Goal: Task Accomplishment & Management: Complete application form

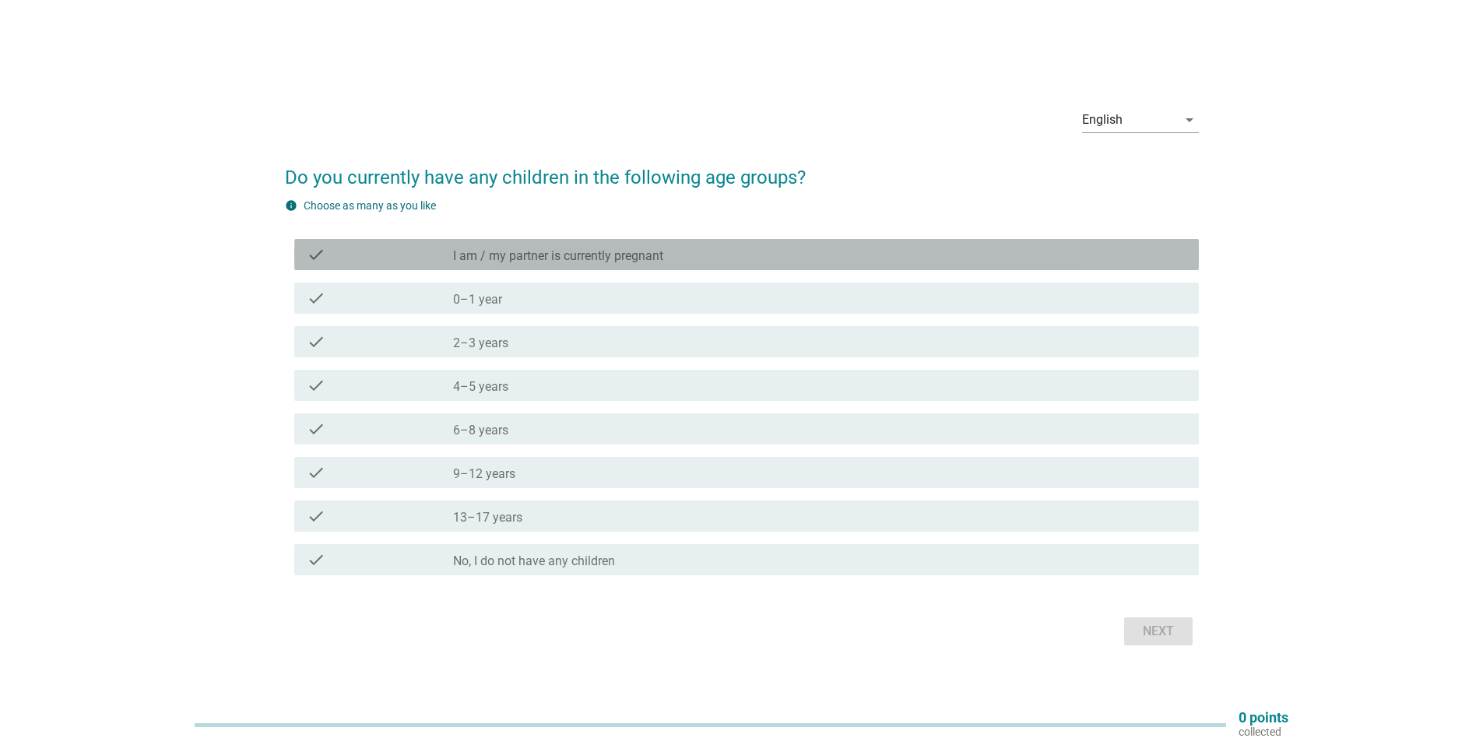
click at [645, 248] on label "I am / my partner is currently pregnant" at bounding box center [558, 256] width 210 height 16
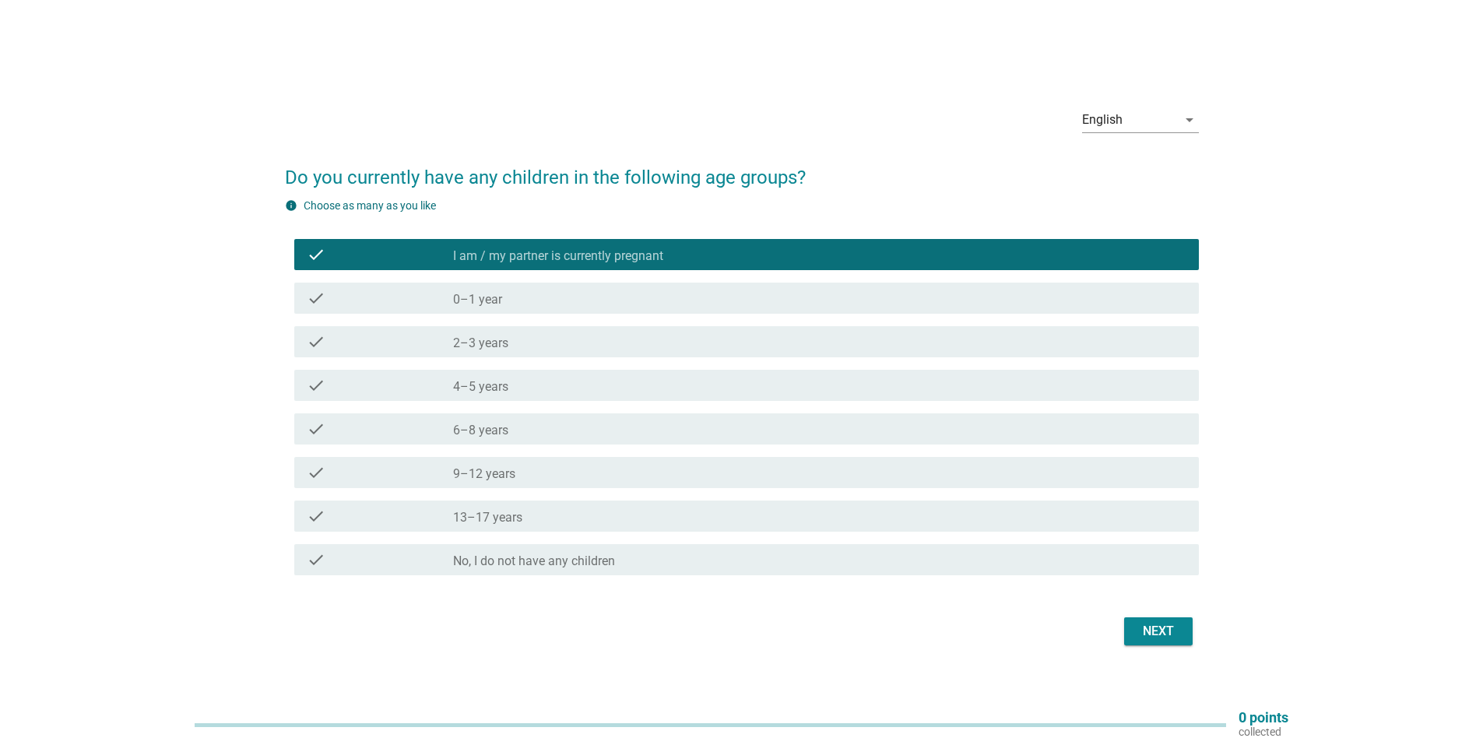
click at [1158, 628] on div "Next" at bounding box center [1158, 631] width 44 height 19
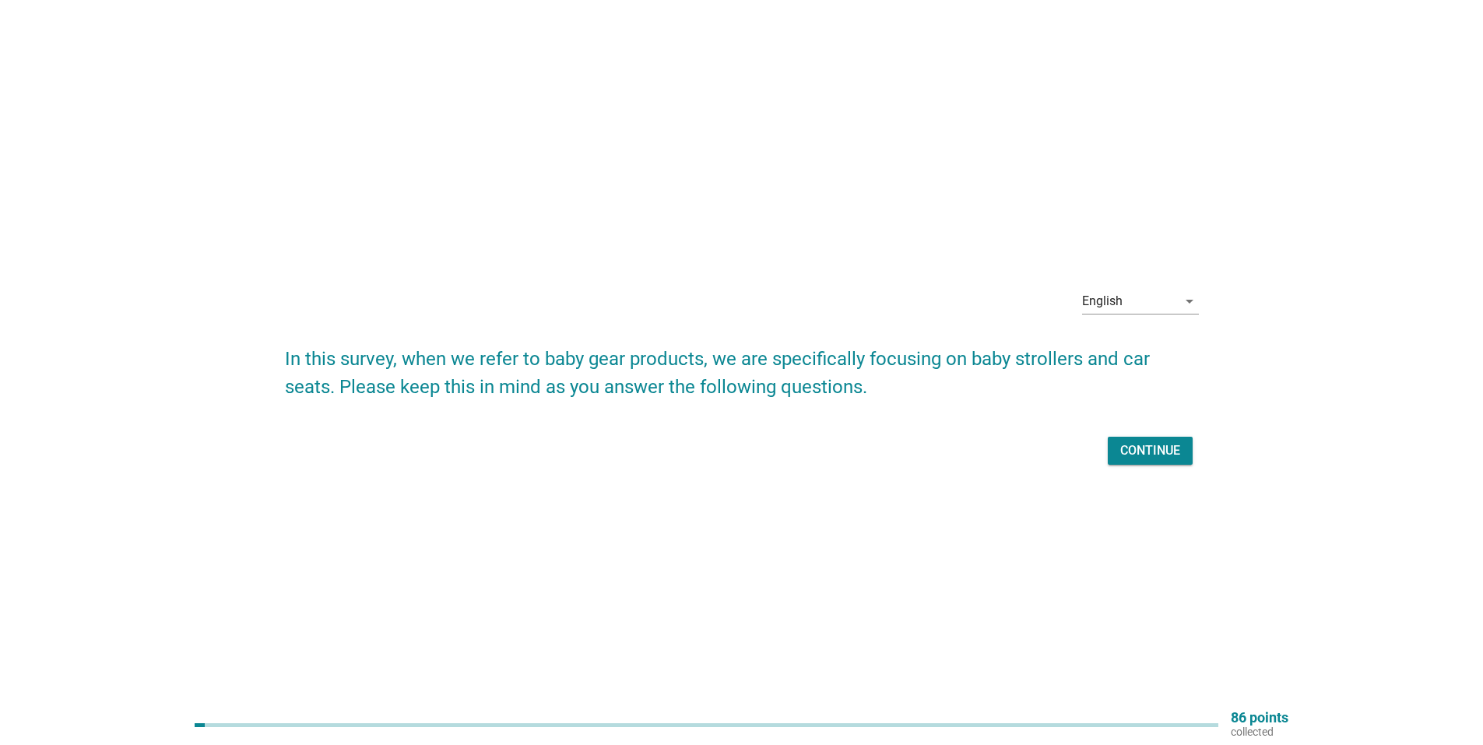
click at [1174, 446] on div "Continue" at bounding box center [1150, 450] width 60 height 19
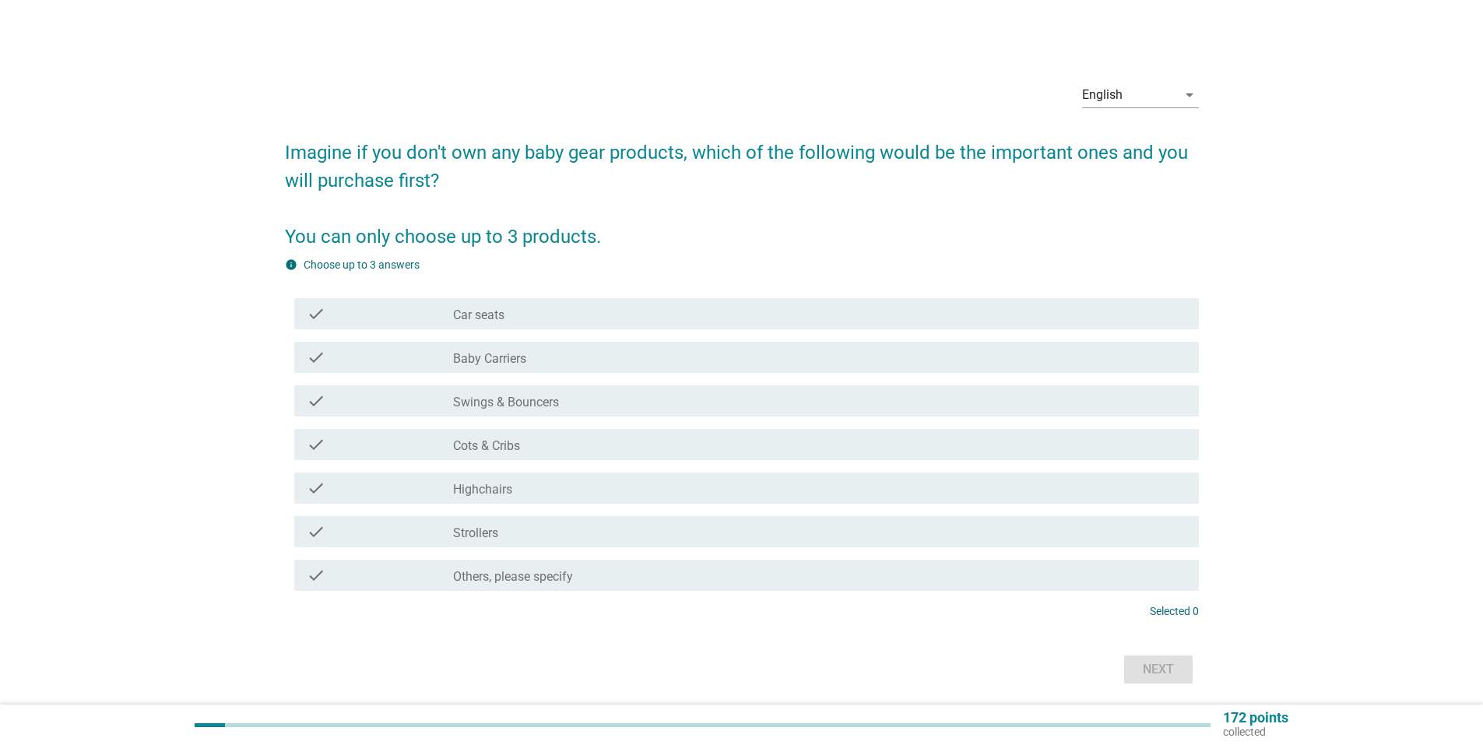
click at [576, 297] on div "check check_box_outline_blank Car seats" at bounding box center [742, 314] width 914 height 44
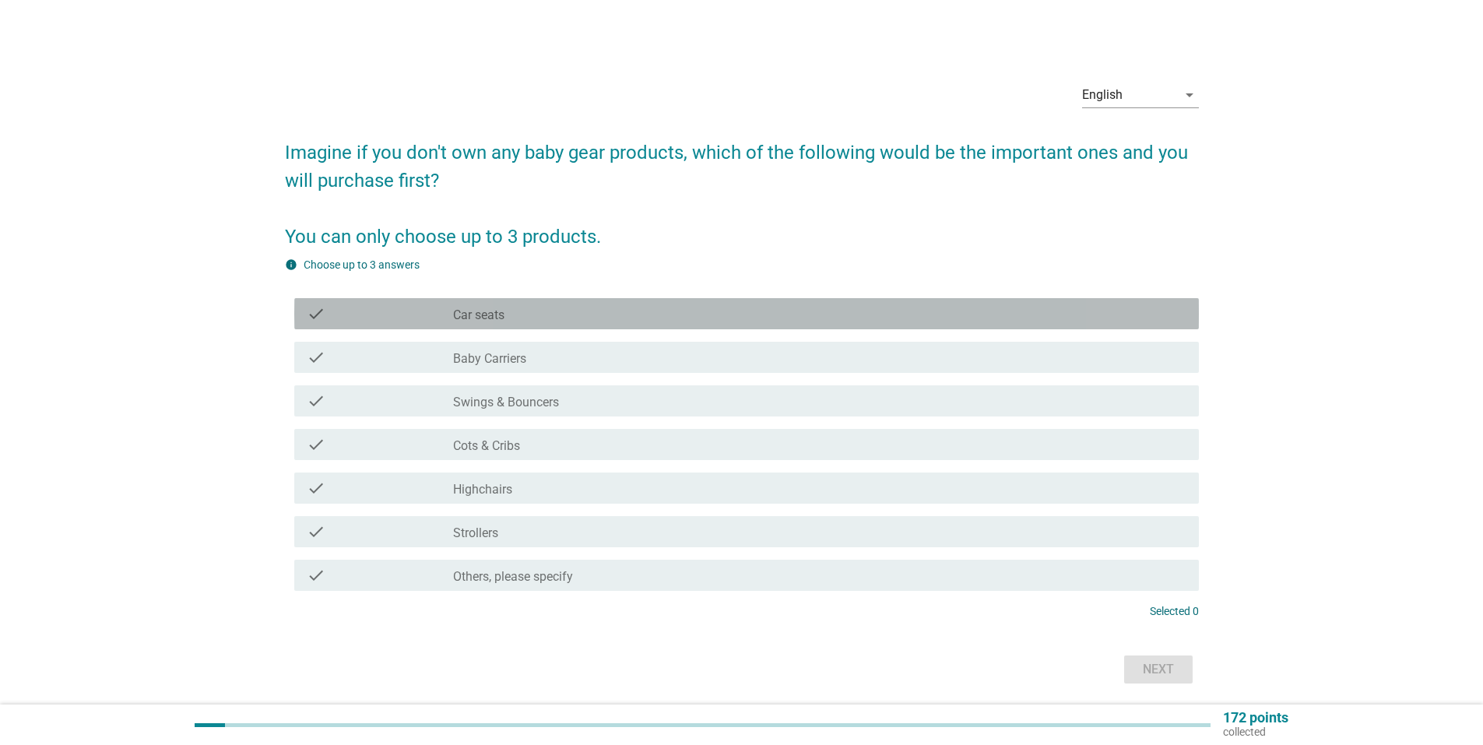
click at [567, 316] on div "check_box_outline_blank Car seats" at bounding box center [819, 313] width 733 height 19
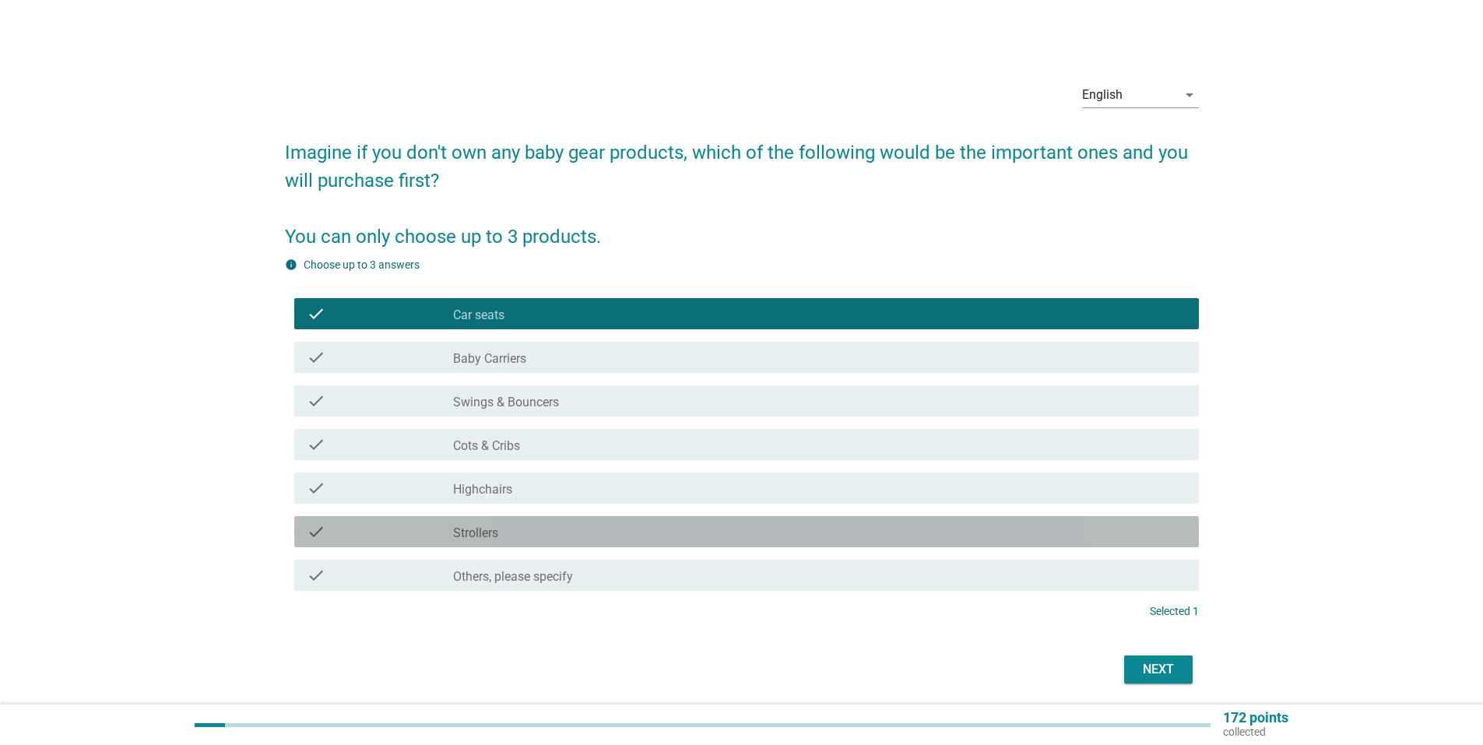
click at [559, 530] on div "check_box_outline_blank Strollers" at bounding box center [819, 531] width 733 height 19
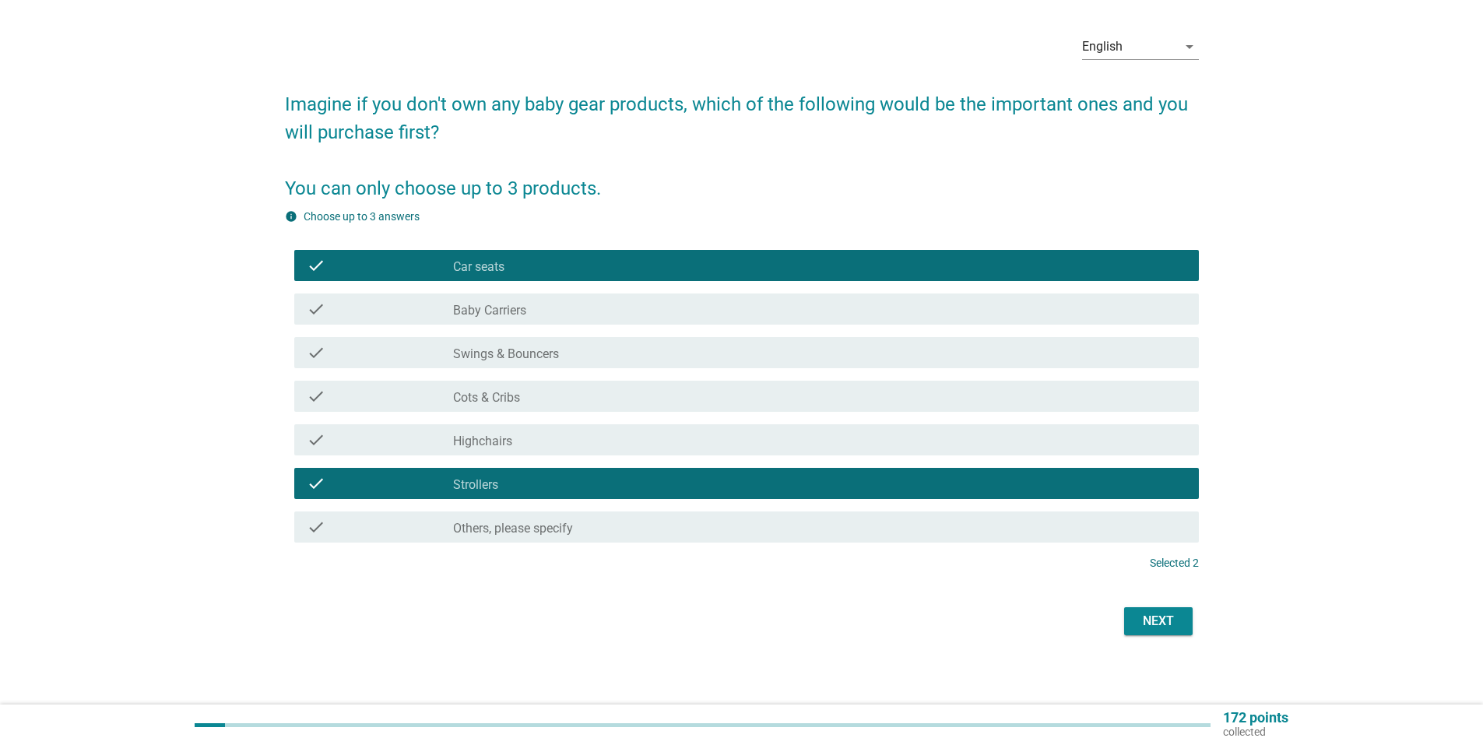
scroll to position [54, 0]
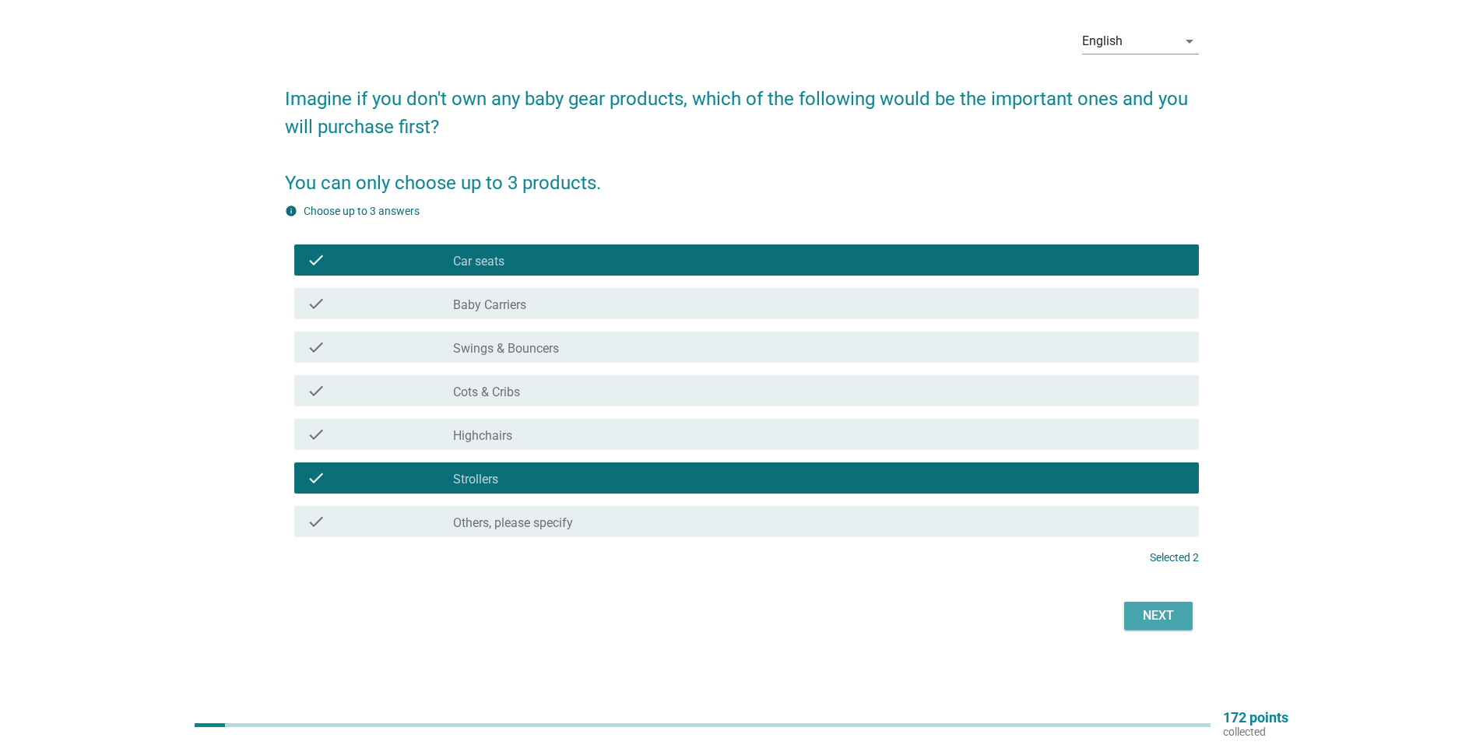
click at [1187, 627] on button "Next" at bounding box center [1158, 616] width 69 height 28
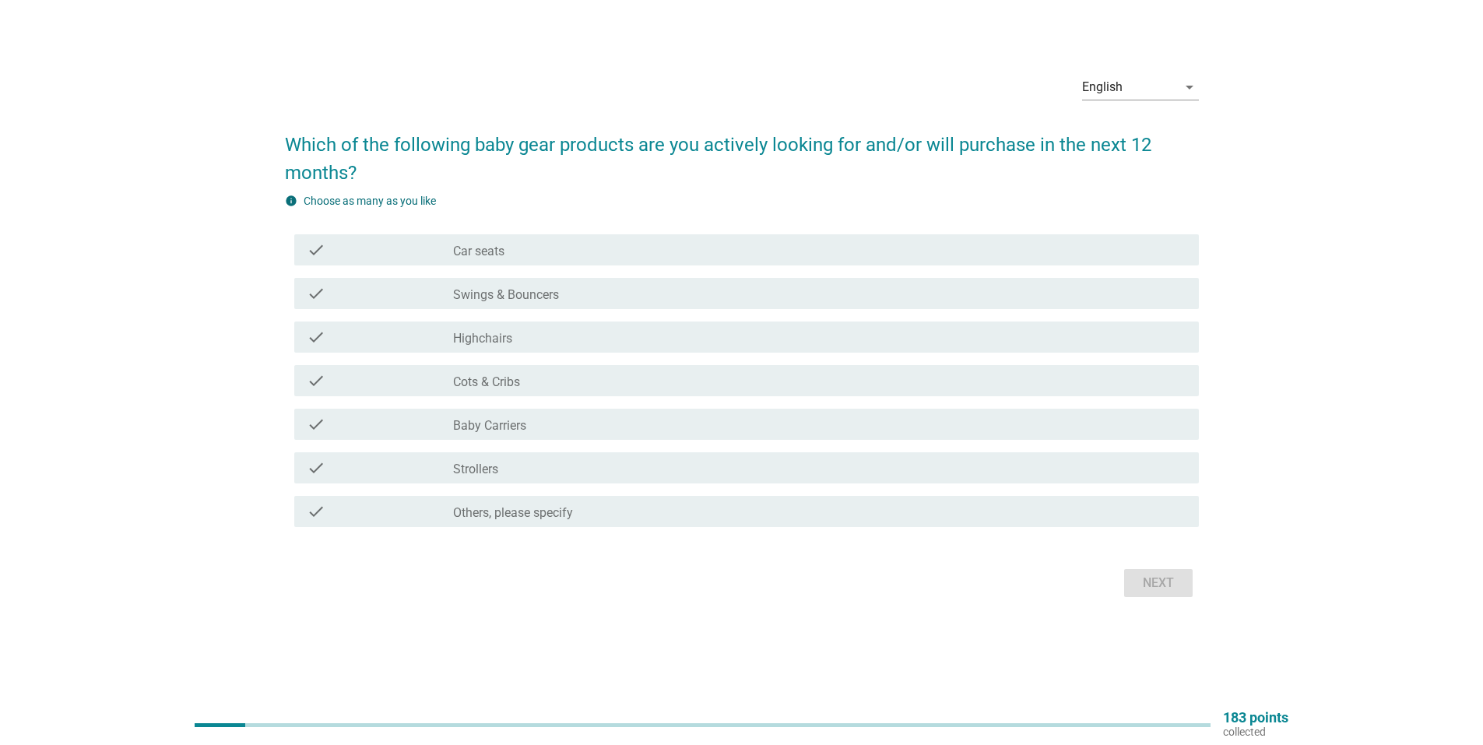
scroll to position [0, 0]
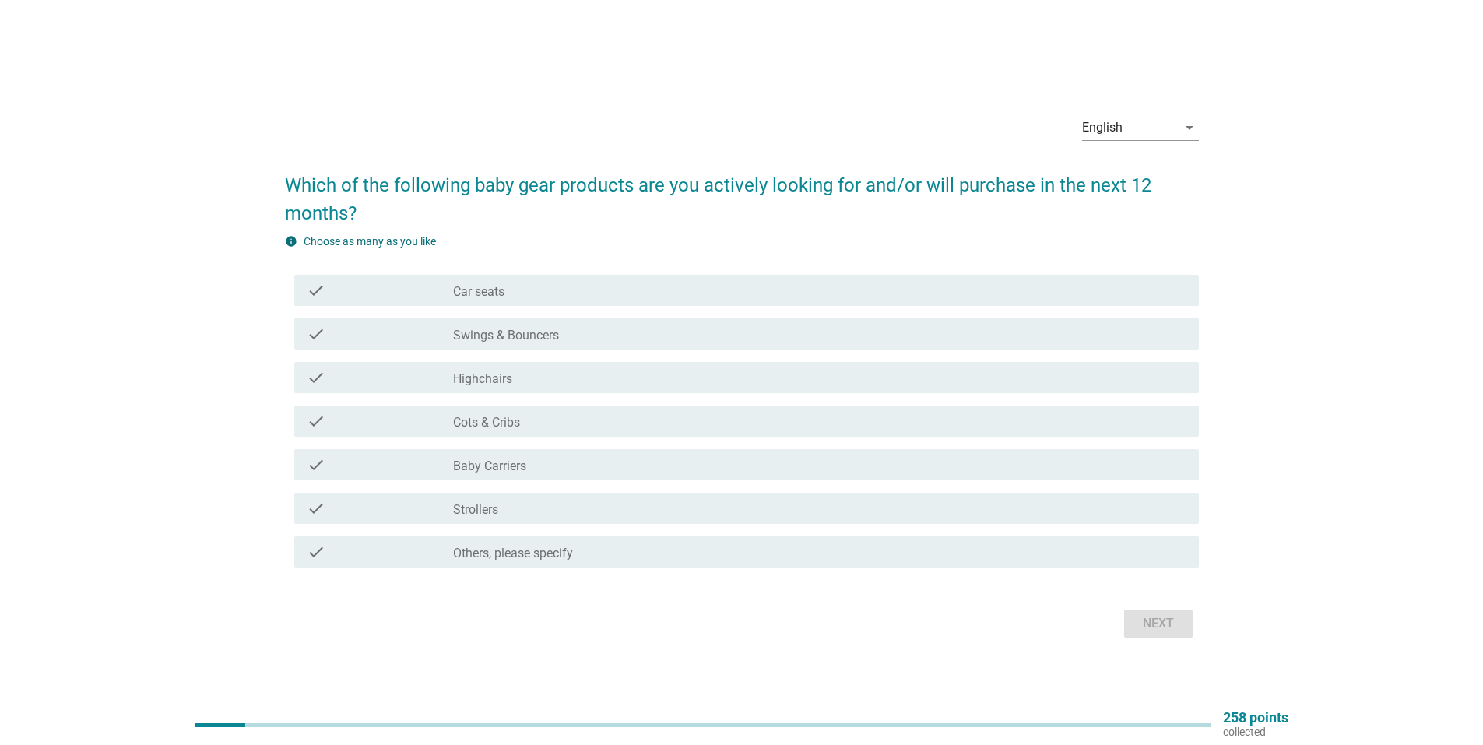
click at [553, 367] on div "check check_box_outline_blank Highchairs" at bounding box center [746, 377] width 905 height 31
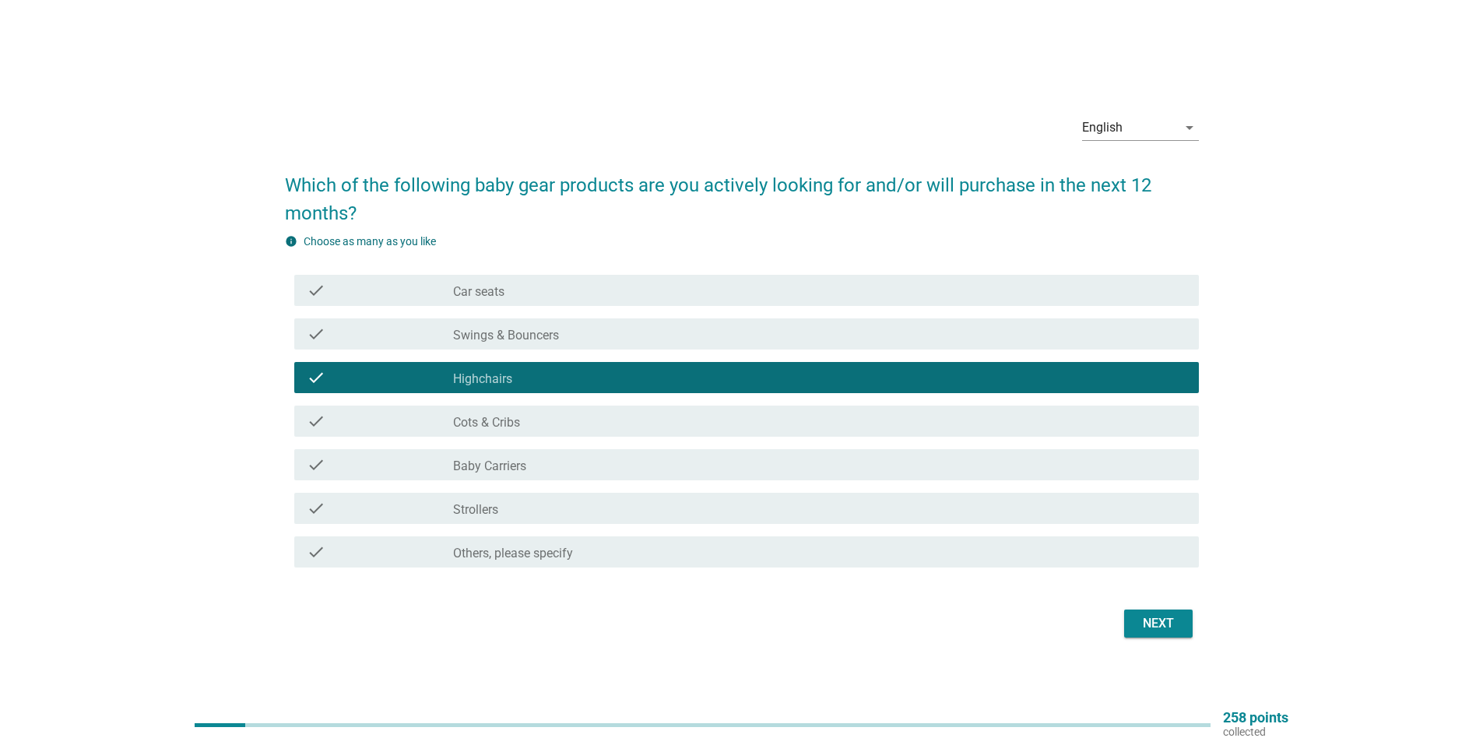
click at [545, 435] on div "check check_box_outline_blank Cots & Cribs" at bounding box center [746, 421] width 905 height 31
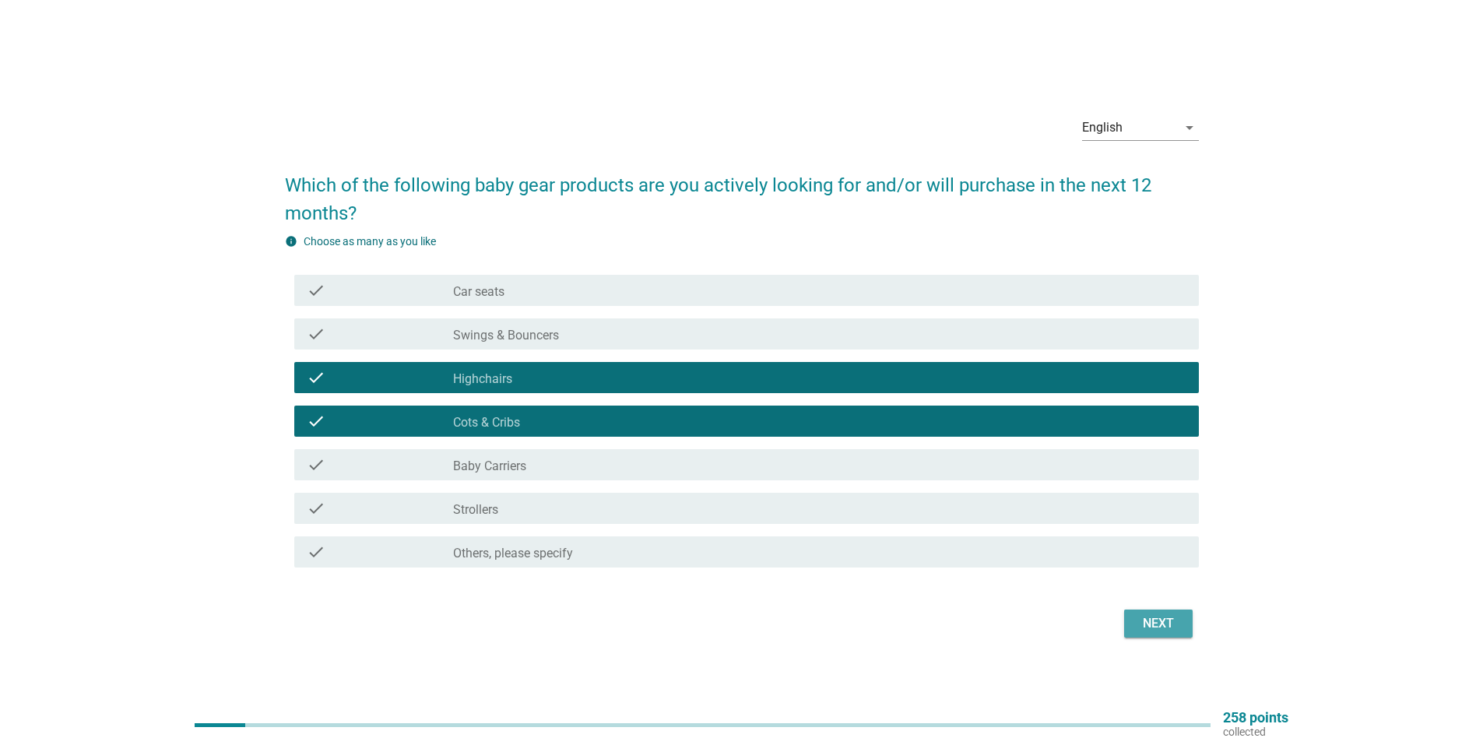
click at [1163, 619] on div "Next" at bounding box center [1158, 623] width 44 height 19
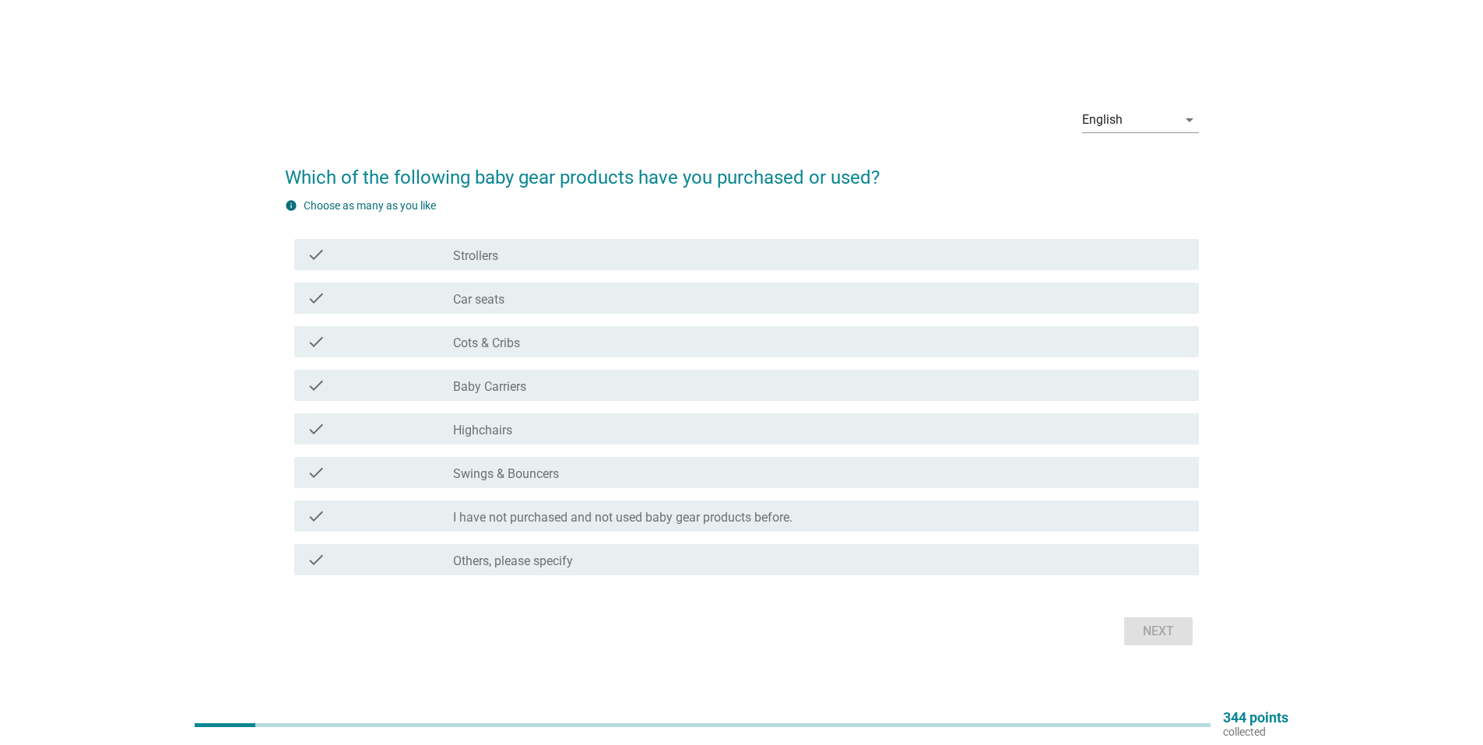
click at [525, 255] on div "check_box_outline_blank Strollers" at bounding box center [819, 254] width 733 height 19
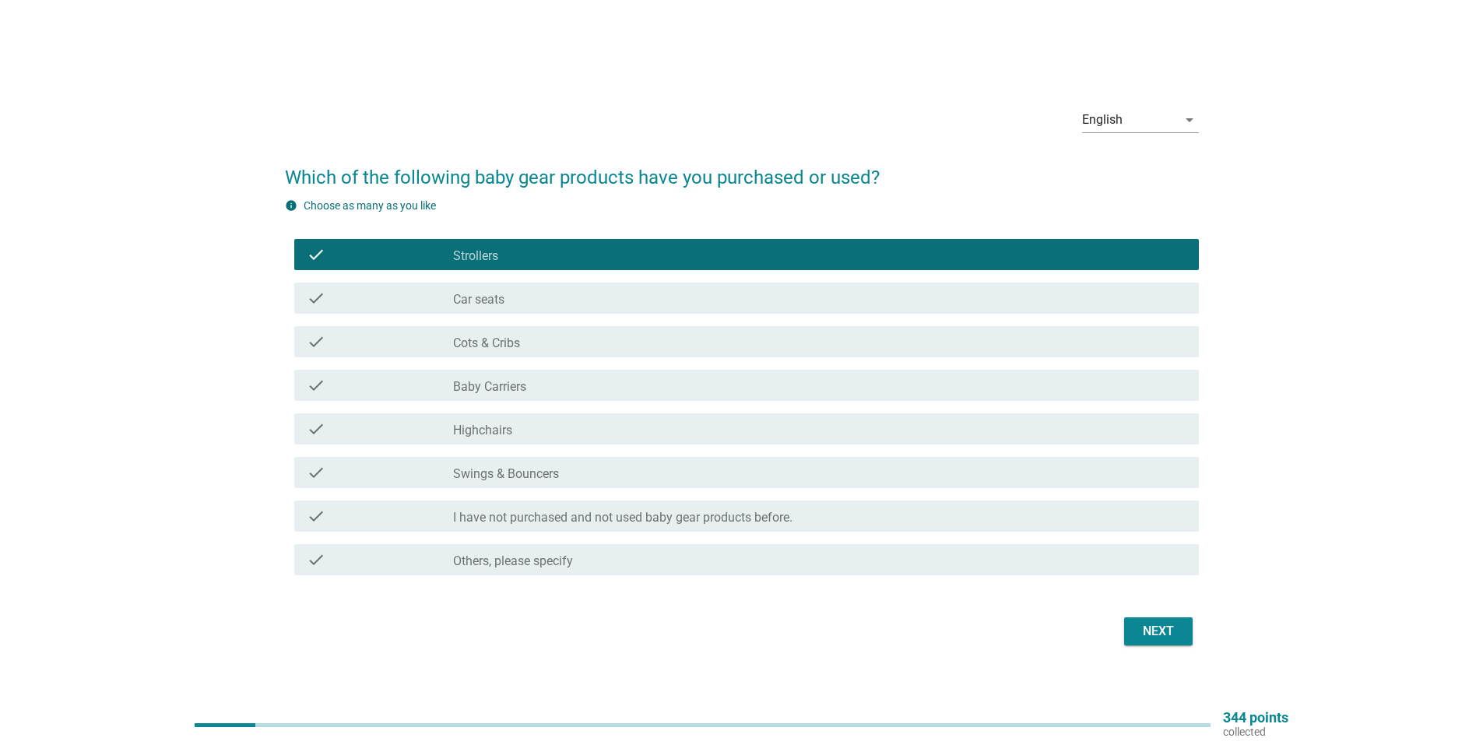
click at [542, 378] on div "check_box_outline_blank Baby Carriers" at bounding box center [819, 385] width 733 height 19
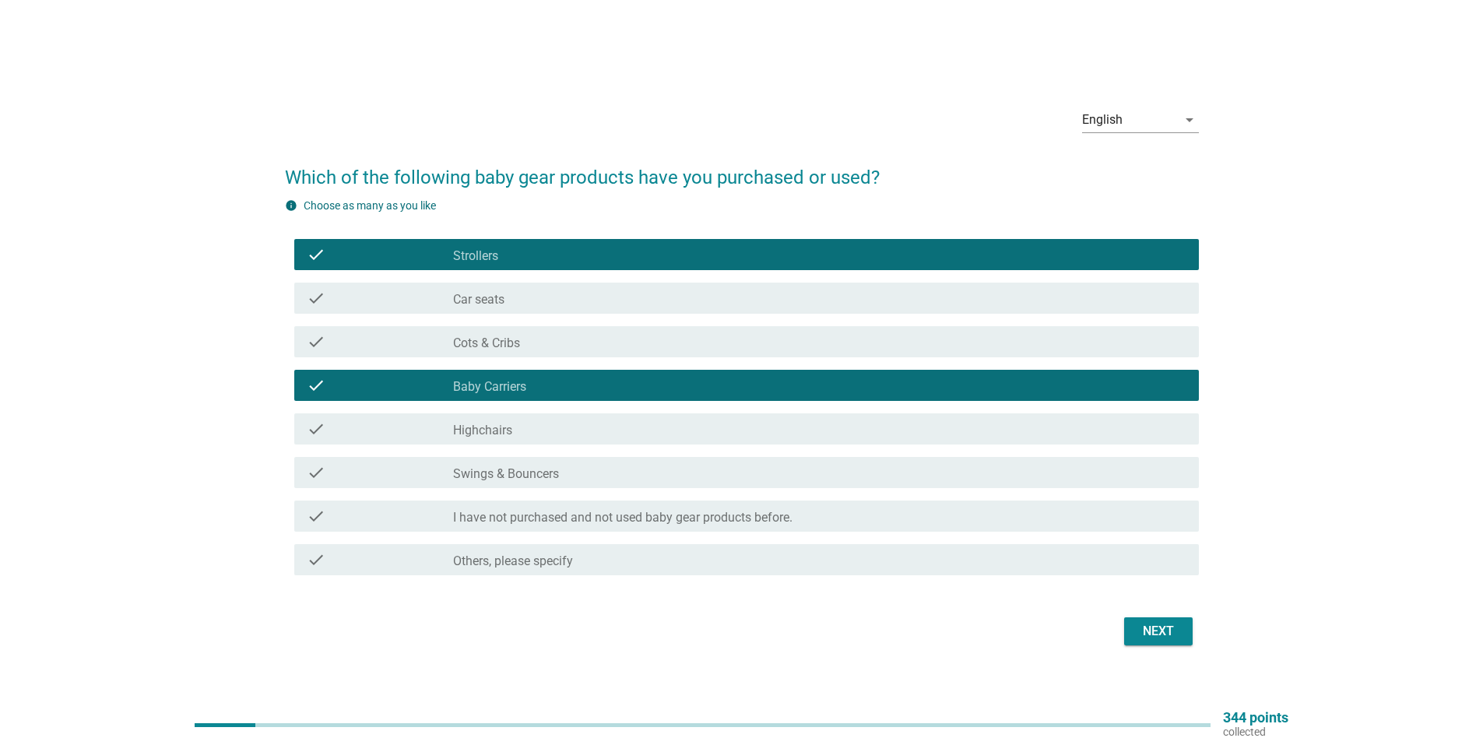
click at [1173, 644] on button "Next" at bounding box center [1158, 631] width 69 height 28
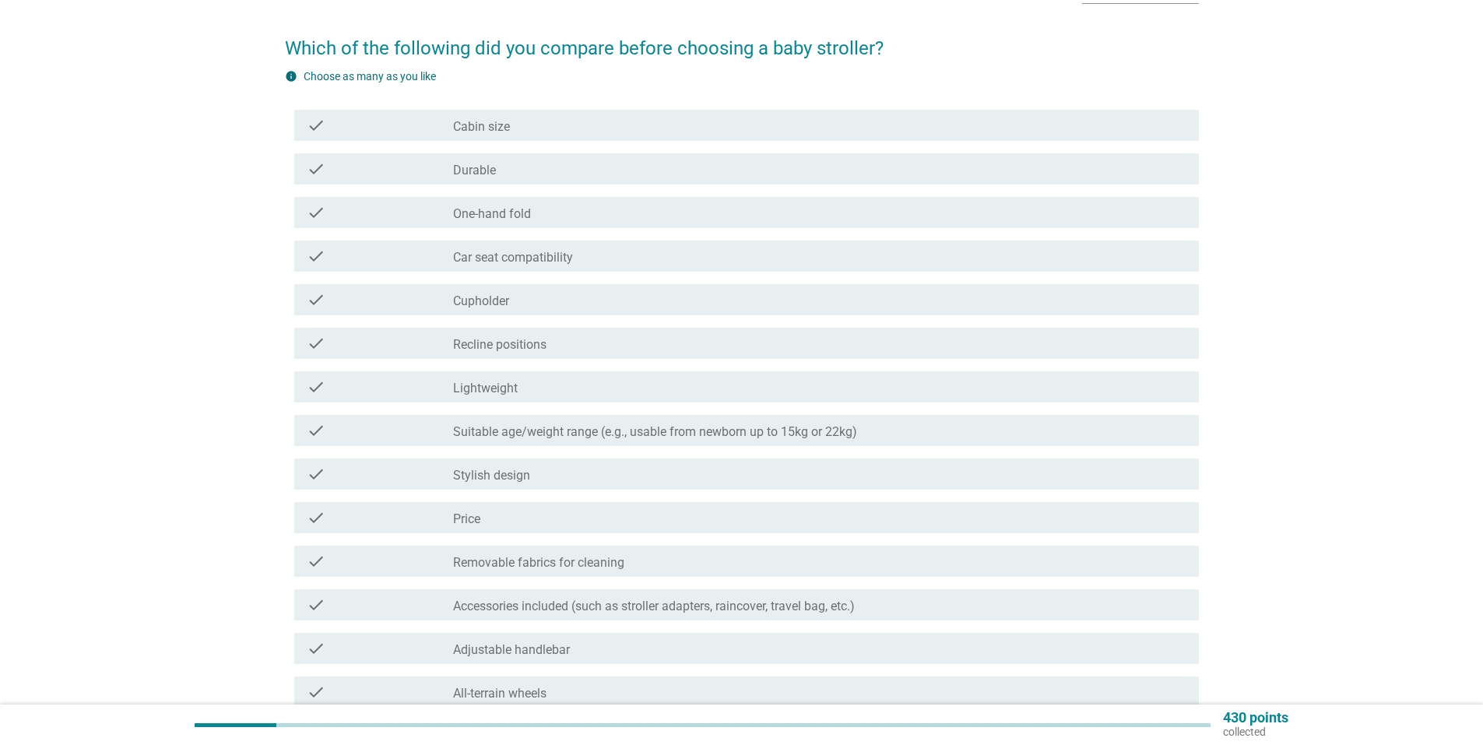
scroll to position [156, 0]
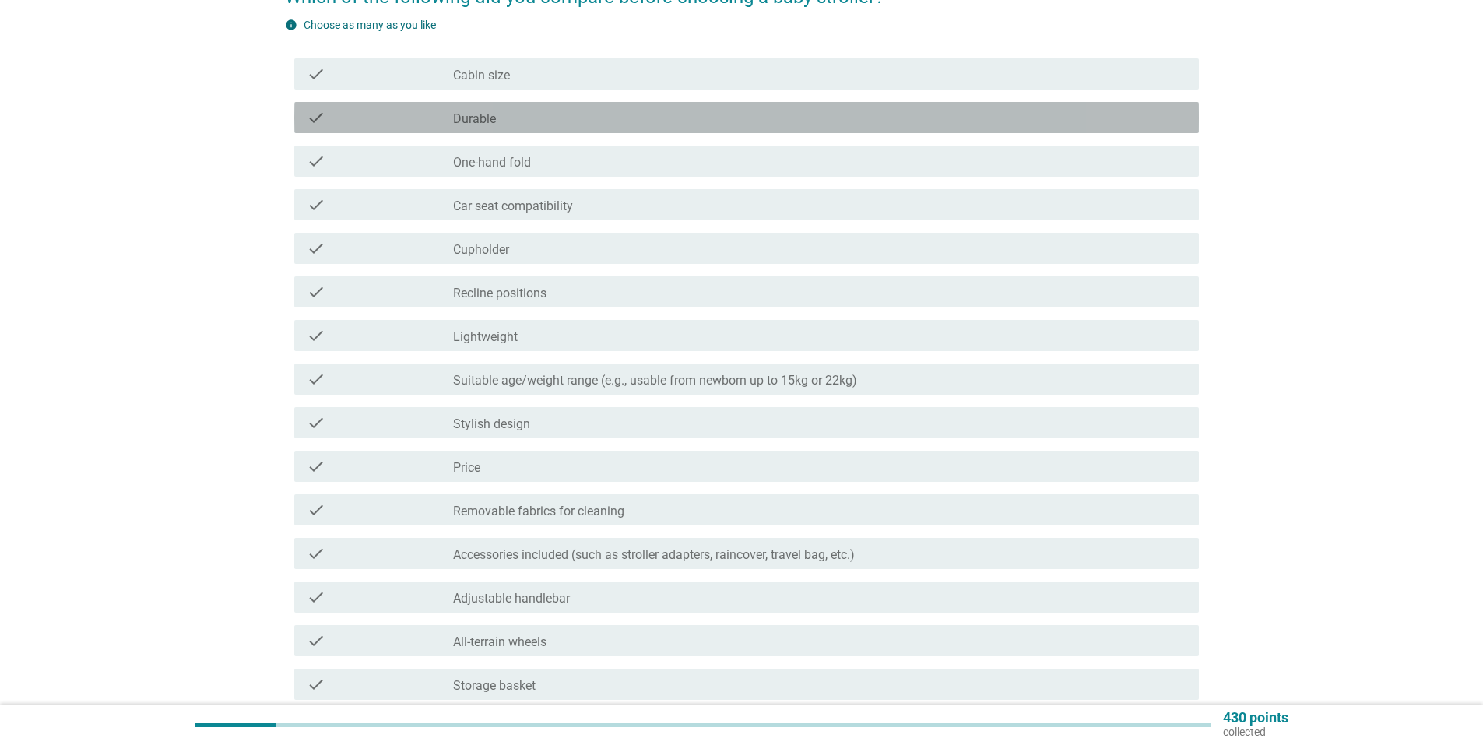
click at [462, 124] on label "Durable" at bounding box center [474, 119] width 43 height 16
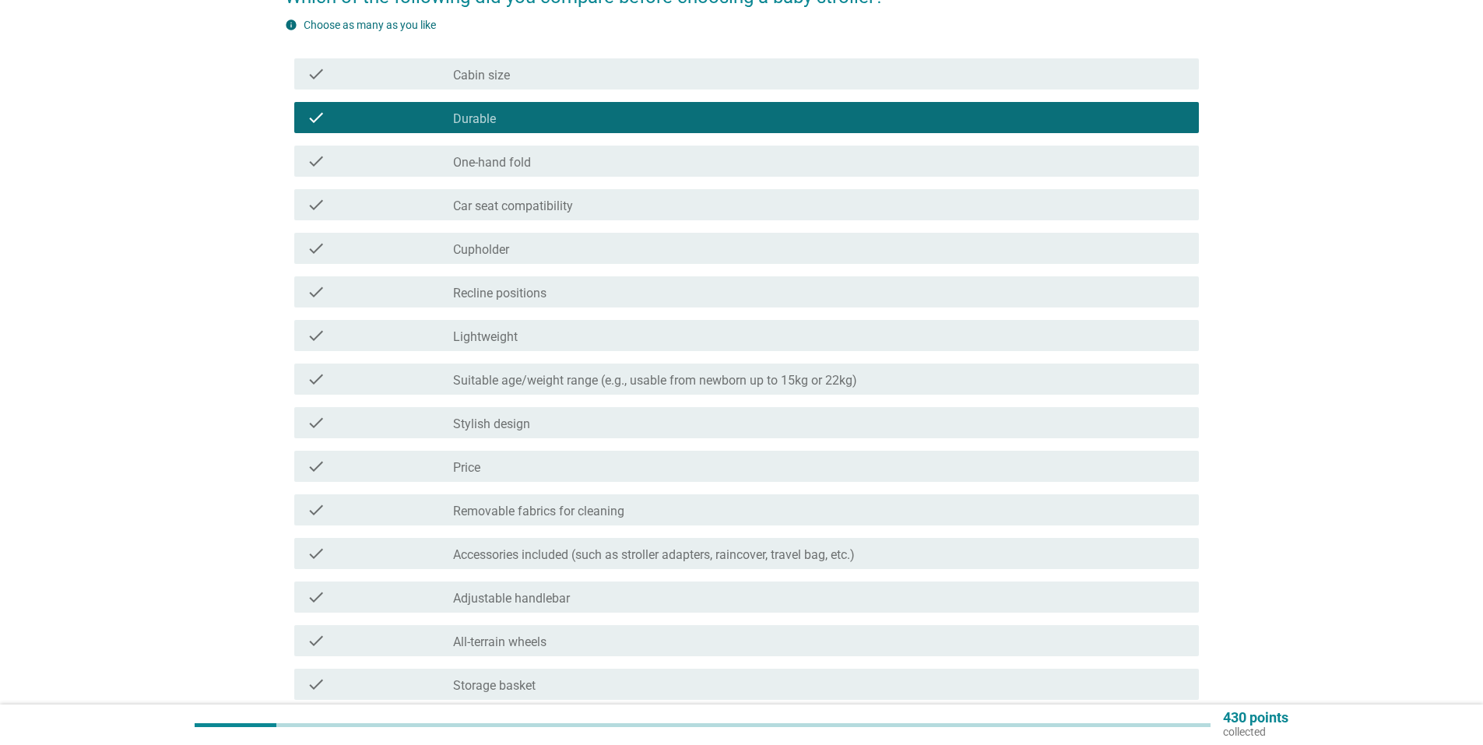
click at [462, 159] on label "One-hand fold" at bounding box center [492, 163] width 78 height 16
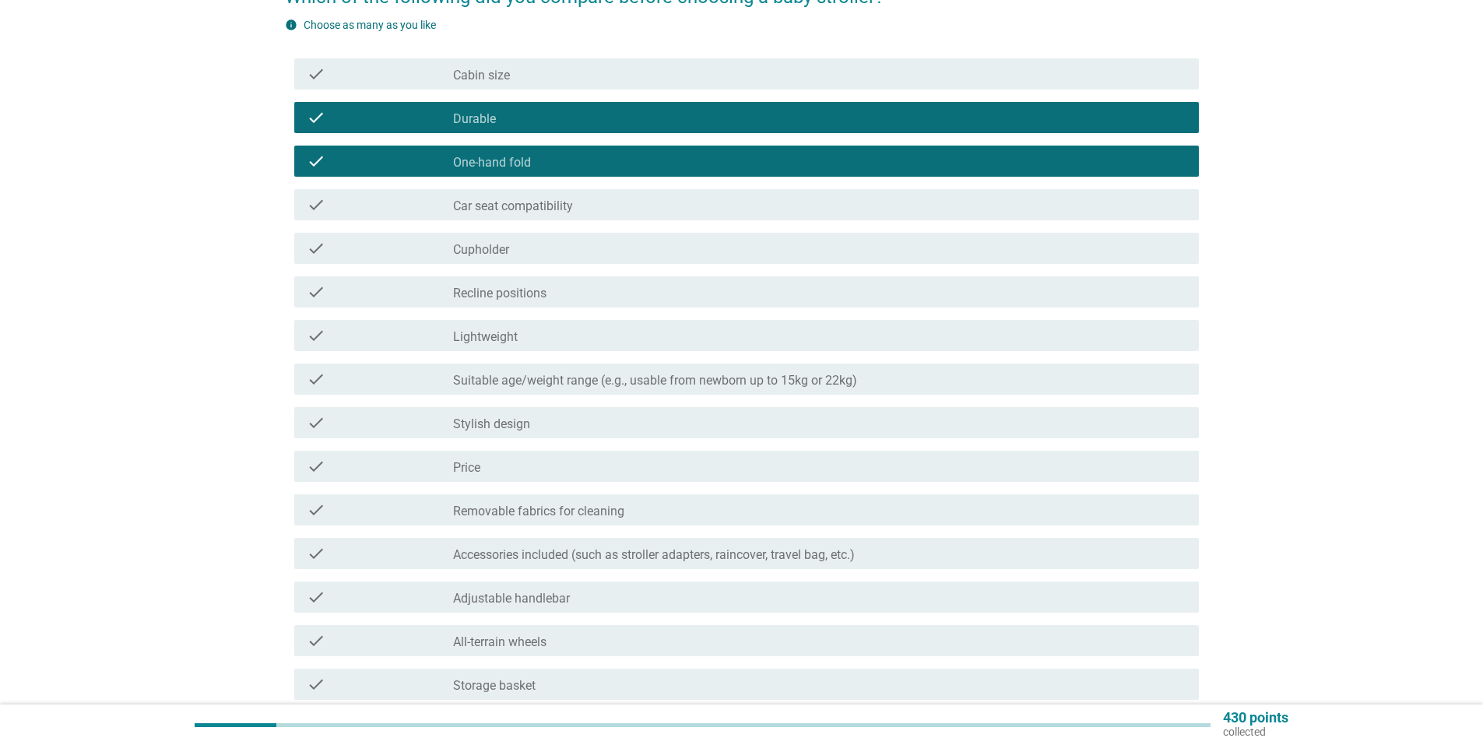
click at [521, 288] on label "Recline positions" at bounding box center [499, 294] width 93 height 16
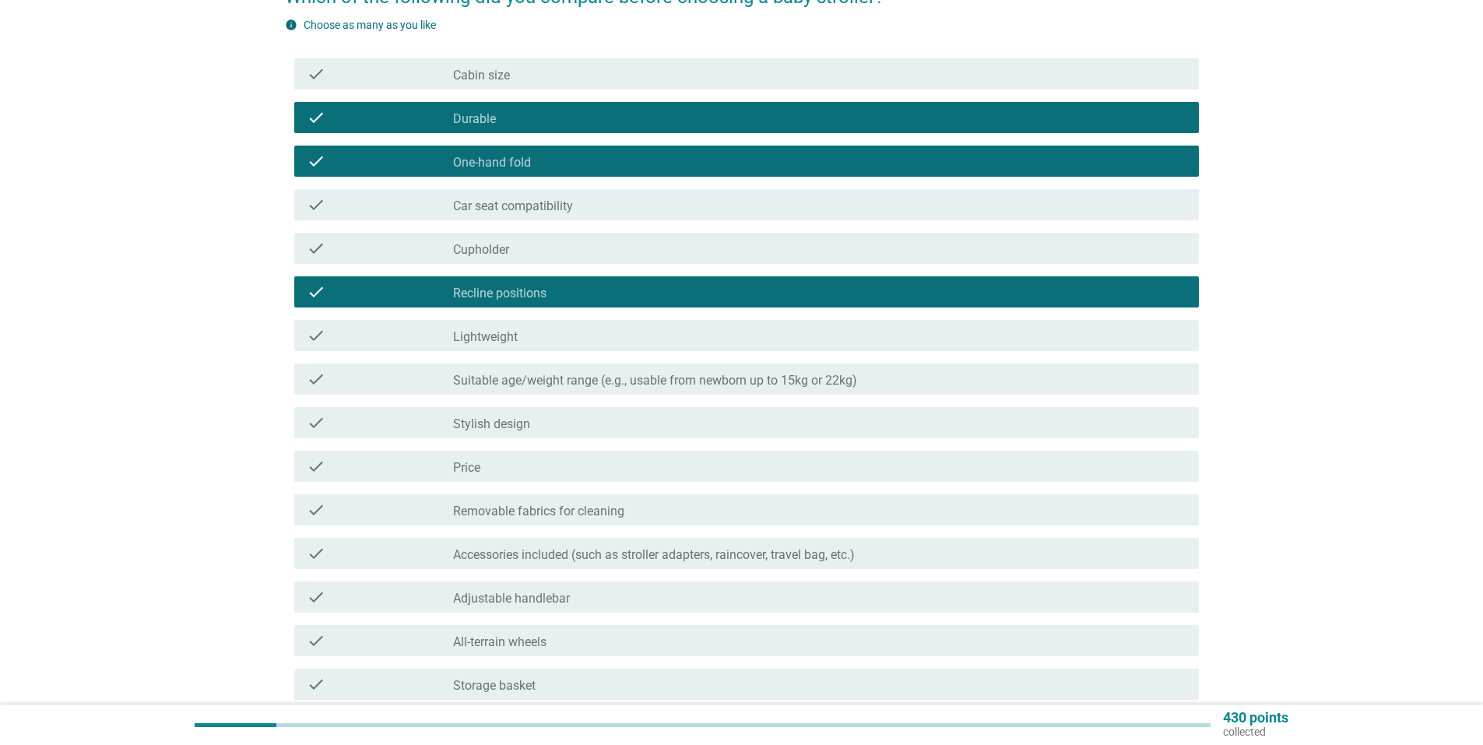
click at [566, 345] on div "check check_box_outline_blank Lightweight" at bounding box center [746, 335] width 905 height 31
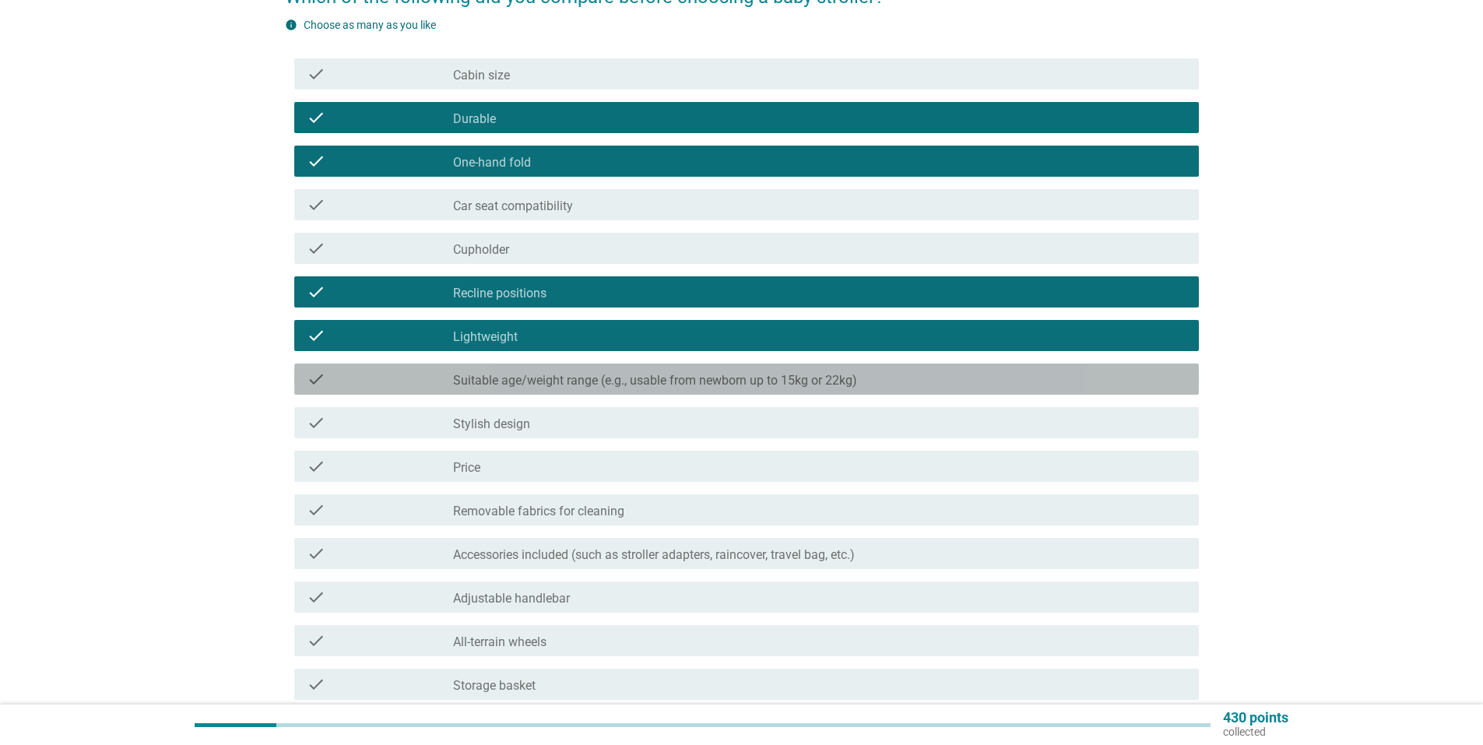
click at [642, 388] on label "Suitable age/weight range (e.g., usable from newborn up to 15kg or 22kg)" at bounding box center [655, 381] width 404 height 16
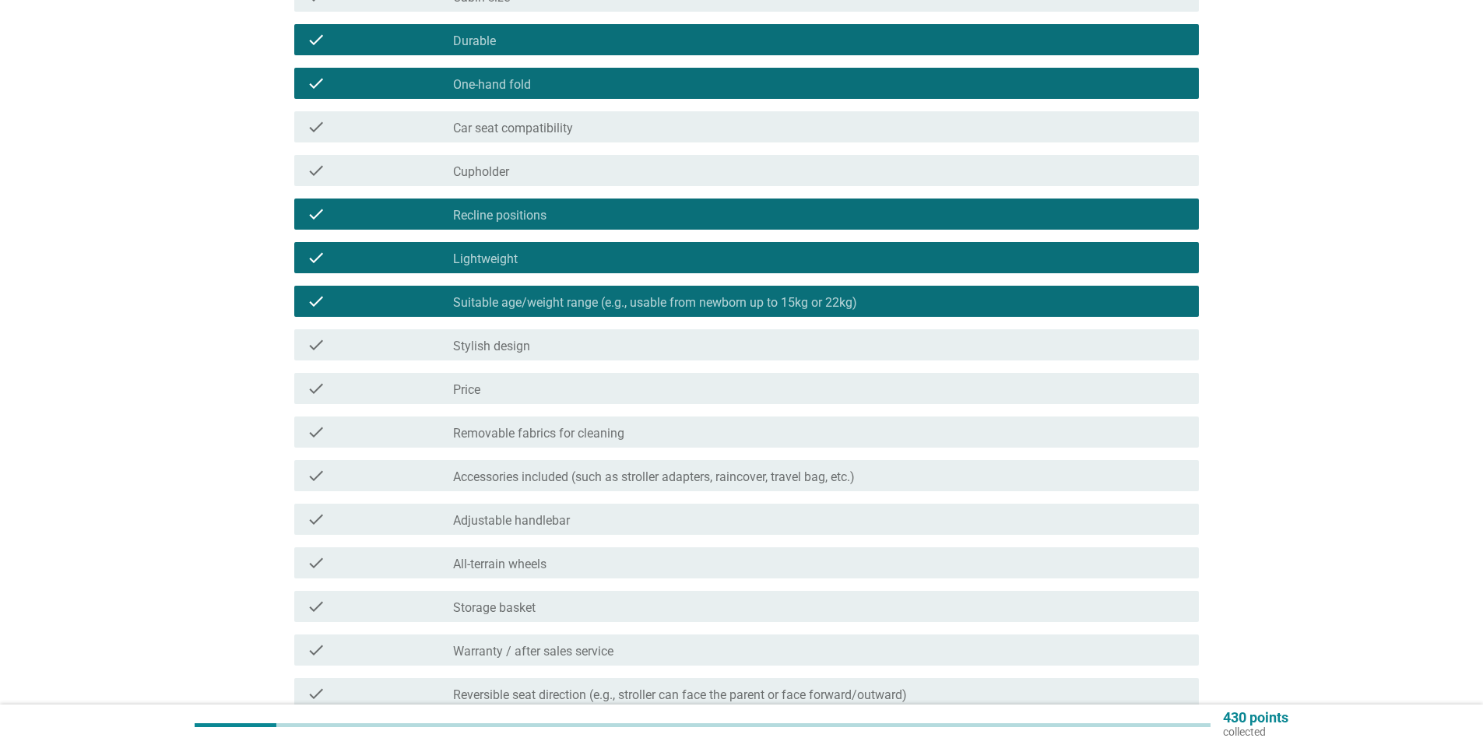
click at [642, 388] on div "check_box_outline_blank Price" at bounding box center [819, 388] width 733 height 19
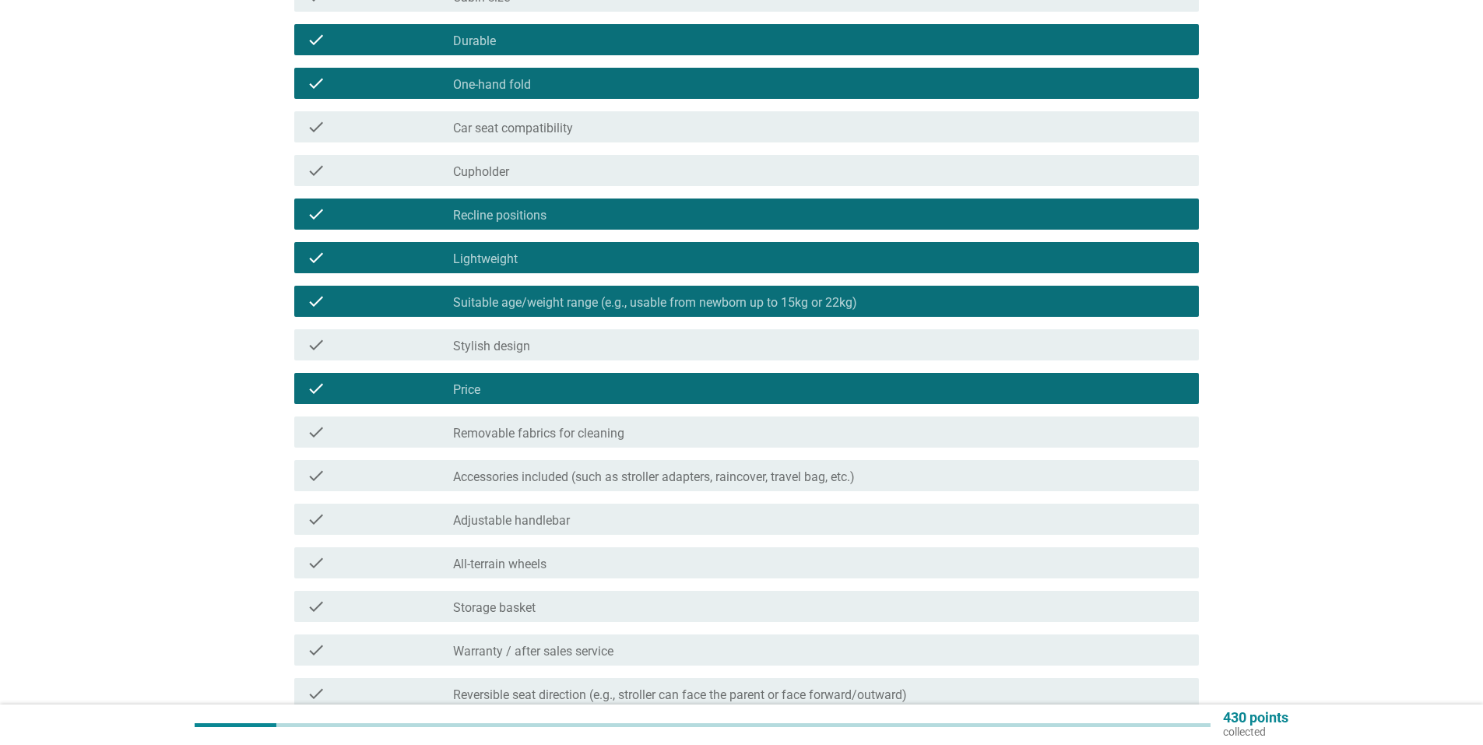
scroll to position [311, 0]
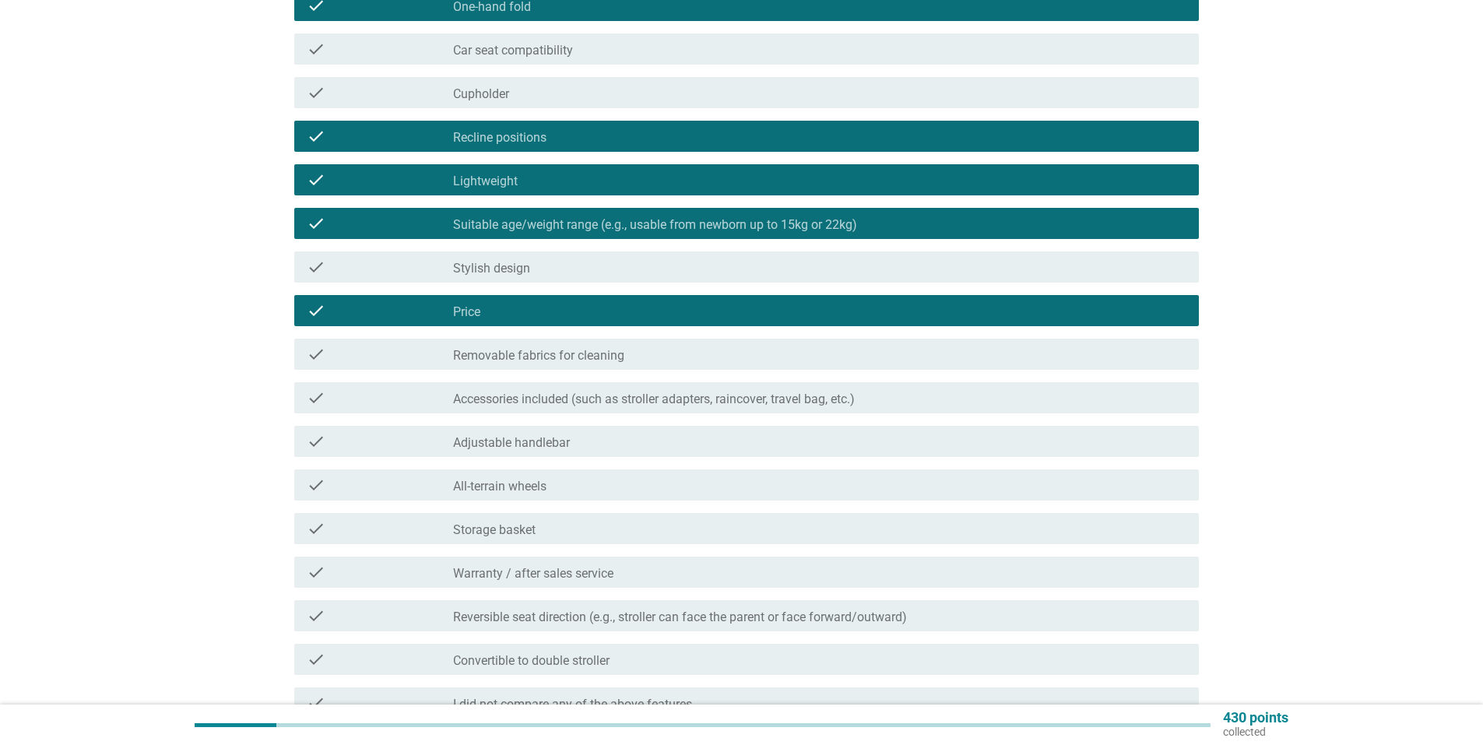
click at [652, 378] on div "check check_box_outline_blank Accessories included (such as stroller adapters, …" at bounding box center [742, 398] width 914 height 44
click at [676, 351] on div "check_box_outline_blank Removable fabrics for cleaning" at bounding box center [819, 354] width 733 height 19
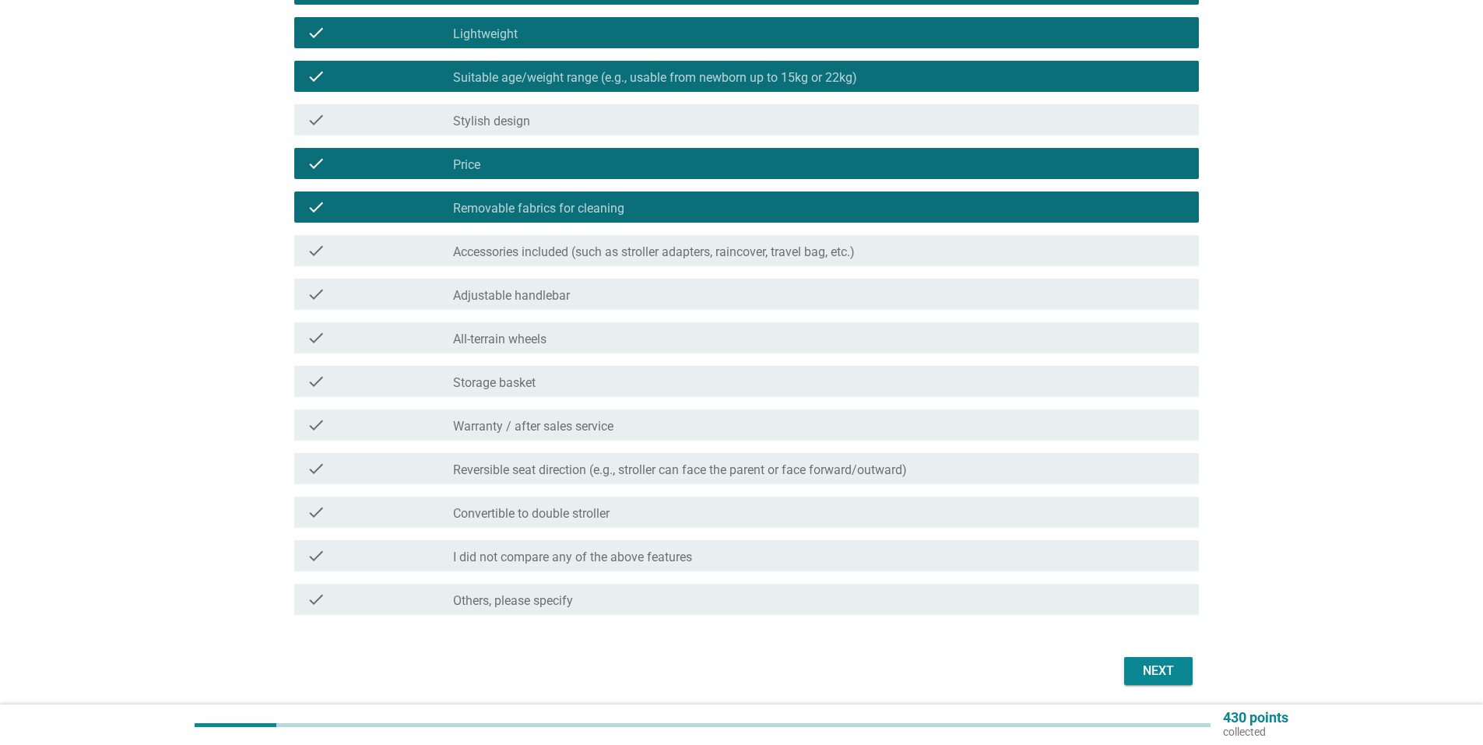
scroll to position [467, 0]
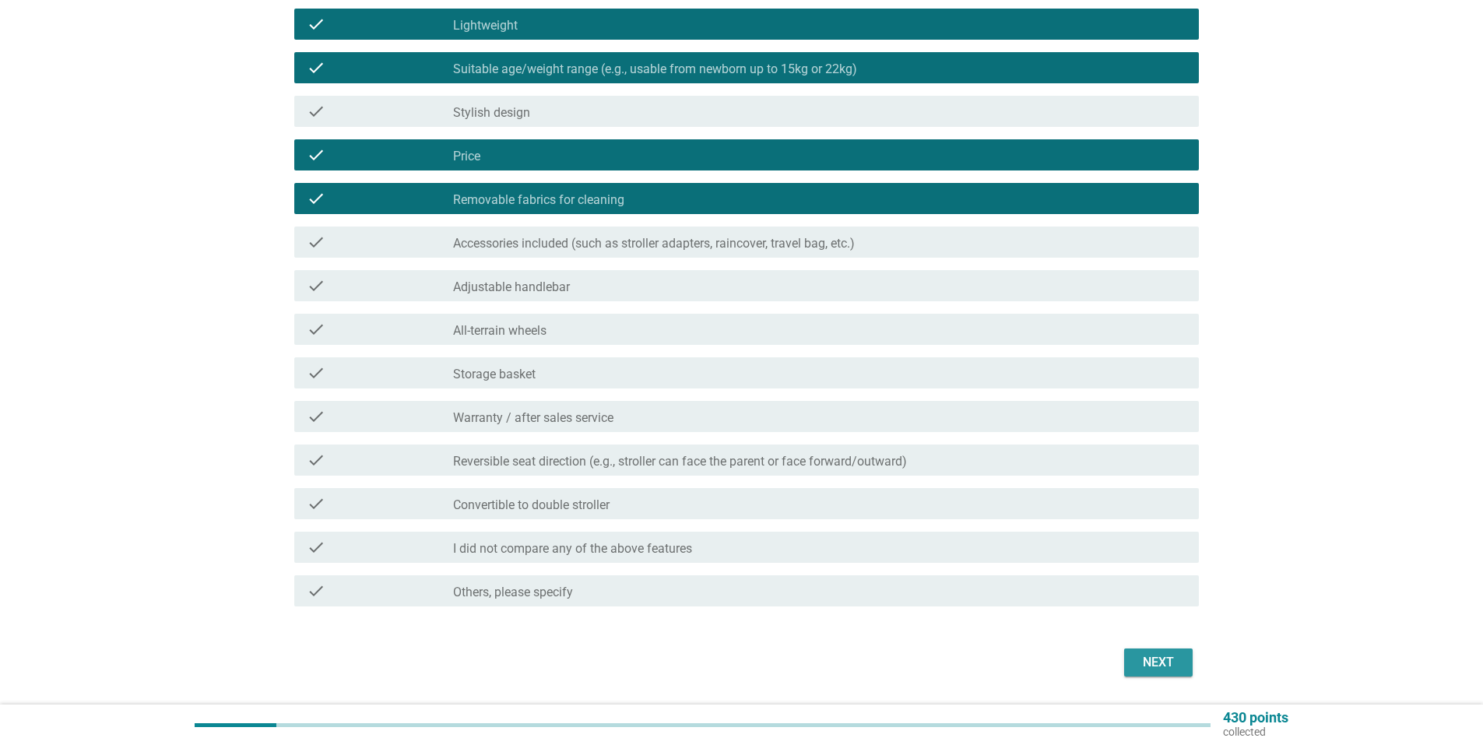
click at [1166, 668] on div "Next" at bounding box center [1158, 662] width 44 height 19
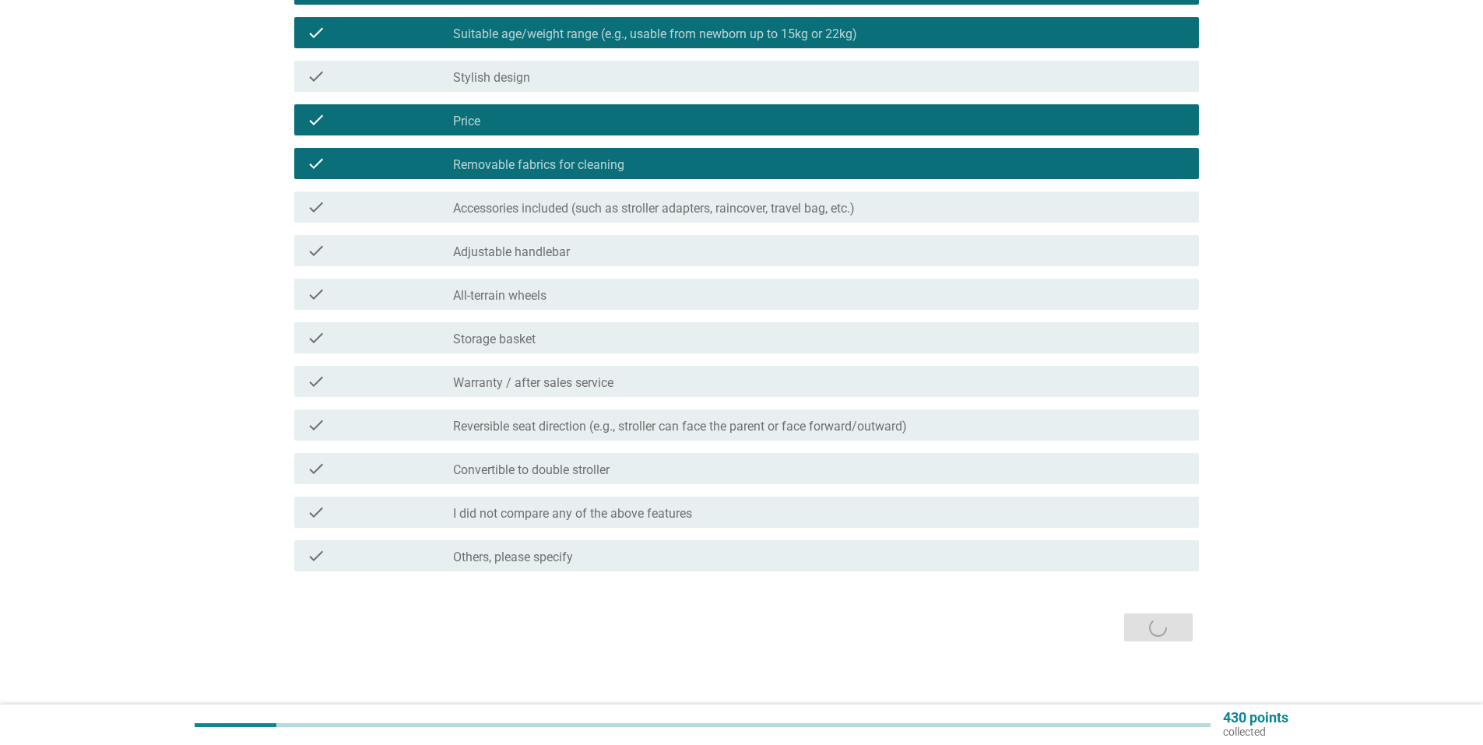
scroll to position [514, 0]
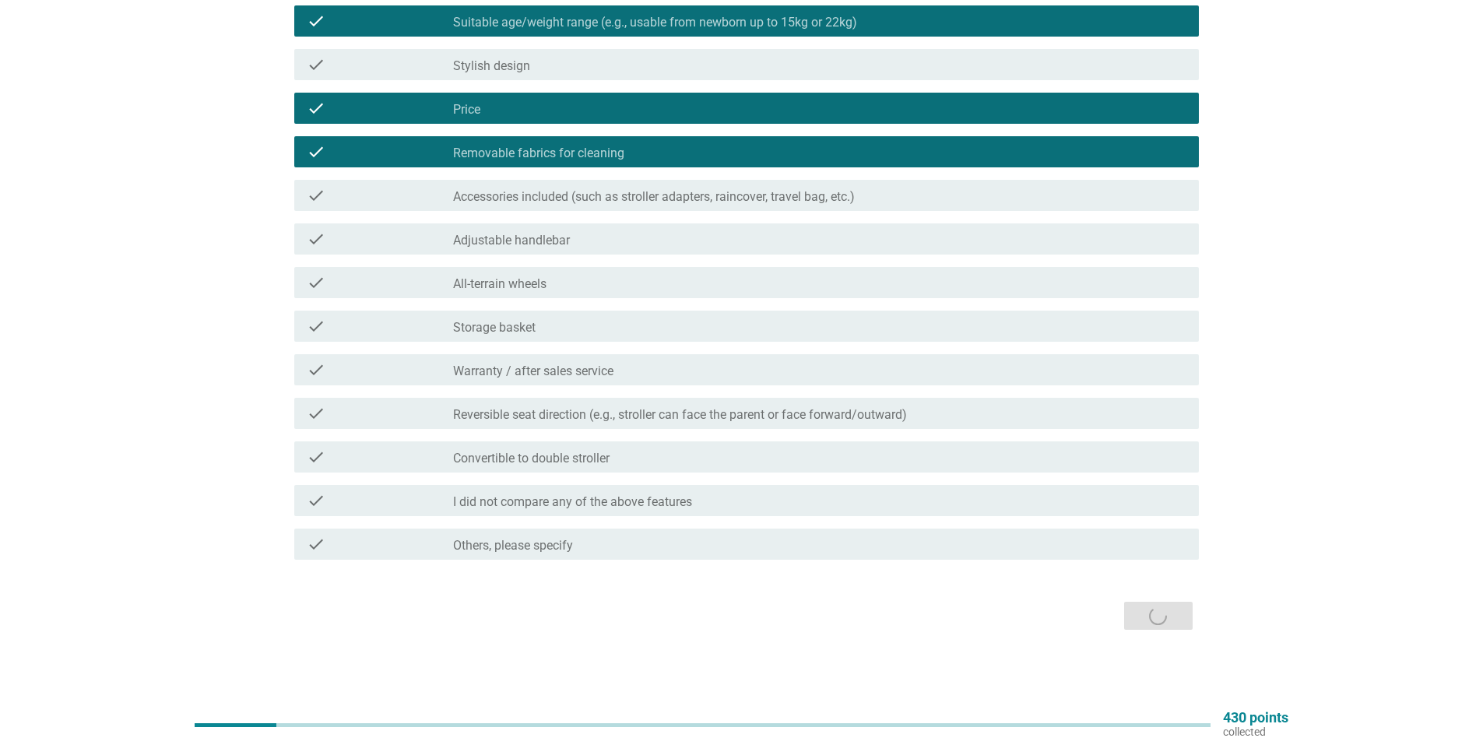
click at [1149, 601] on div "Next" at bounding box center [742, 615] width 914 height 37
click at [1152, 602] on div "Next" at bounding box center [742, 615] width 914 height 37
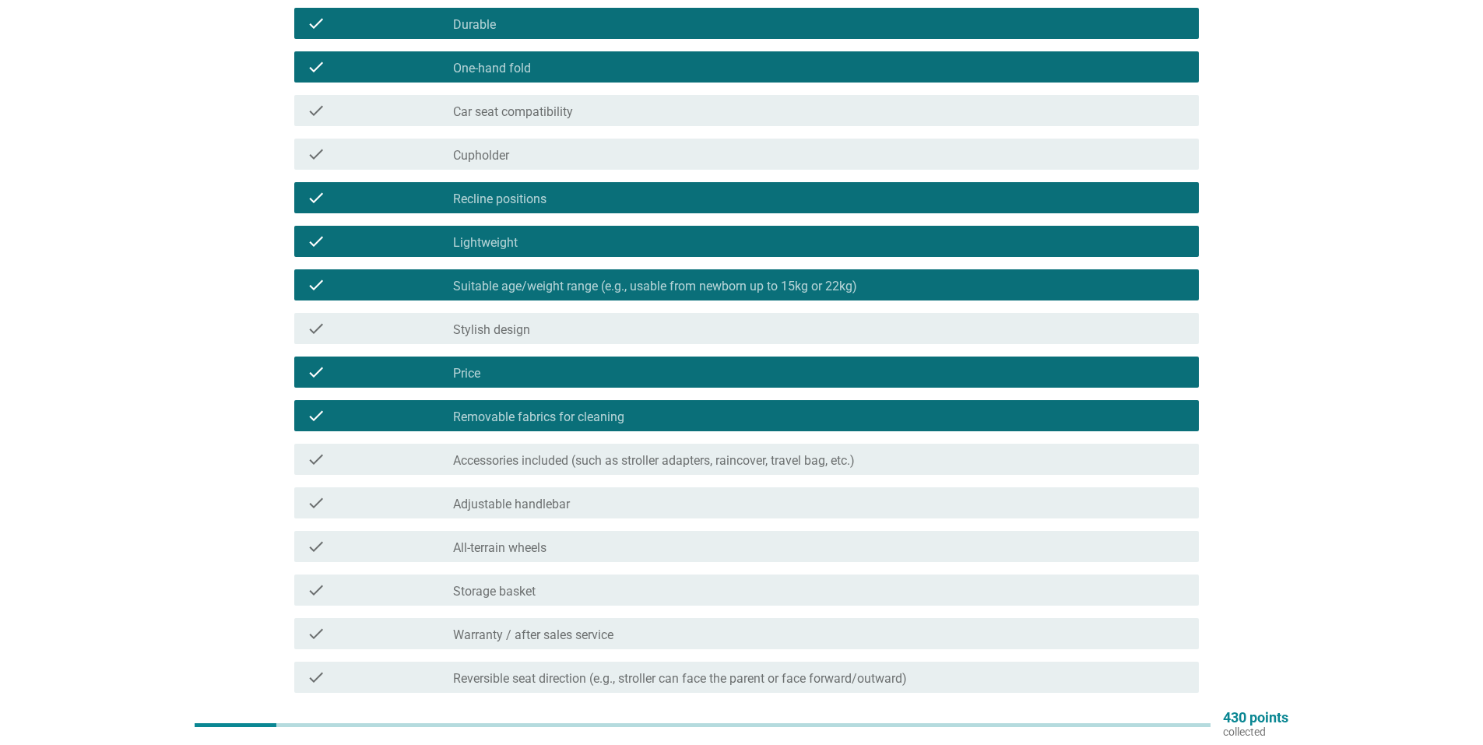
scroll to position [202, 0]
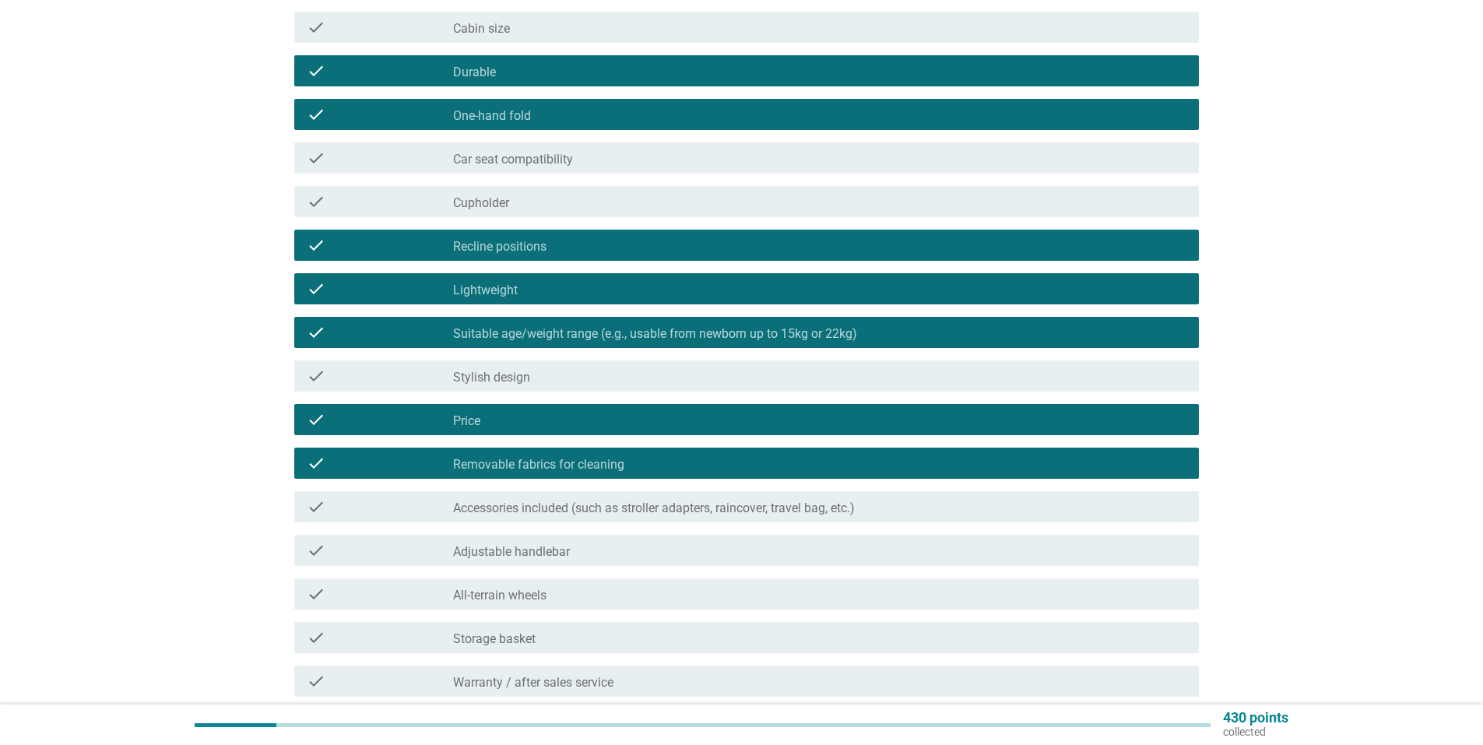
click at [834, 365] on div "check check_box_outline_blank Stylish design" at bounding box center [746, 375] width 905 height 31
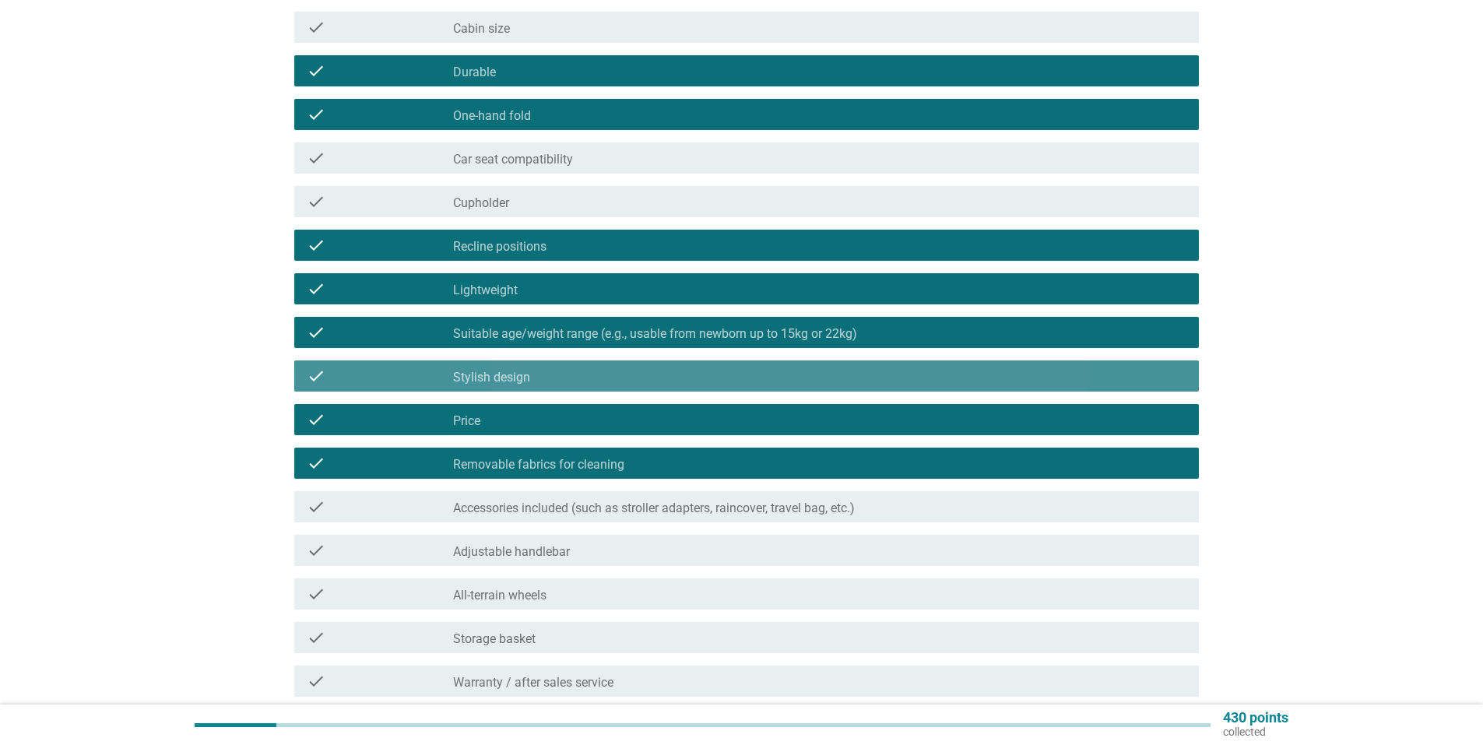
click at [773, 377] on div "check_box_outline_blank Stylish design" at bounding box center [819, 376] width 733 height 19
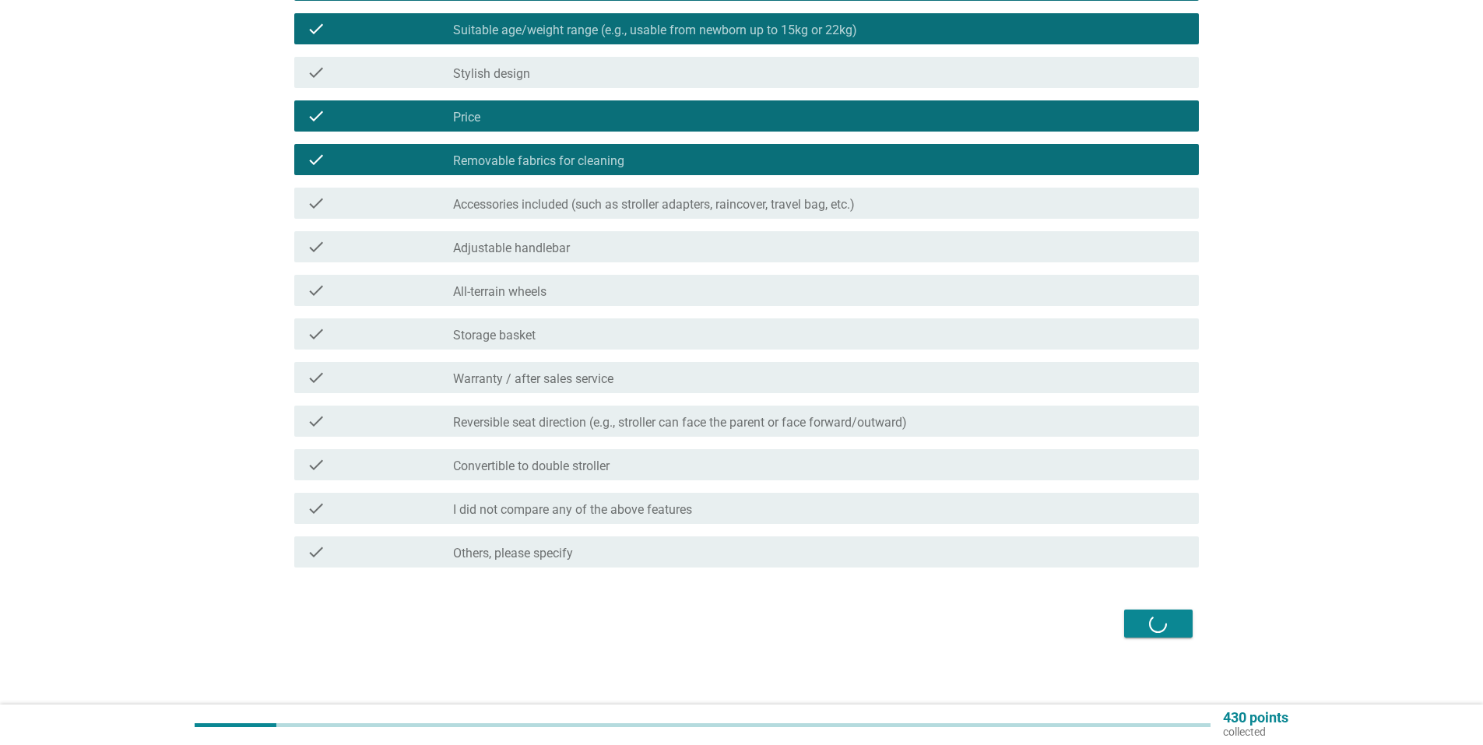
scroll to position [514, 0]
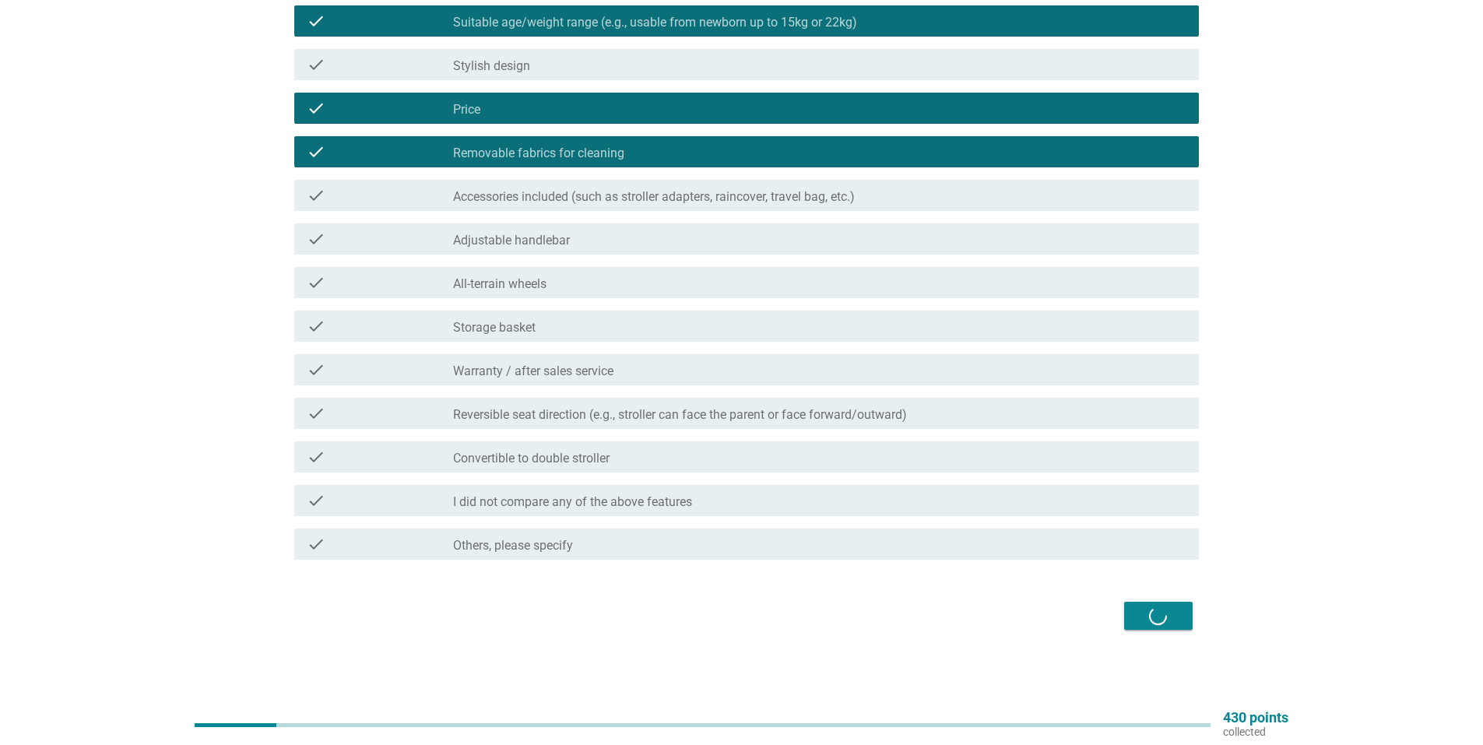
click at [1176, 619] on div "Next" at bounding box center [742, 615] width 914 height 37
click at [1136, 609] on div "Next" at bounding box center [742, 615] width 914 height 37
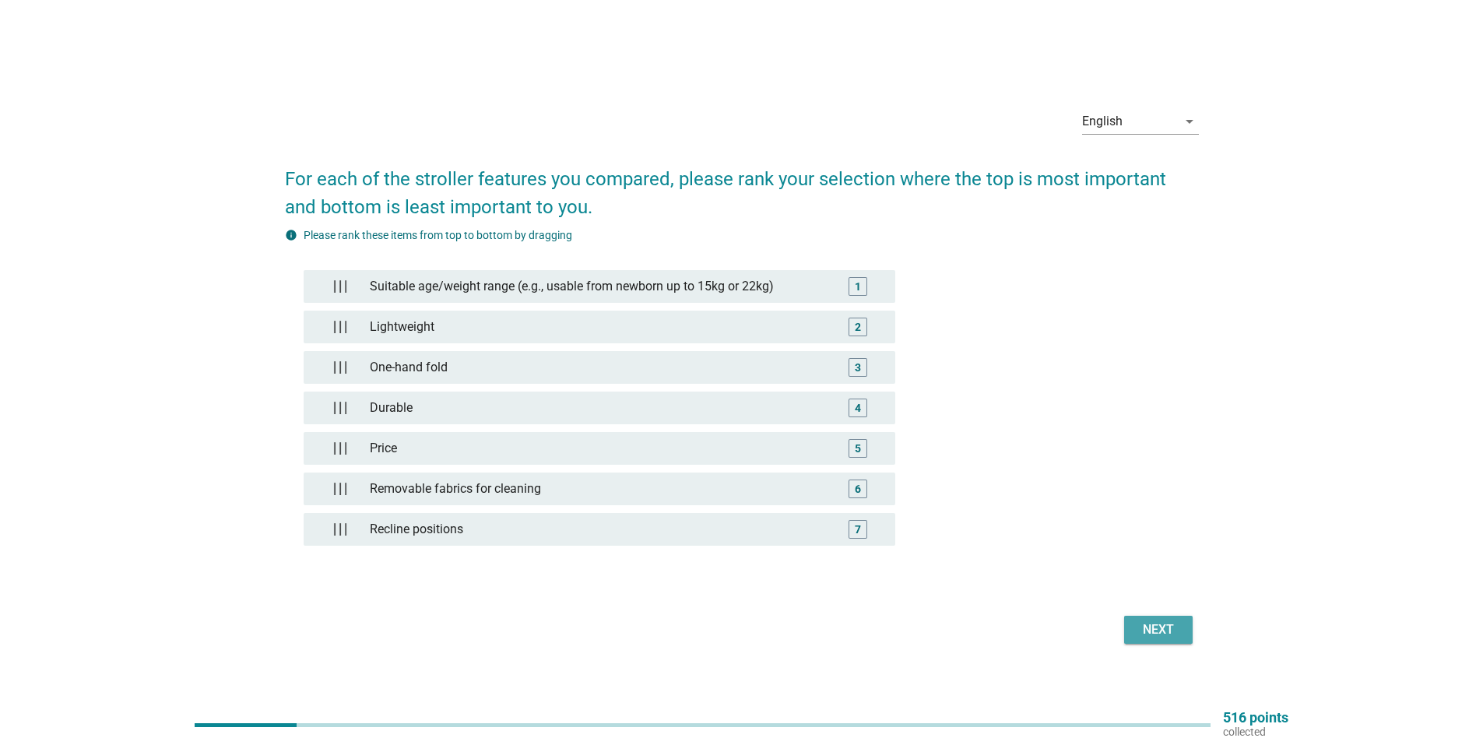
click at [1135, 625] on button "Next" at bounding box center [1158, 630] width 69 height 28
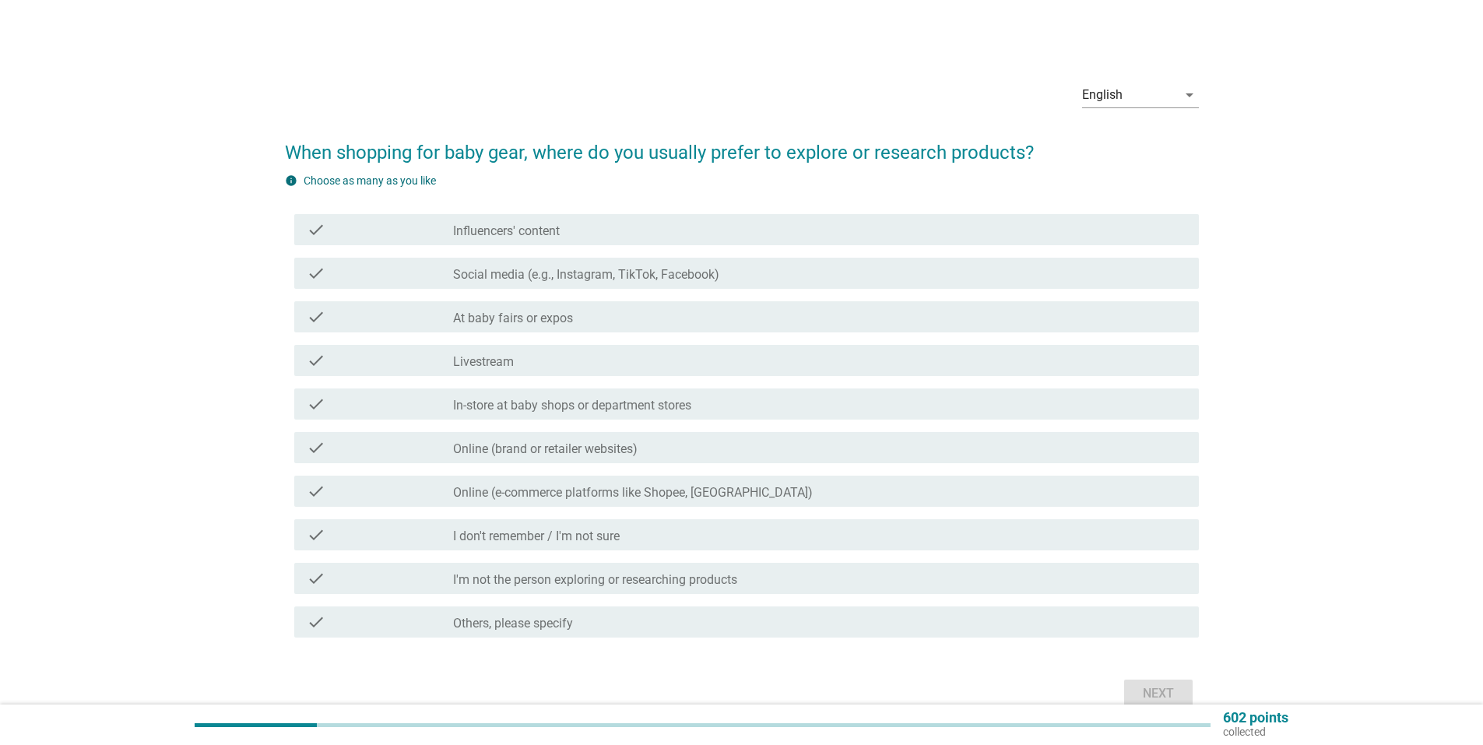
click at [556, 264] on div "check_box_outline_blank Social media (e.g., Instagram, TikTok, Facebook)" at bounding box center [819, 273] width 733 height 19
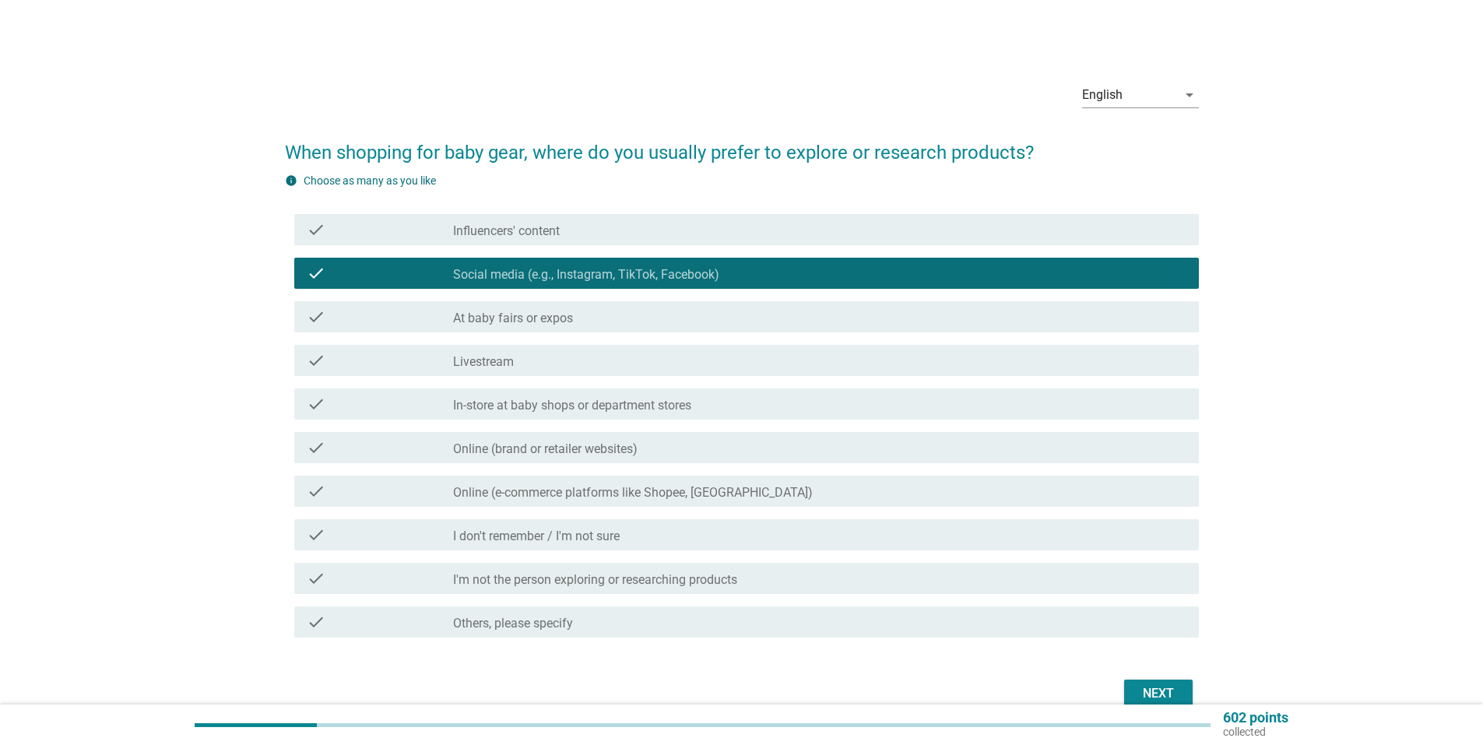
click at [527, 401] on label "In-store at baby shops or department stores" at bounding box center [572, 406] width 238 height 16
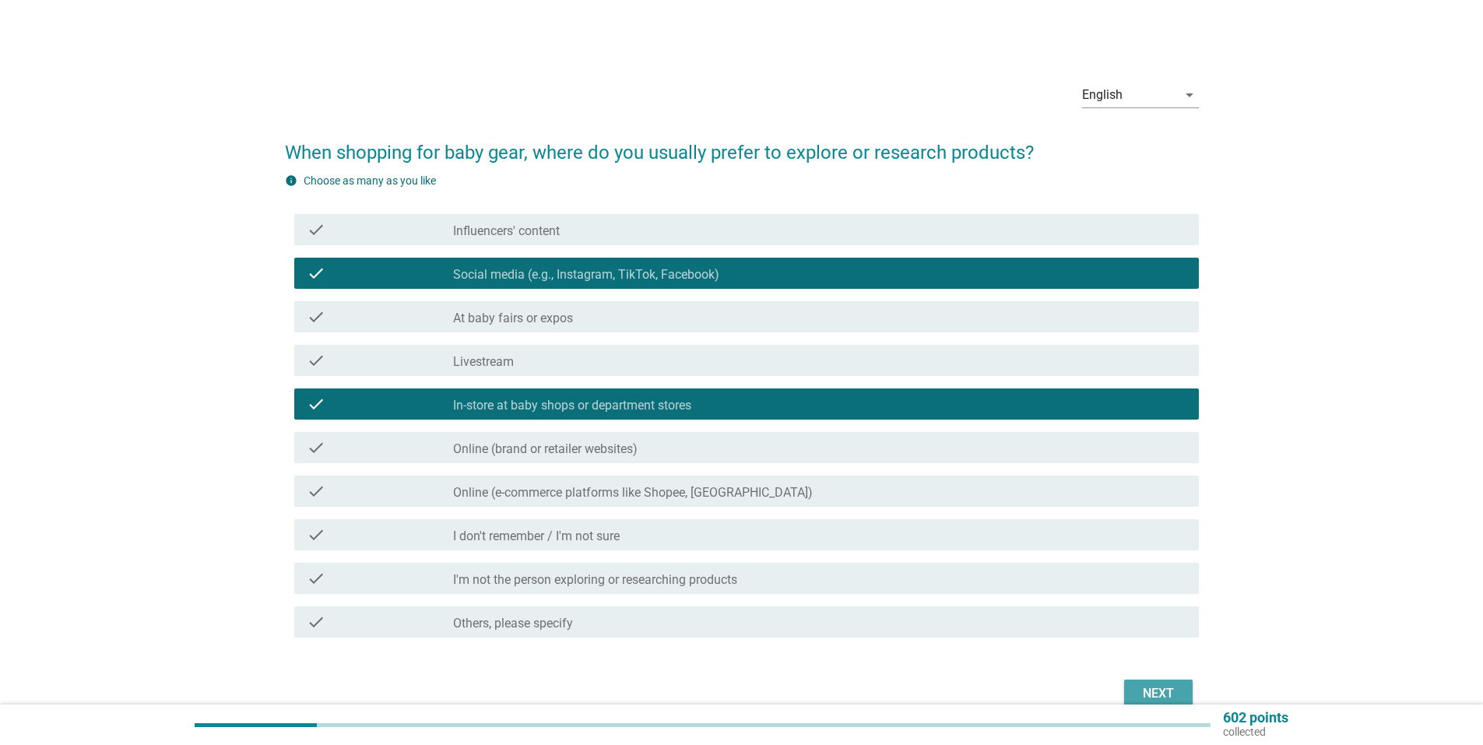
click at [1170, 689] on div "Next" at bounding box center [1158, 693] width 44 height 19
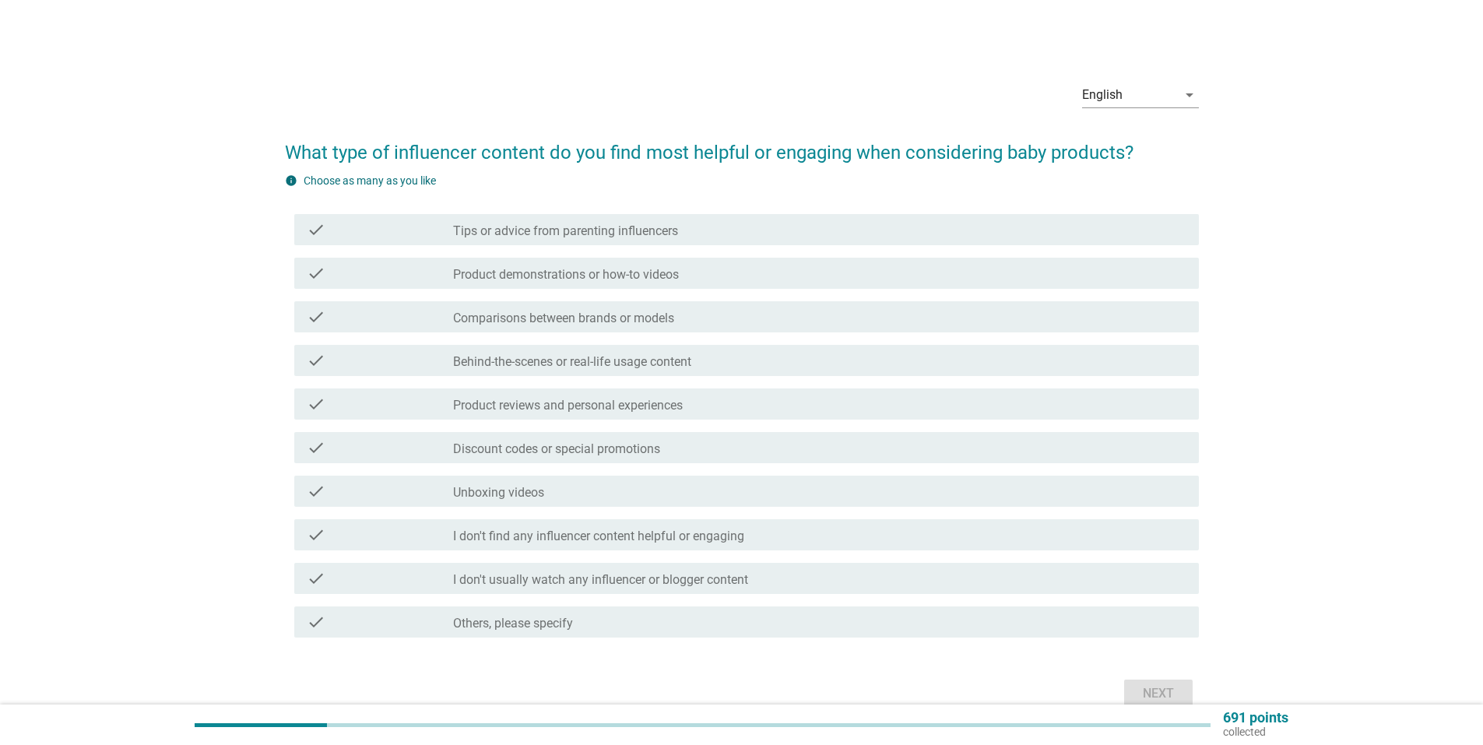
click at [437, 288] on div "check check_box_outline_blank Product demonstrations or how-to videos" at bounding box center [746, 273] width 905 height 31
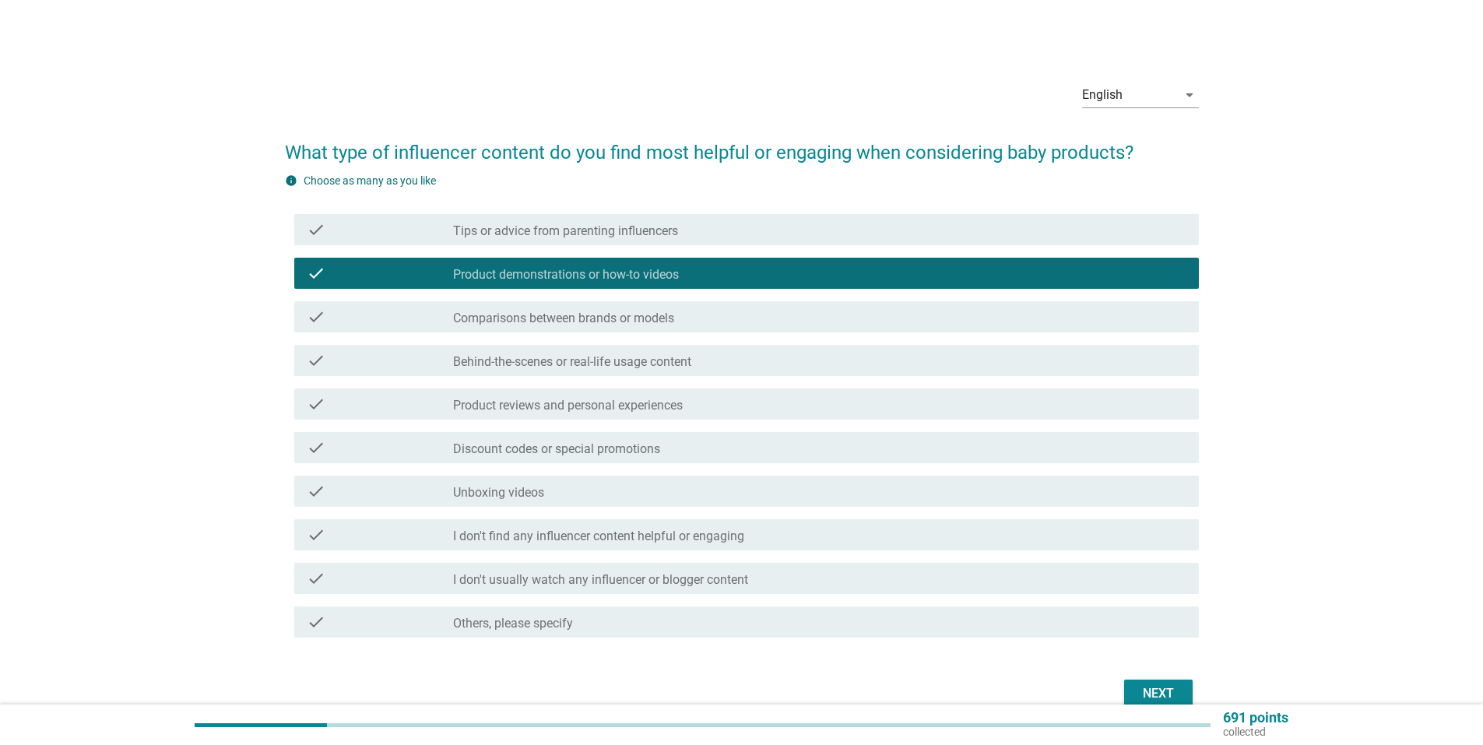
click at [439, 224] on div "check" at bounding box center [380, 229] width 146 height 19
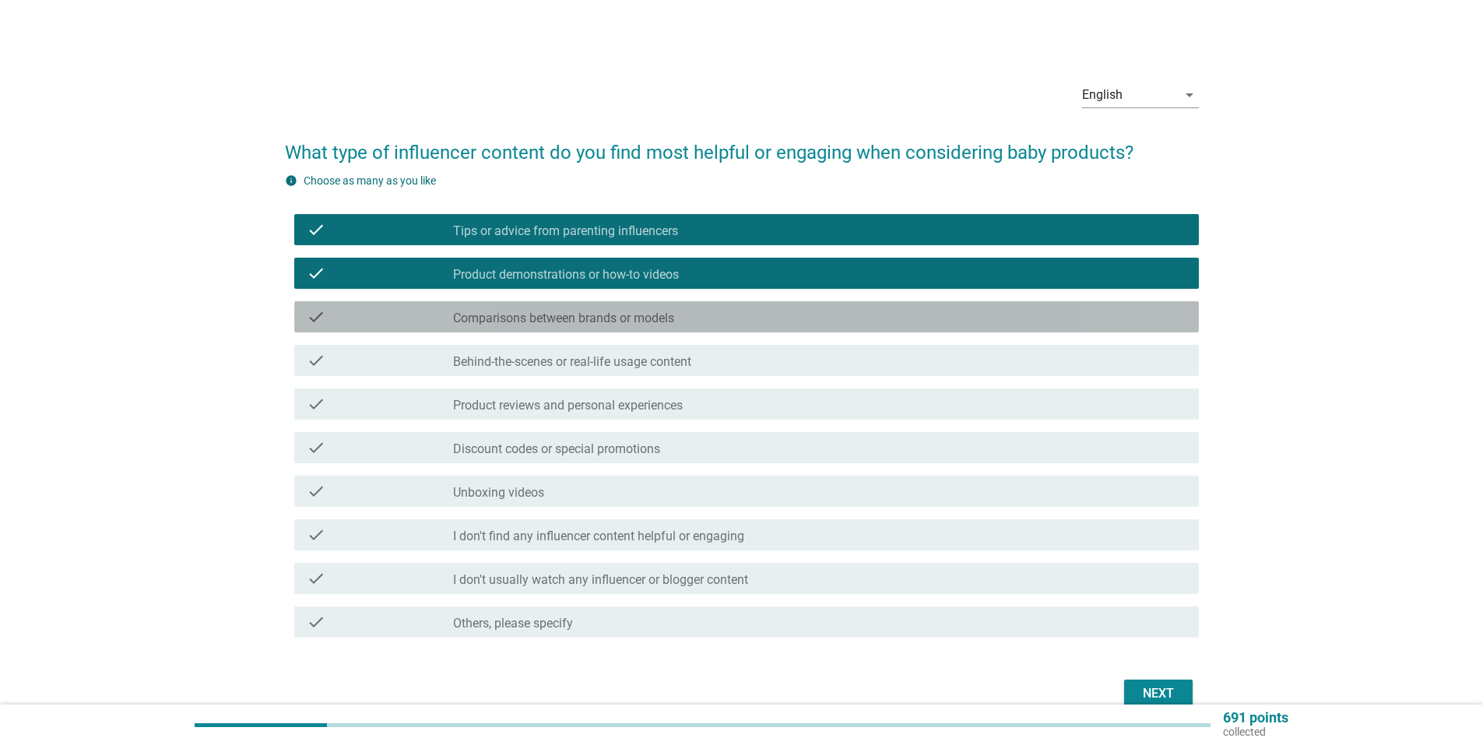
click at [539, 304] on div "check check_box_outline_blank Comparisons between brands or models" at bounding box center [746, 316] width 905 height 31
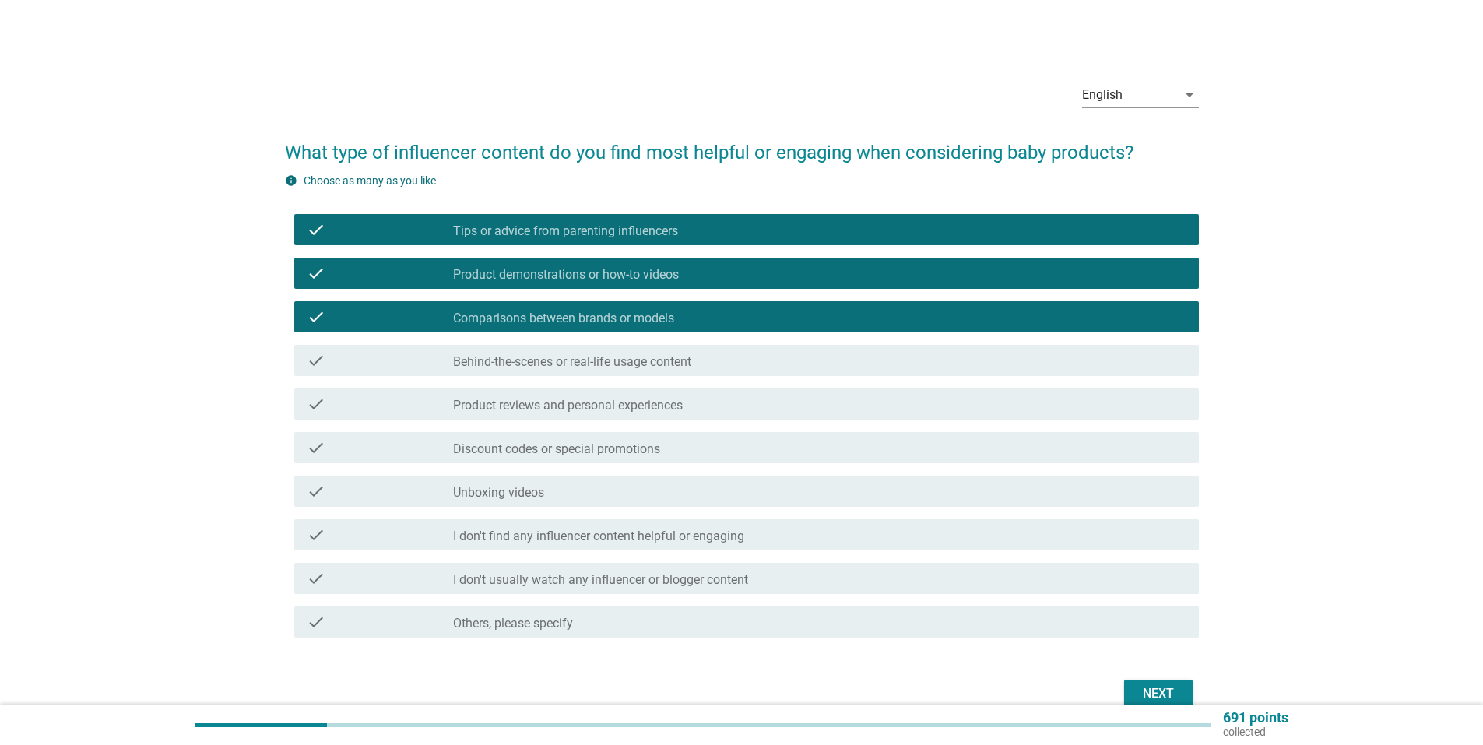
click at [1153, 690] on div "Next" at bounding box center [1158, 693] width 44 height 19
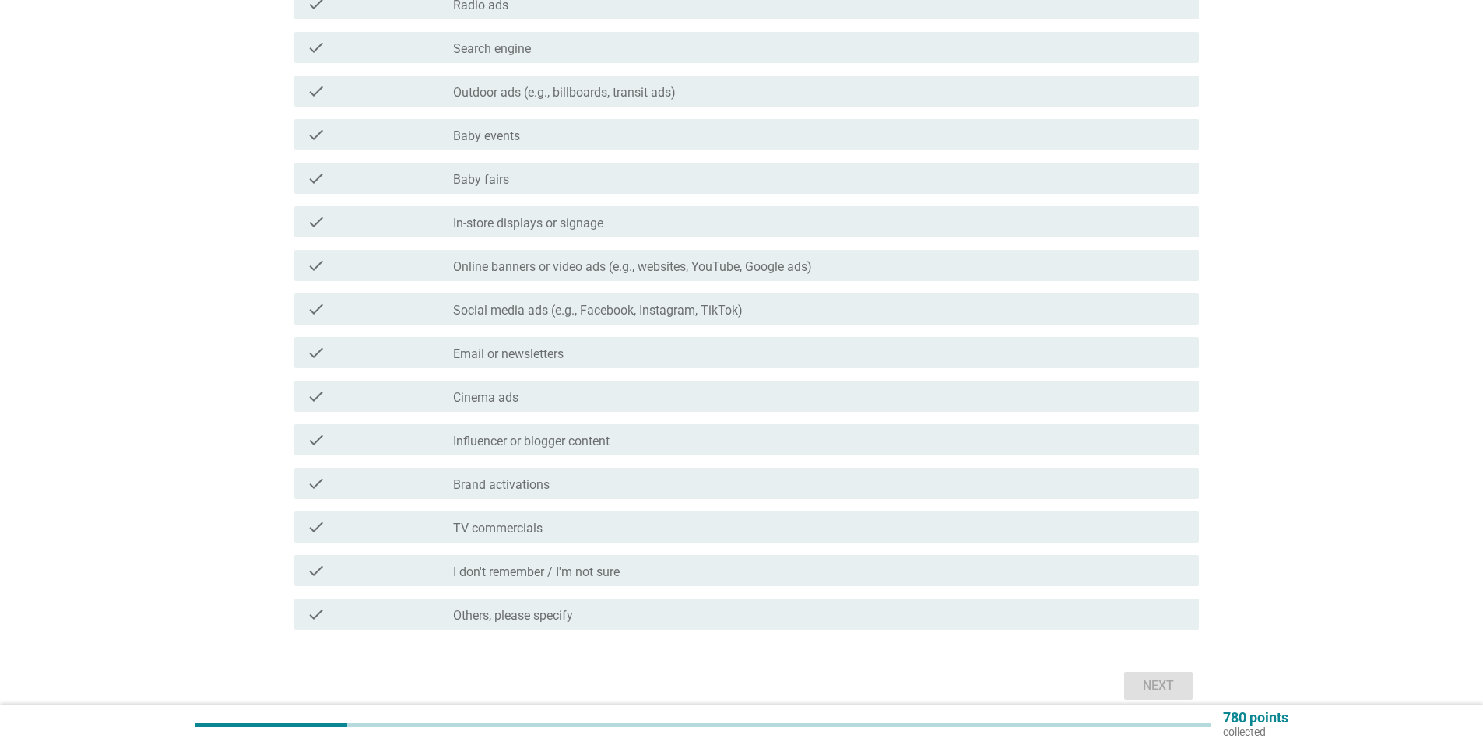
scroll to position [234, 0]
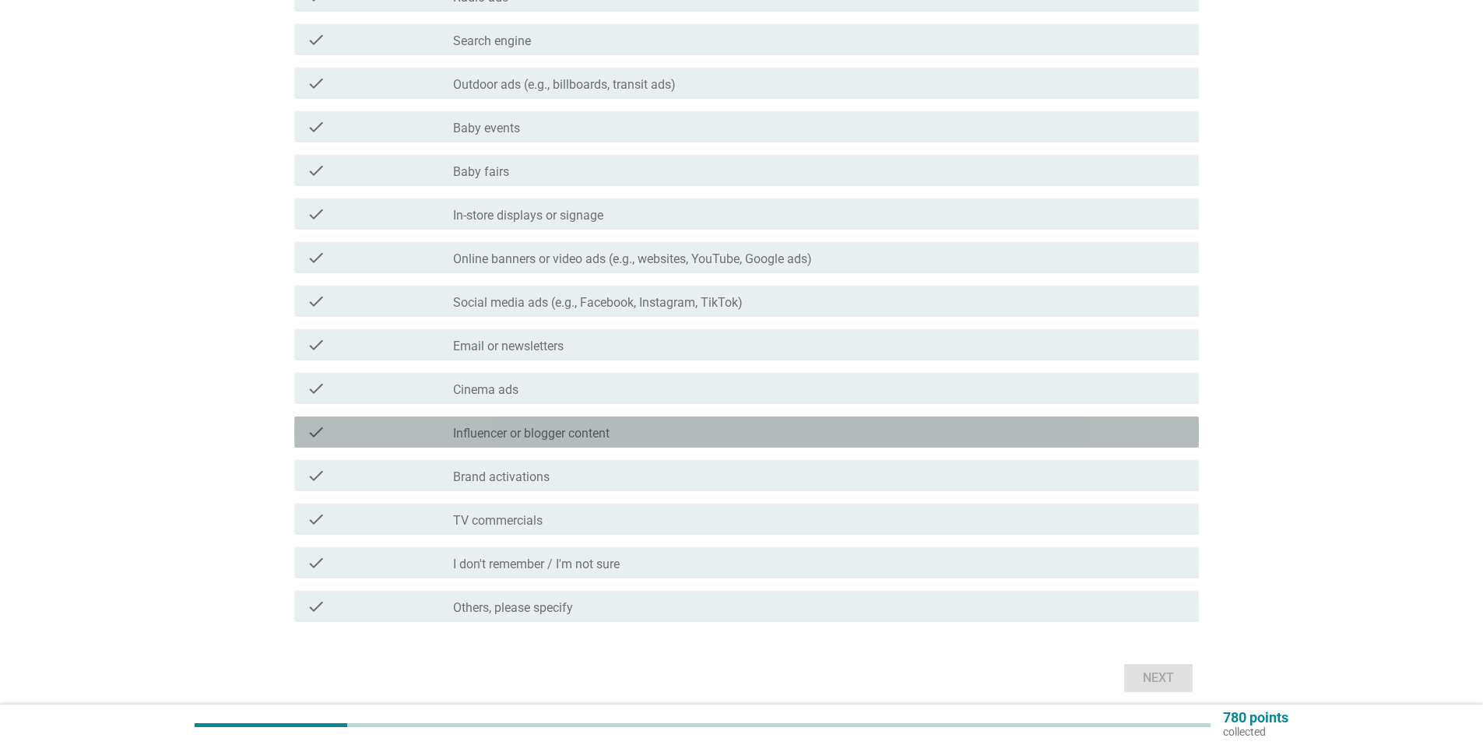
click at [408, 442] on div "check check_box_outline_blank Influencer or blogger content" at bounding box center [746, 431] width 905 height 31
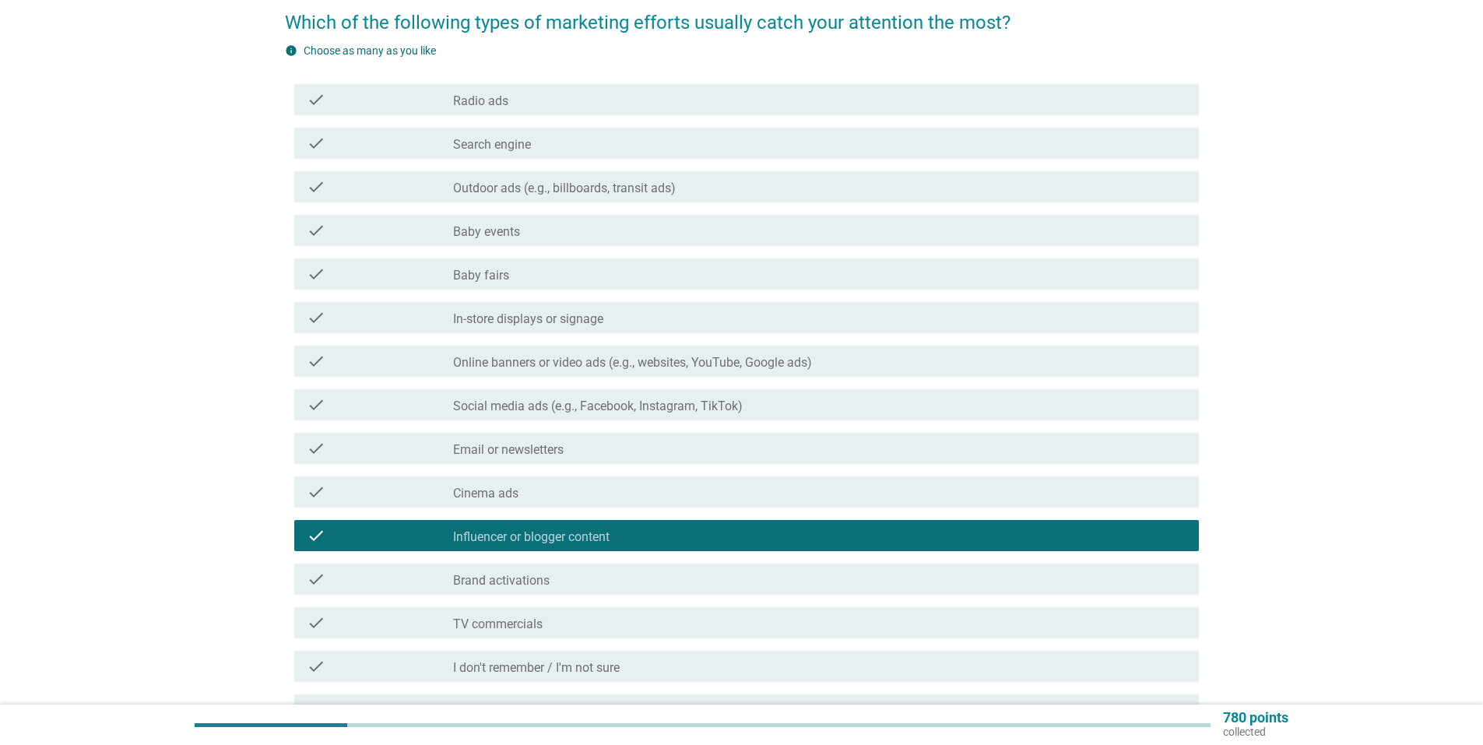
scroll to position [78, 0]
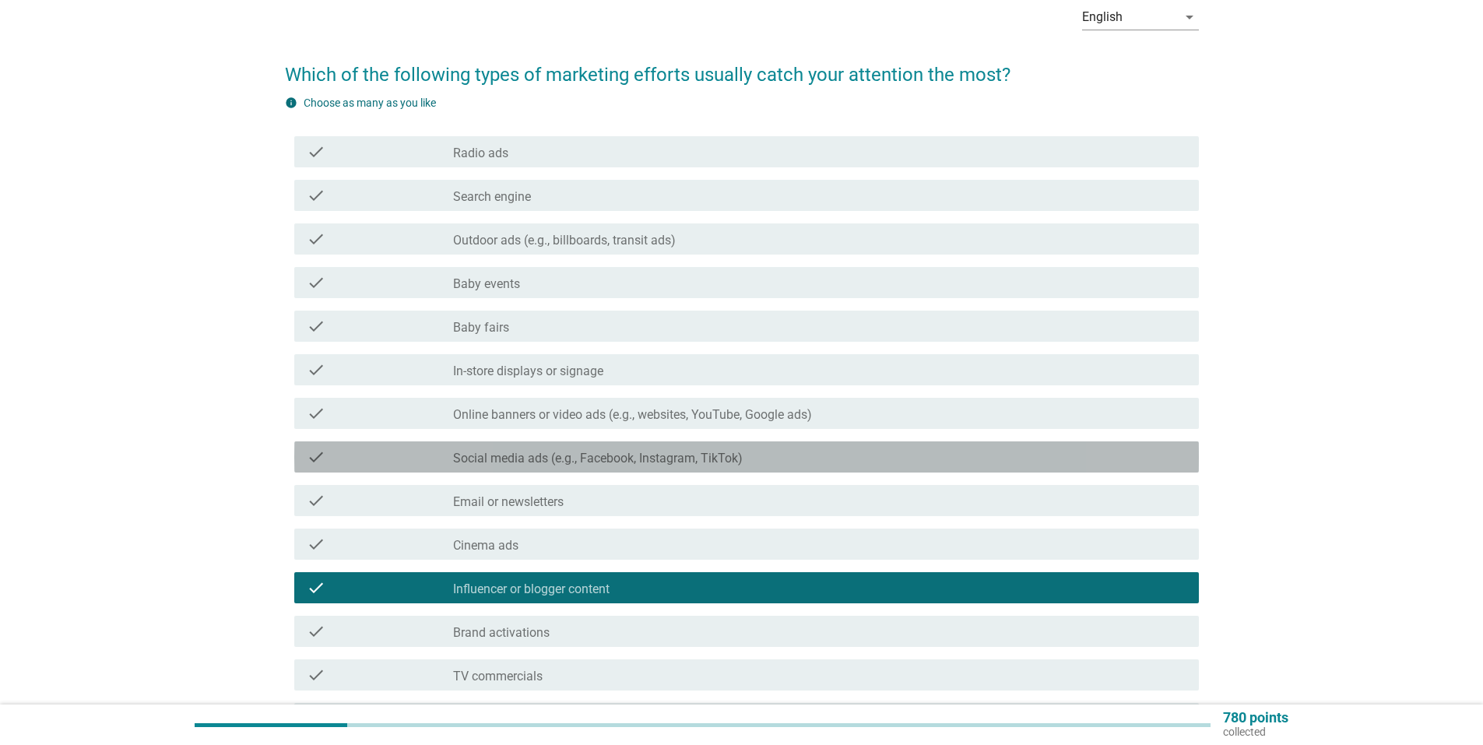
click at [515, 450] on div "check_box_outline_blank Social media ads (e.g., Facebook, Instagram, TikTok)" at bounding box center [819, 457] width 733 height 19
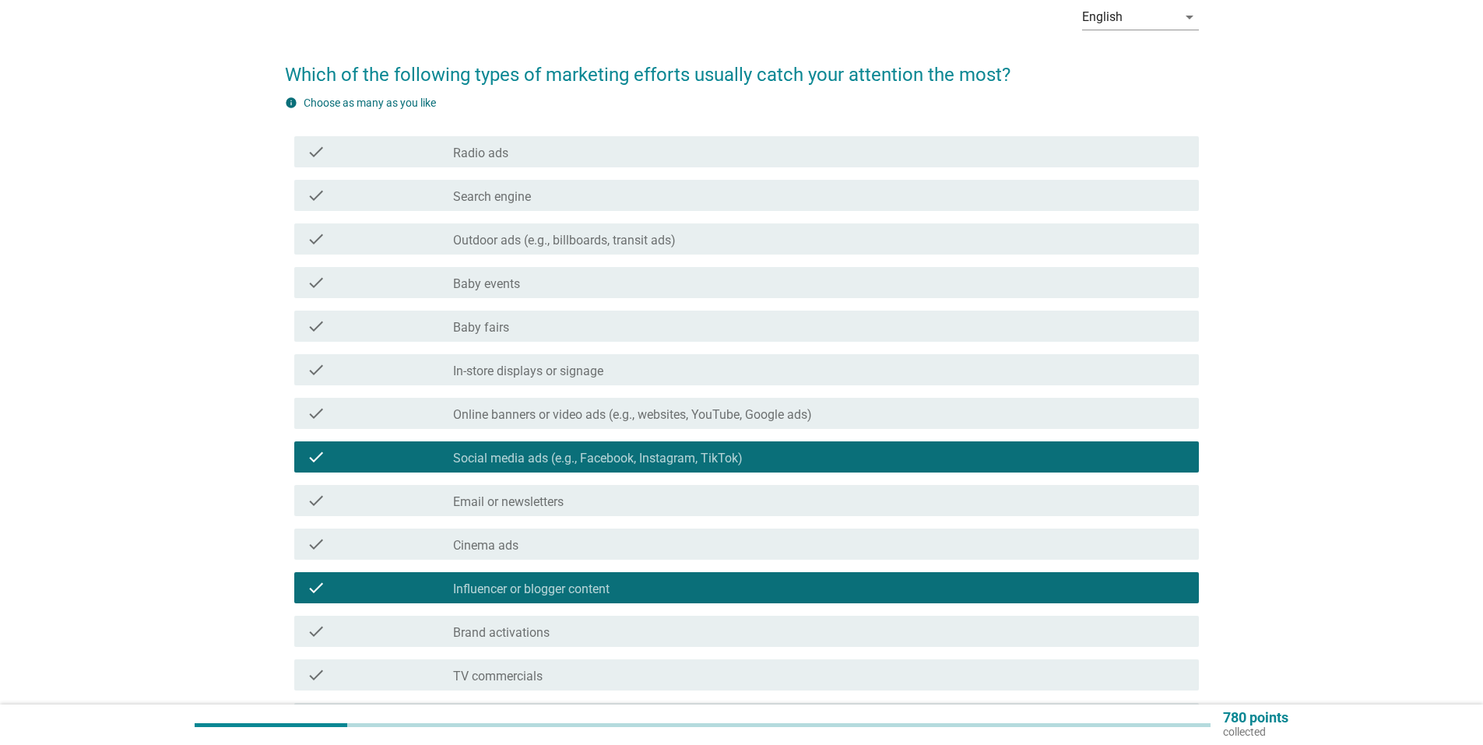
click at [497, 444] on div "check check_box_outline_blank Social media ads (e.g., Facebook, Instagram, TikT…" at bounding box center [746, 456] width 905 height 31
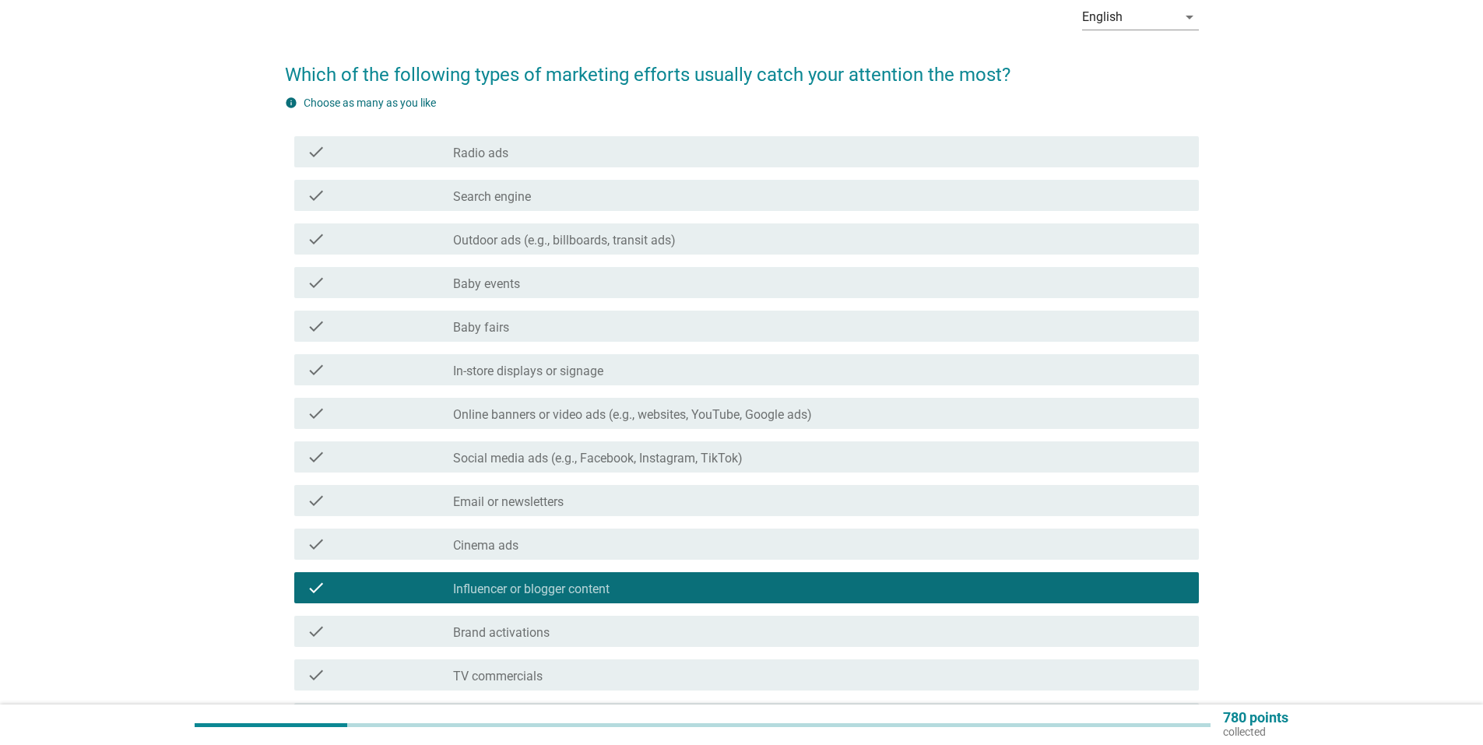
click at [423, 363] on div "check" at bounding box center [380, 369] width 146 height 19
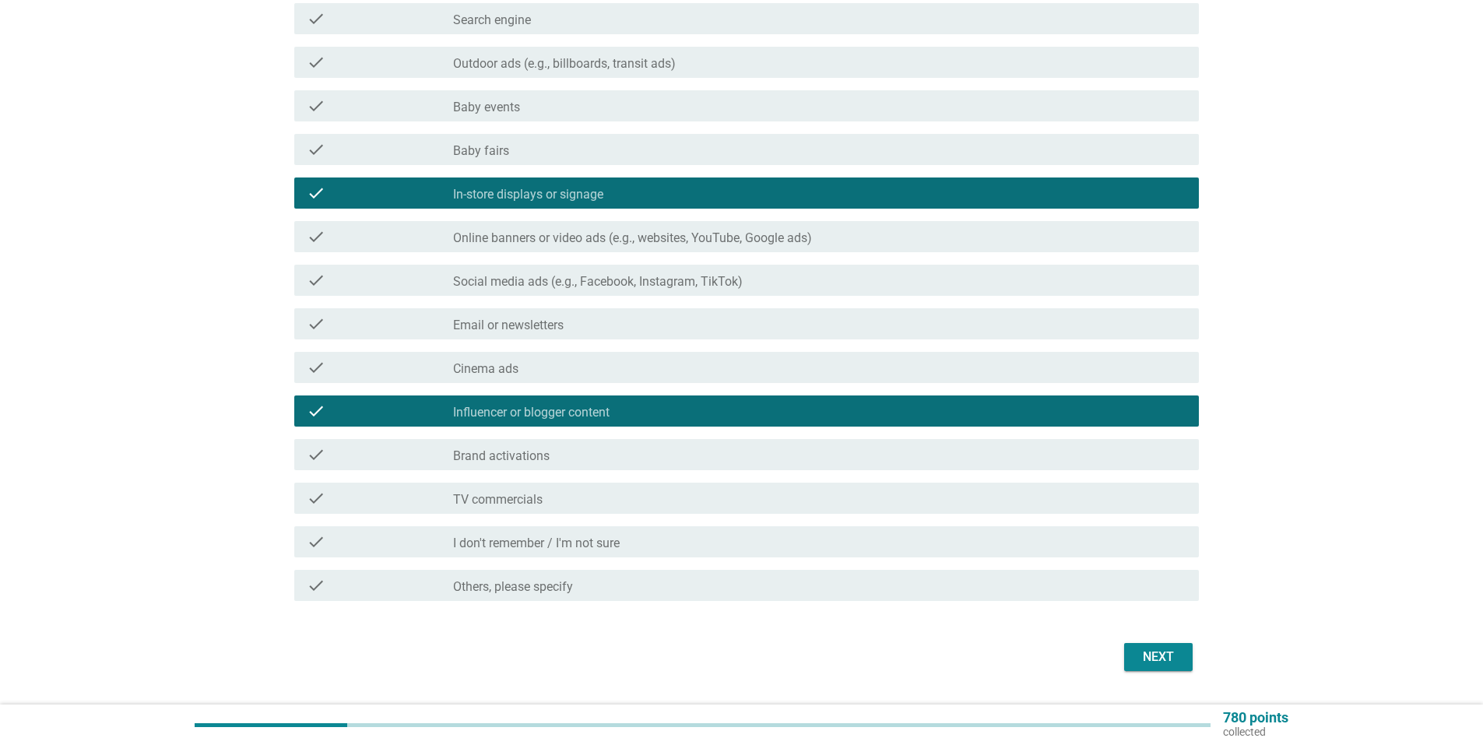
scroll to position [296, 0]
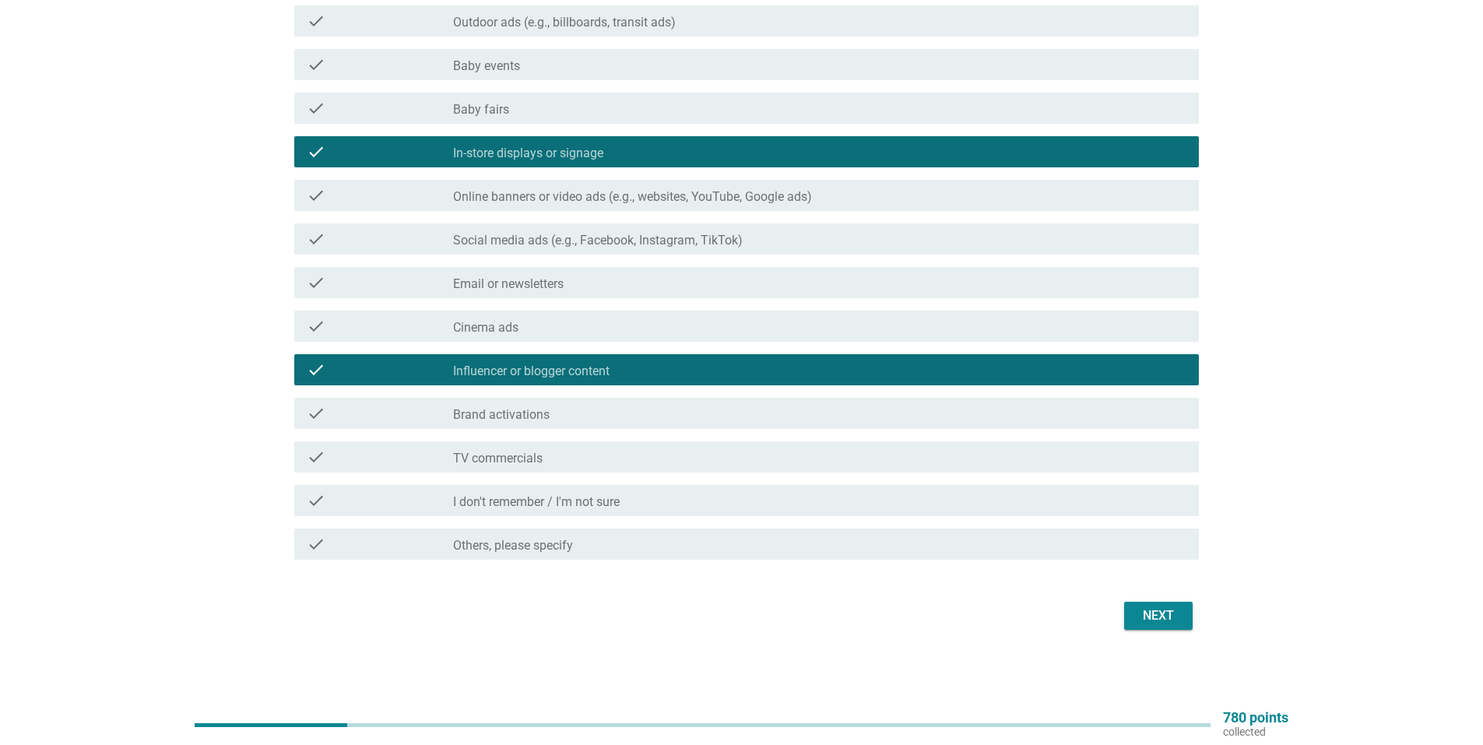
click at [1155, 613] on div "Next" at bounding box center [1158, 615] width 44 height 19
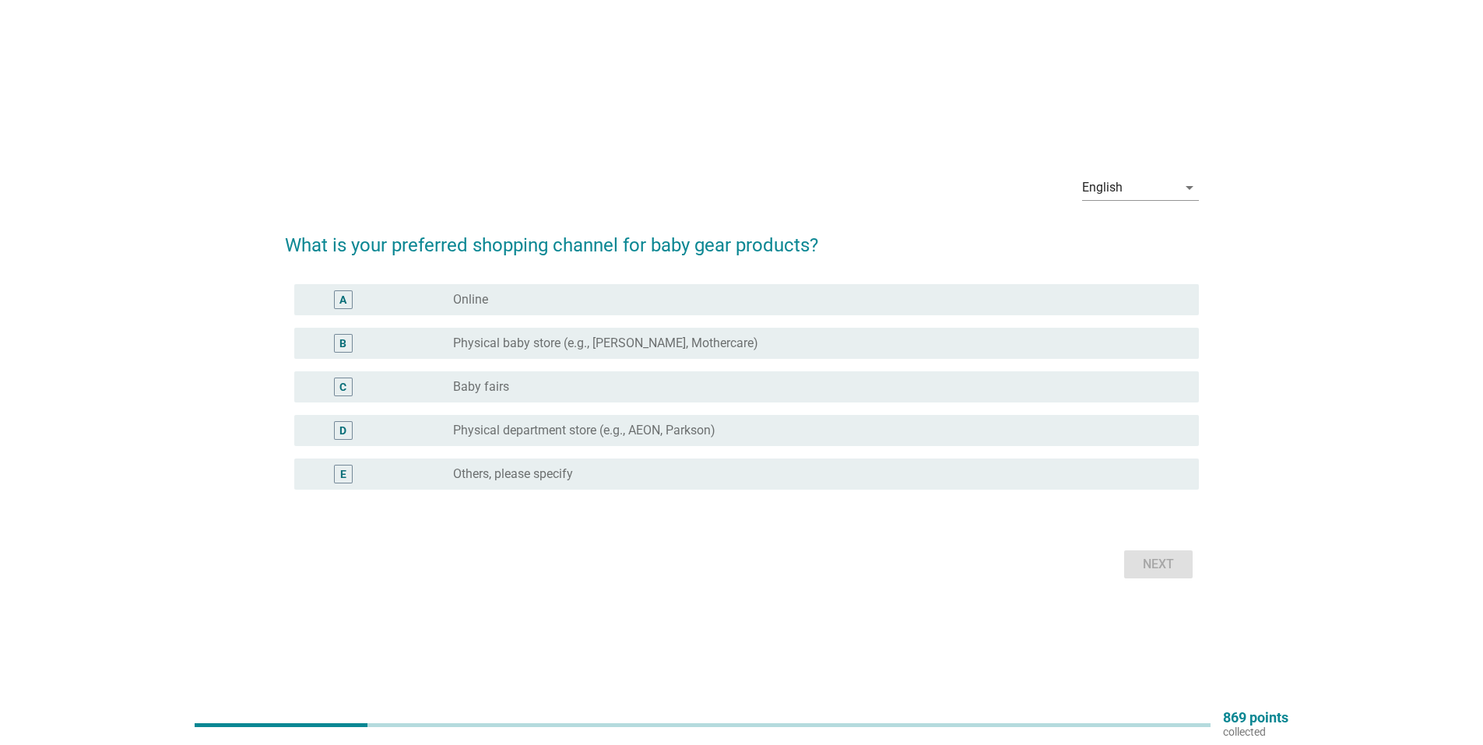
click at [364, 340] on div "B" at bounding box center [343, 343] width 73 height 19
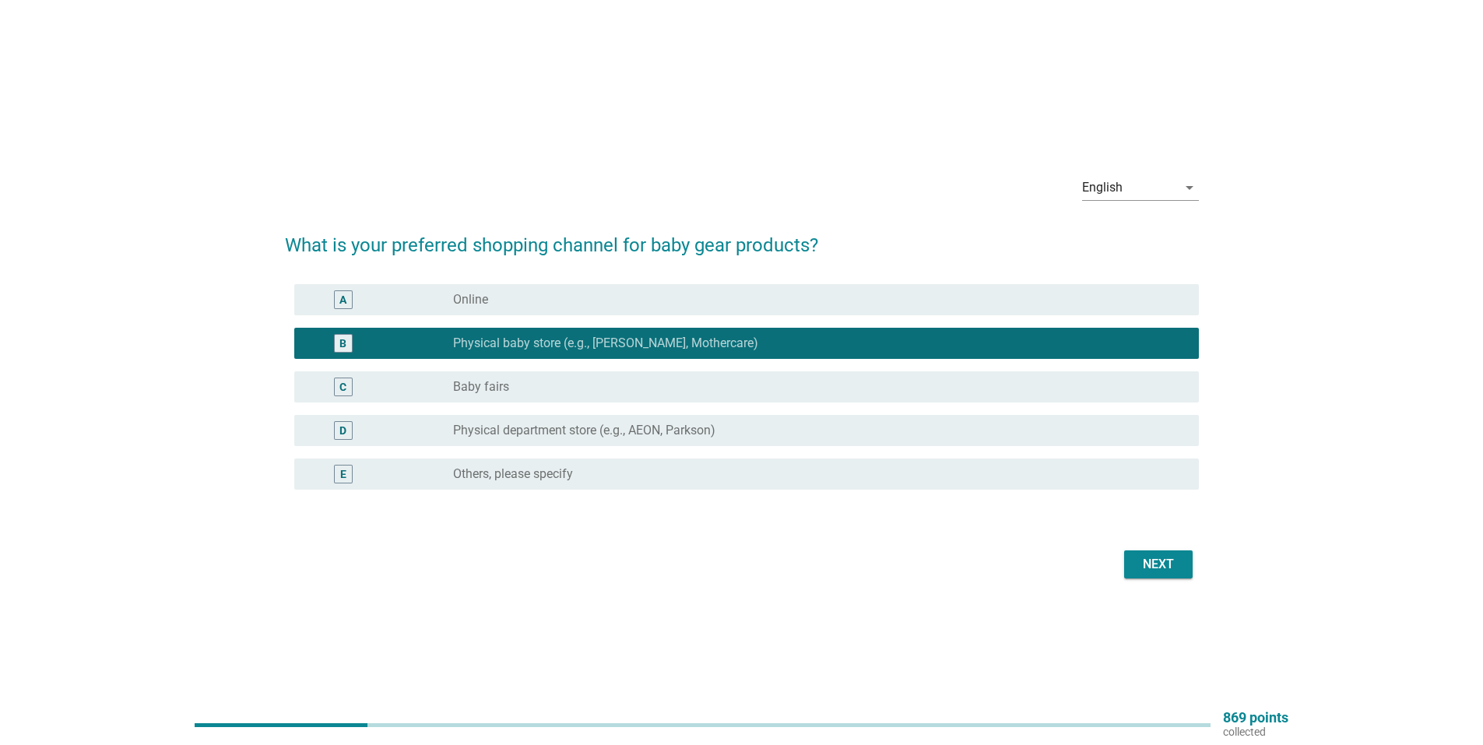
click at [1175, 555] on div "Next" at bounding box center [1158, 564] width 44 height 19
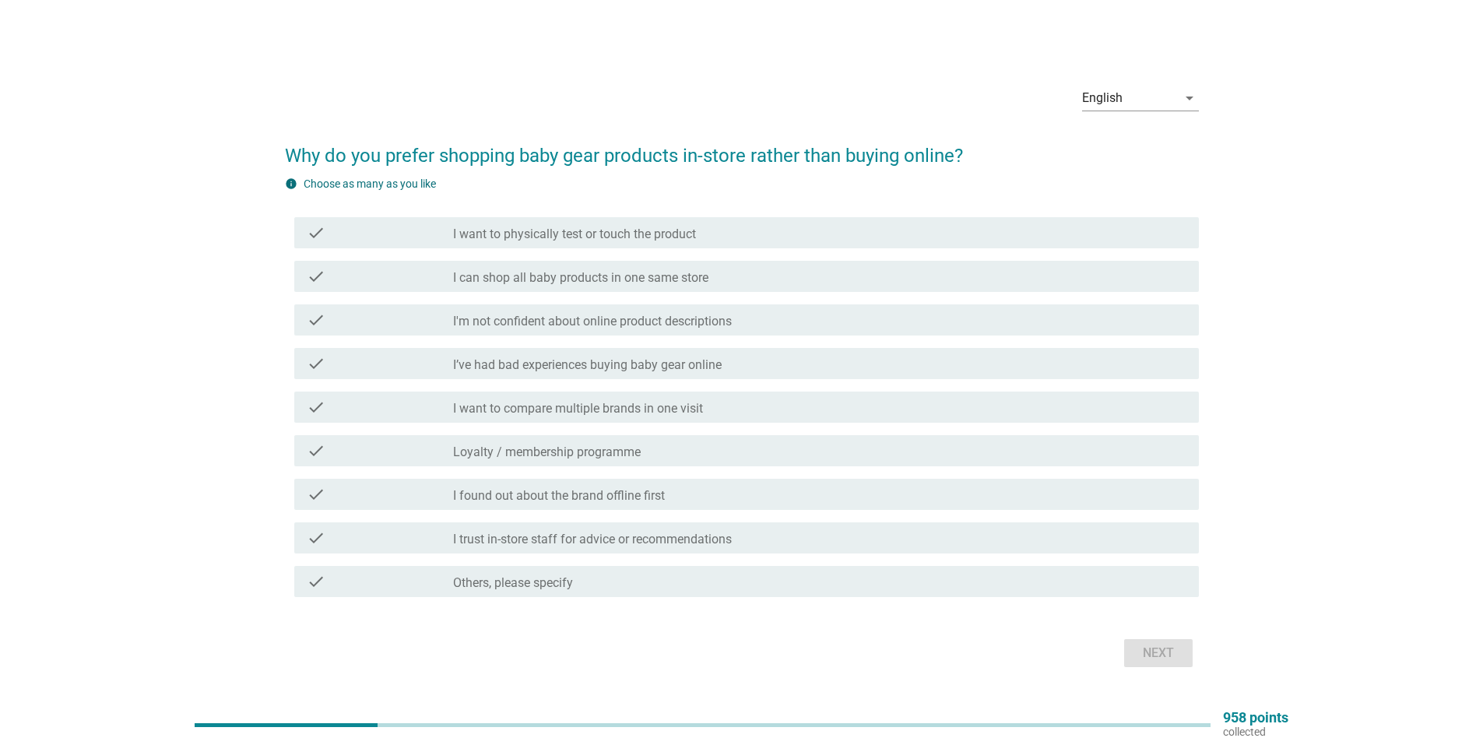
click at [557, 225] on div "check_box_outline_blank I want to physically test or touch the product" at bounding box center [819, 232] width 733 height 19
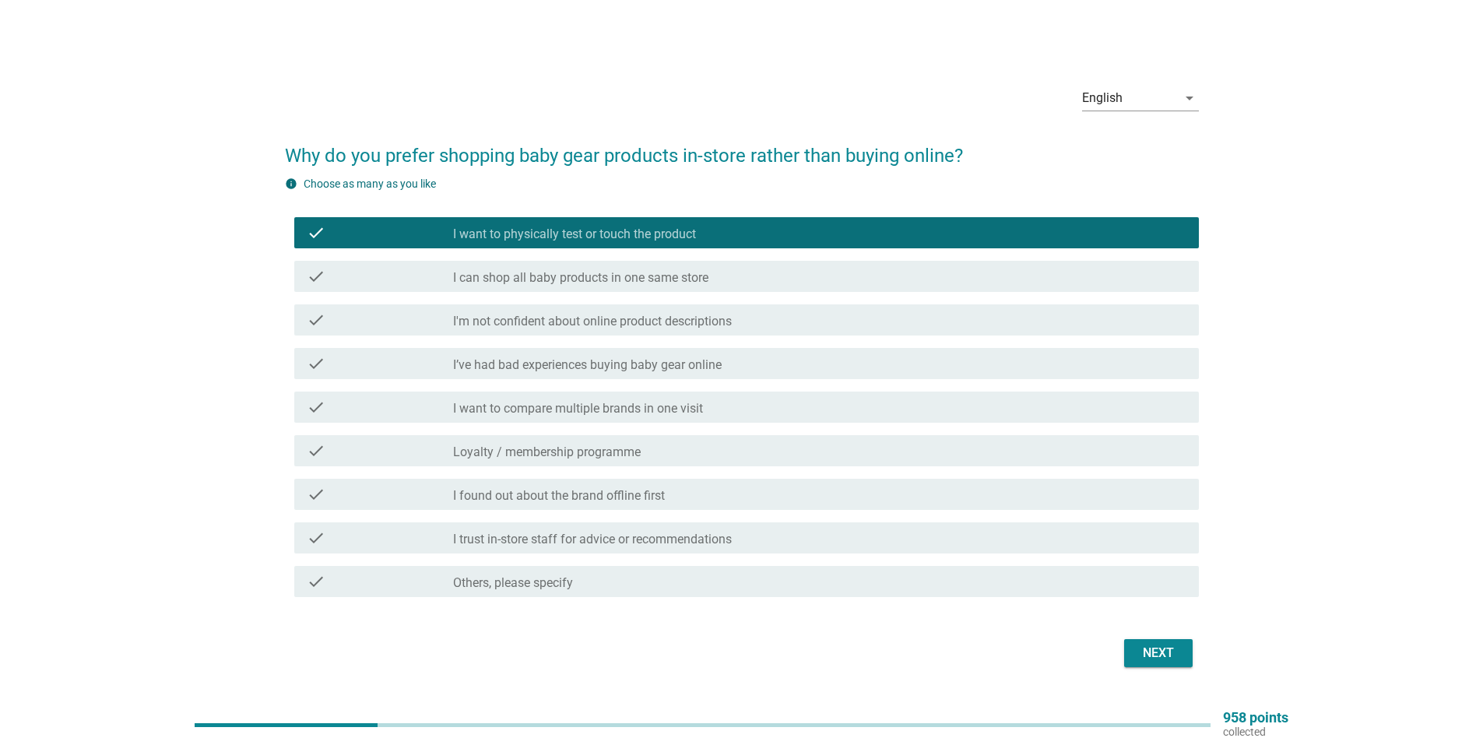
click at [765, 326] on div "check_box_outline_blank I'm not confident about online product descriptions" at bounding box center [819, 320] width 733 height 19
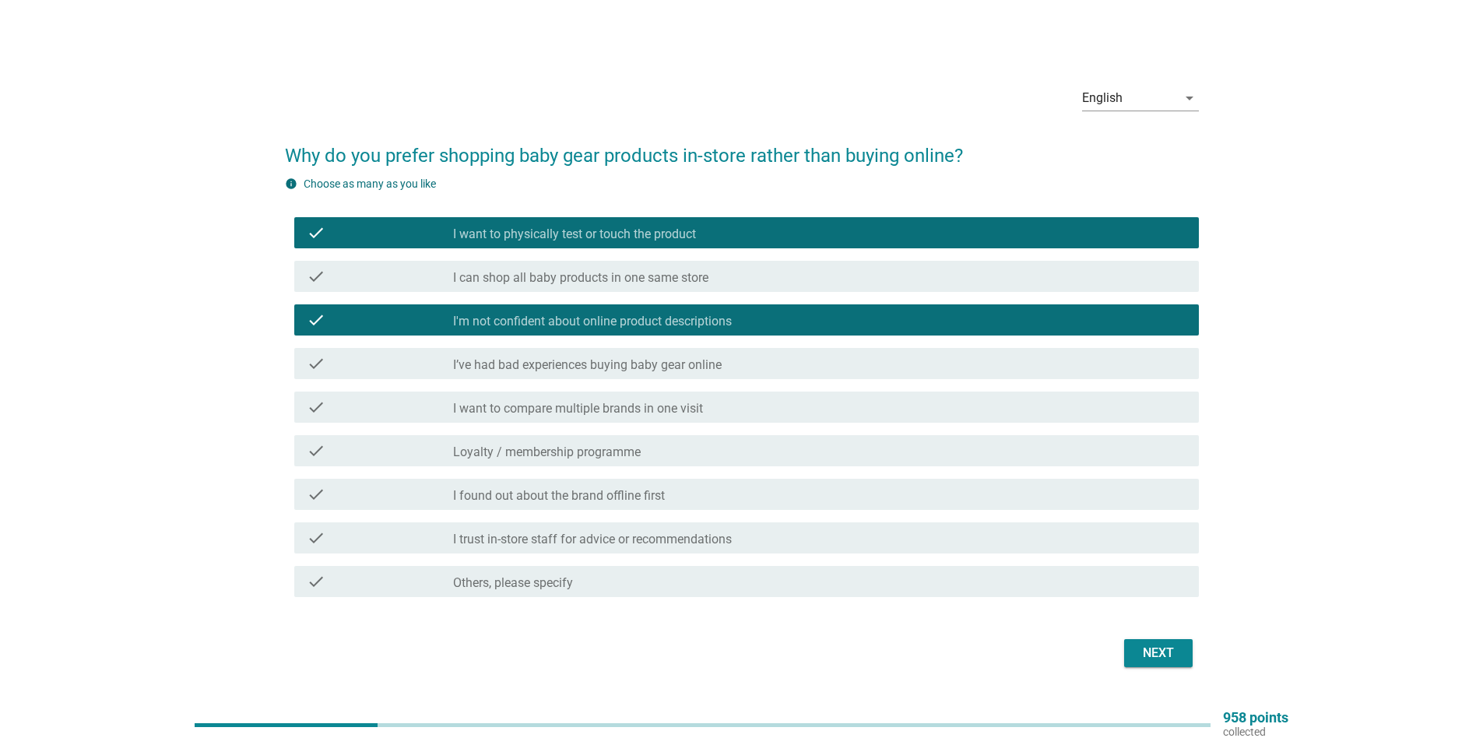
click at [1170, 647] on div "Next" at bounding box center [1158, 653] width 44 height 19
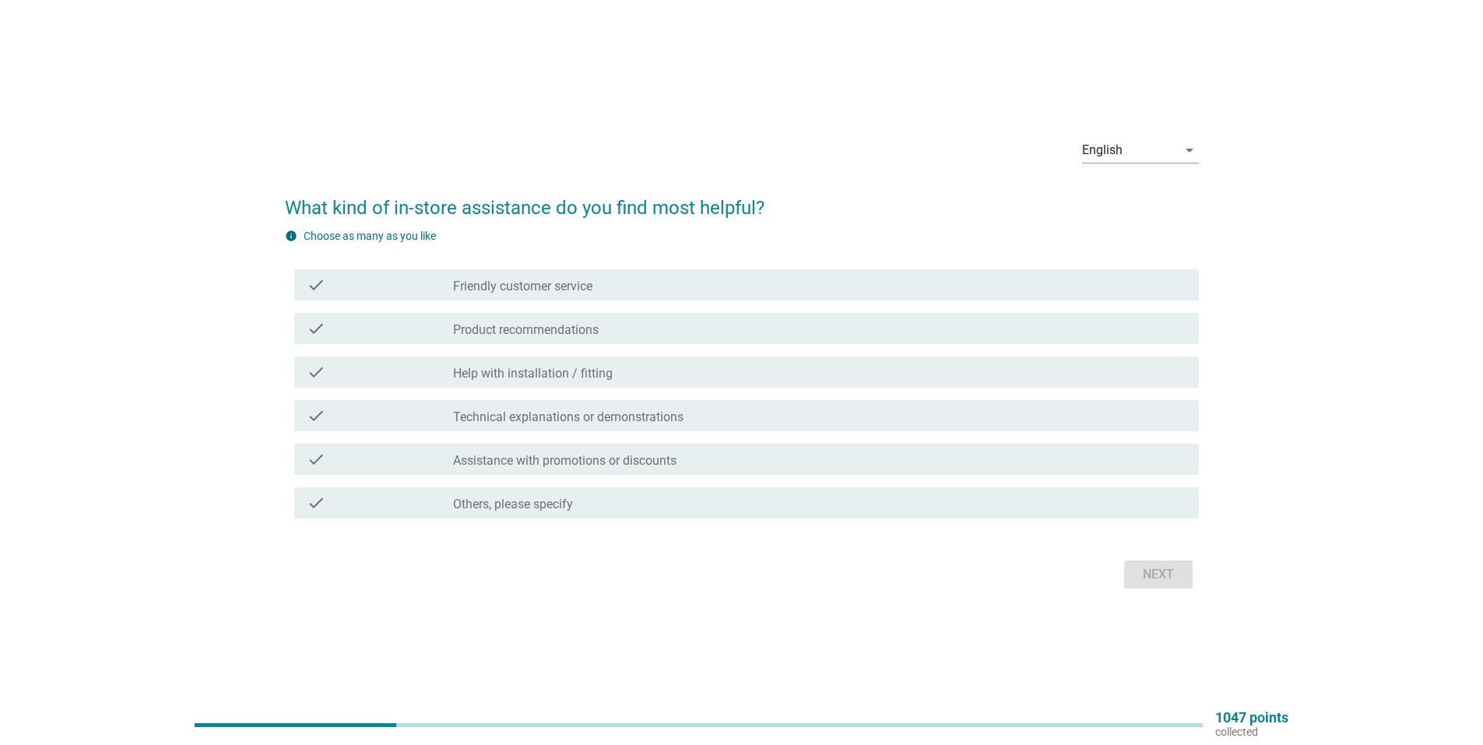
scroll to position [40, 0]
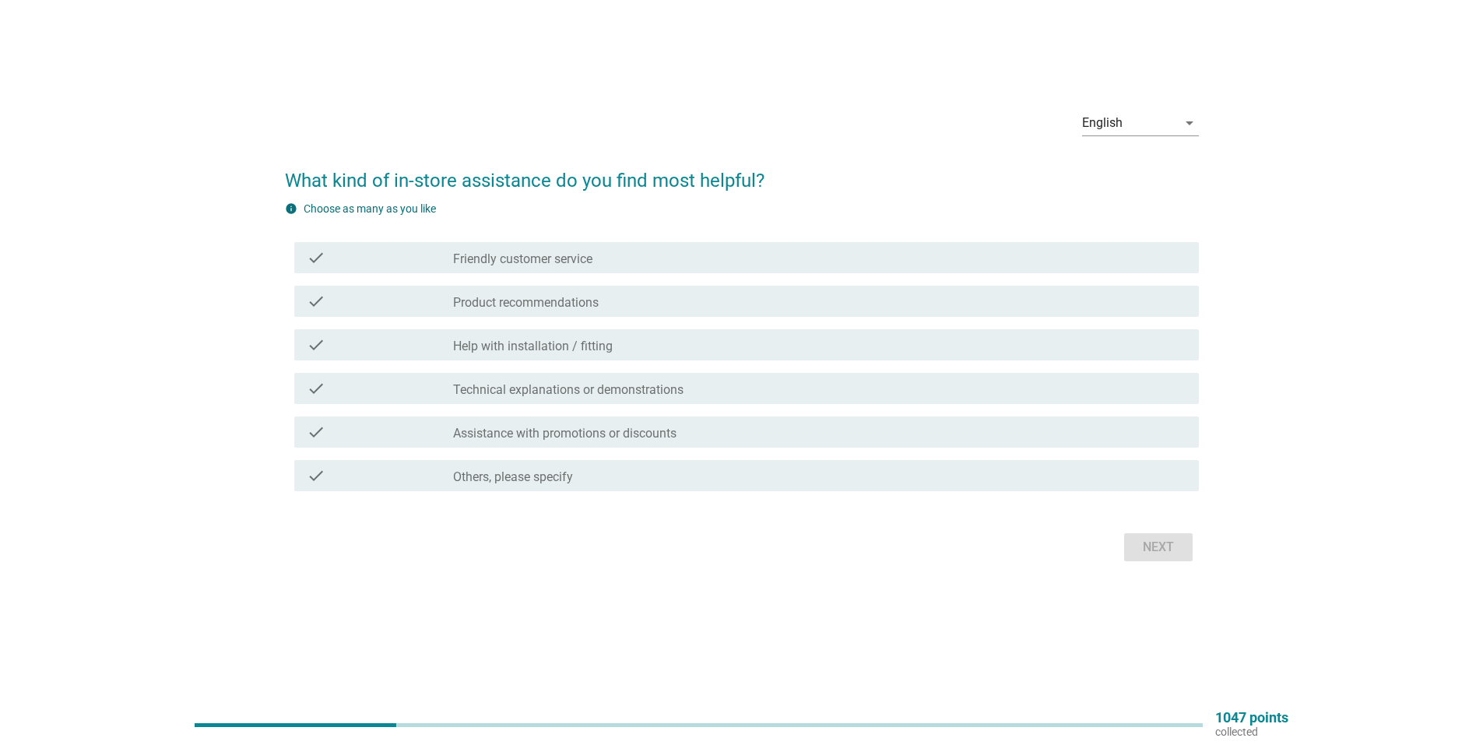
click at [538, 259] on label "Friendly customer service" at bounding box center [522, 259] width 139 height 16
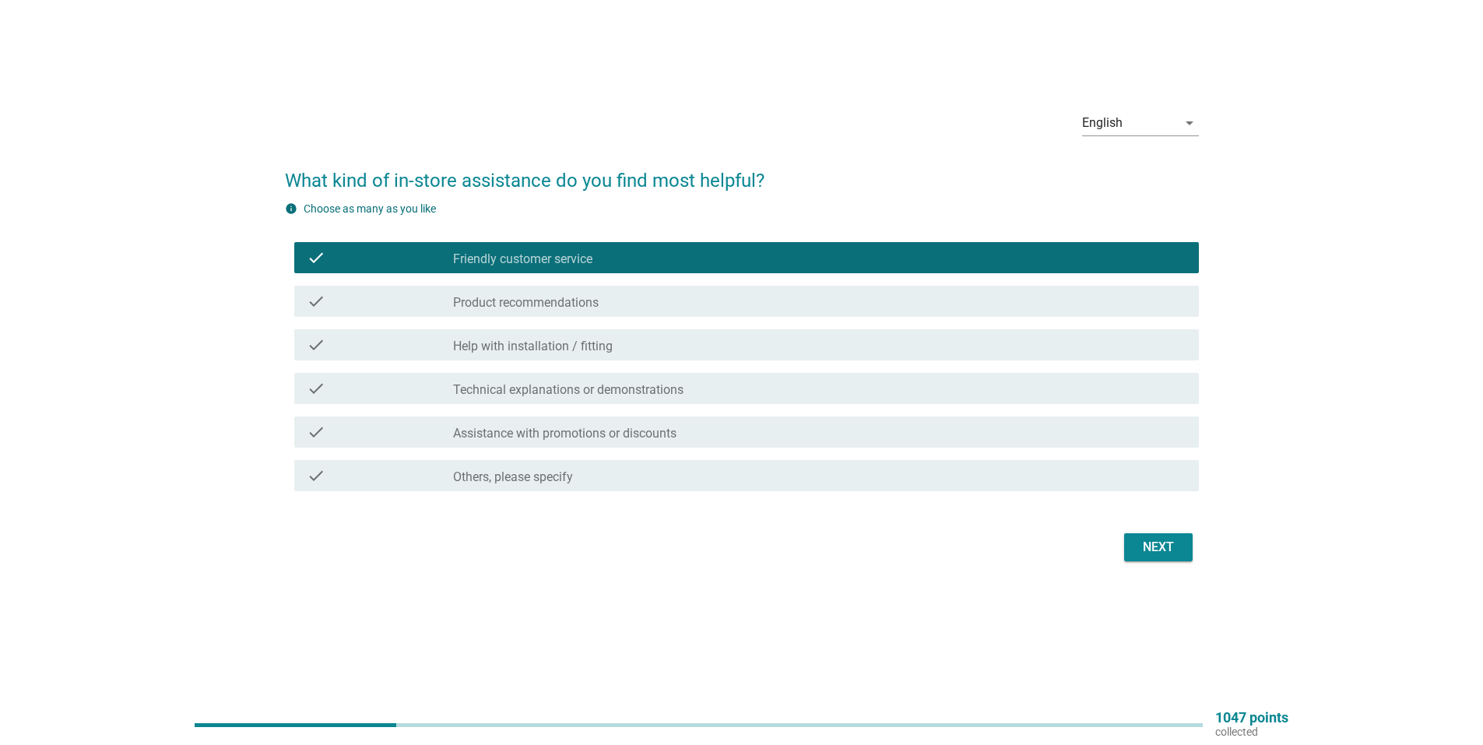
click at [545, 304] on label "Product recommendations" at bounding box center [526, 303] width 146 height 16
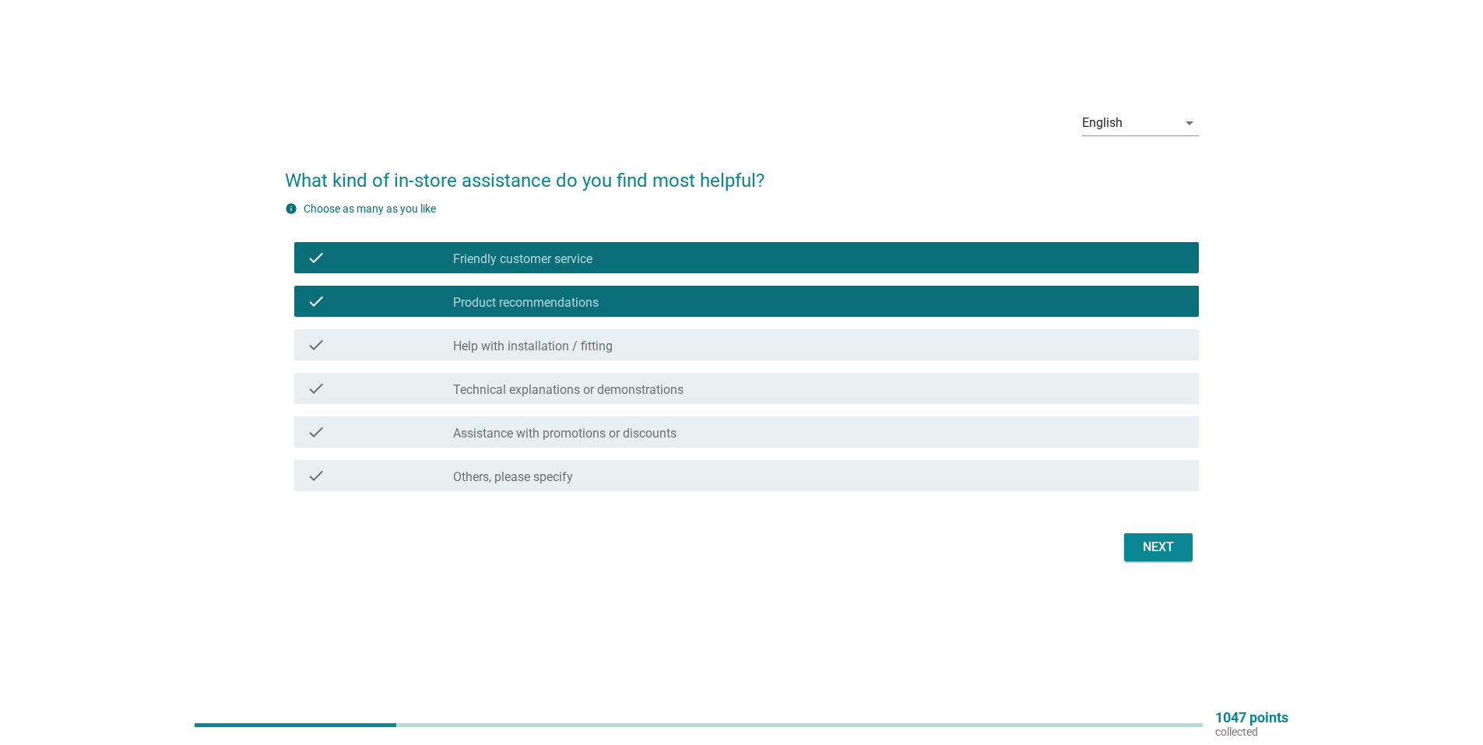
click at [545, 343] on label "Help with installation / fitting" at bounding box center [533, 347] width 160 height 16
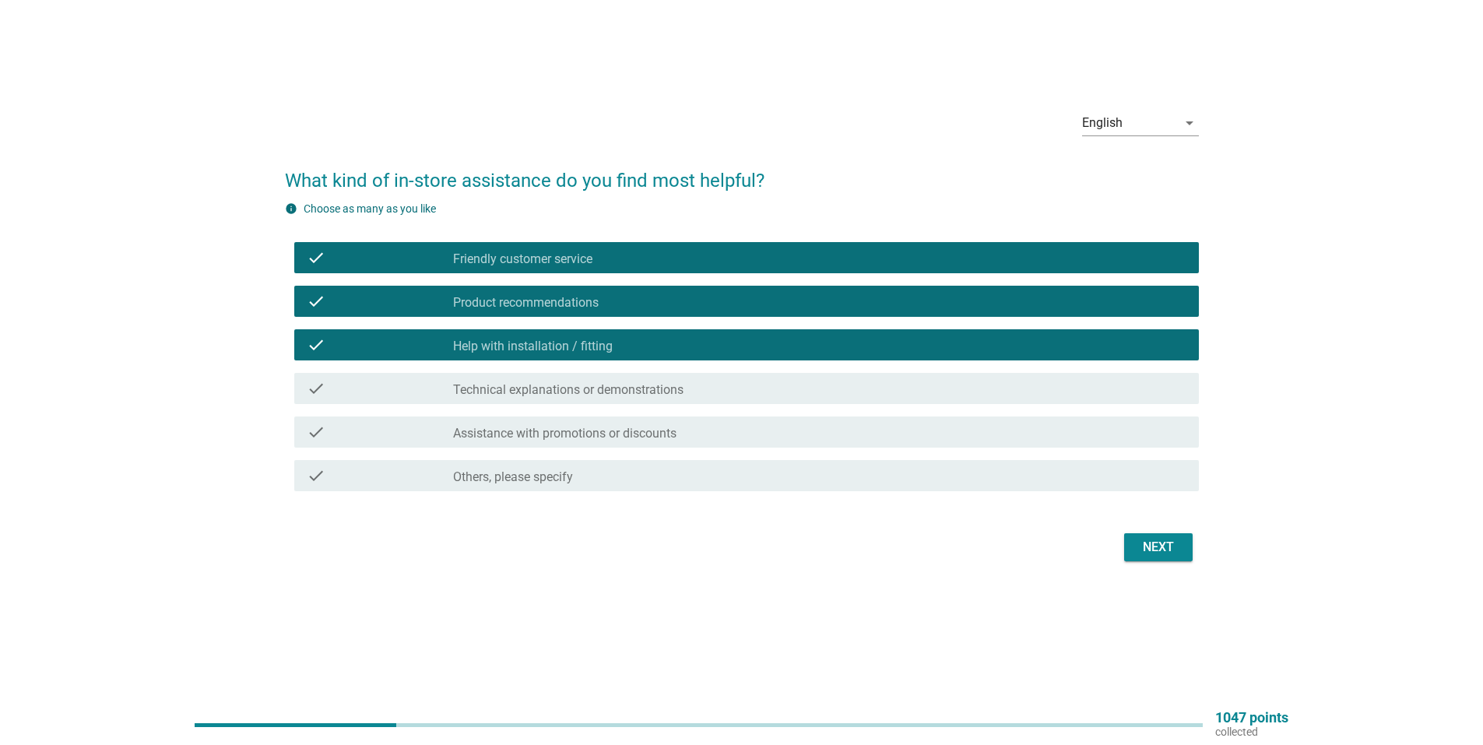
click at [545, 376] on div "check check_box_outline_blank Technical explanations or demonstrations" at bounding box center [746, 388] width 905 height 31
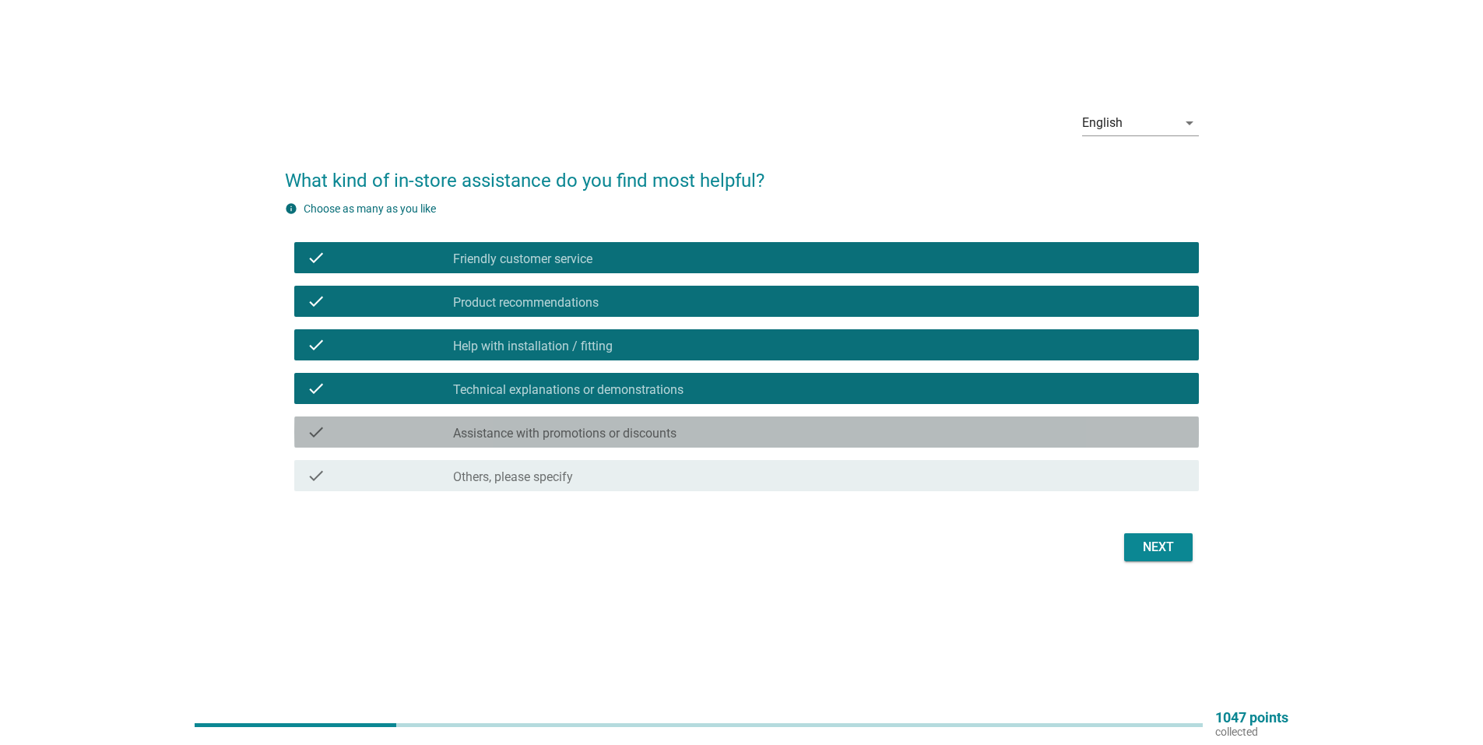
click at [559, 417] on div "check check_box_outline_blank Assistance with promotions or discounts" at bounding box center [746, 431] width 905 height 31
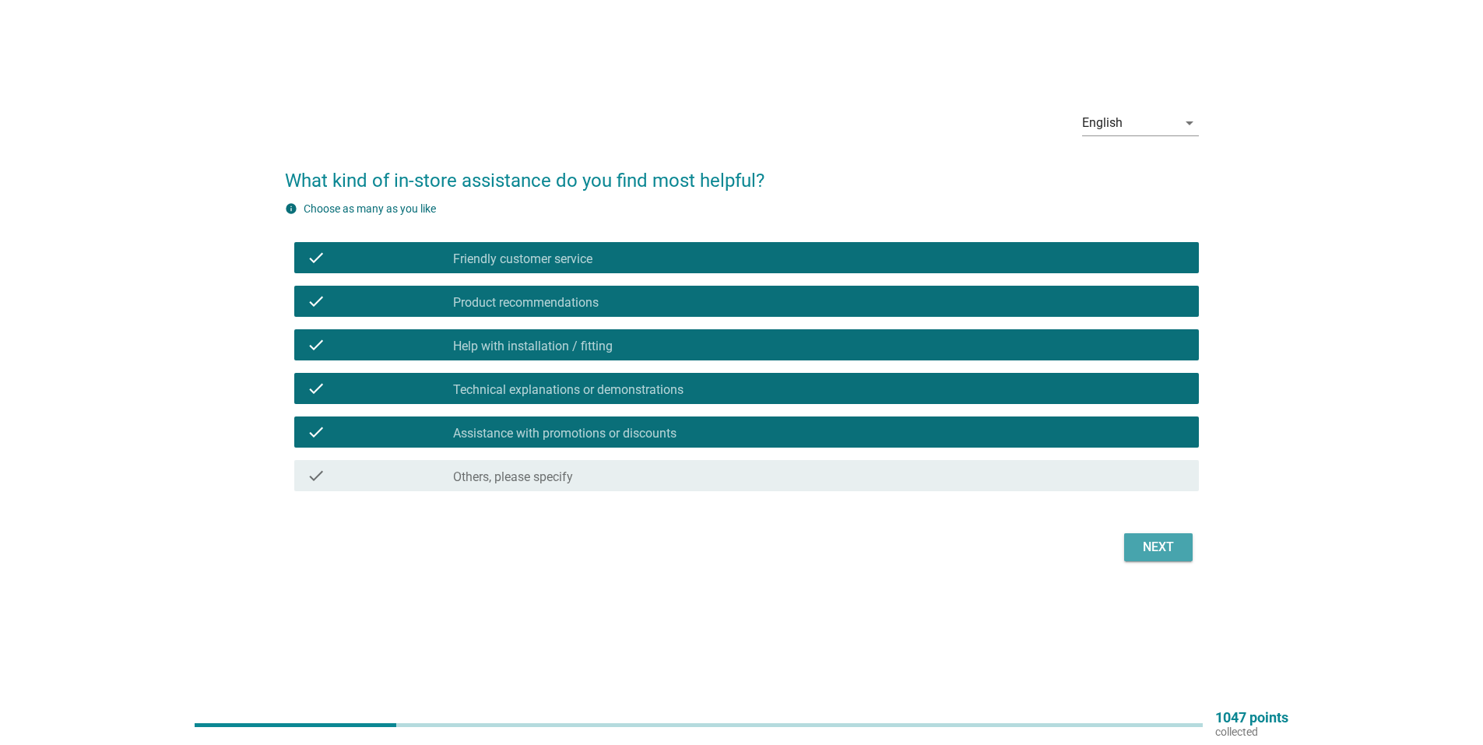
click at [1142, 547] on div "Next" at bounding box center [1158, 547] width 44 height 19
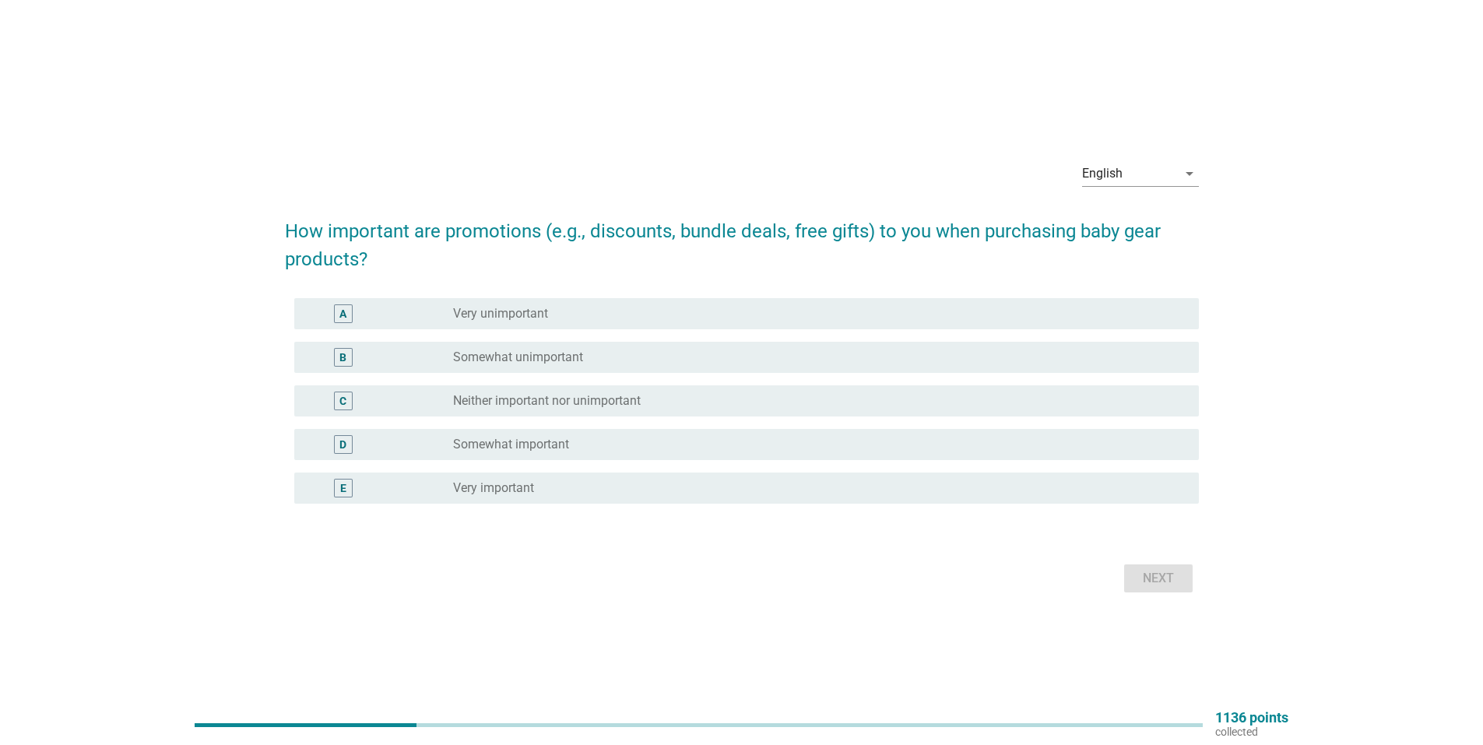
click at [552, 484] on div "radio_button_unchecked Very important" at bounding box center [813, 488] width 721 height 16
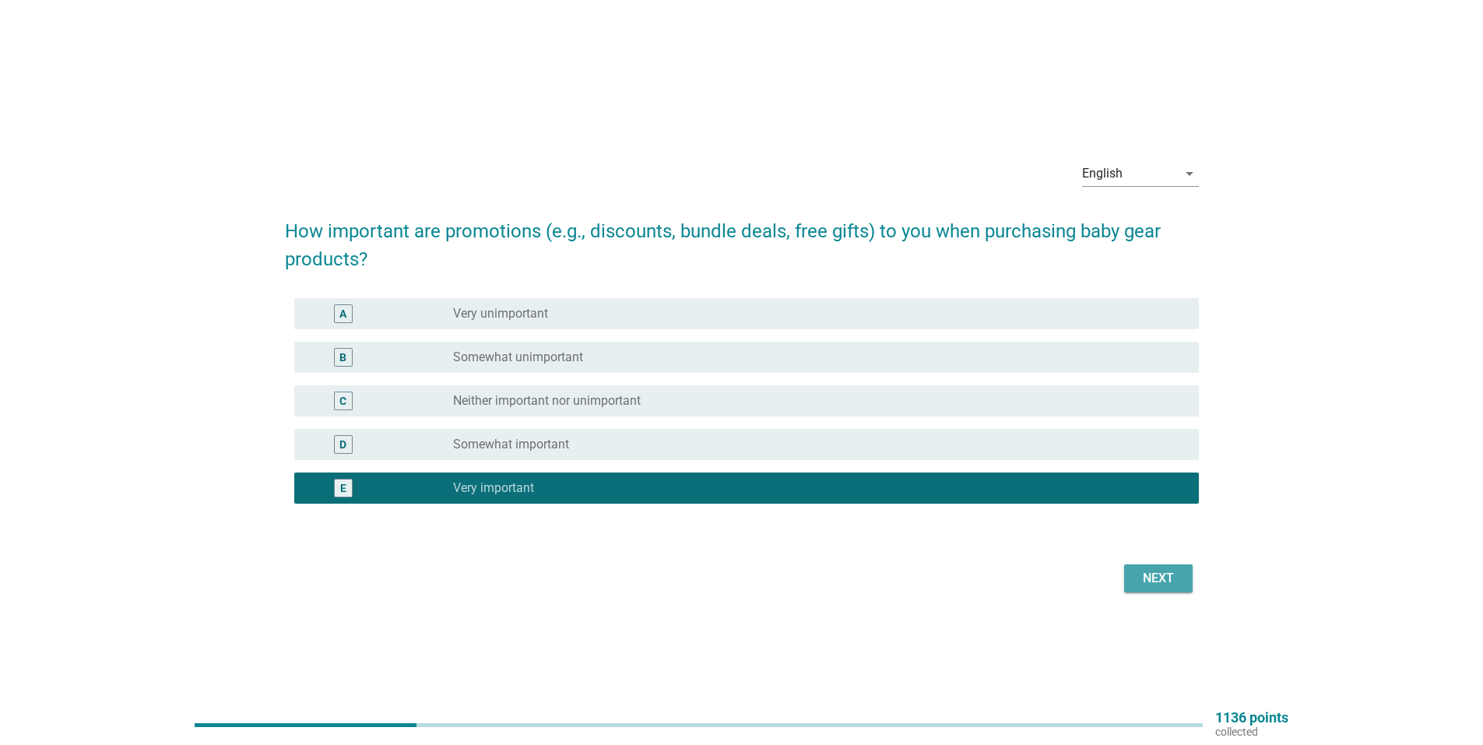
click at [1171, 584] on div "Next" at bounding box center [1158, 578] width 44 height 19
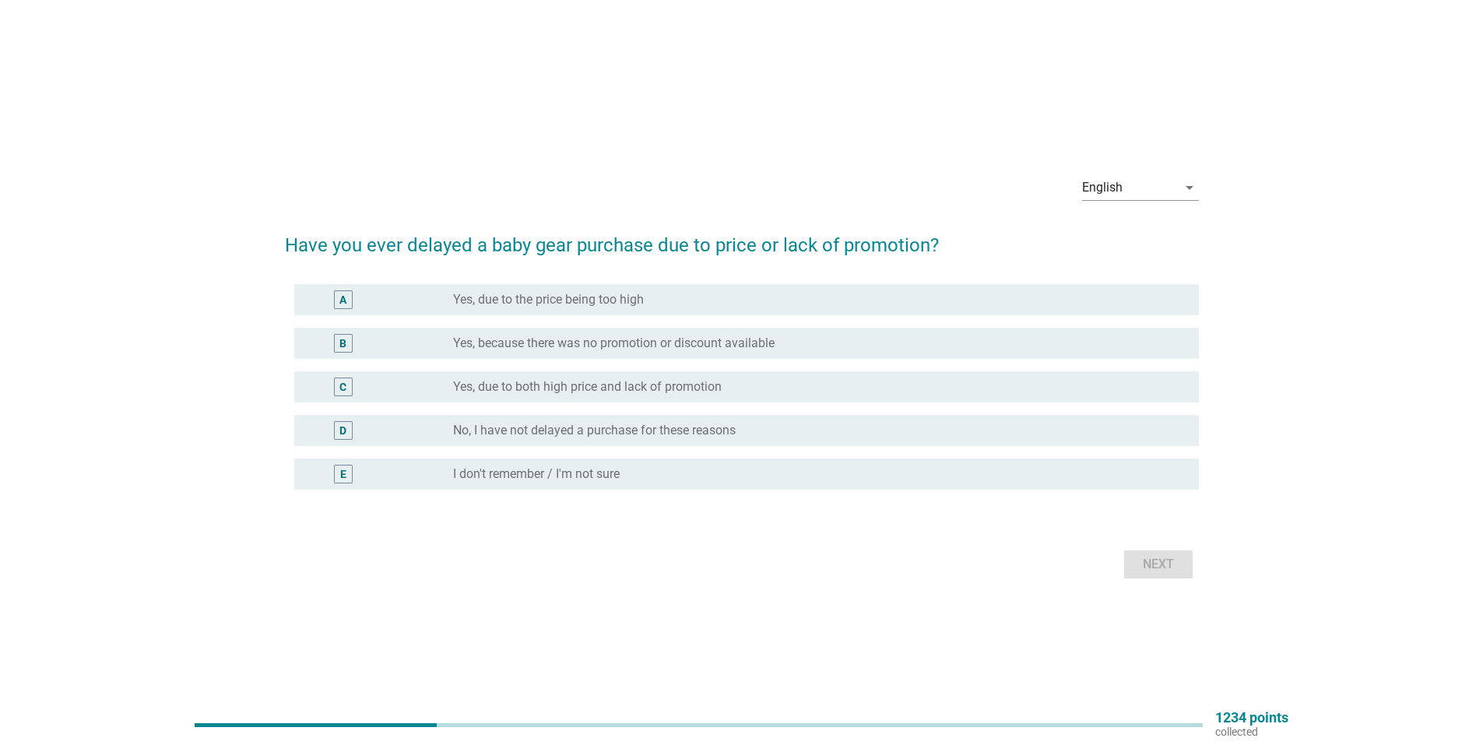
click at [595, 400] on div "C radio_button_unchecked Yes, due to both high price and lack of promotion" at bounding box center [746, 386] width 905 height 31
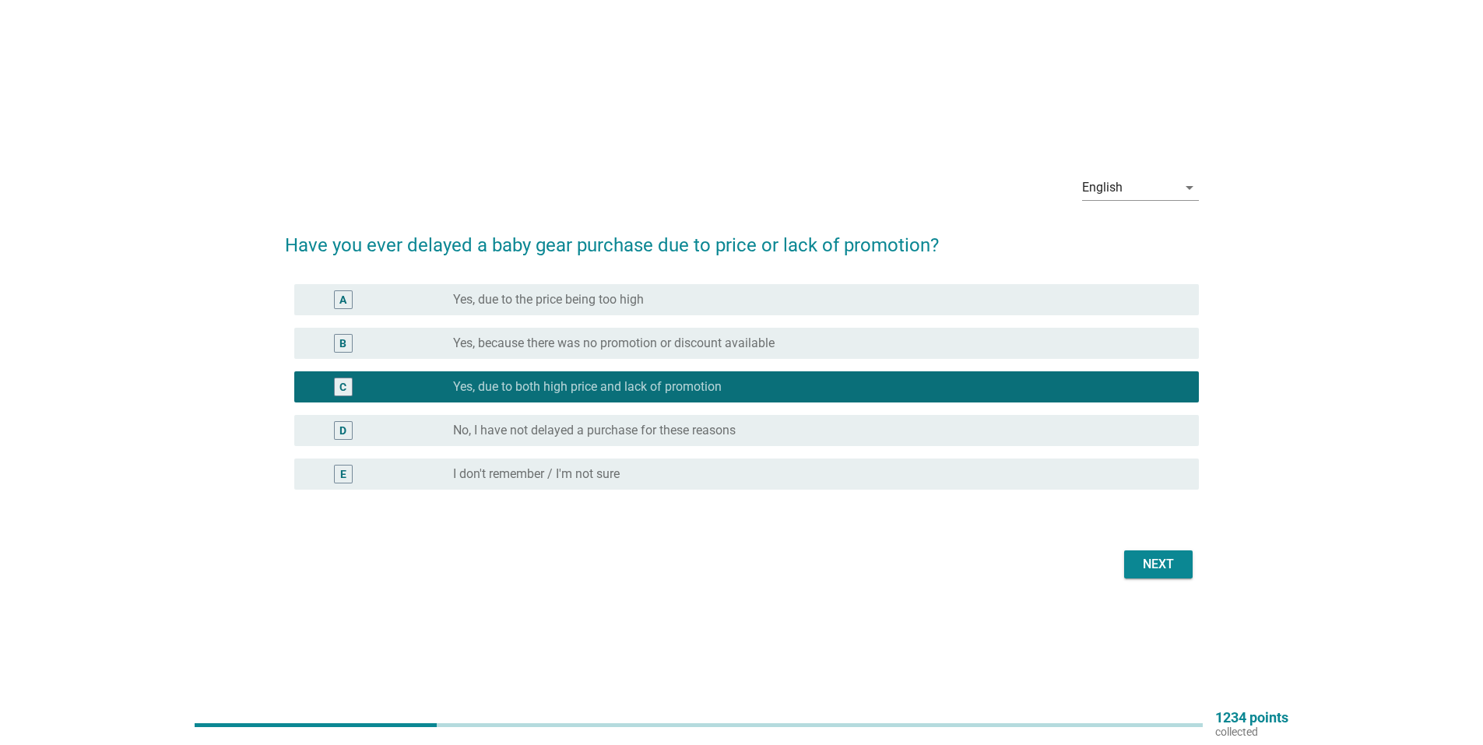
click at [1140, 560] on div "Next" at bounding box center [1158, 564] width 44 height 19
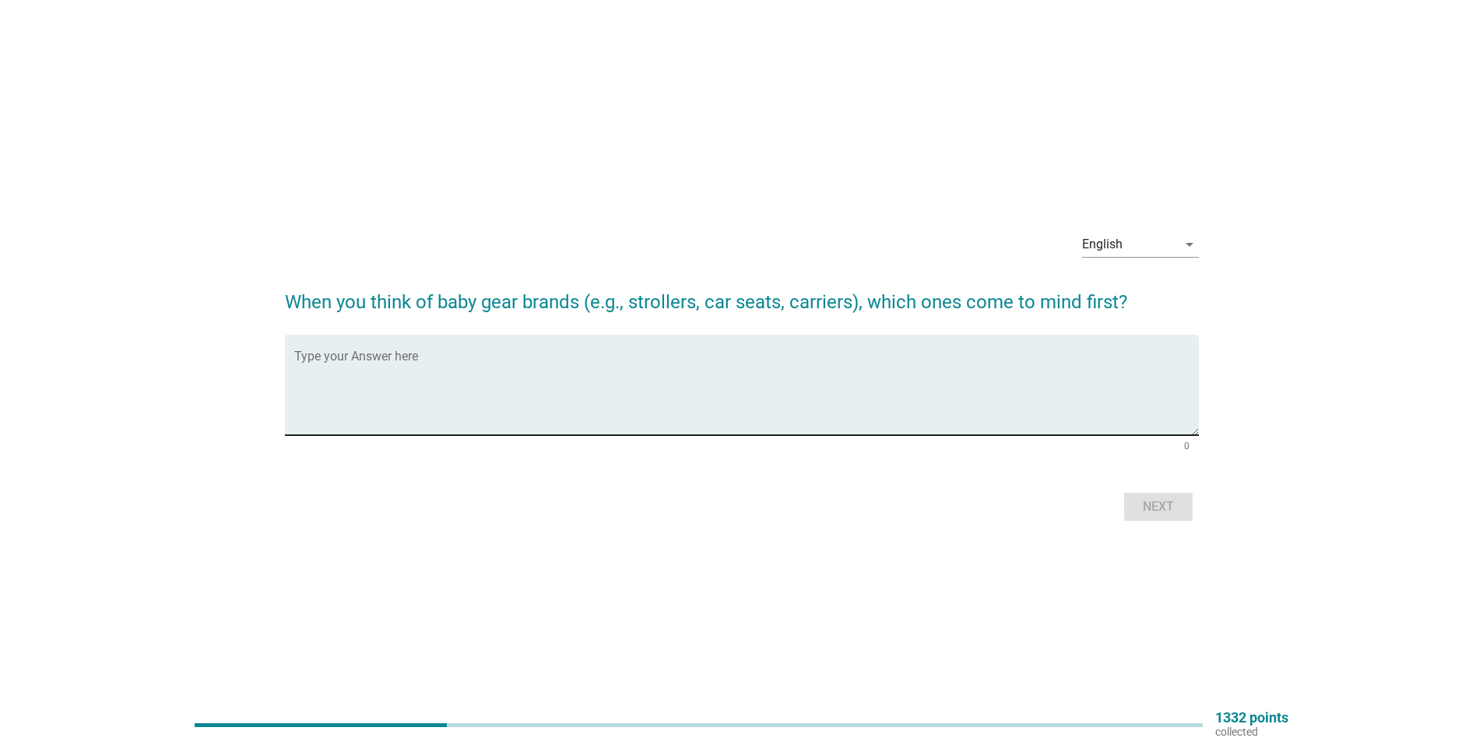
click at [936, 398] on textarea "Type your Answer here" at bounding box center [746, 394] width 905 height 82
type textarea "[PERSON_NAME], Nuna, Crolla, Bueno"
click at [1165, 515] on div "Next" at bounding box center [1158, 506] width 44 height 19
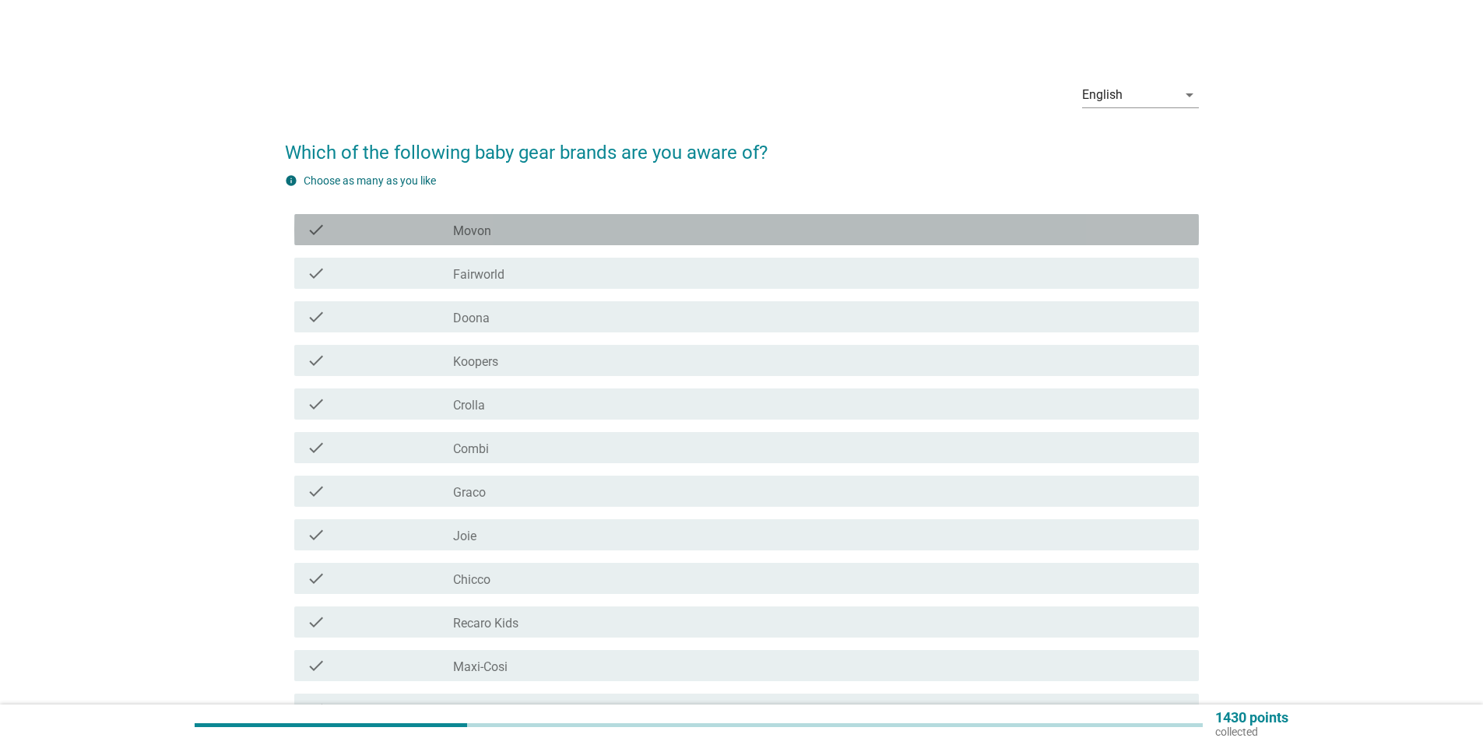
click at [413, 225] on div "check" at bounding box center [380, 229] width 146 height 19
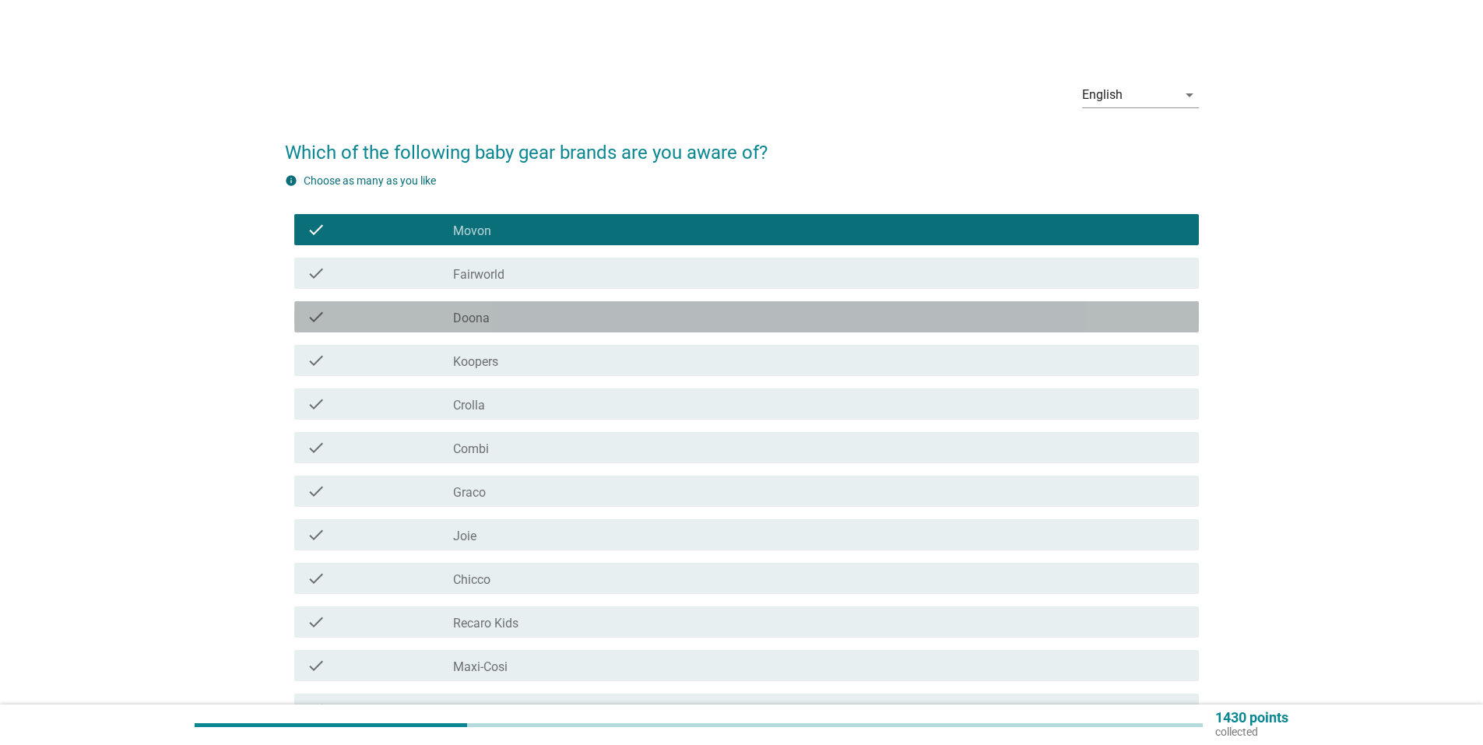
click at [439, 313] on div "check" at bounding box center [380, 316] width 146 height 19
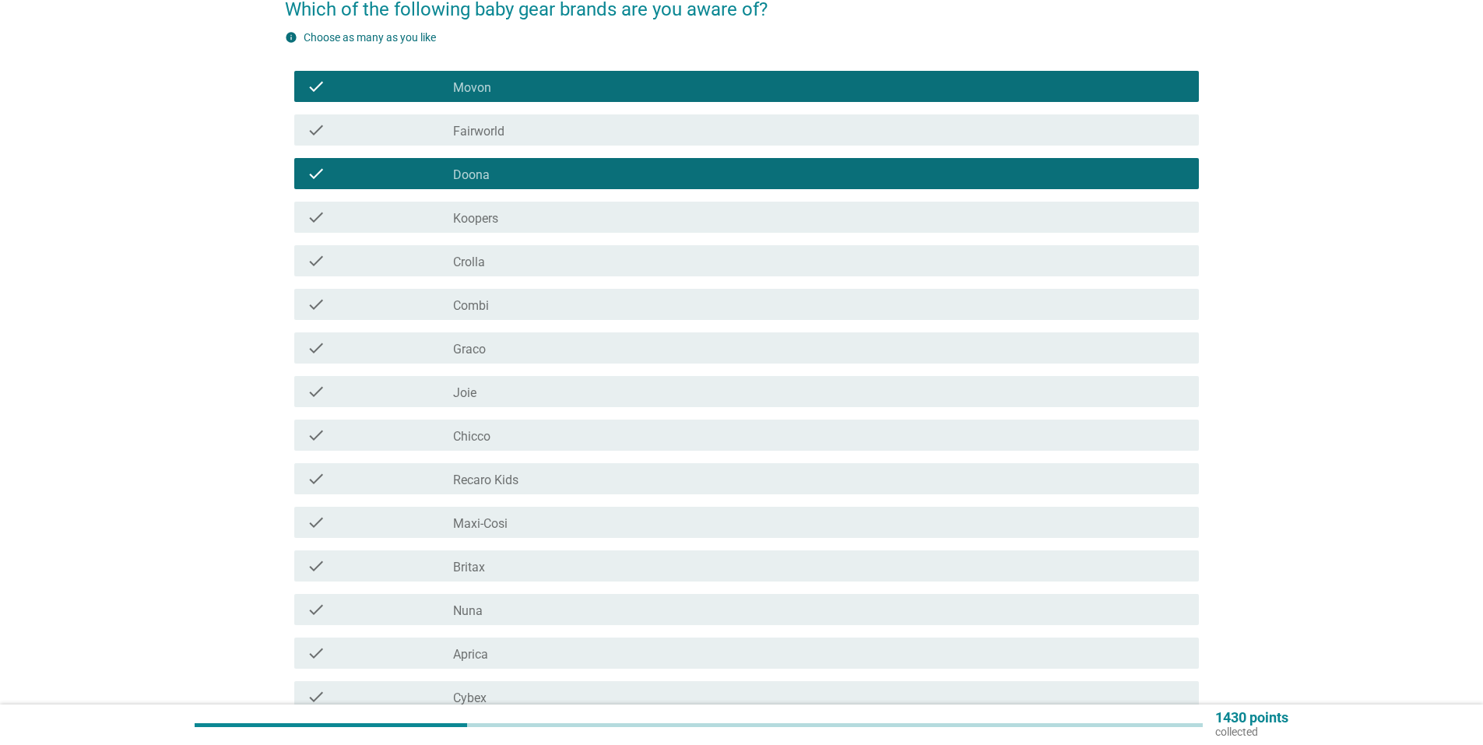
scroll to position [156, 0]
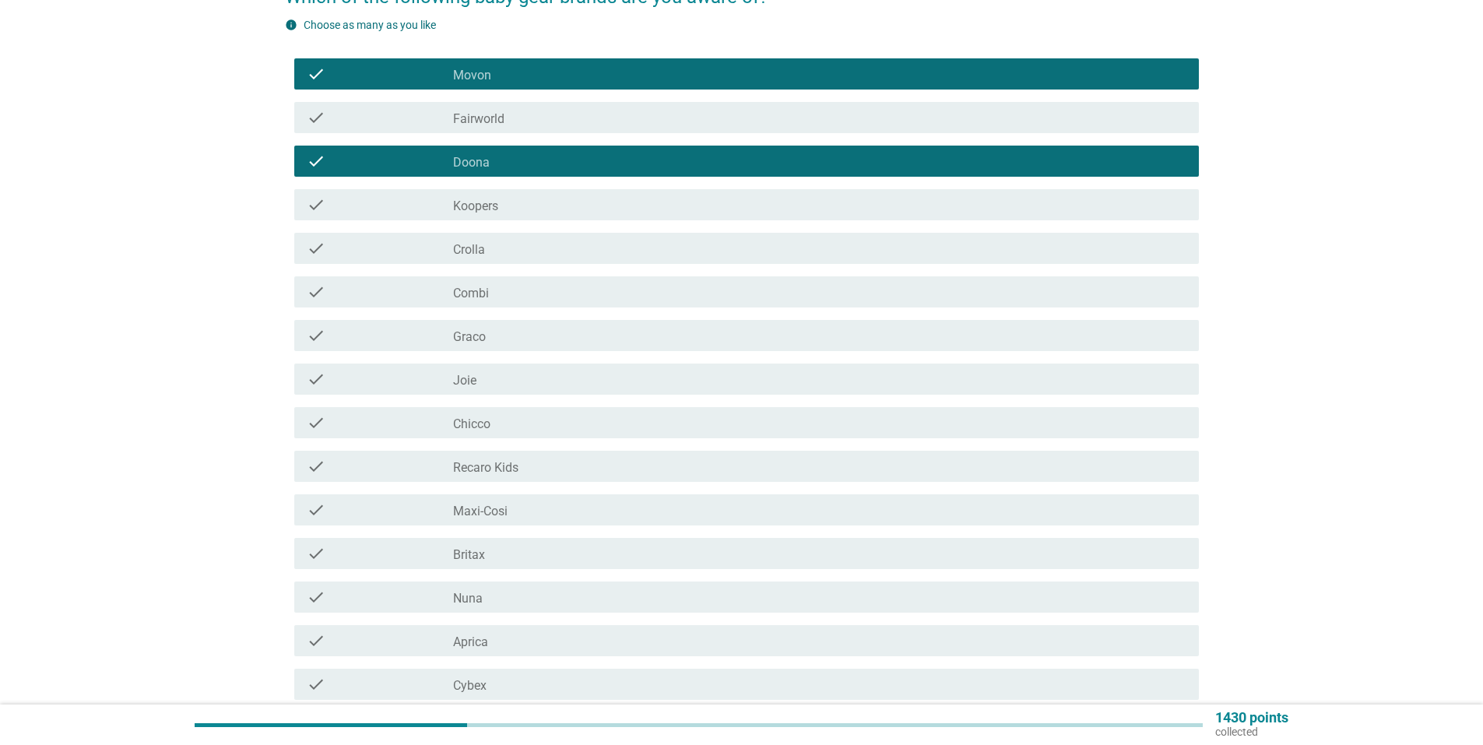
click at [491, 241] on div "check_box_outline_blank Crolla" at bounding box center [819, 248] width 733 height 19
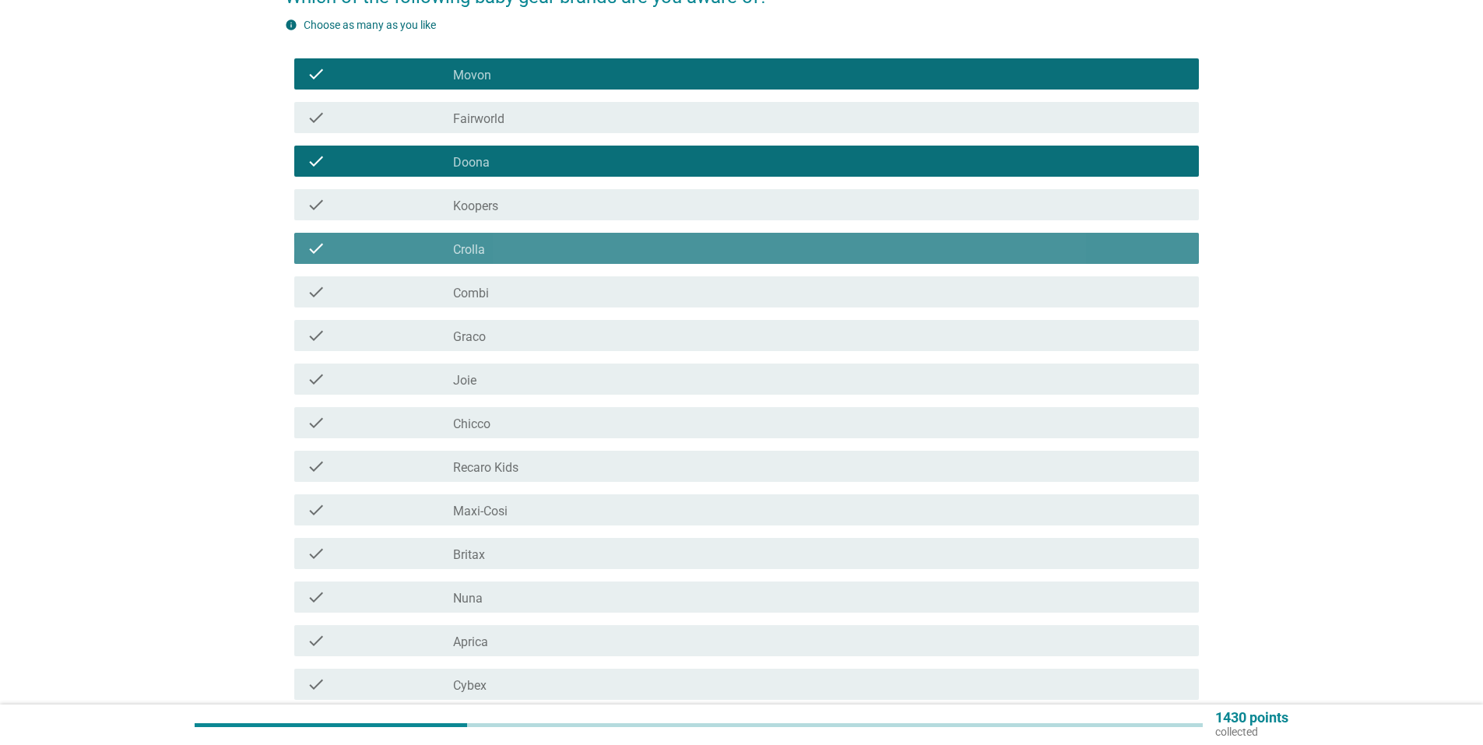
click at [465, 279] on div "check check_box_outline_blank Combi" at bounding box center [746, 291] width 905 height 31
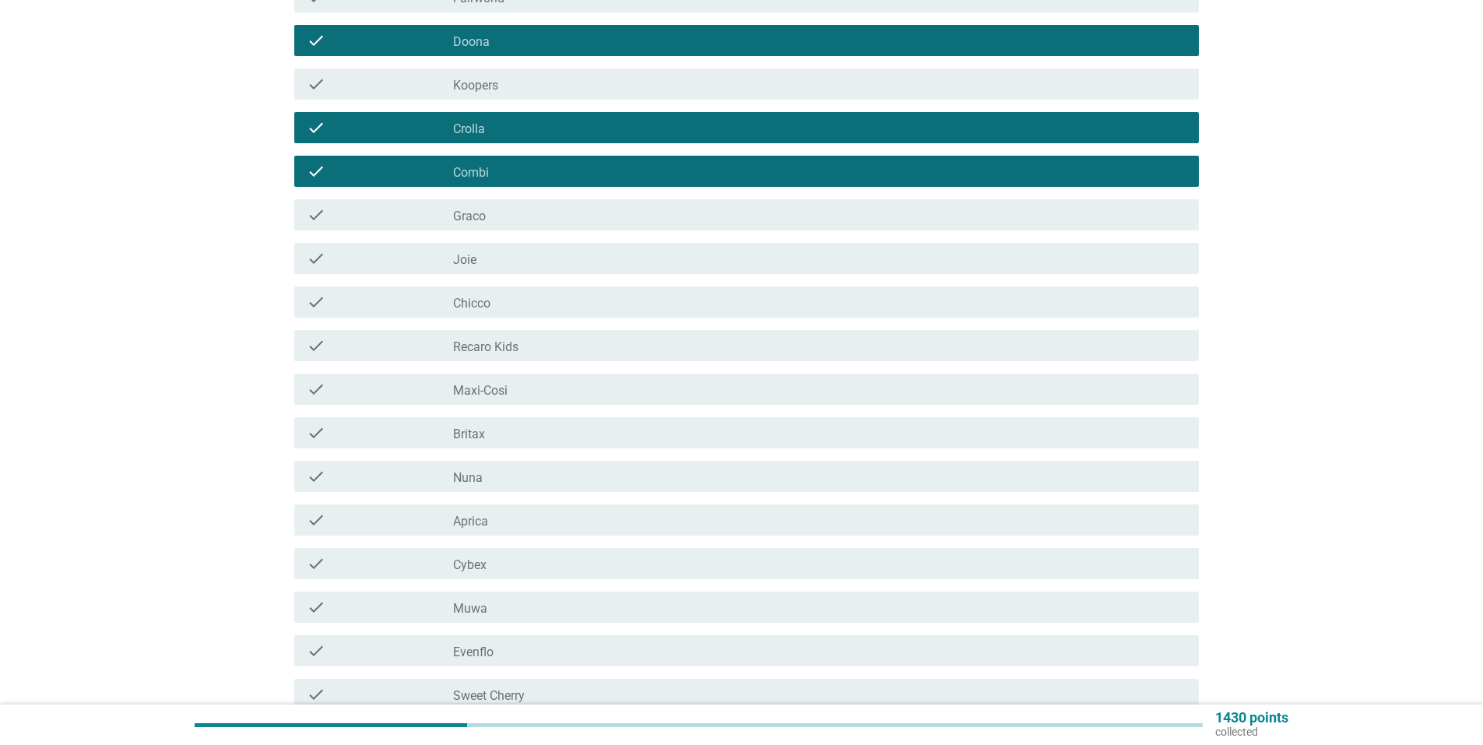
scroll to position [311, 0]
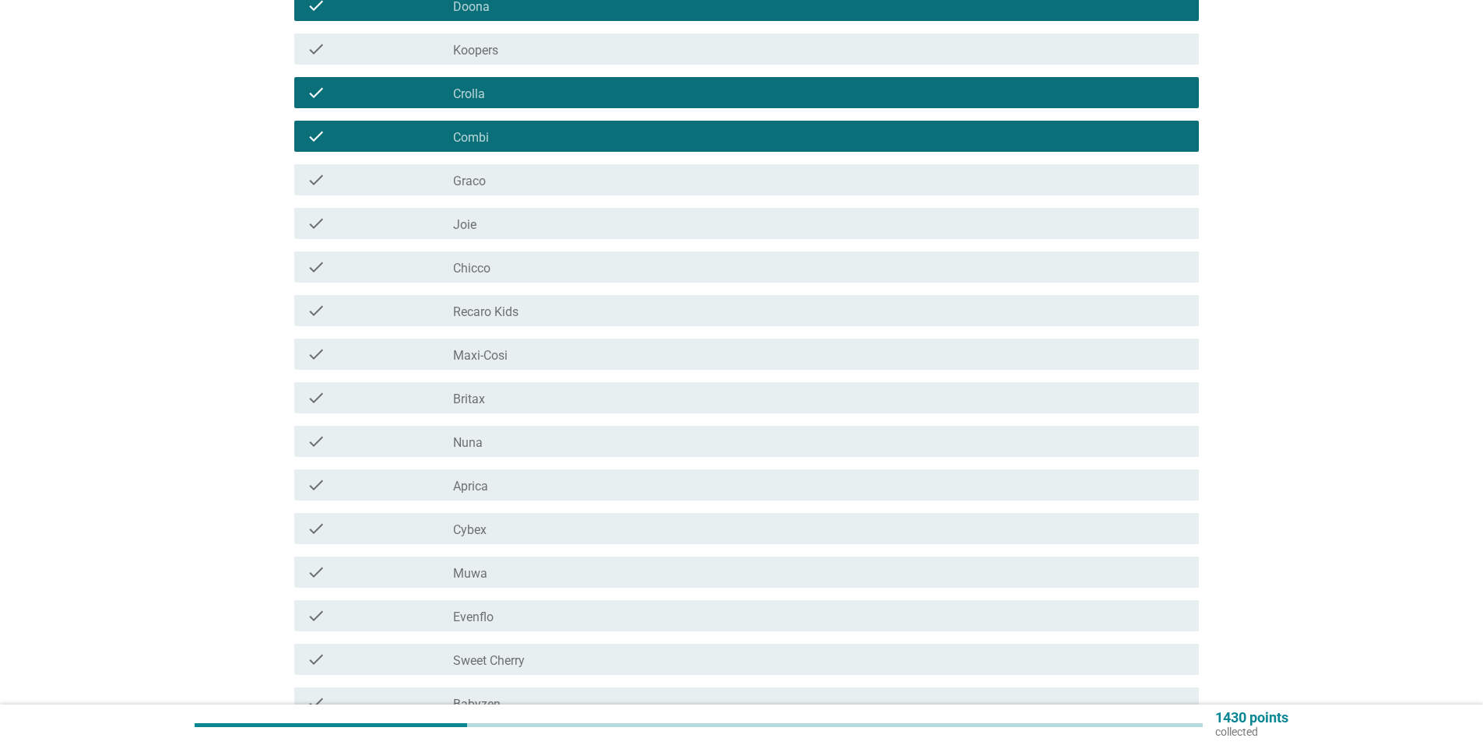
click at [525, 231] on div "check_box_outline_blank Joie" at bounding box center [819, 223] width 733 height 19
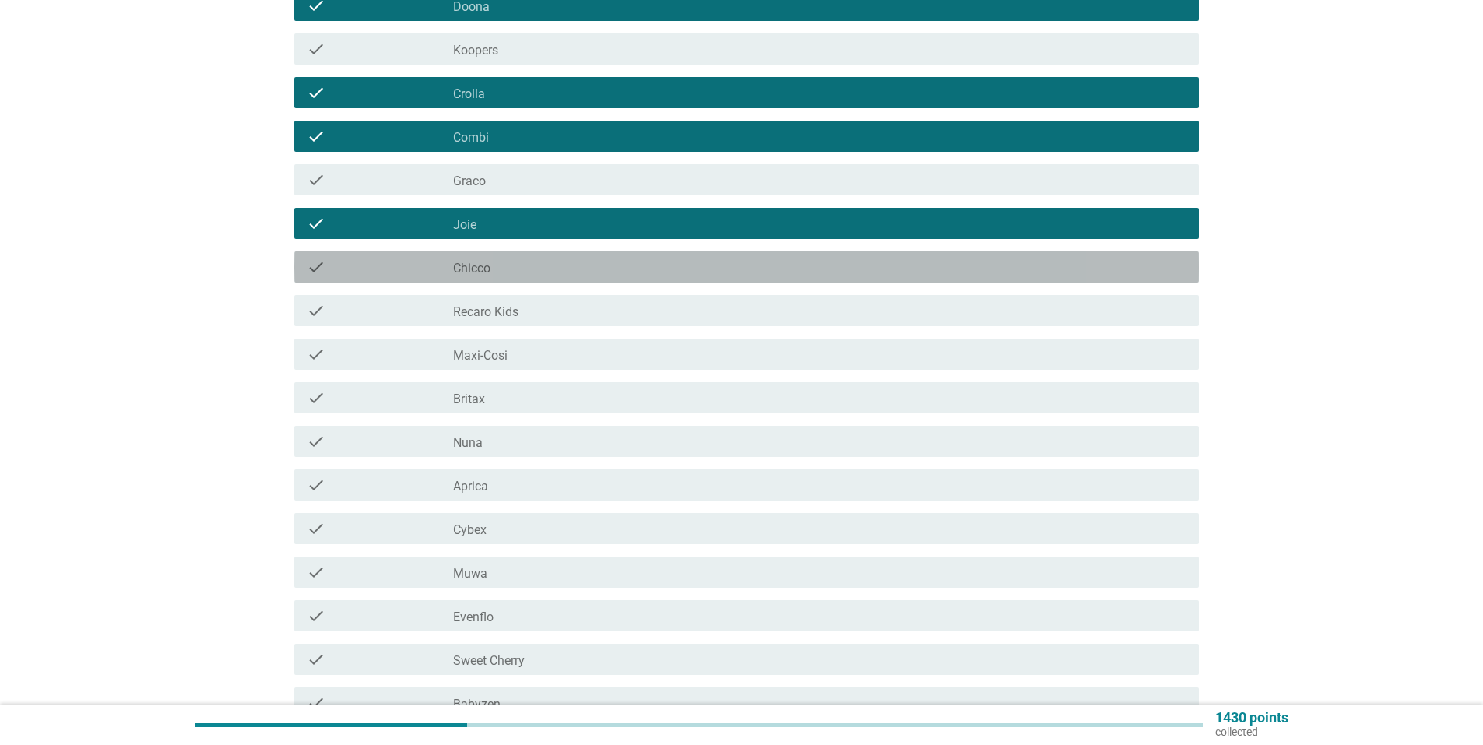
click at [497, 272] on div "check_box_outline_blank Chicco" at bounding box center [819, 267] width 733 height 19
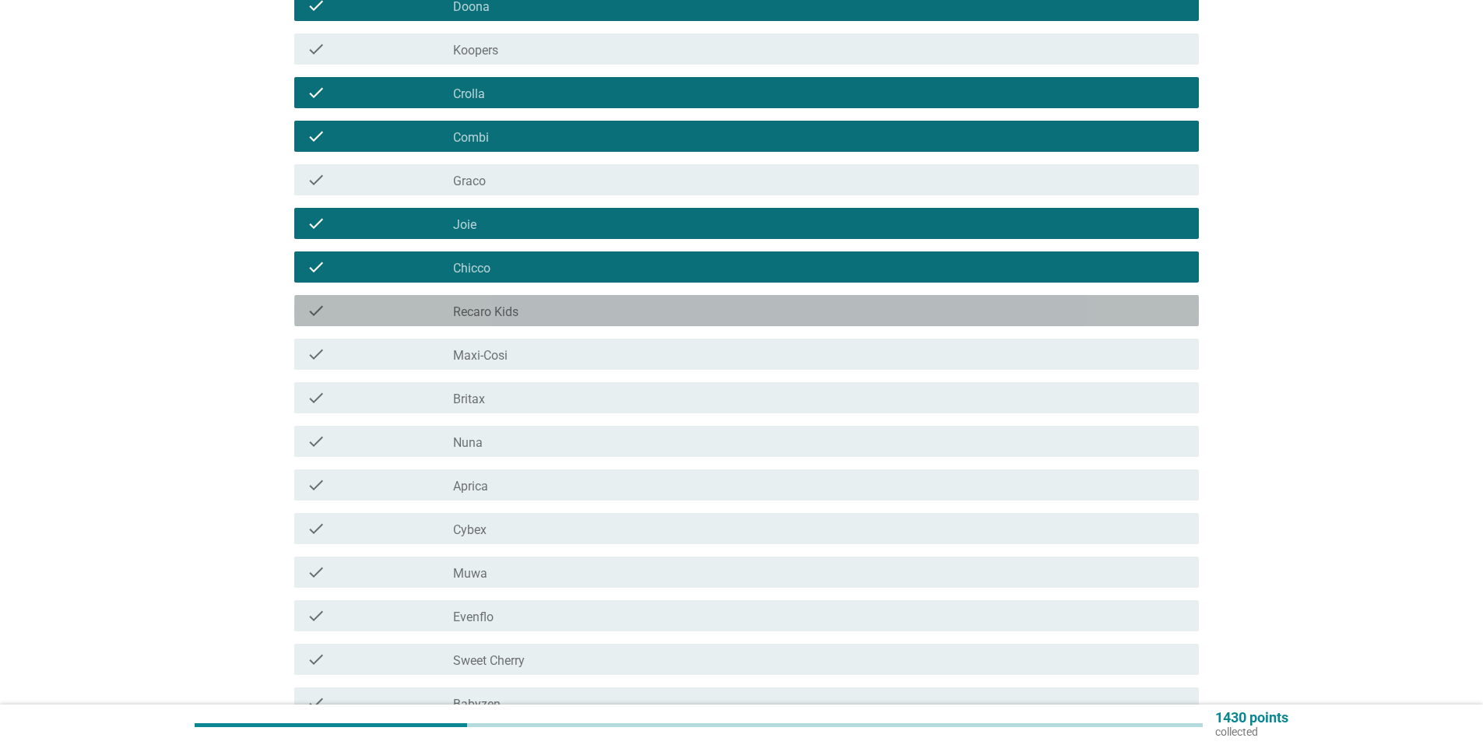
click at [514, 316] on label "Recaro Kids" at bounding box center [485, 312] width 65 height 16
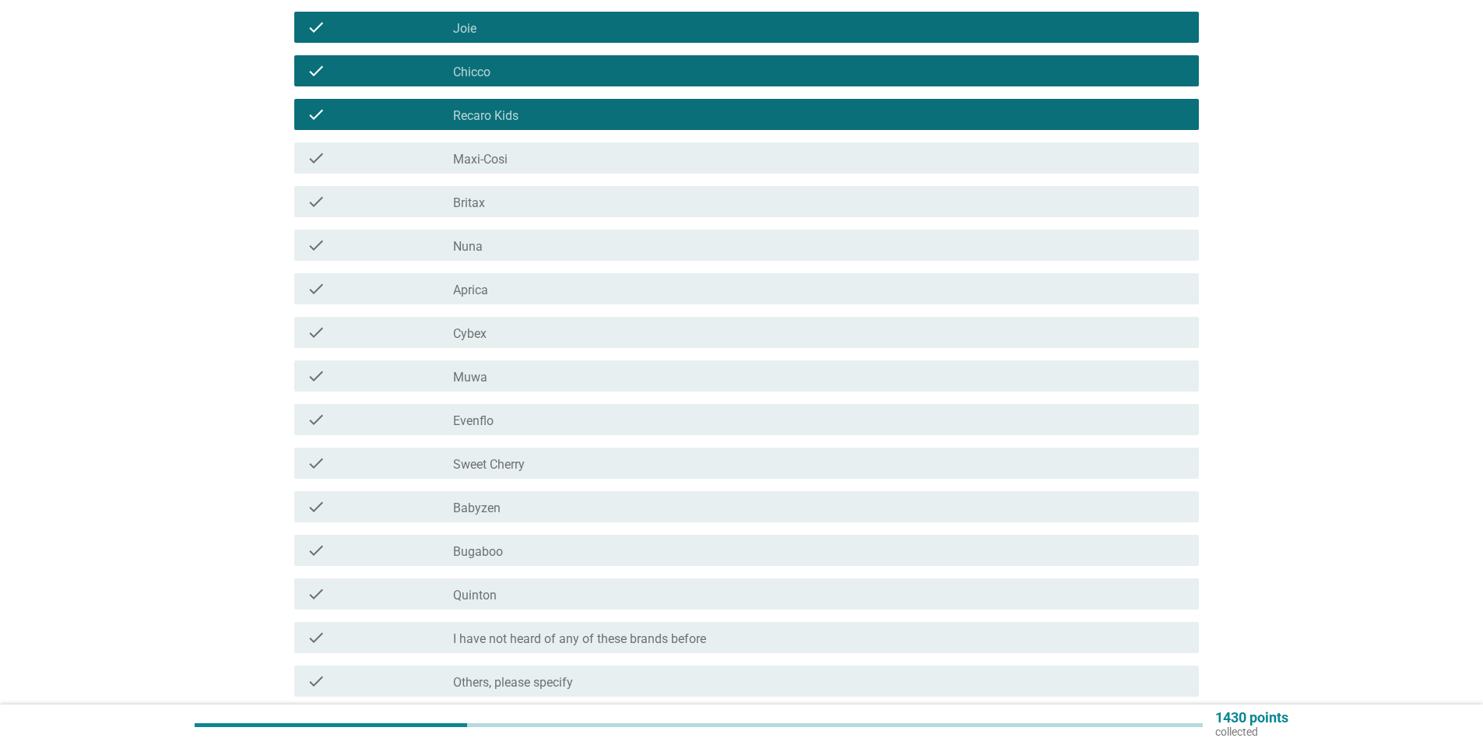
scroll to position [545, 0]
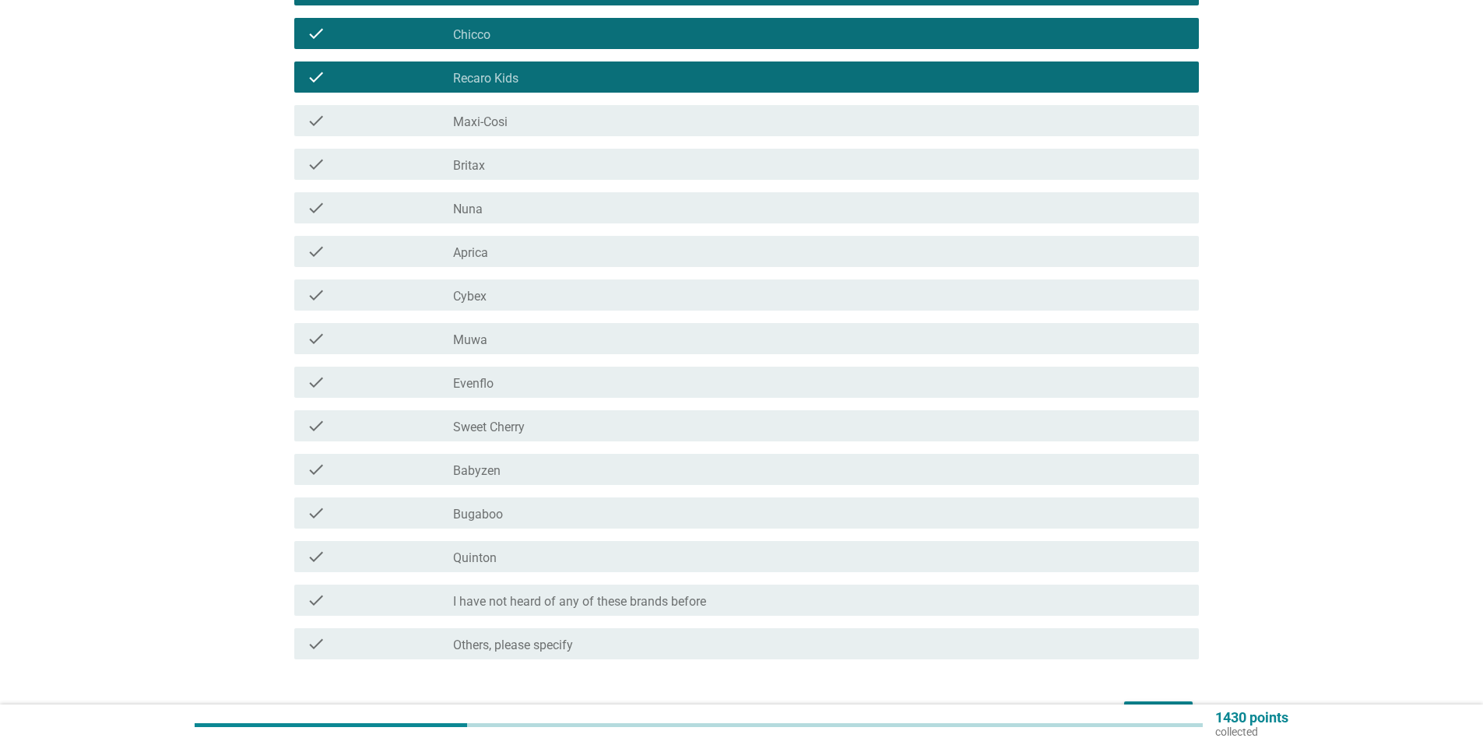
click at [524, 210] on div "check_box_outline_blank Nuna" at bounding box center [819, 207] width 733 height 19
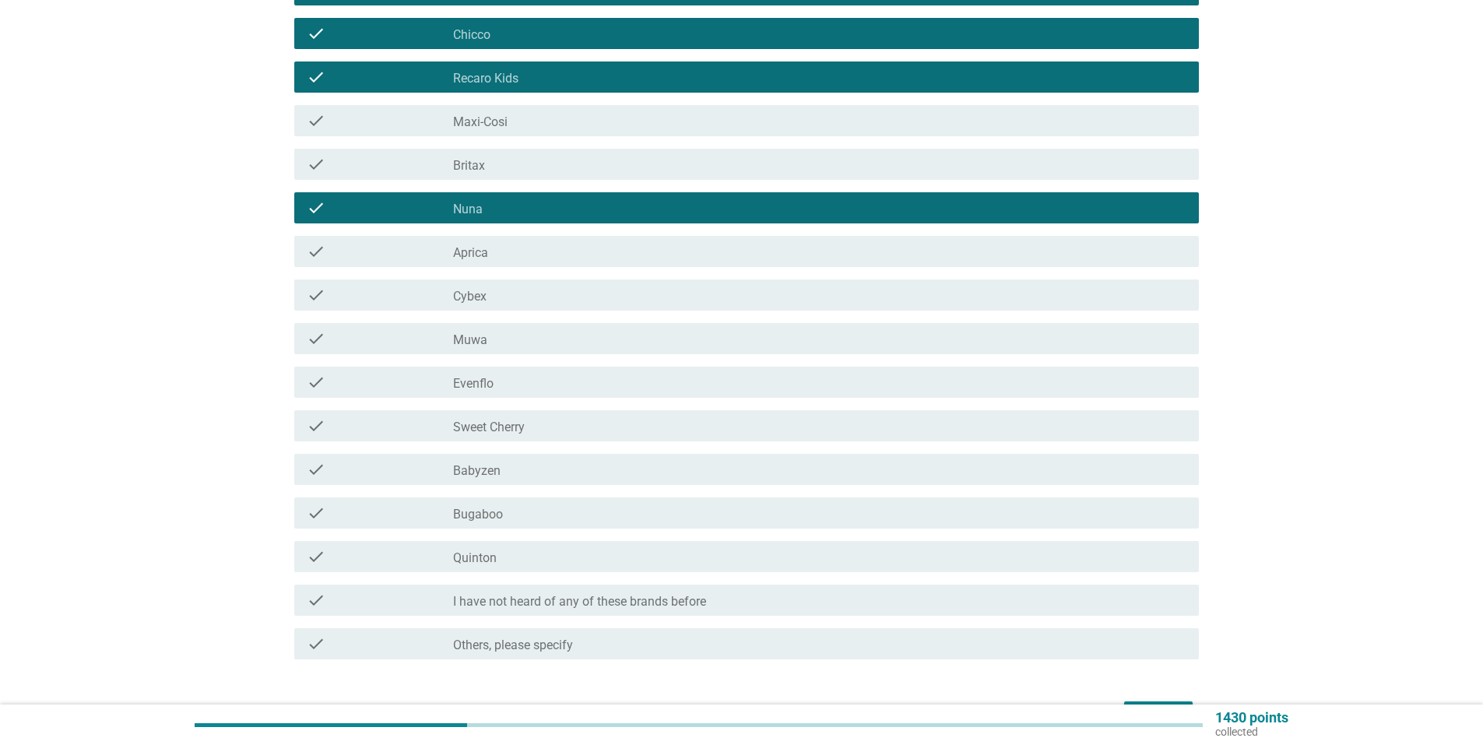
click at [499, 302] on div "check_box_outline_blank Cybex" at bounding box center [819, 295] width 733 height 19
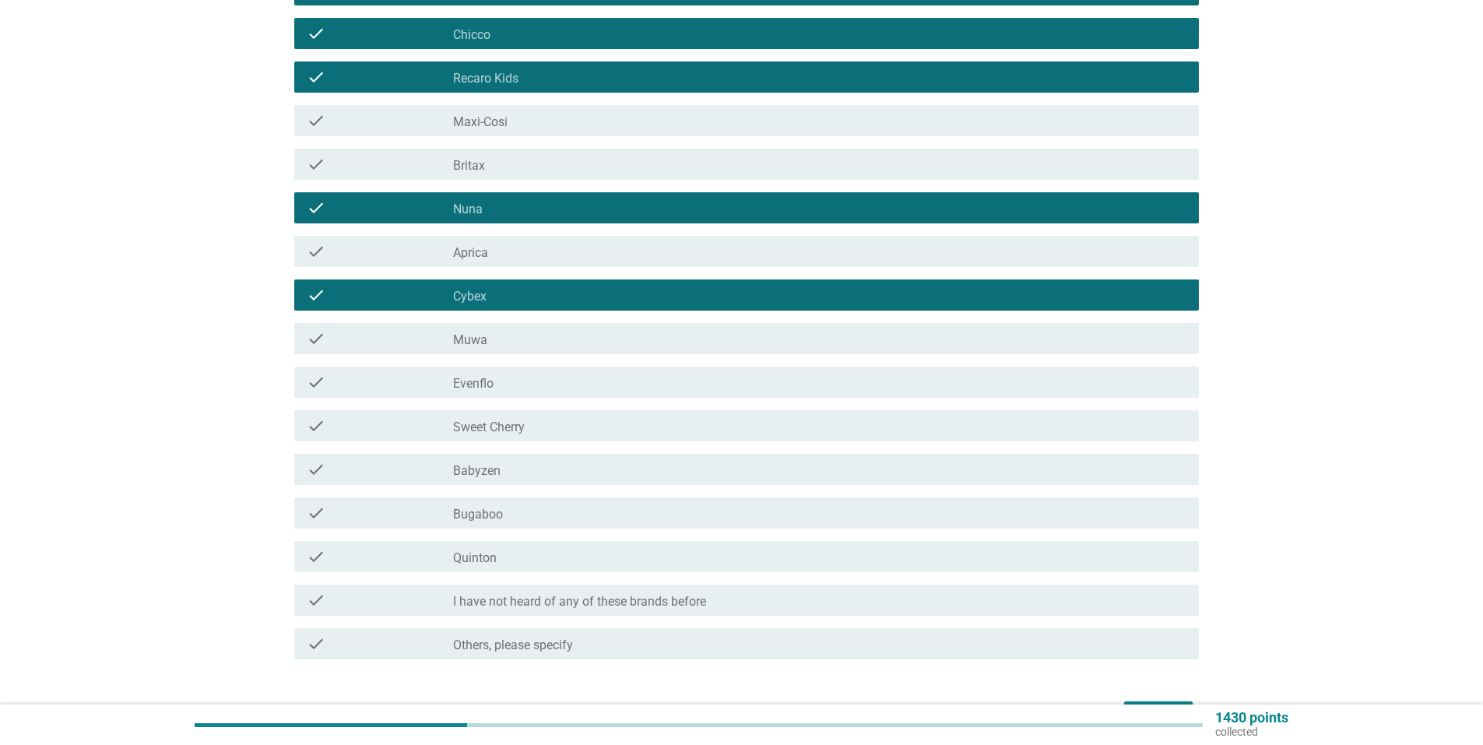
click at [497, 399] on div "check check_box_outline_blank Evenflo" at bounding box center [742, 382] width 914 height 44
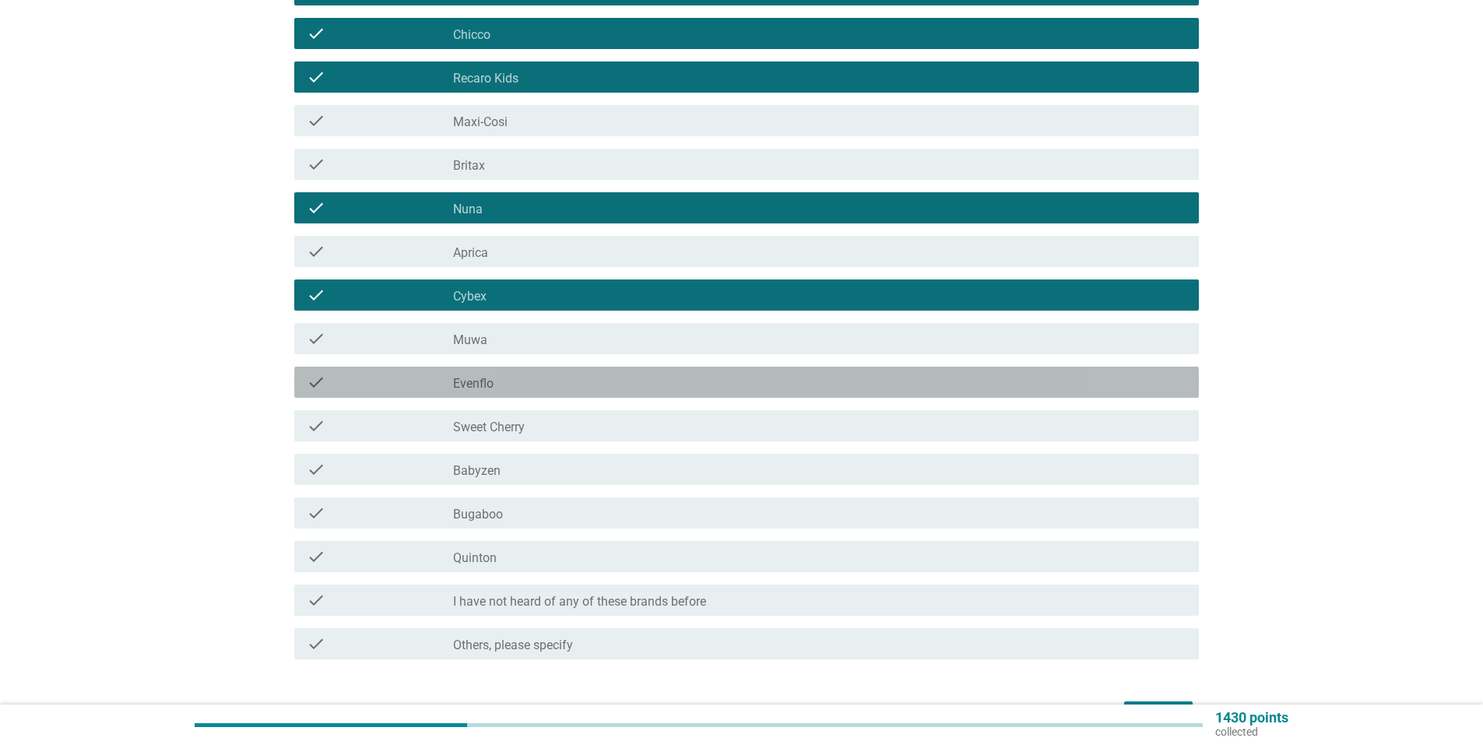
click at [508, 387] on div "check_box_outline_blank Evenflo" at bounding box center [819, 382] width 733 height 19
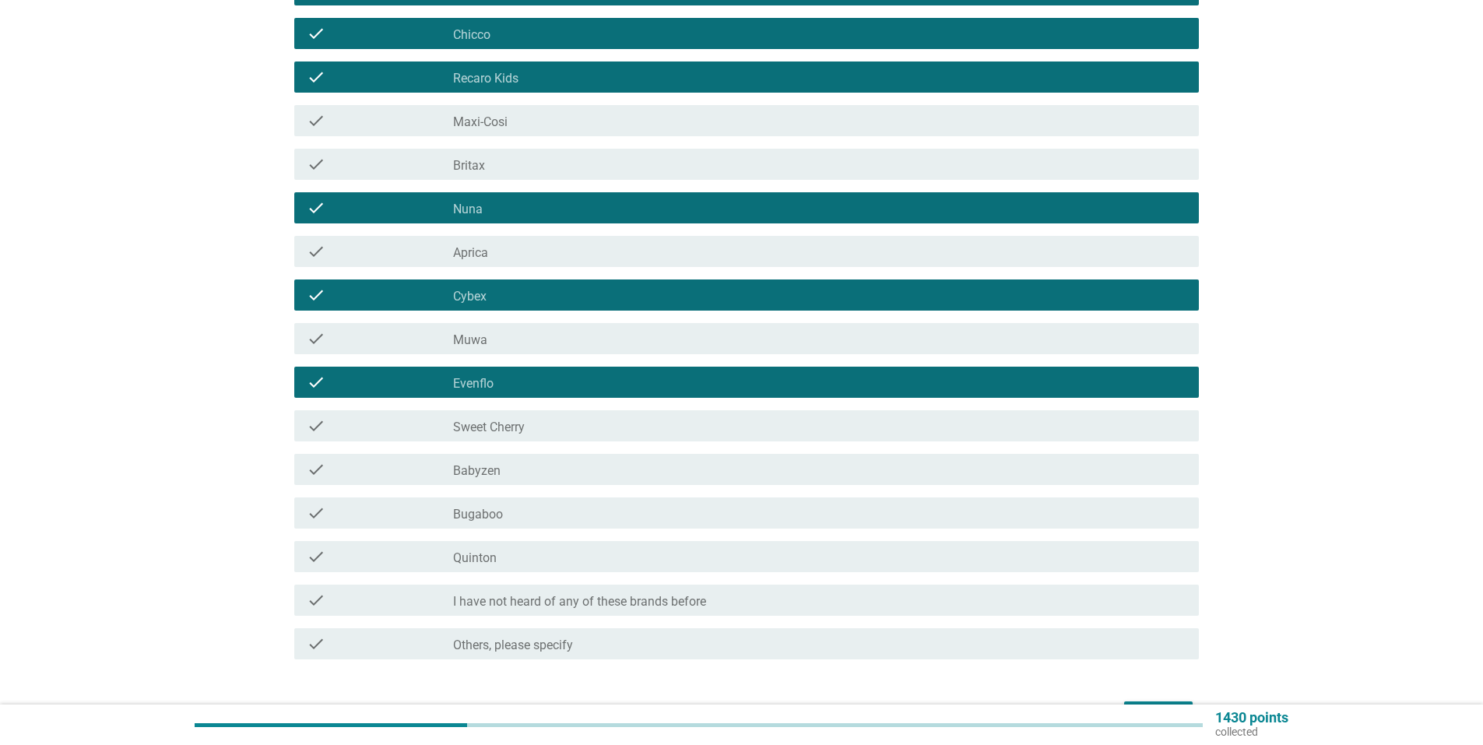
click at [526, 517] on div "check_box_outline_blank Bugaboo" at bounding box center [819, 513] width 733 height 19
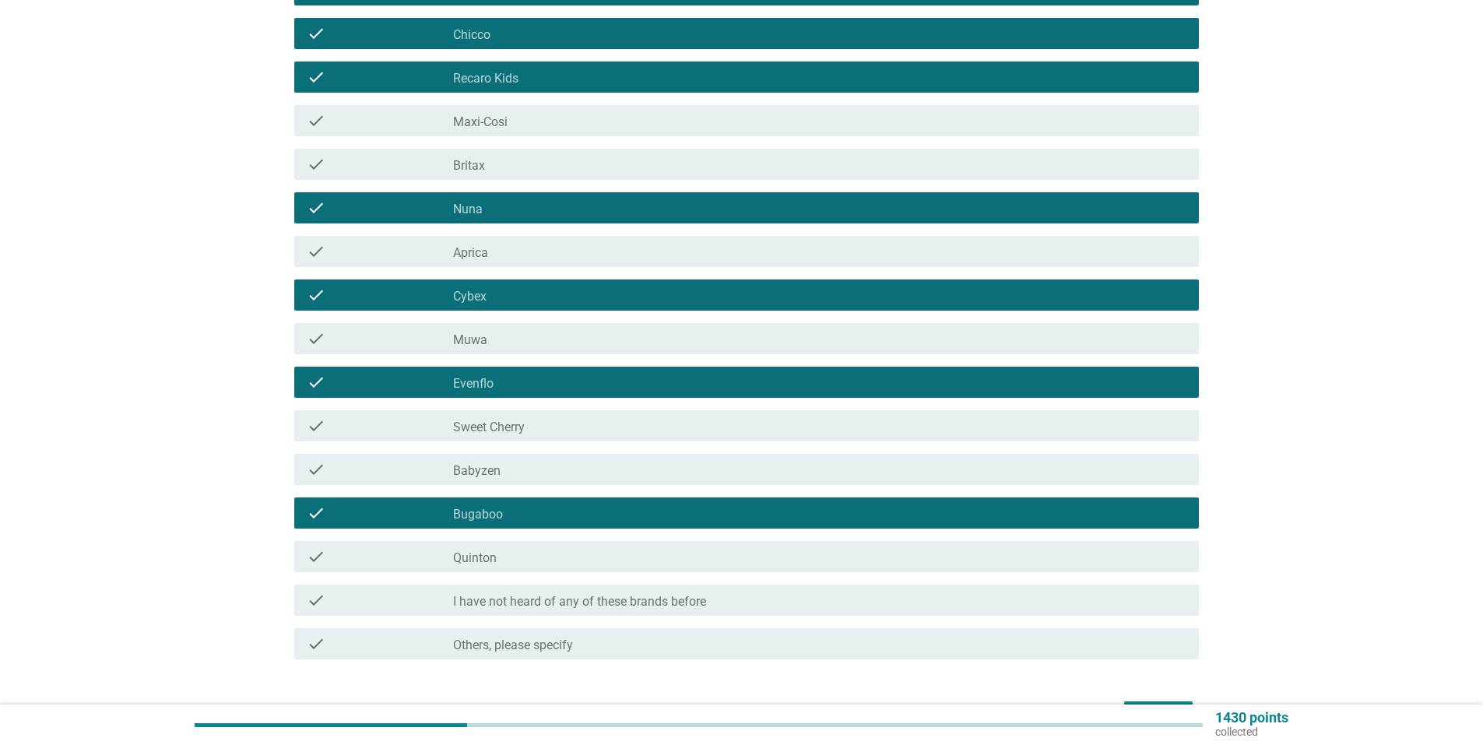
click at [529, 550] on div "check_box_outline_blank [PERSON_NAME]" at bounding box center [819, 556] width 733 height 19
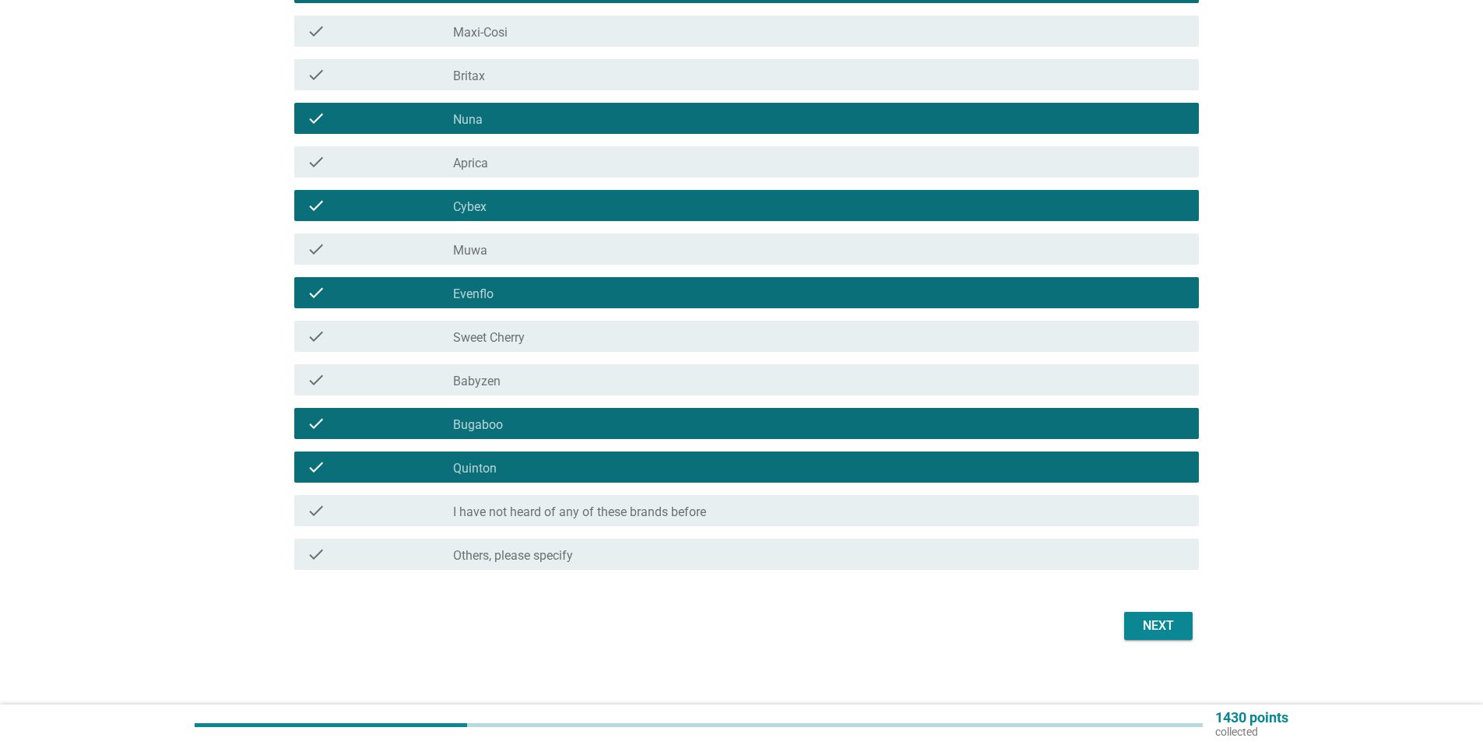
scroll to position [645, 0]
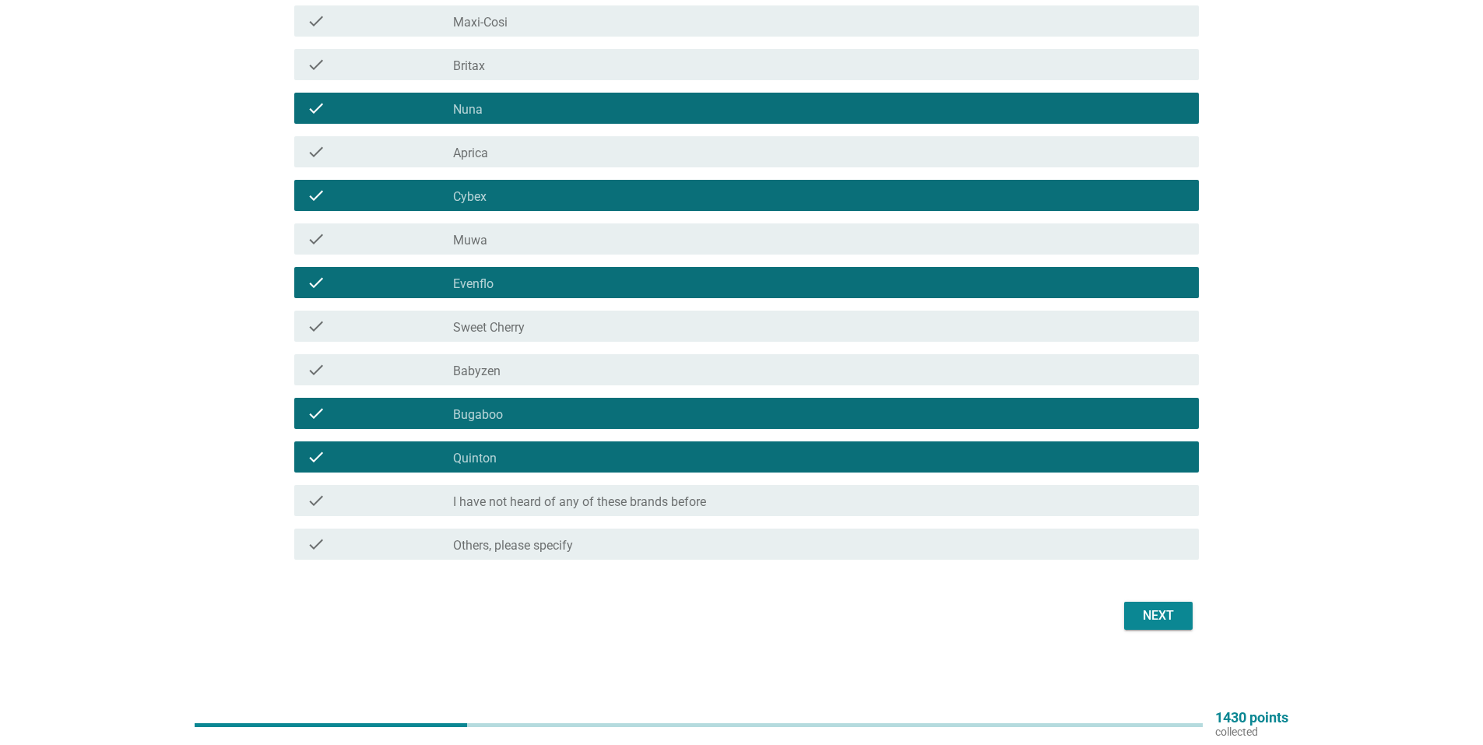
click at [1172, 623] on div "Next" at bounding box center [1158, 615] width 44 height 19
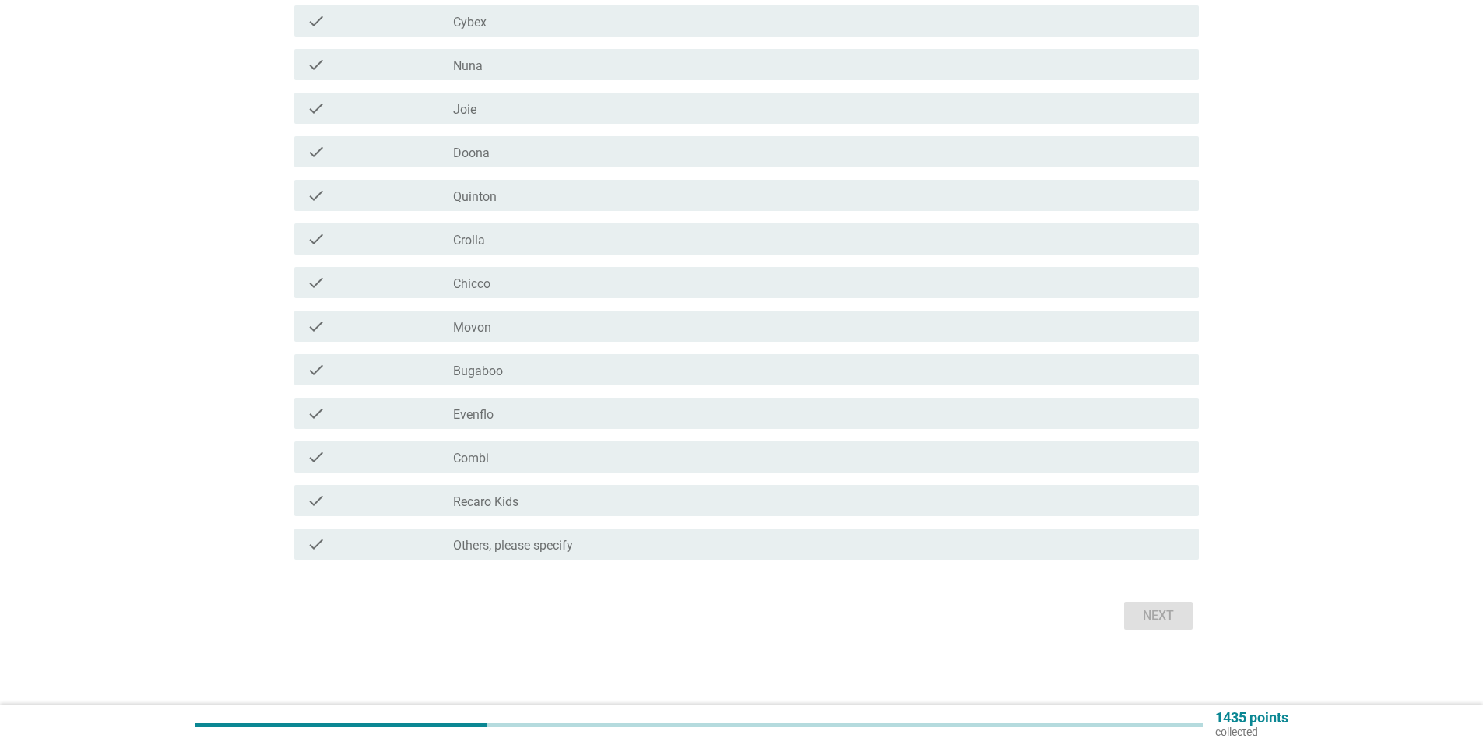
scroll to position [0, 0]
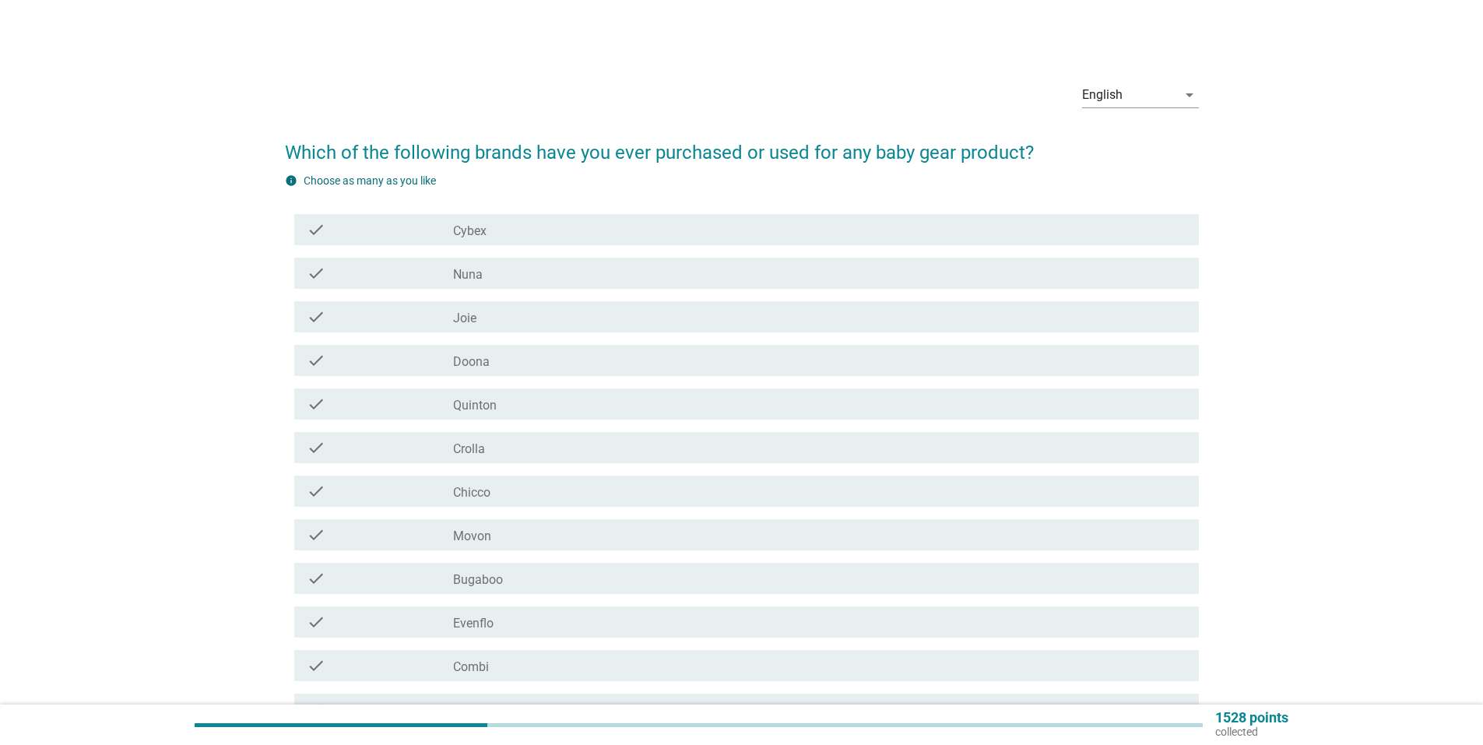
click at [480, 292] on div "check check_box_outline_blank Nuna" at bounding box center [742, 273] width 914 height 44
click at [458, 334] on div "check check_box_outline_blank Joie" at bounding box center [742, 317] width 914 height 44
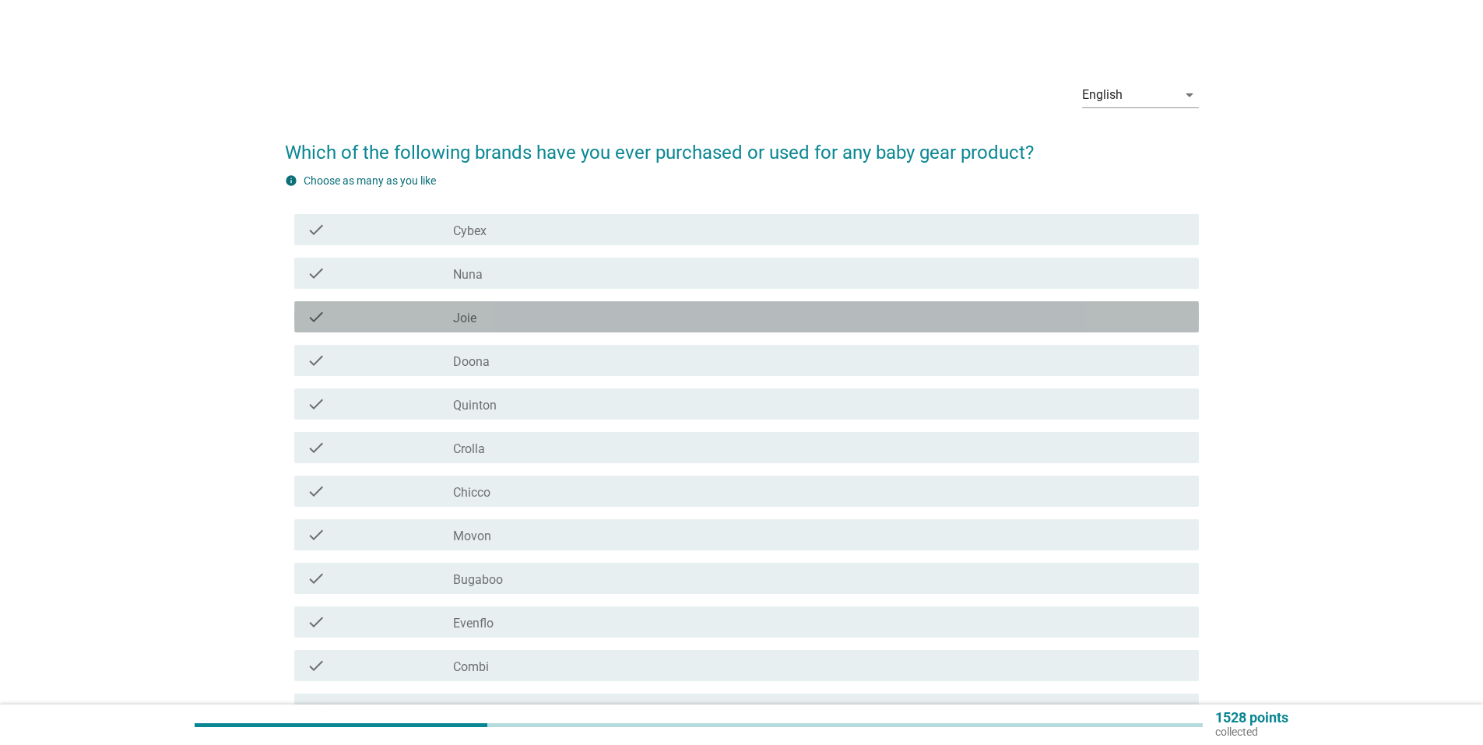
click at [464, 318] on label "Joie" at bounding box center [464, 319] width 23 height 16
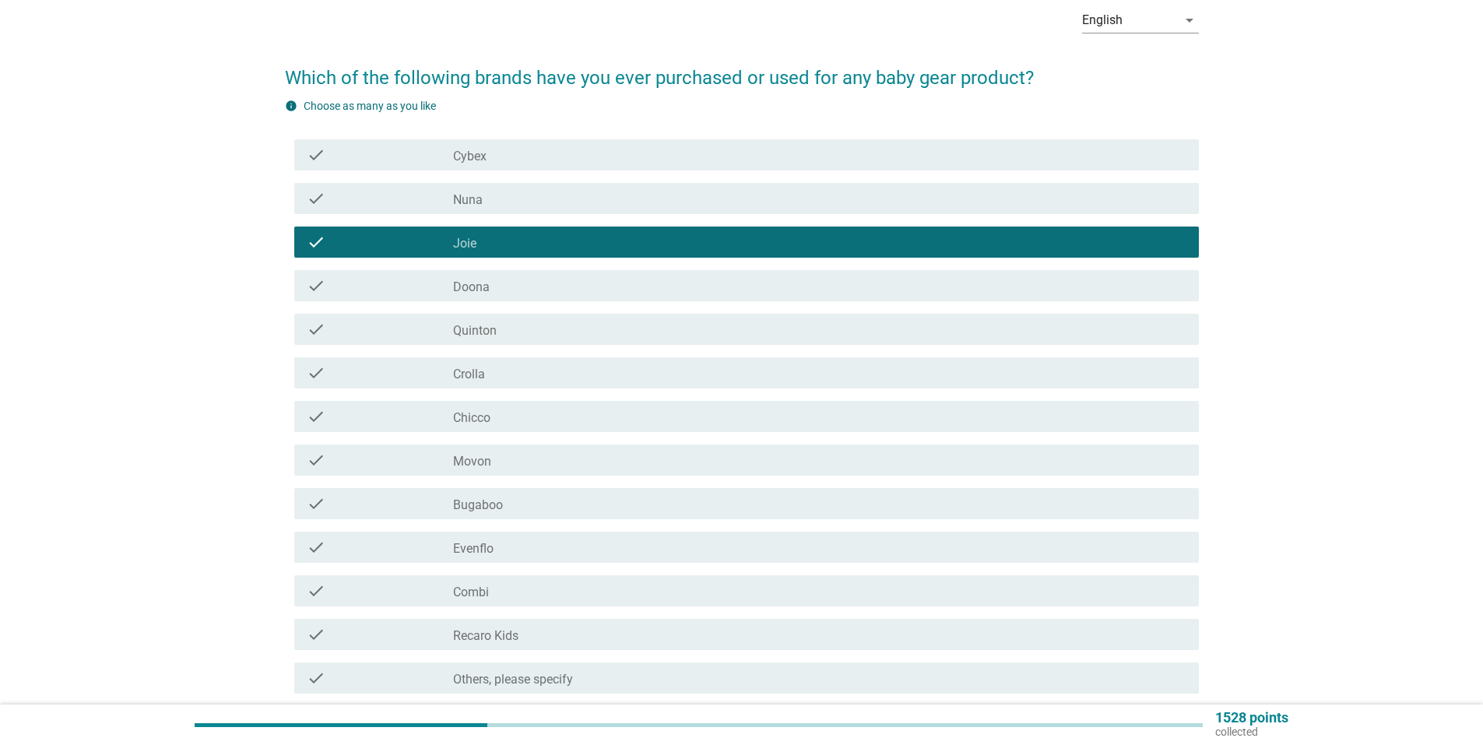
scroll to position [156, 0]
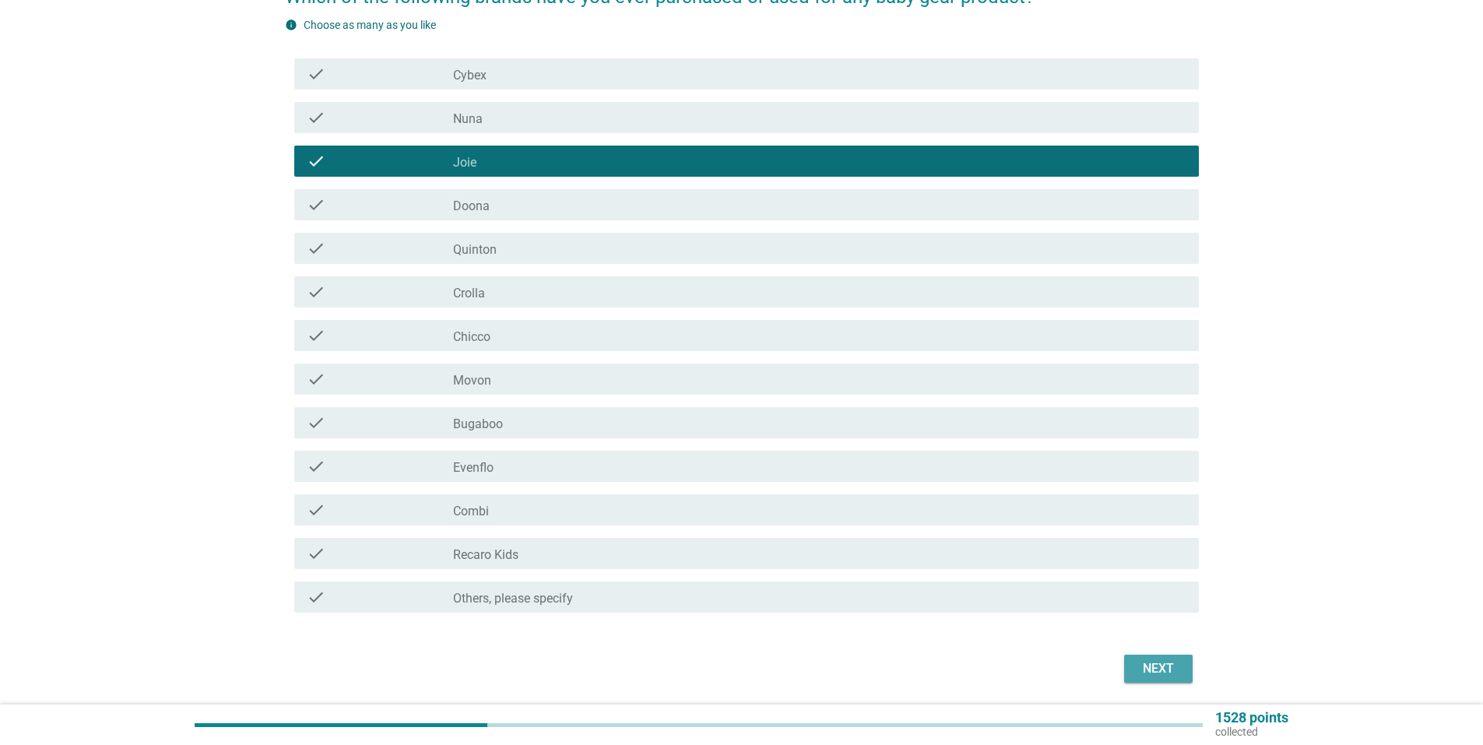
click at [1171, 661] on div "Next" at bounding box center [1158, 668] width 44 height 19
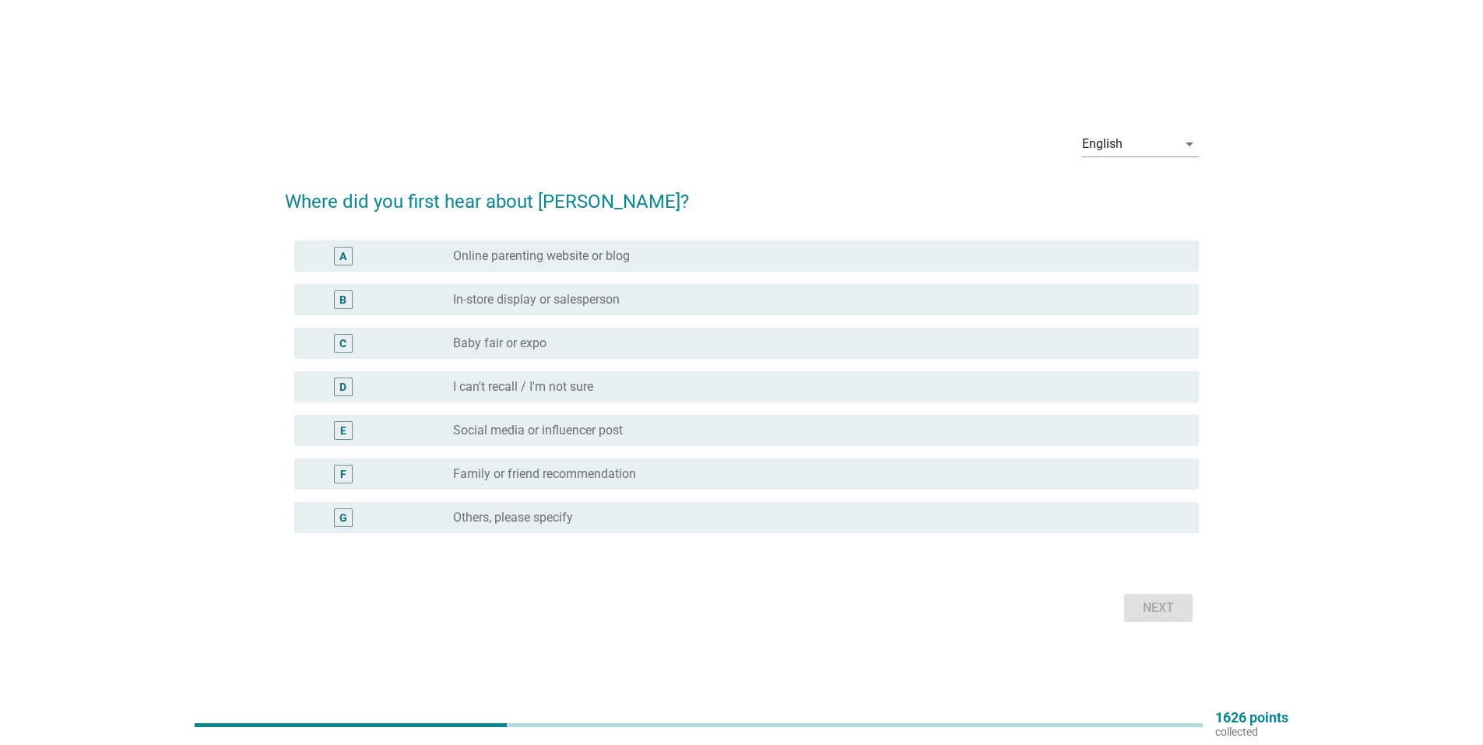
click at [578, 299] on label "In-store display or salesperson" at bounding box center [536, 300] width 167 height 16
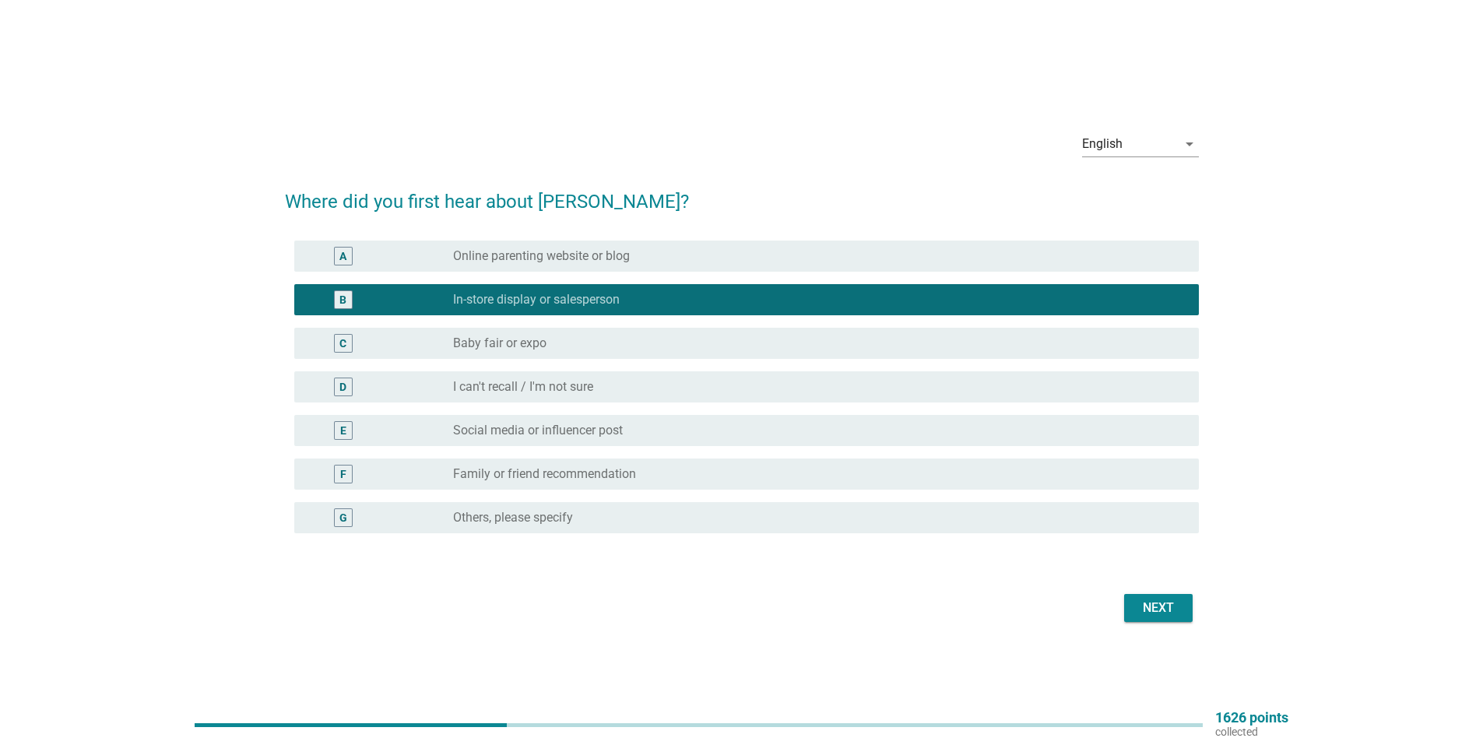
click at [603, 434] on label "Social media or influencer post" at bounding box center [538, 431] width 170 height 16
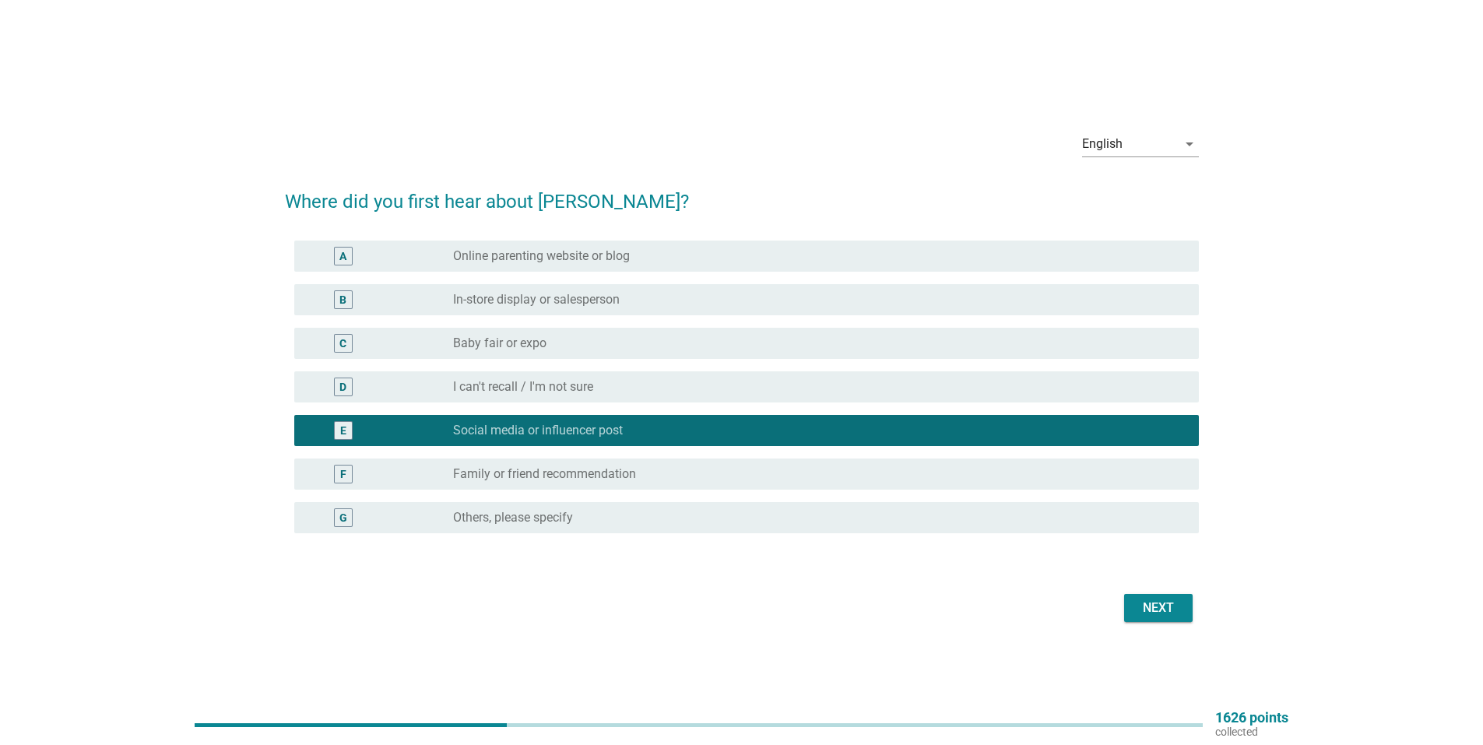
click at [455, 298] on label "In-store display or salesperson" at bounding box center [536, 300] width 167 height 16
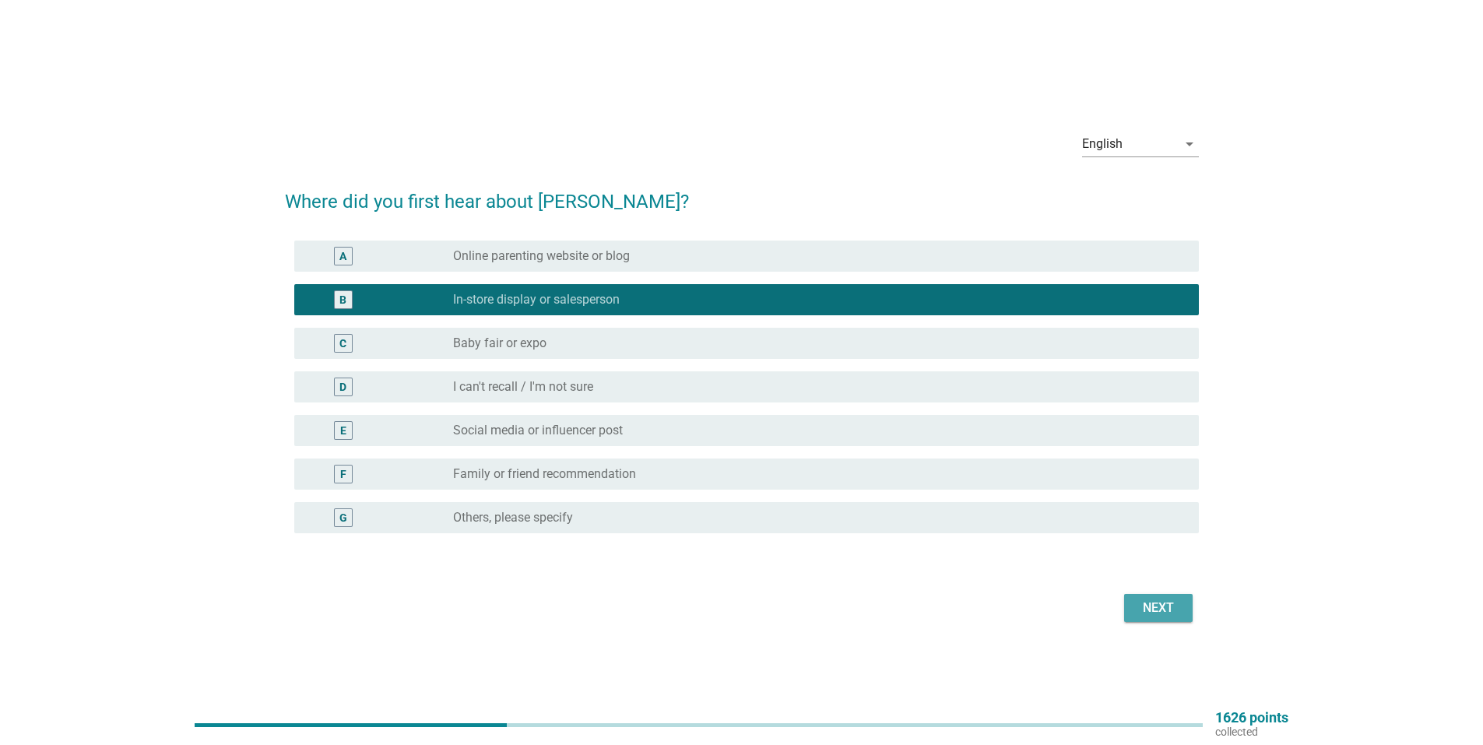
click at [1149, 609] on div "Next" at bounding box center [1158, 608] width 44 height 19
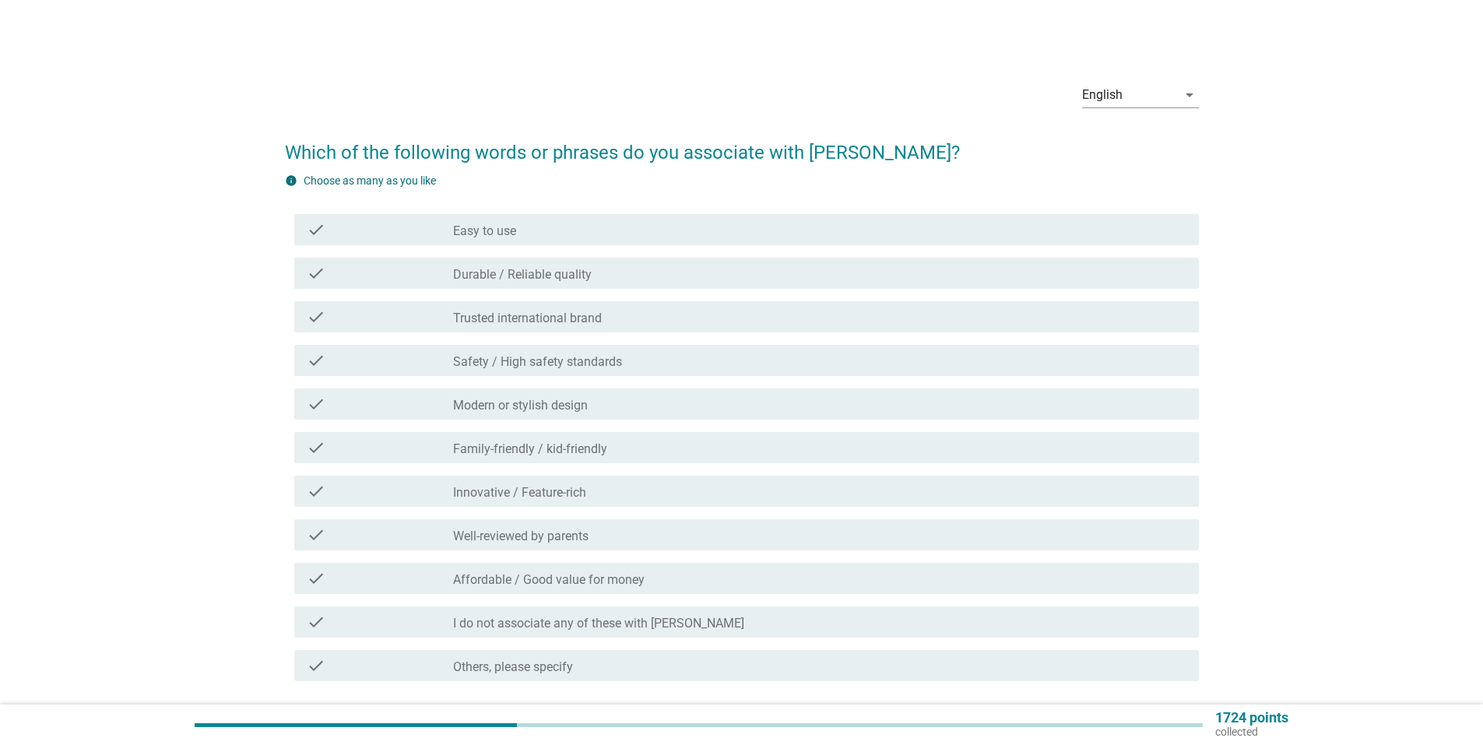
click at [479, 278] on label "Durable / Reliable quality" at bounding box center [522, 275] width 139 height 16
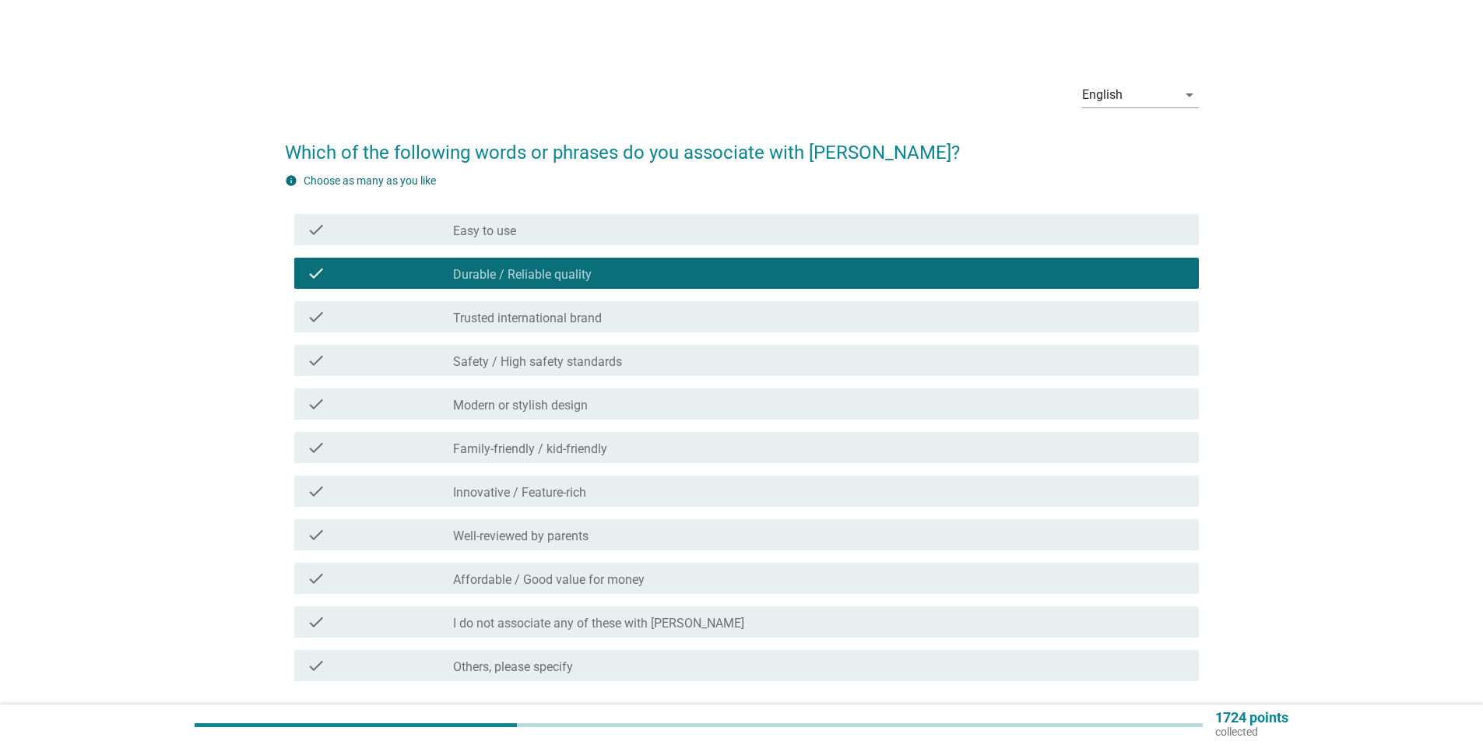
click at [505, 229] on label "Easy to use" at bounding box center [484, 231] width 63 height 16
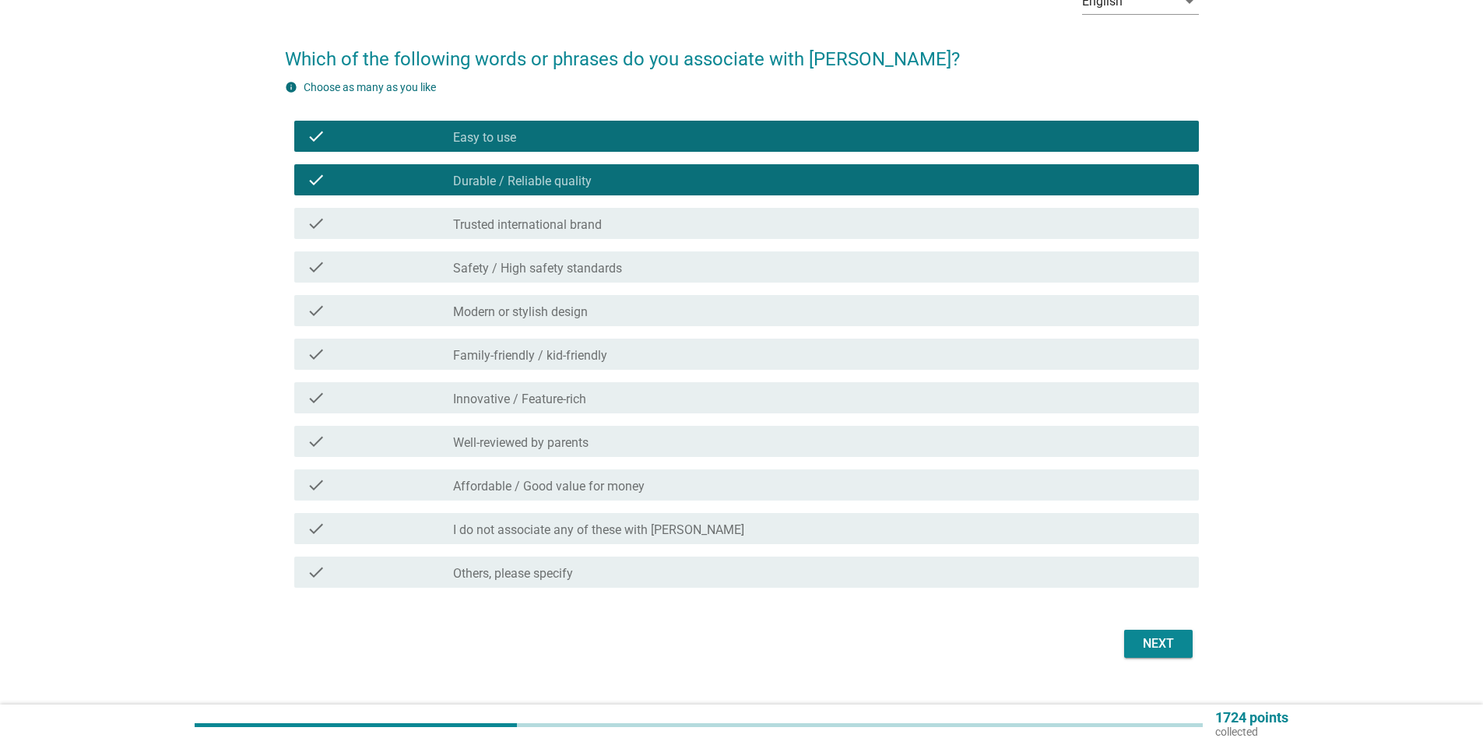
scroll to position [121, 0]
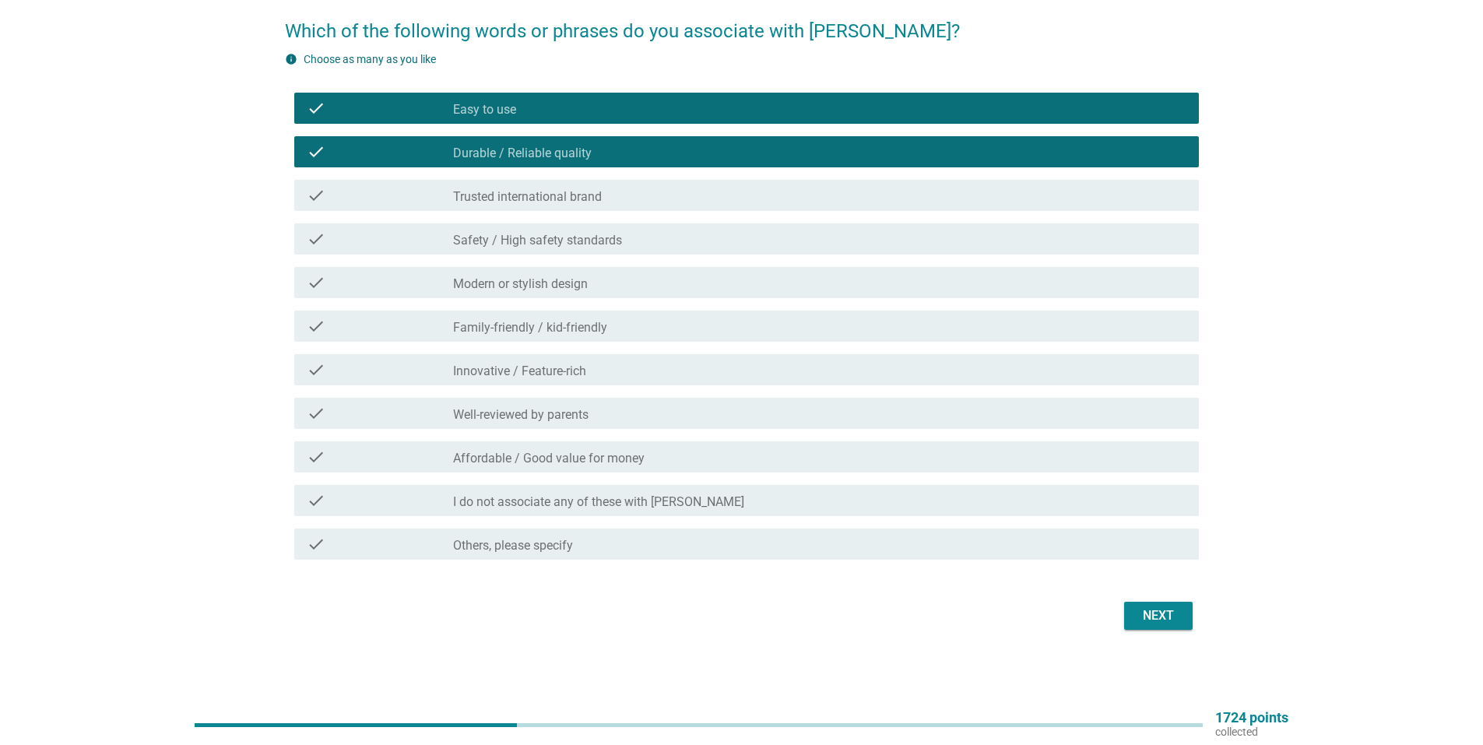
click at [1205, 615] on div "English arrow_drop_down Which of the following words or phrases do you associat…" at bounding box center [741, 291] width 939 height 711
click at [1177, 620] on div "Next" at bounding box center [1158, 615] width 44 height 19
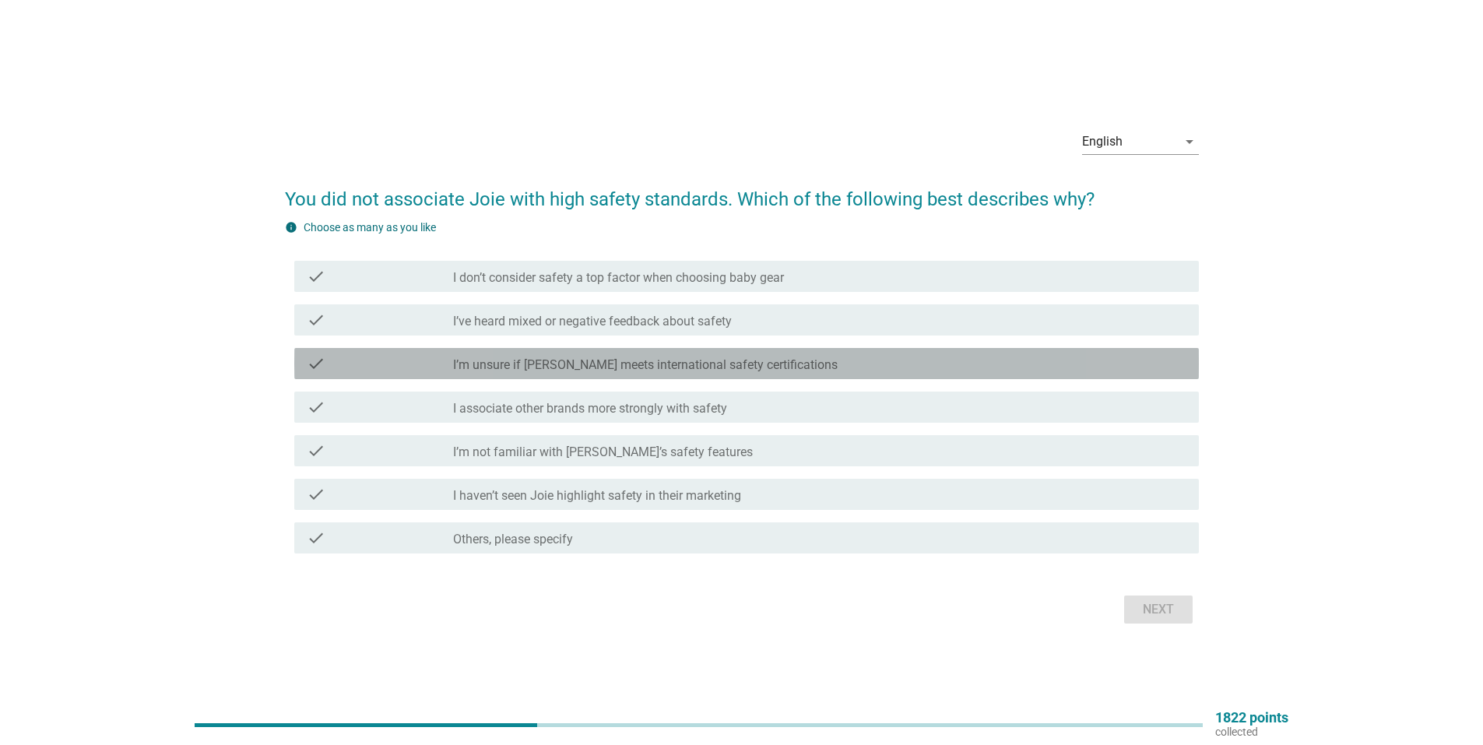
click at [780, 357] on div "check_box_outline_blank I’m unsure if [PERSON_NAME] meets international safety …" at bounding box center [819, 363] width 733 height 19
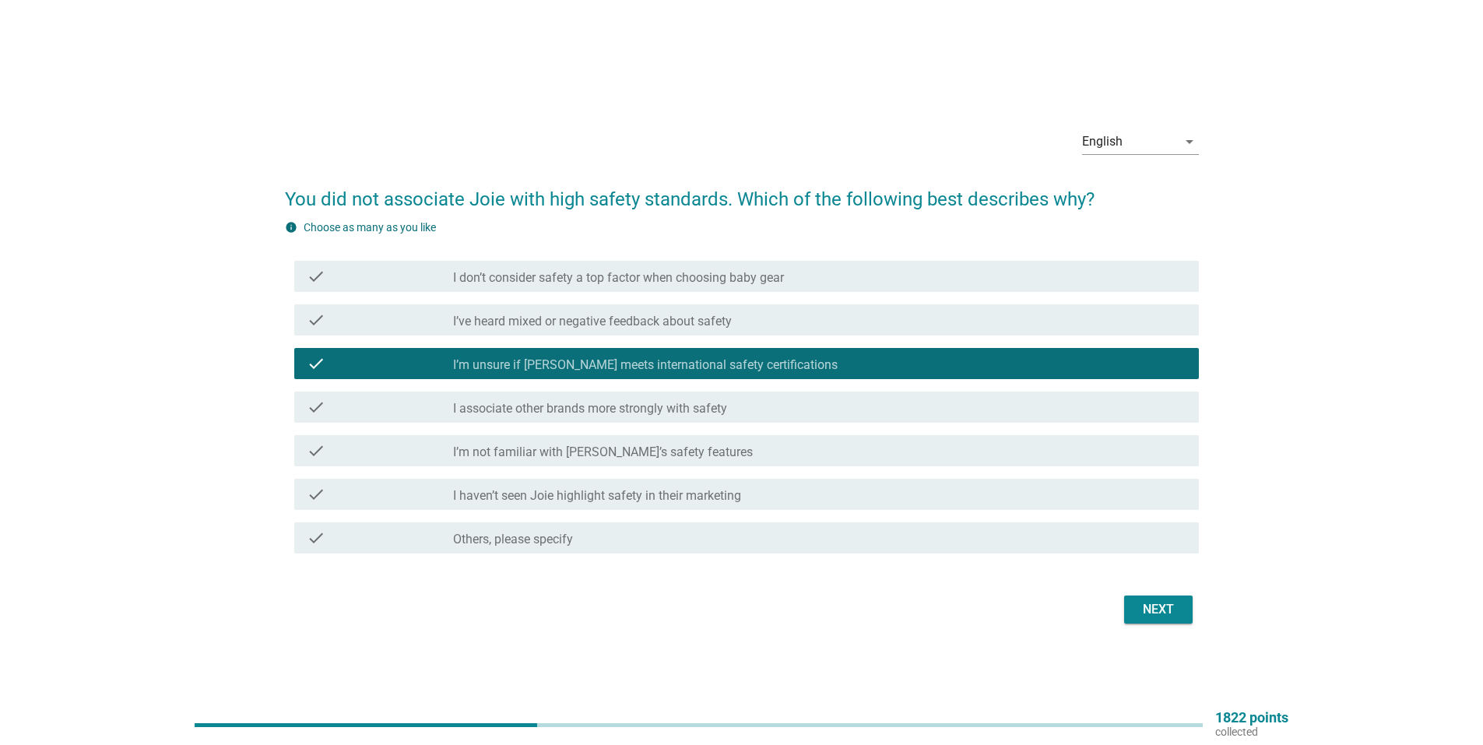
click at [794, 454] on div "check_box_outline_blank I’m not familiar with [PERSON_NAME]’s safety features" at bounding box center [819, 450] width 733 height 19
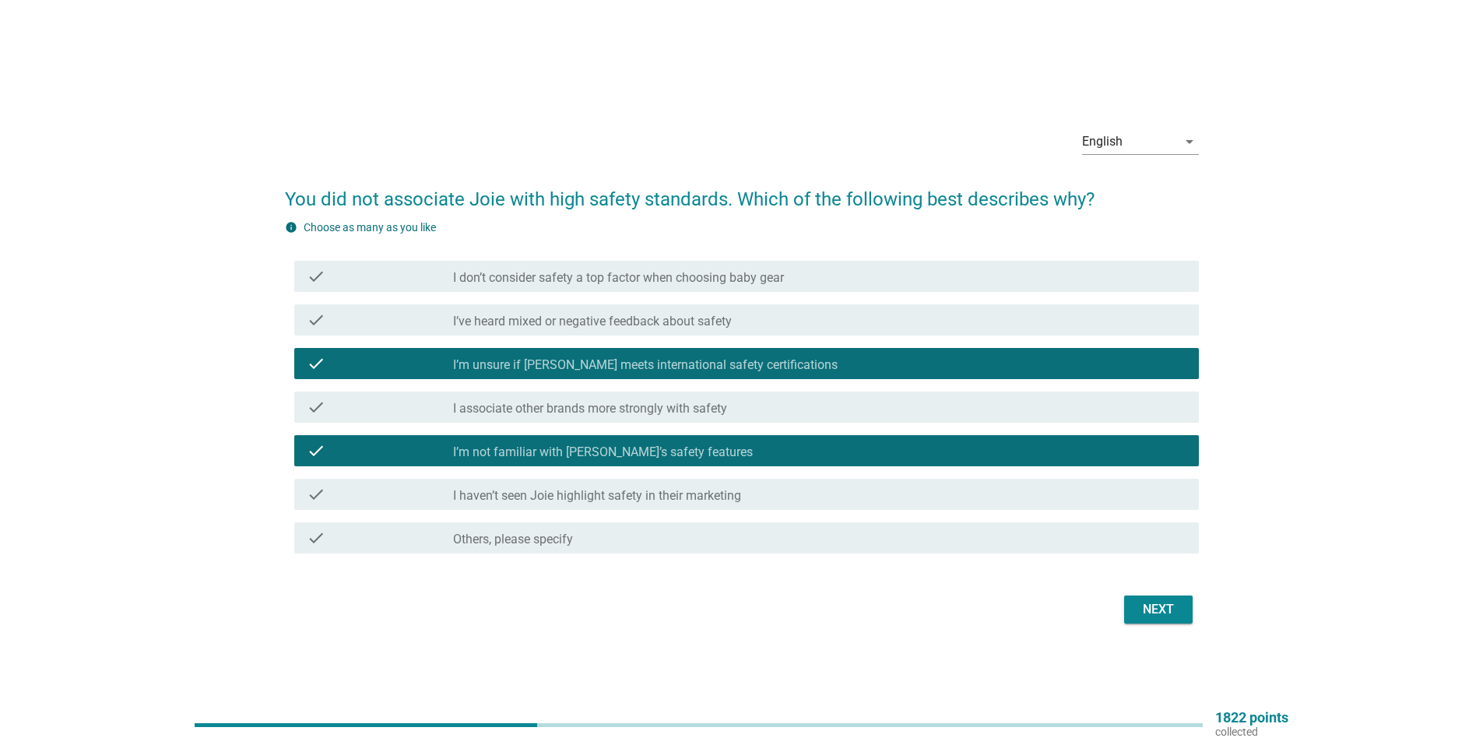
click at [1035, 490] on div "check_box_outline_blank I haven’t seen Joie highlight safety in their marketing" at bounding box center [819, 494] width 733 height 19
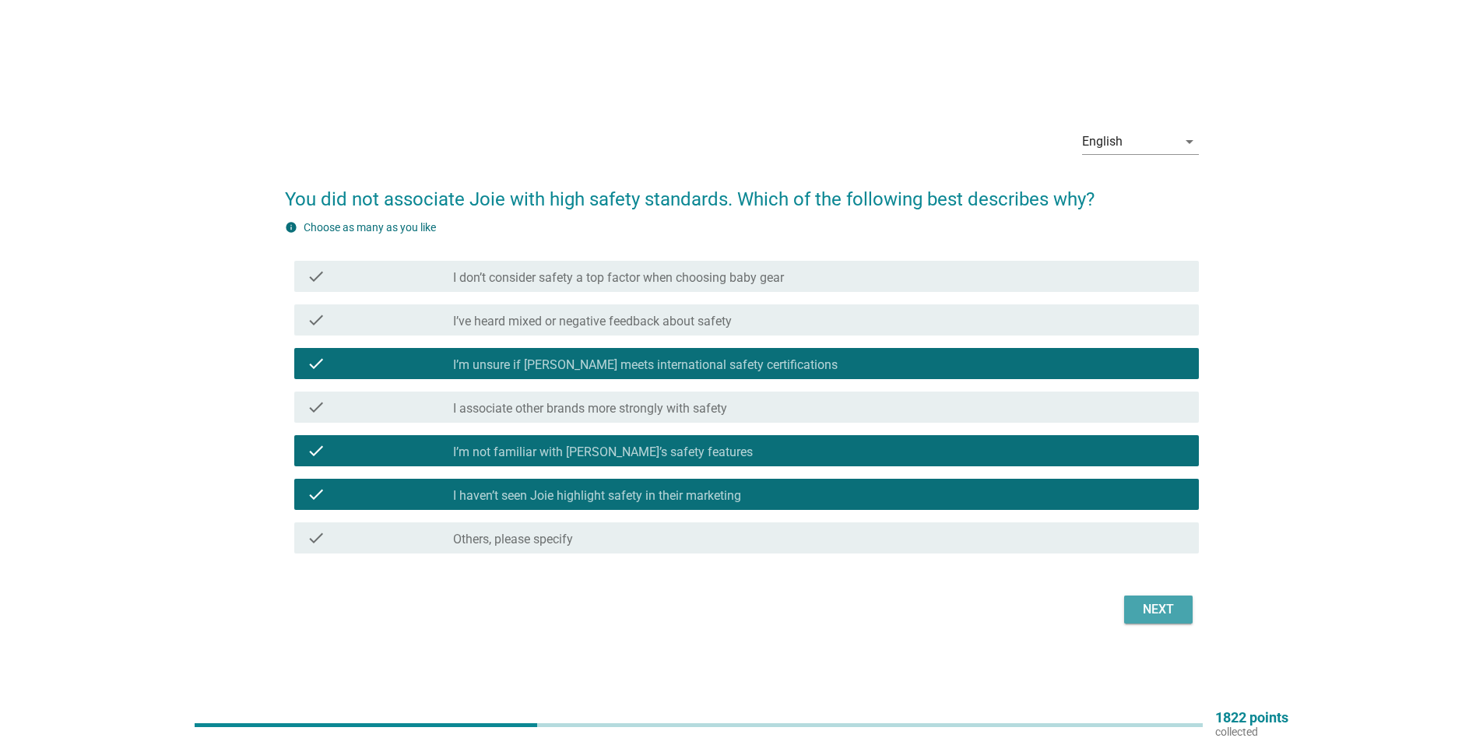
click at [1156, 600] on div "Next" at bounding box center [1158, 609] width 44 height 19
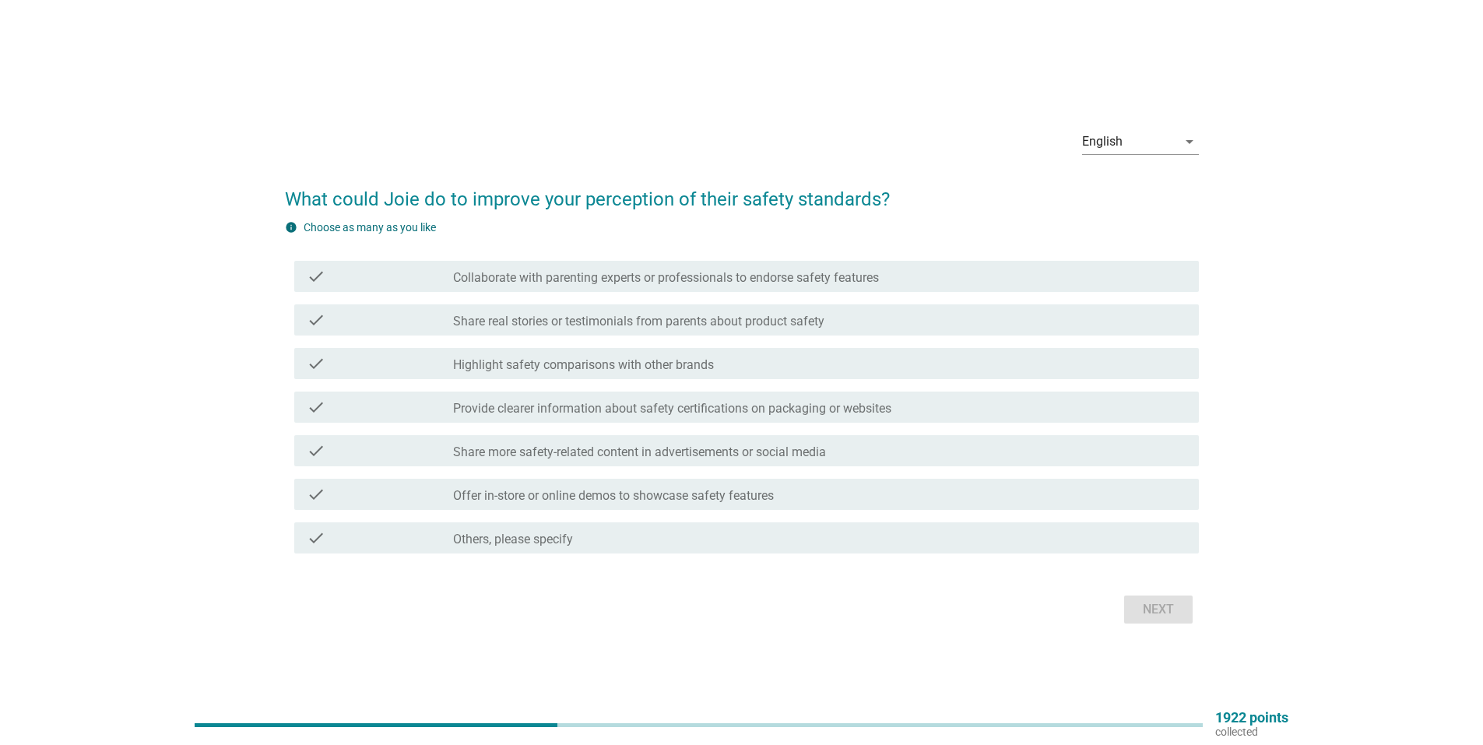
click at [674, 361] on label "Highlight safety comparisons with other brands" at bounding box center [583, 365] width 261 height 16
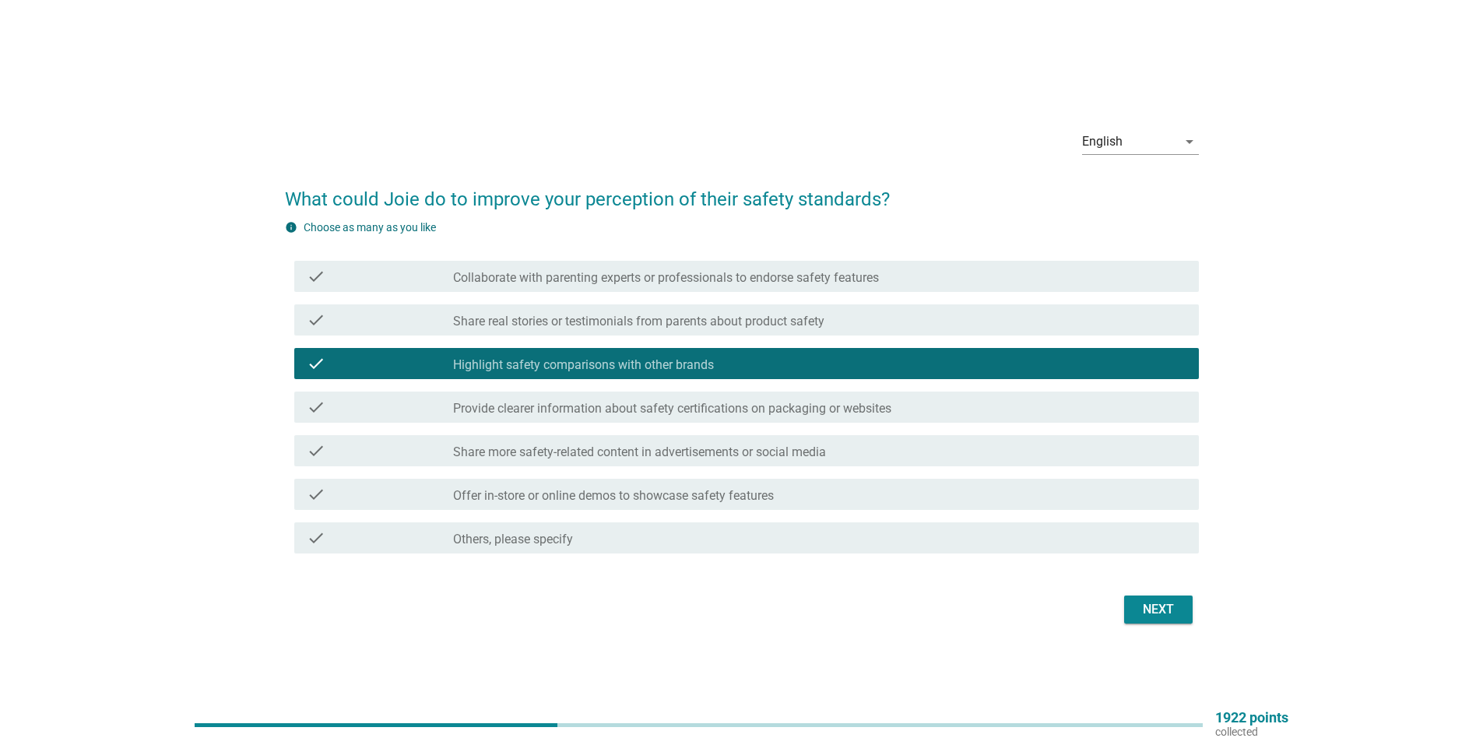
click at [735, 414] on label "Provide clearer information about safety certifications on packaging or websites" at bounding box center [672, 409] width 438 height 16
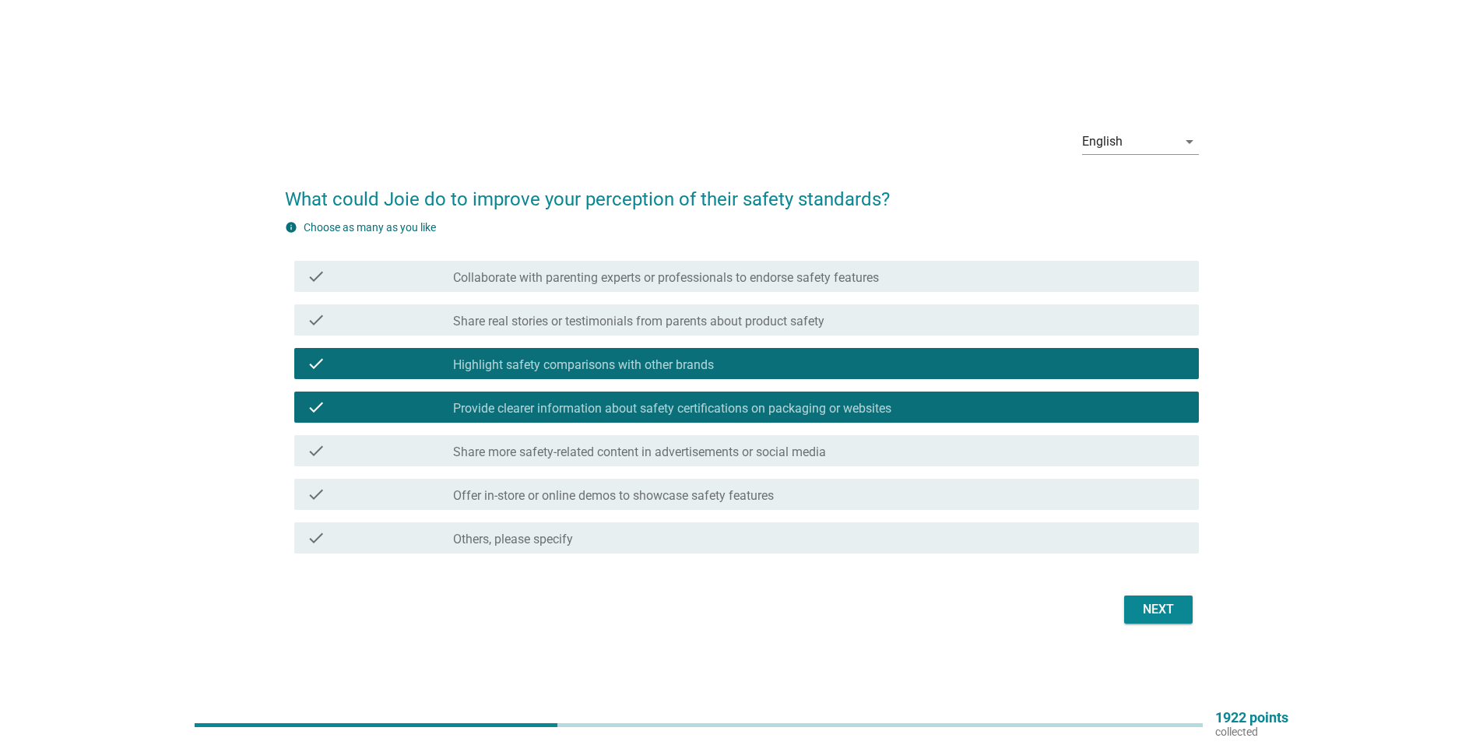
click at [1144, 615] on div "Next" at bounding box center [1158, 609] width 44 height 19
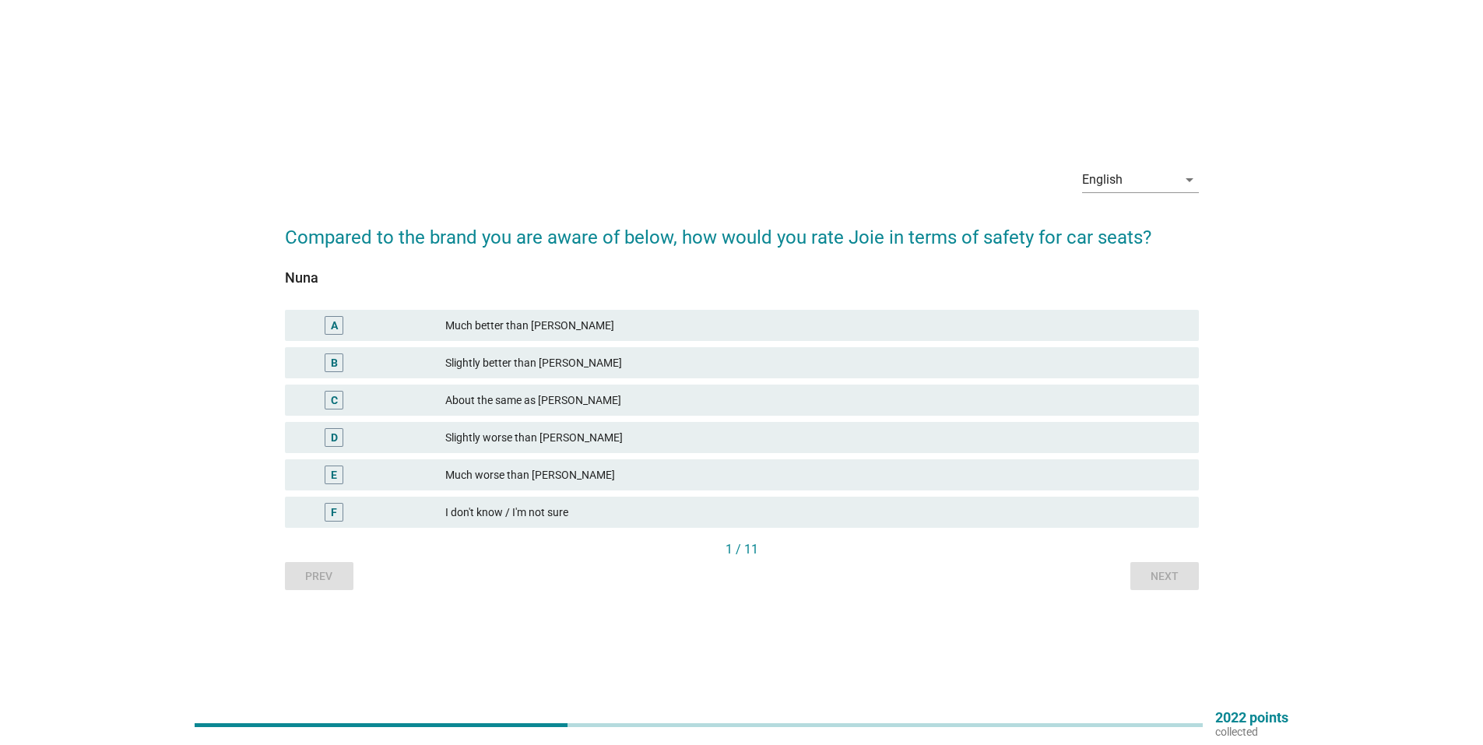
click at [595, 503] on div "I don't know / I'm not sure" at bounding box center [815, 512] width 741 height 19
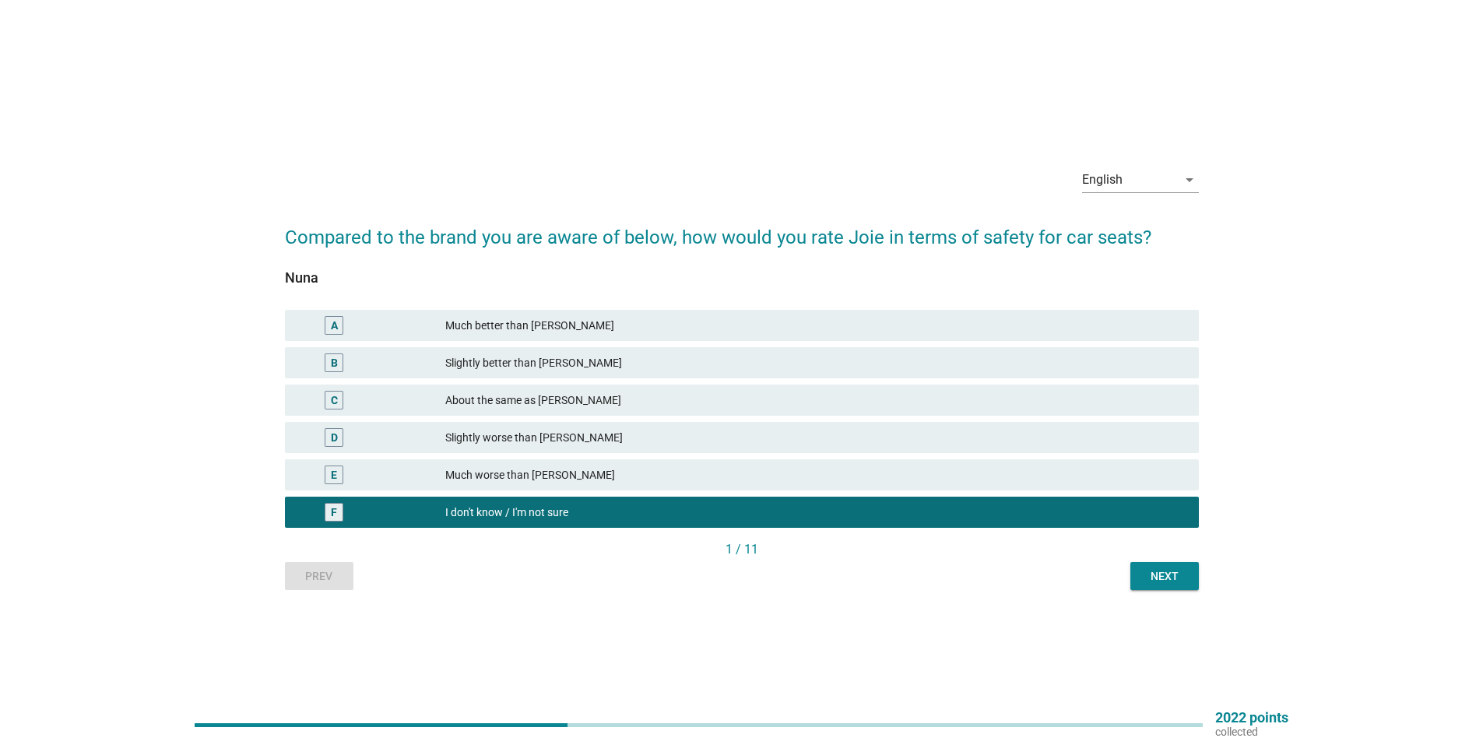
click at [1188, 578] on button "Next" at bounding box center [1164, 576] width 69 height 28
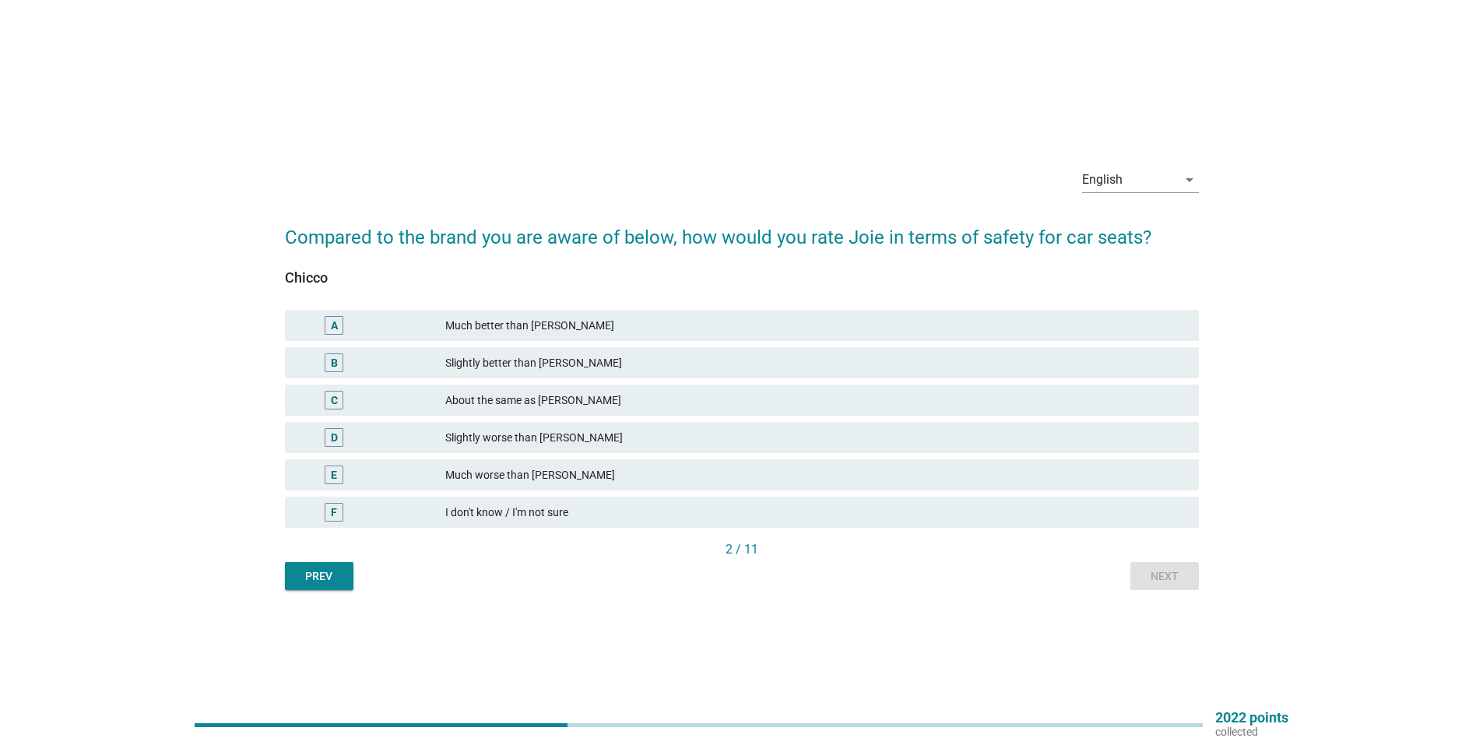
click at [582, 512] on div "I don't know / I'm not sure" at bounding box center [815, 512] width 741 height 19
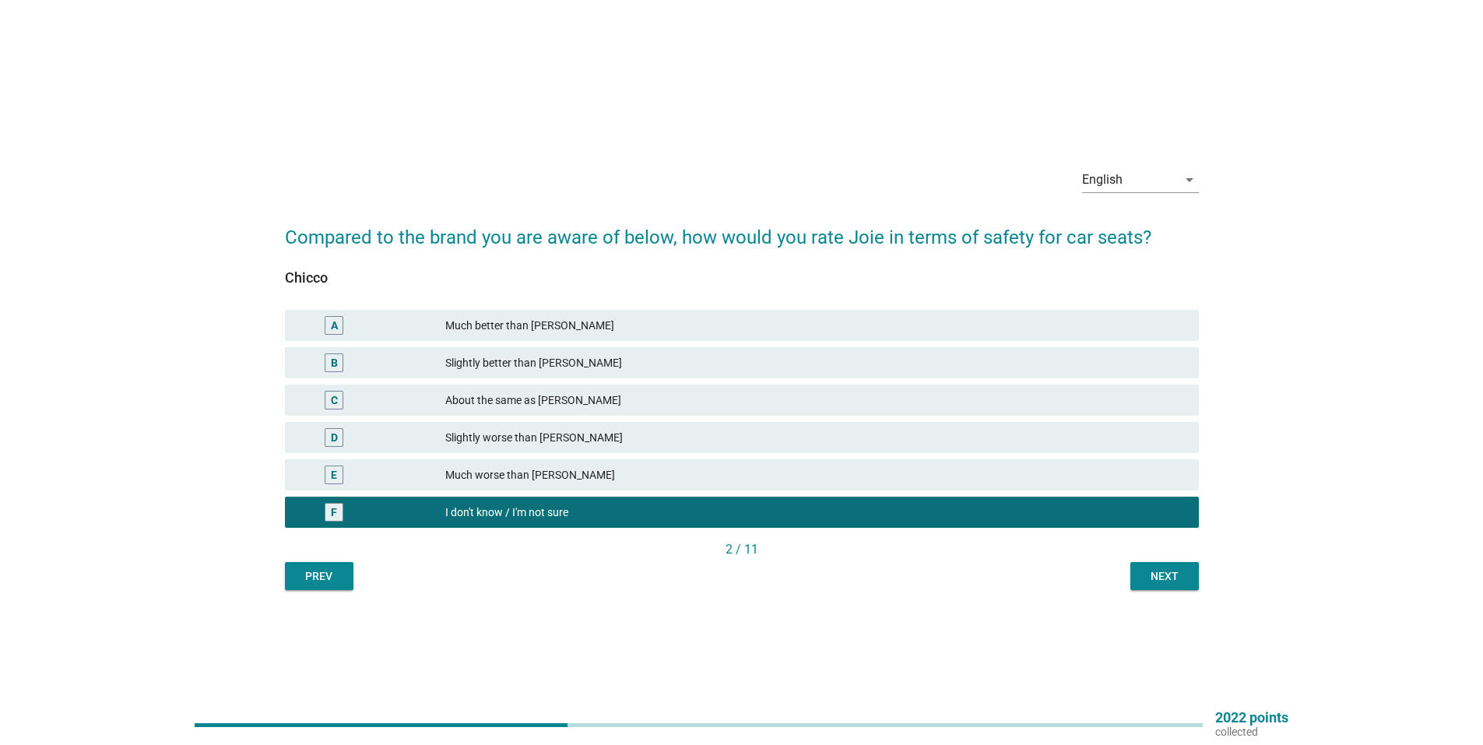
click at [1177, 572] on div "Next" at bounding box center [1165, 576] width 44 height 16
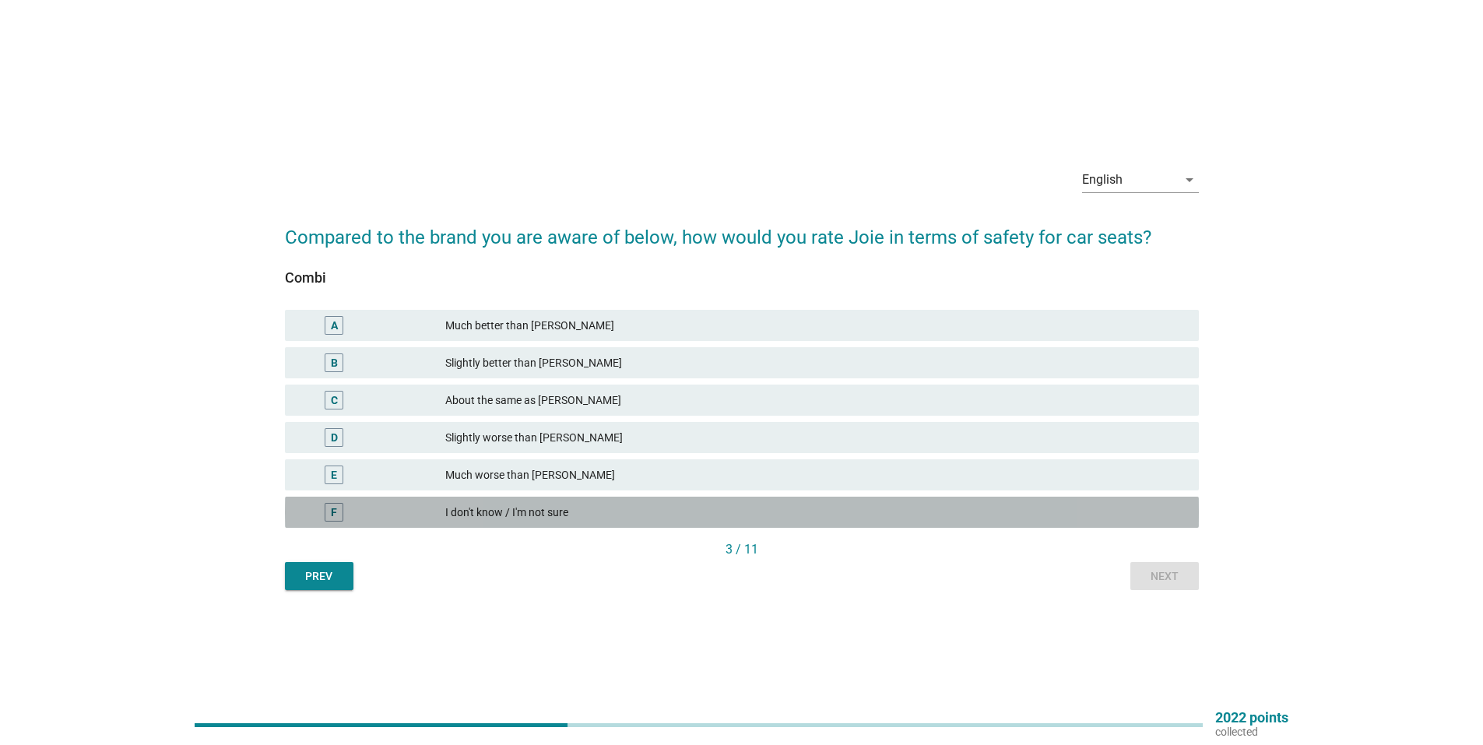
click at [1081, 507] on div "I don't know / I'm not sure" at bounding box center [815, 512] width 741 height 19
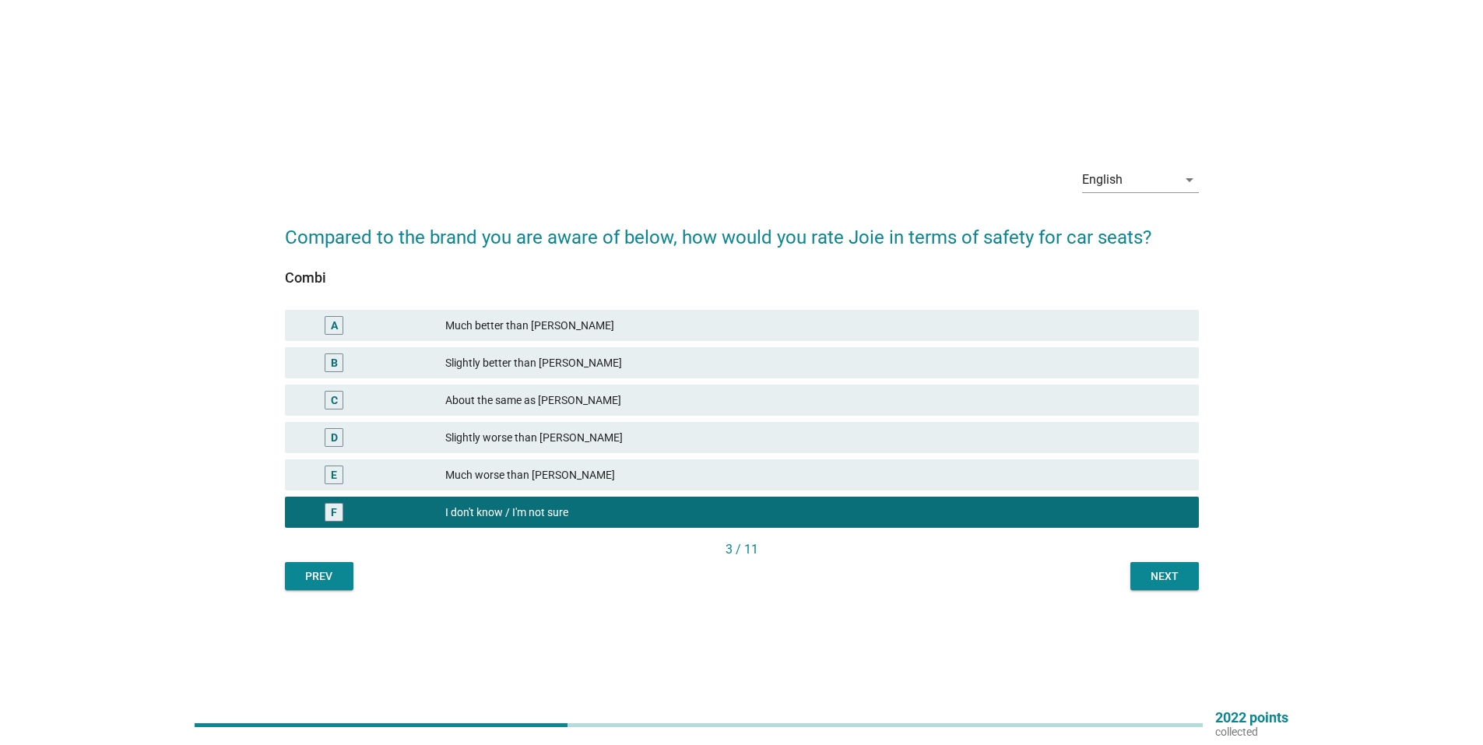
click at [1161, 581] on div "Next" at bounding box center [1165, 576] width 44 height 16
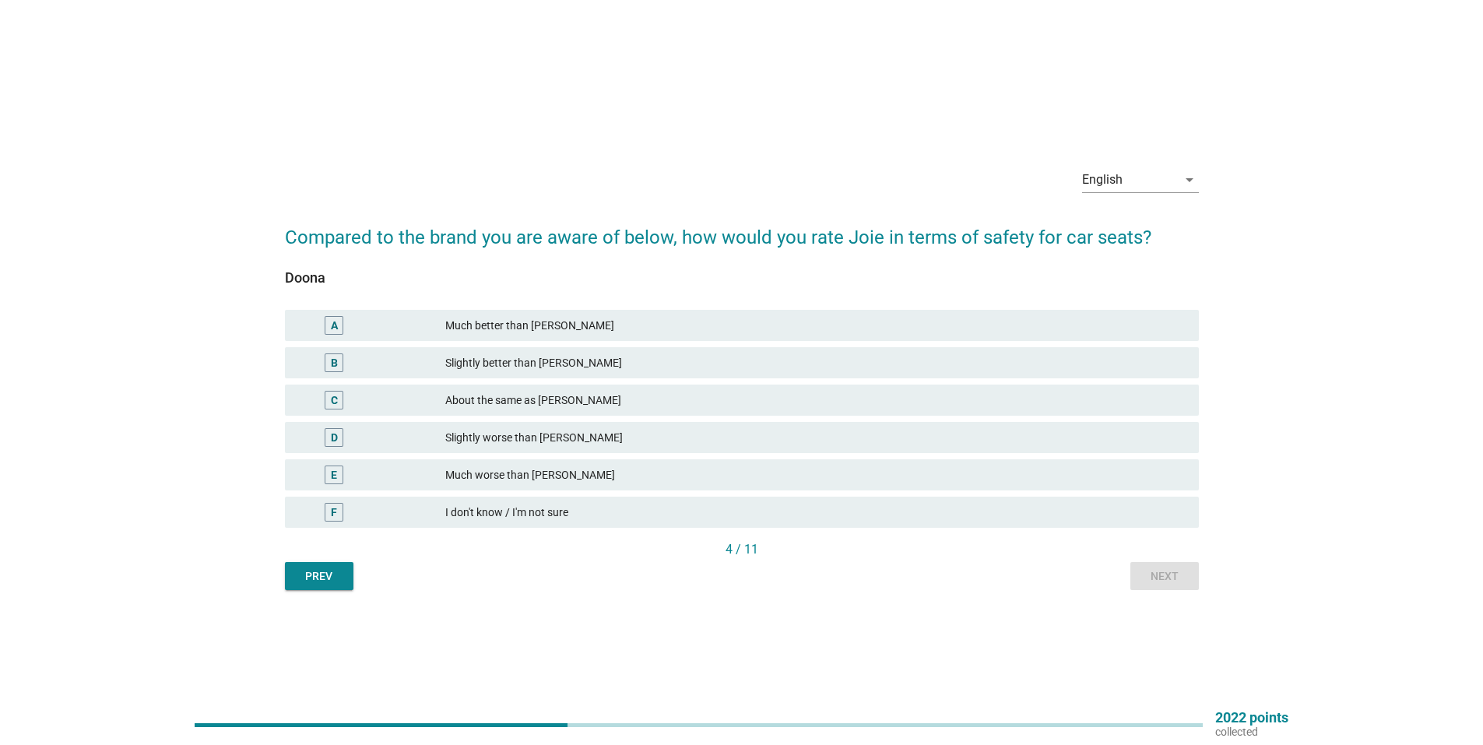
click at [918, 509] on div "I don't know / I'm not sure" at bounding box center [815, 512] width 741 height 19
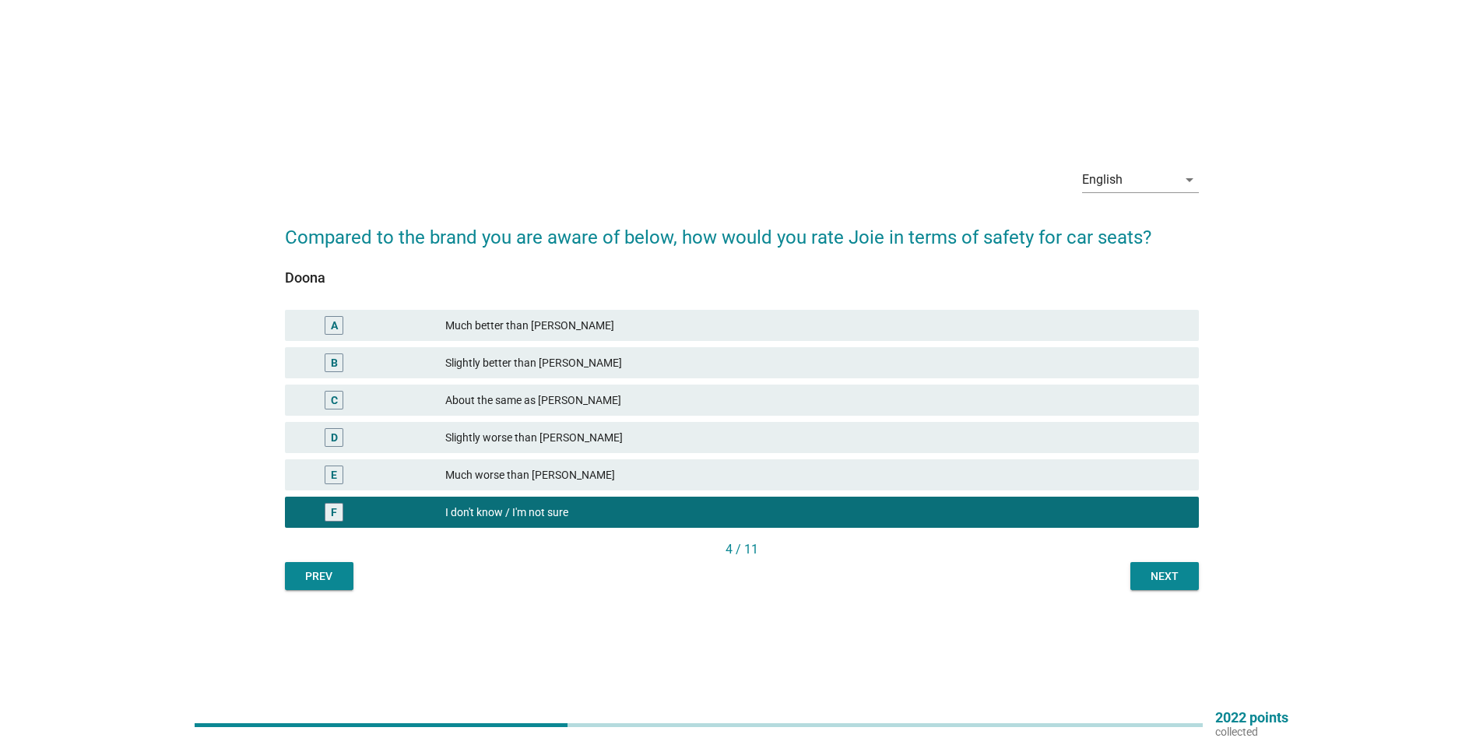
click at [1170, 578] on div "Next" at bounding box center [1165, 576] width 44 height 16
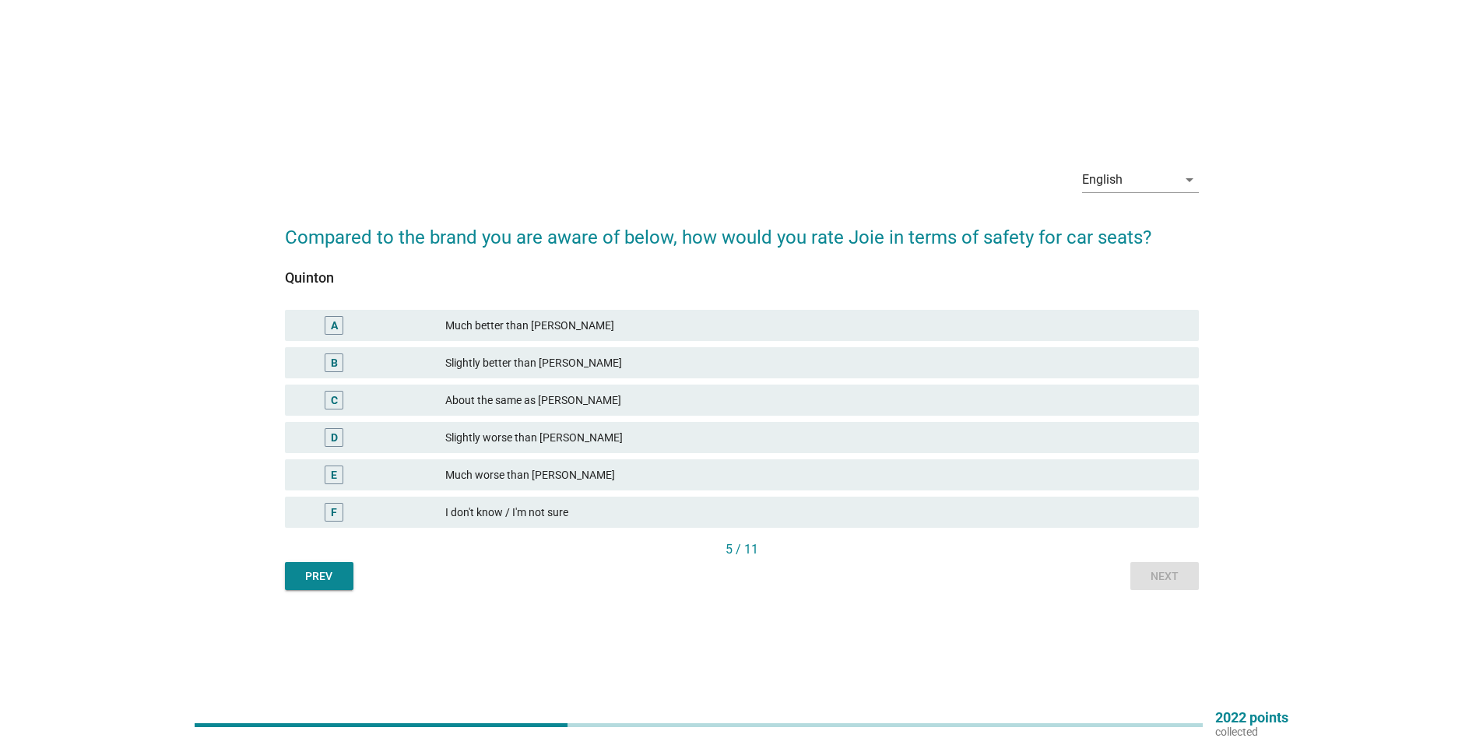
click at [954, 507] on div "I don't know / I'm not sure" at bounding box center [815, 512] width 741 height 19
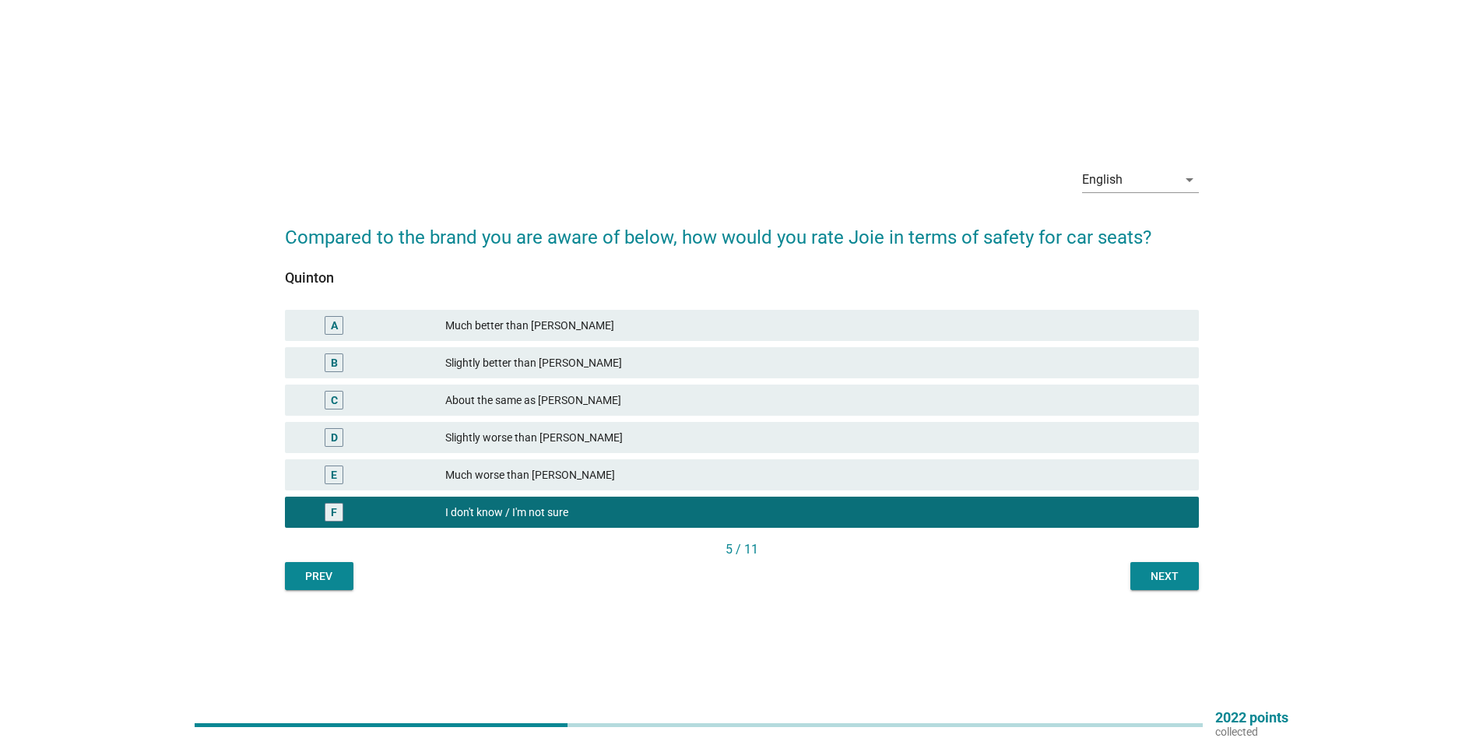
click at [1172, 561] on div "5 / 11" at bounding box center [742, 551] width 914 height 22
click at [1173, 574] on div "Next" at bounding box center [1165, 576] width 44 height 16
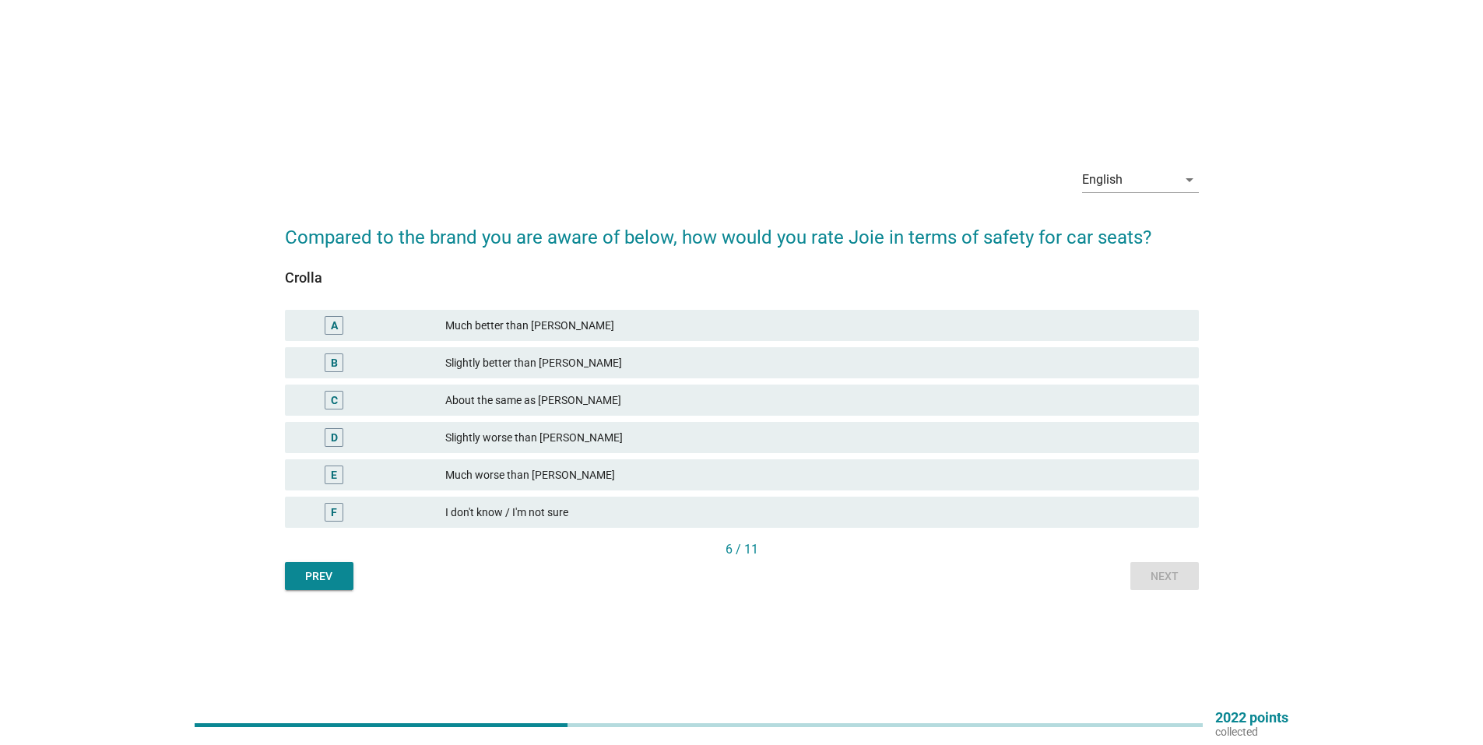
click at [900, 504] on div "I don't know / I'm not sure" at bounding box center [815, 512] width 741 height 19
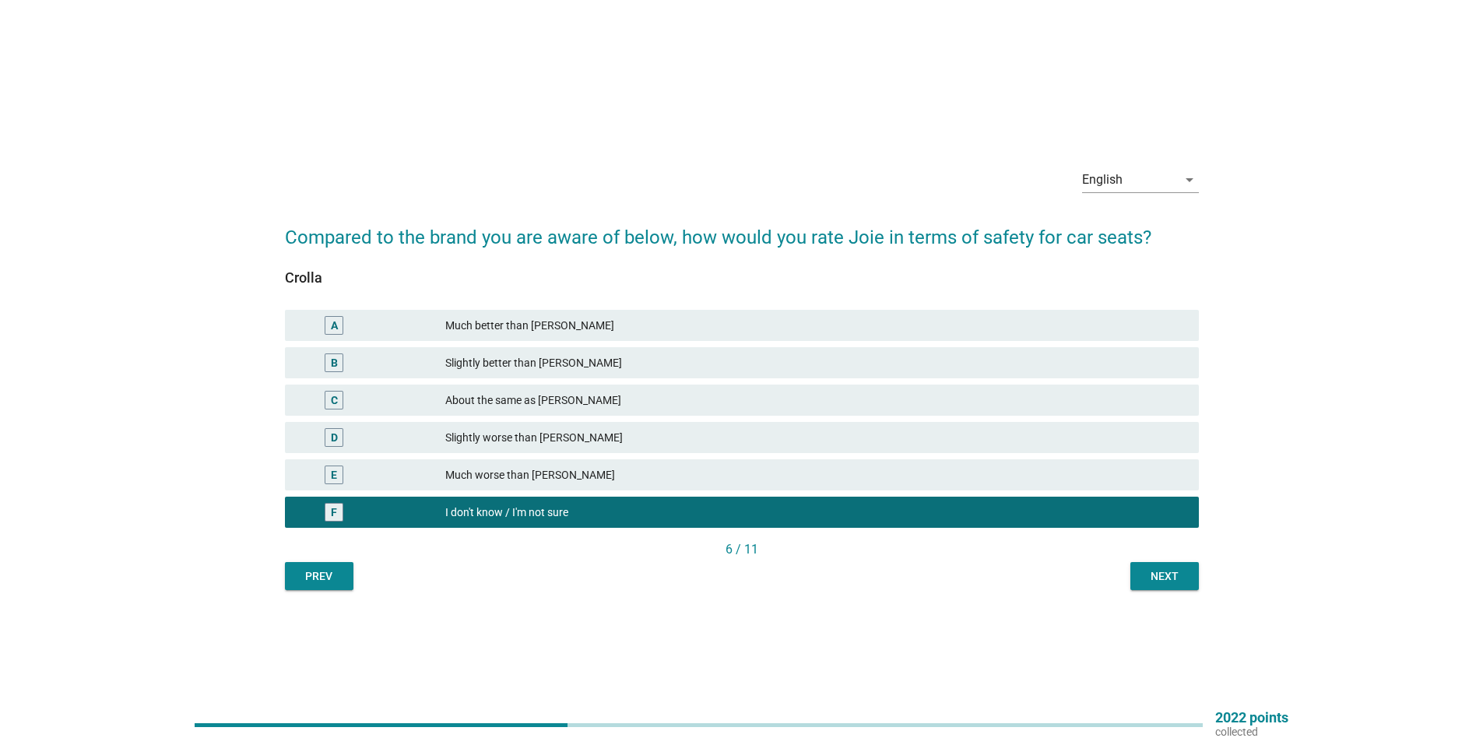
click at [1157, 574] on div "Next" at bounding box center [1165, 576] width 44 height 16
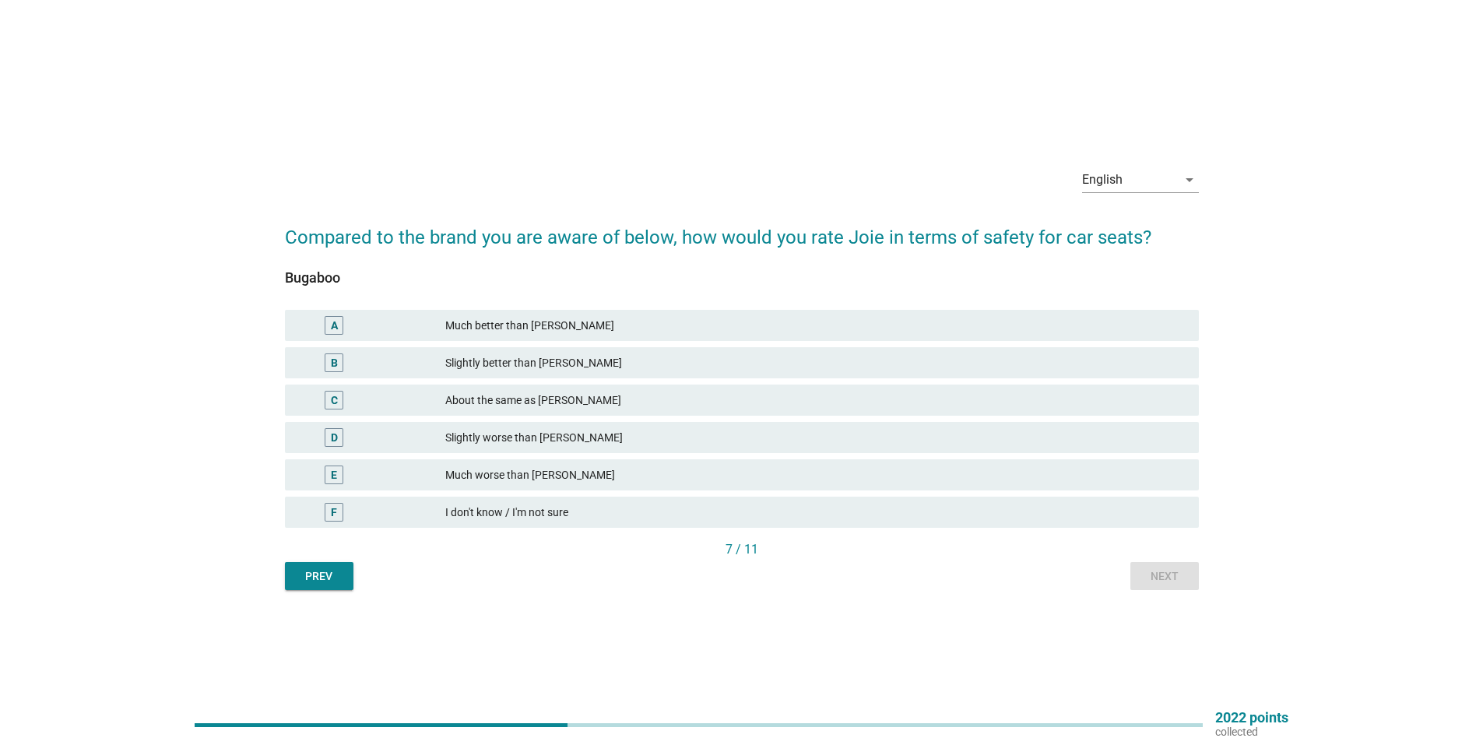
click at [710, 502] on div "F I don't know / I'm not sure" at bounding box center [742, 512] width 914 height 31
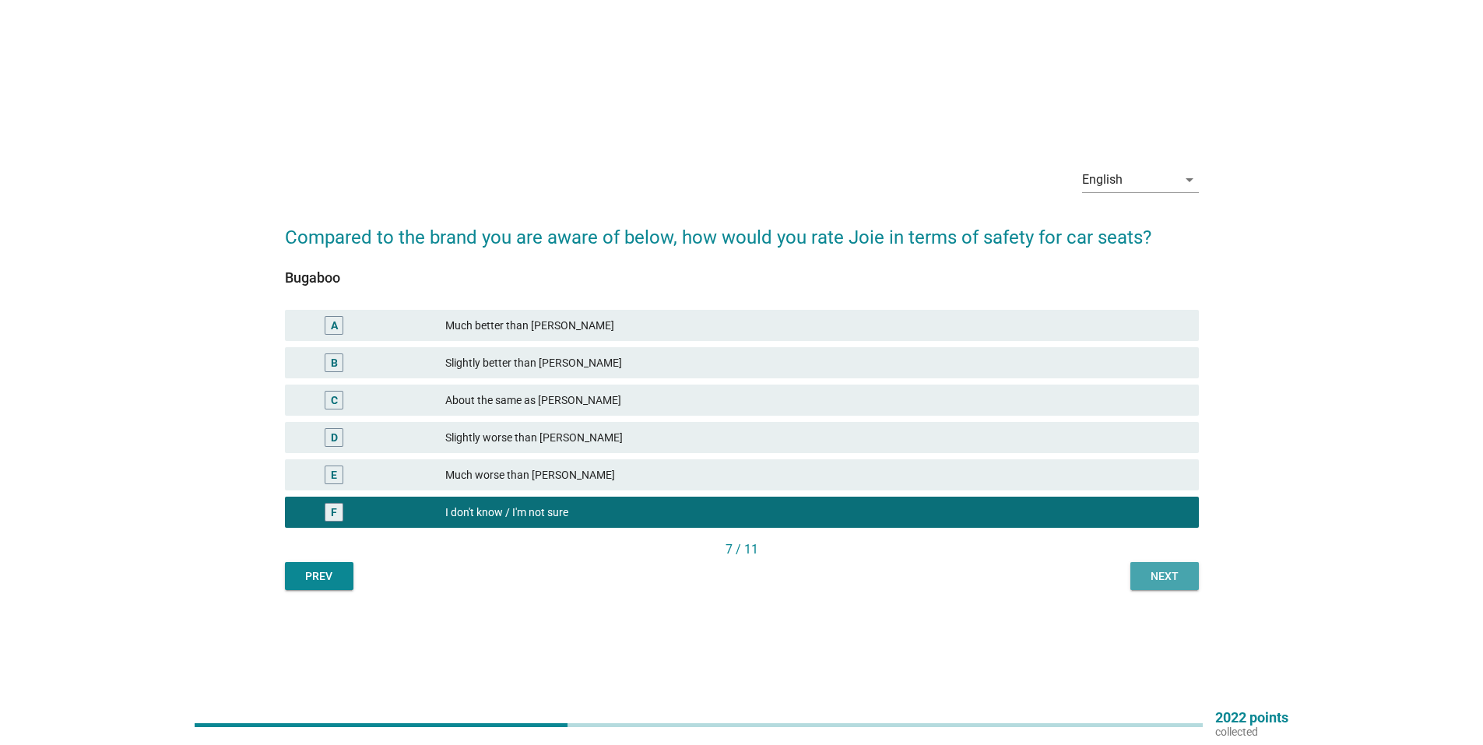
click at [1150, 580] on div "Next" at bounding box center [1165, 576] width 44 height 16
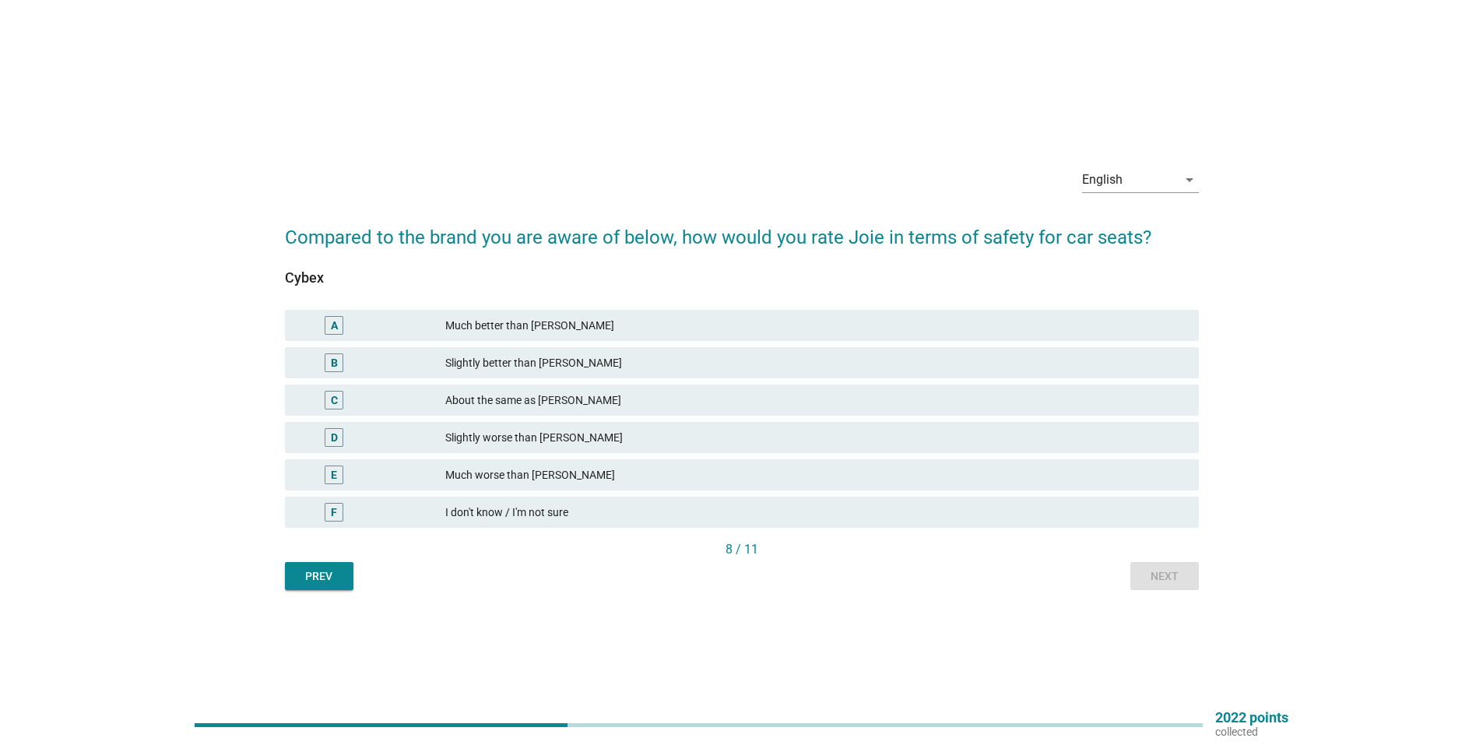
click at [887, 496] on div "F I don't know / I'm not sure" at bounding box center [742, 512] width 920 height 37
click at [891, 510] on div "I don't know / I'm not sure" at bounding box center [815, 512] width 741 height 19
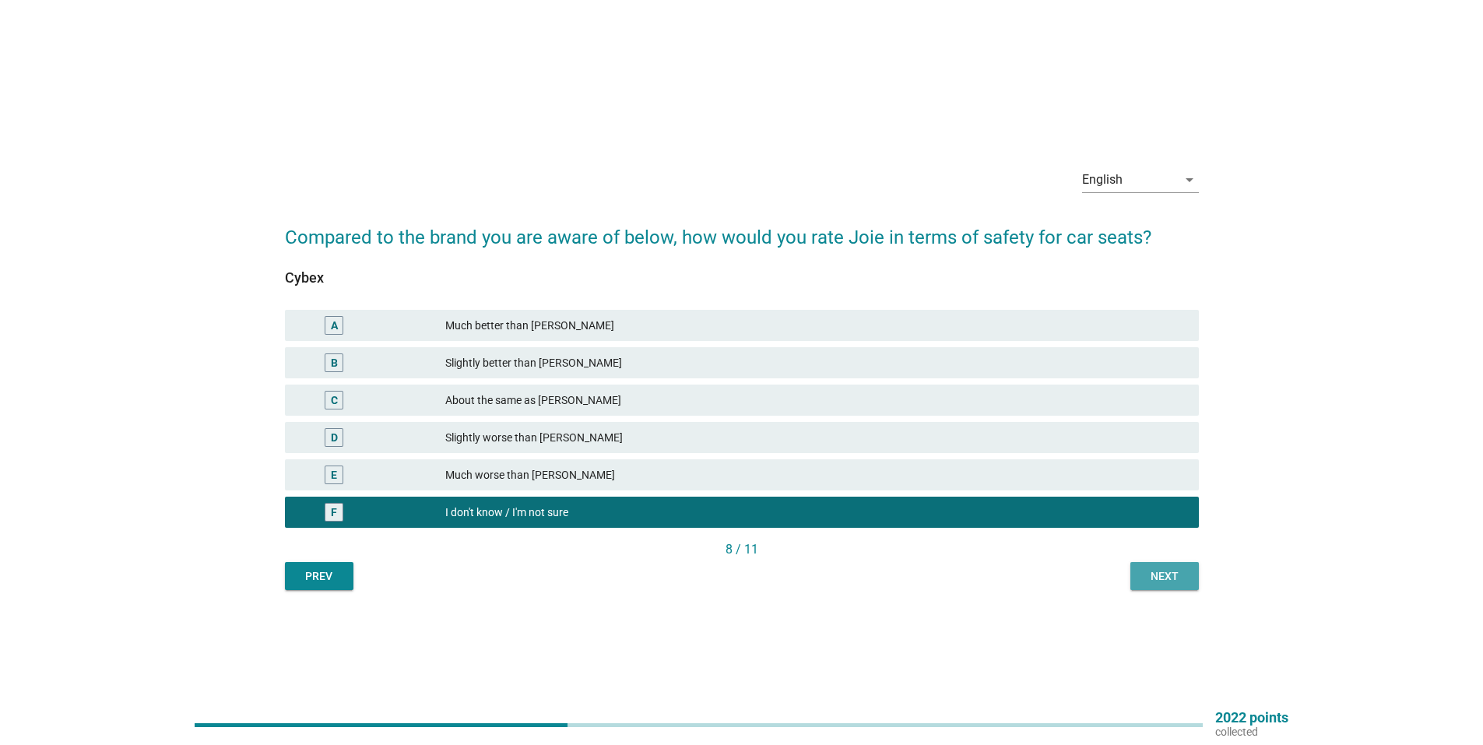
click at [1151, 585] on button "Next" at bounding box center [1164, 576] width 69 height 28
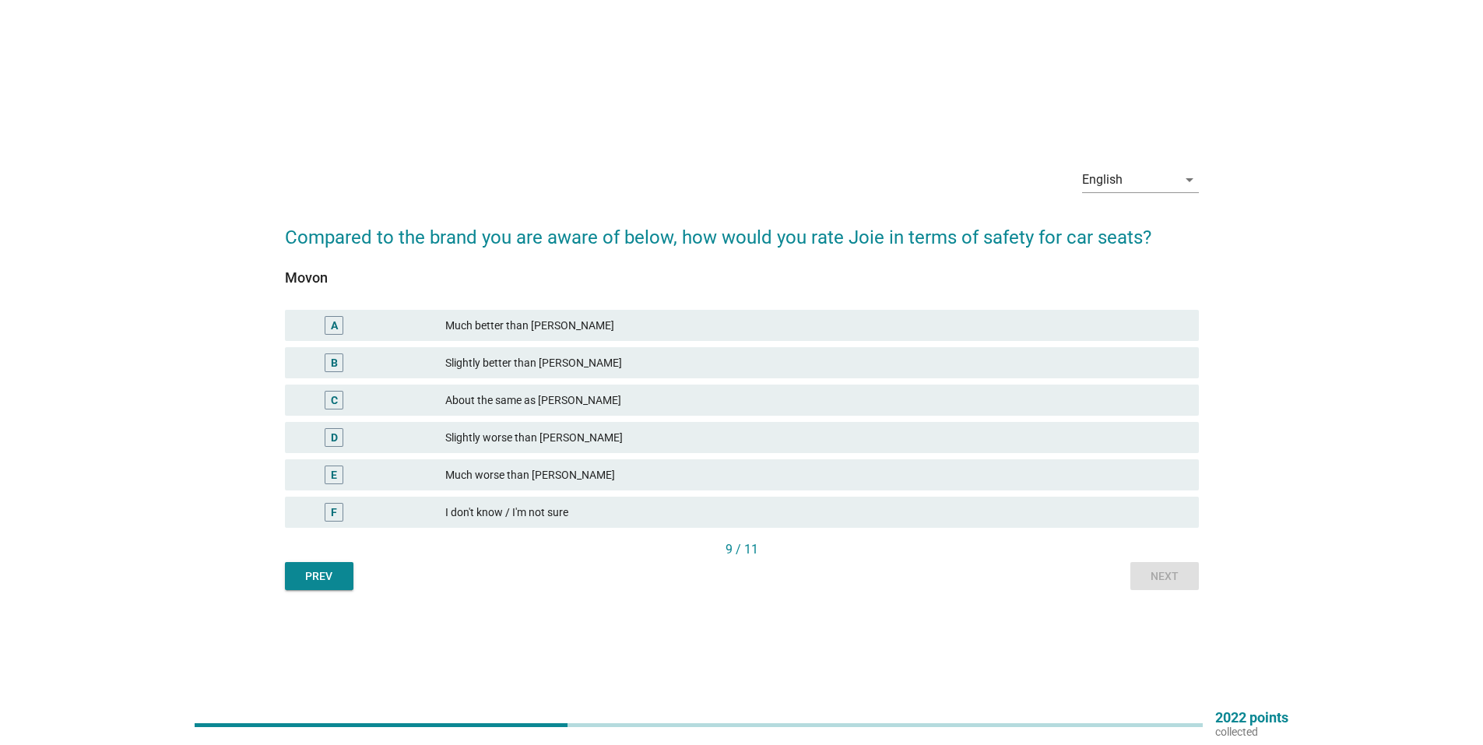
click at [763, 500] on div "F I don't know / I'm not sure" at bounding box center [742, 512] width 914 height 31
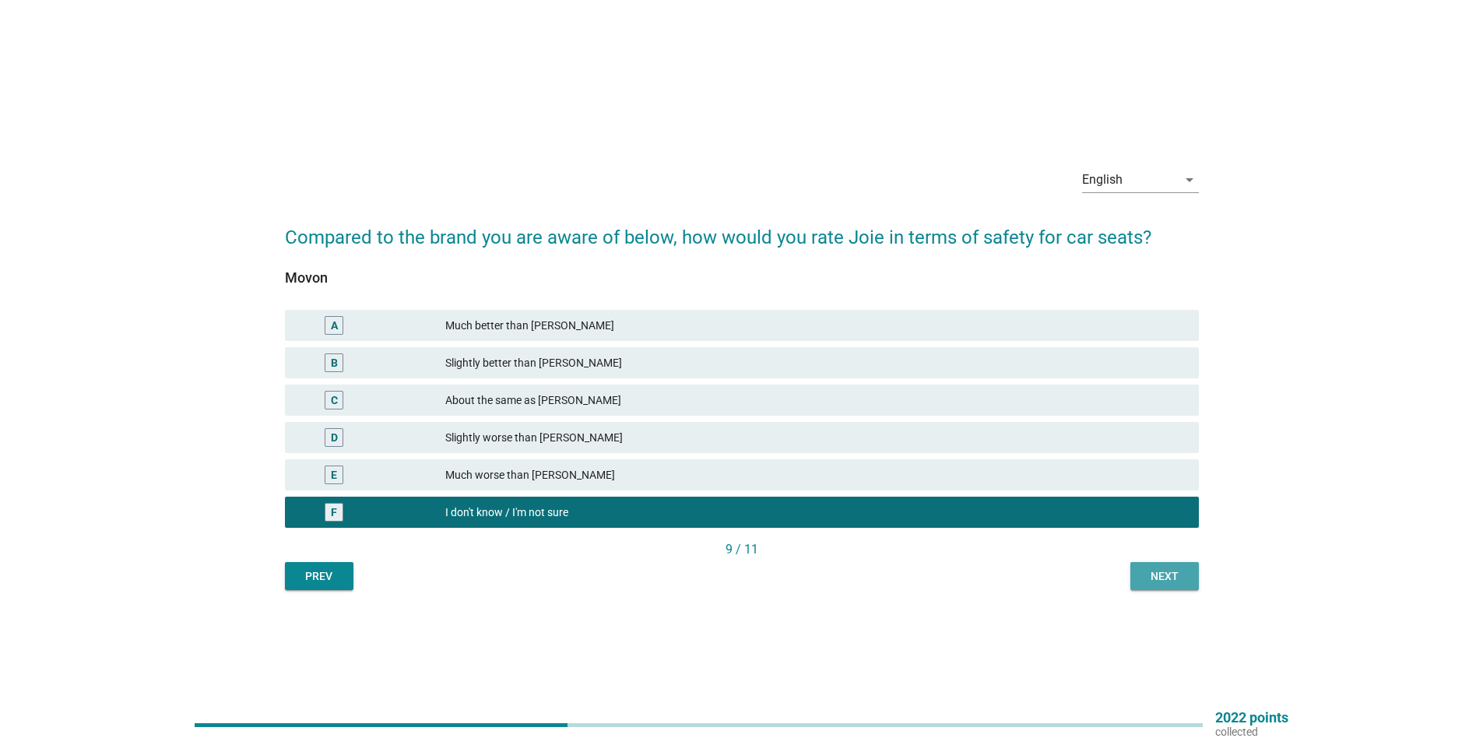
click at [1149, 570] on div "Next" at bounding box center [1165, 576] width 44 height 16
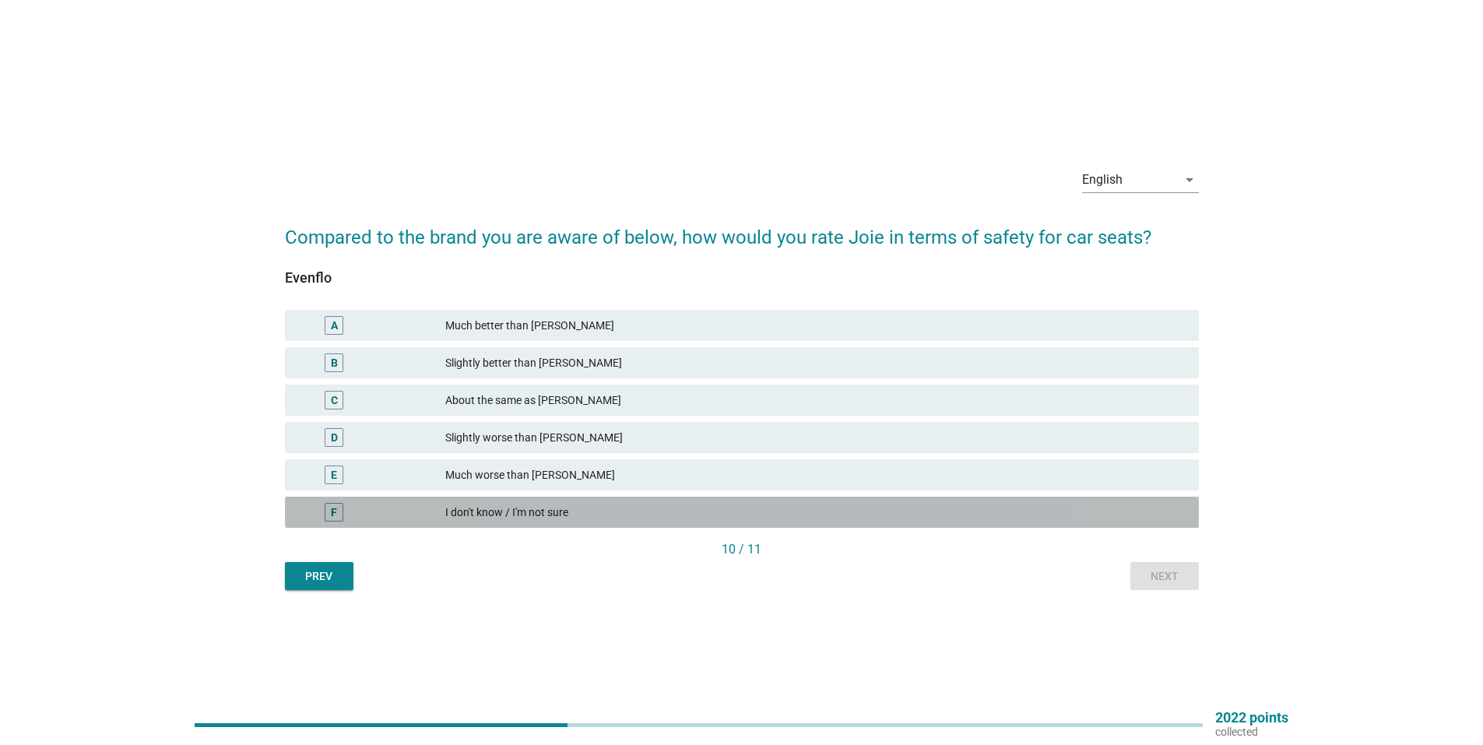
click at [906, 513] on div "I don't know / I'm not sure" at bounding box center [815, 512] width 741 height 19
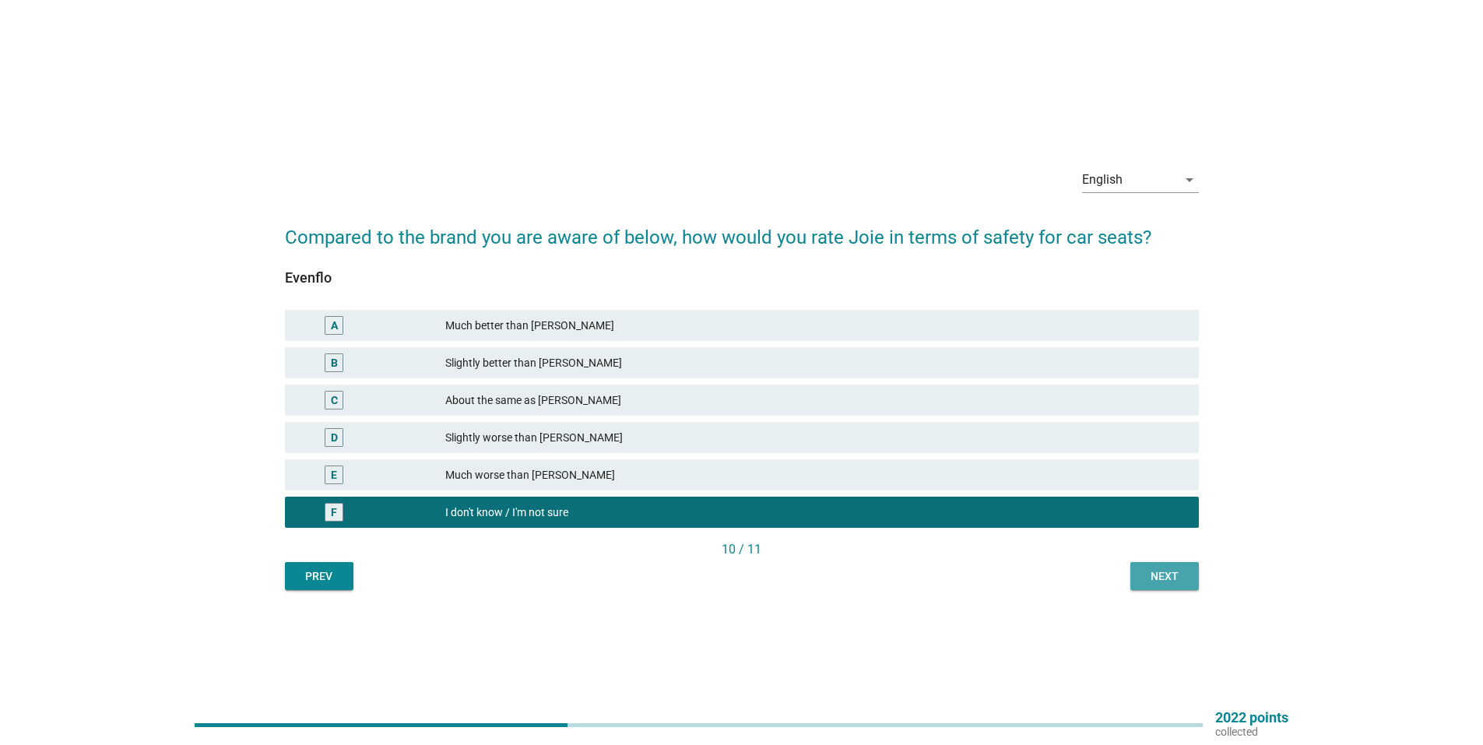
click at [1165, 568] on div "Next" at bounding box center [1165, 576] width 44 height 16
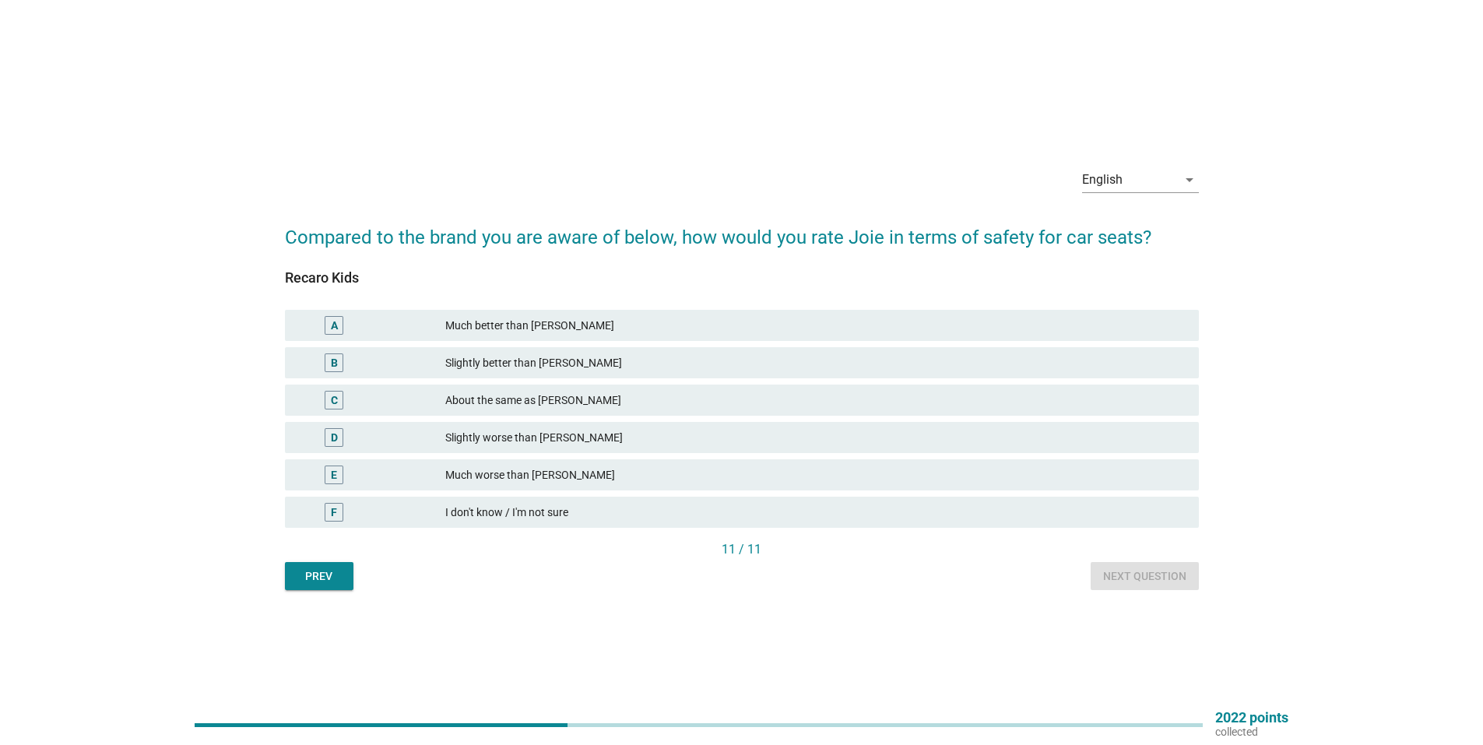
click at [736, 501] on div "F I don't know / I'm not sure" at bounding box center [742, 512] width 914 height 31
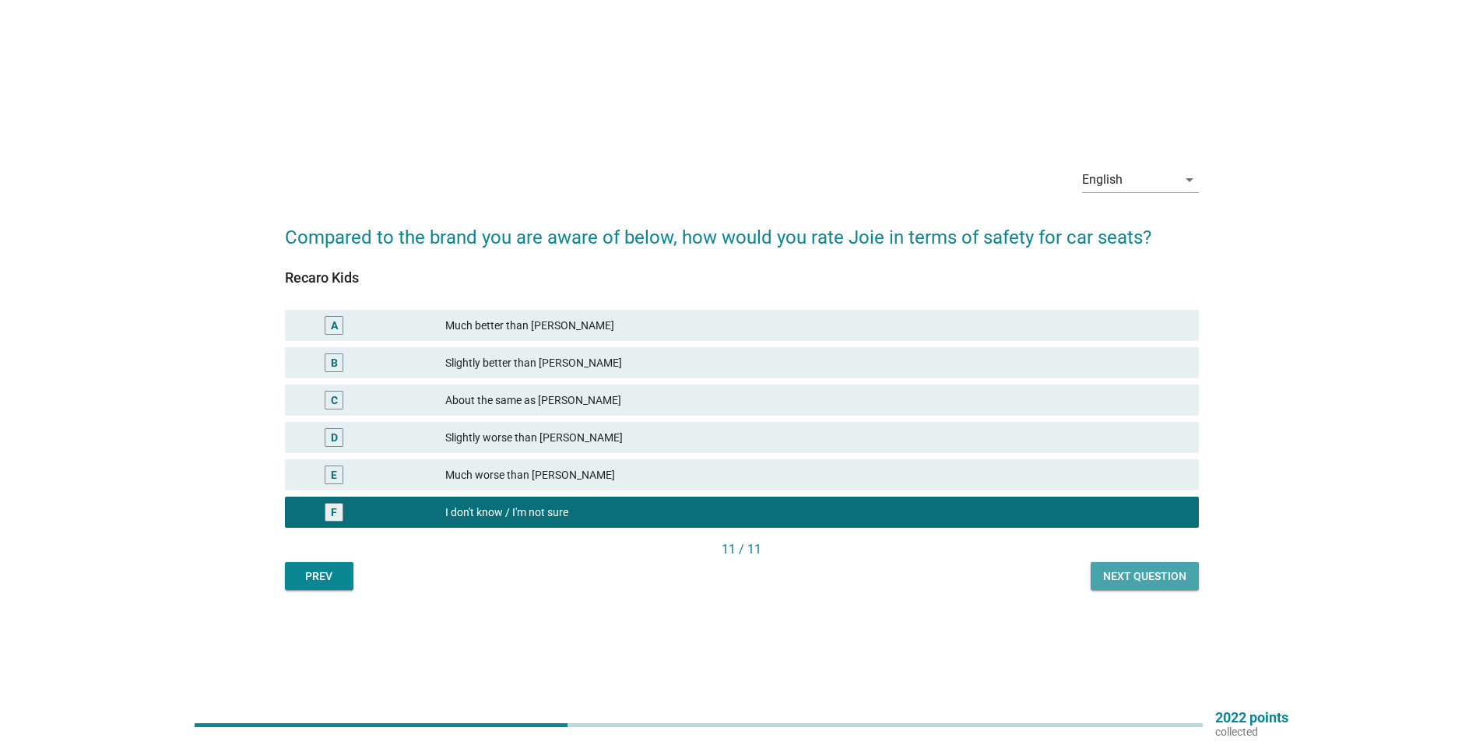
click at [1139, 575] on div "Next question" at bounding box center [1144, 576] width 83 height 16
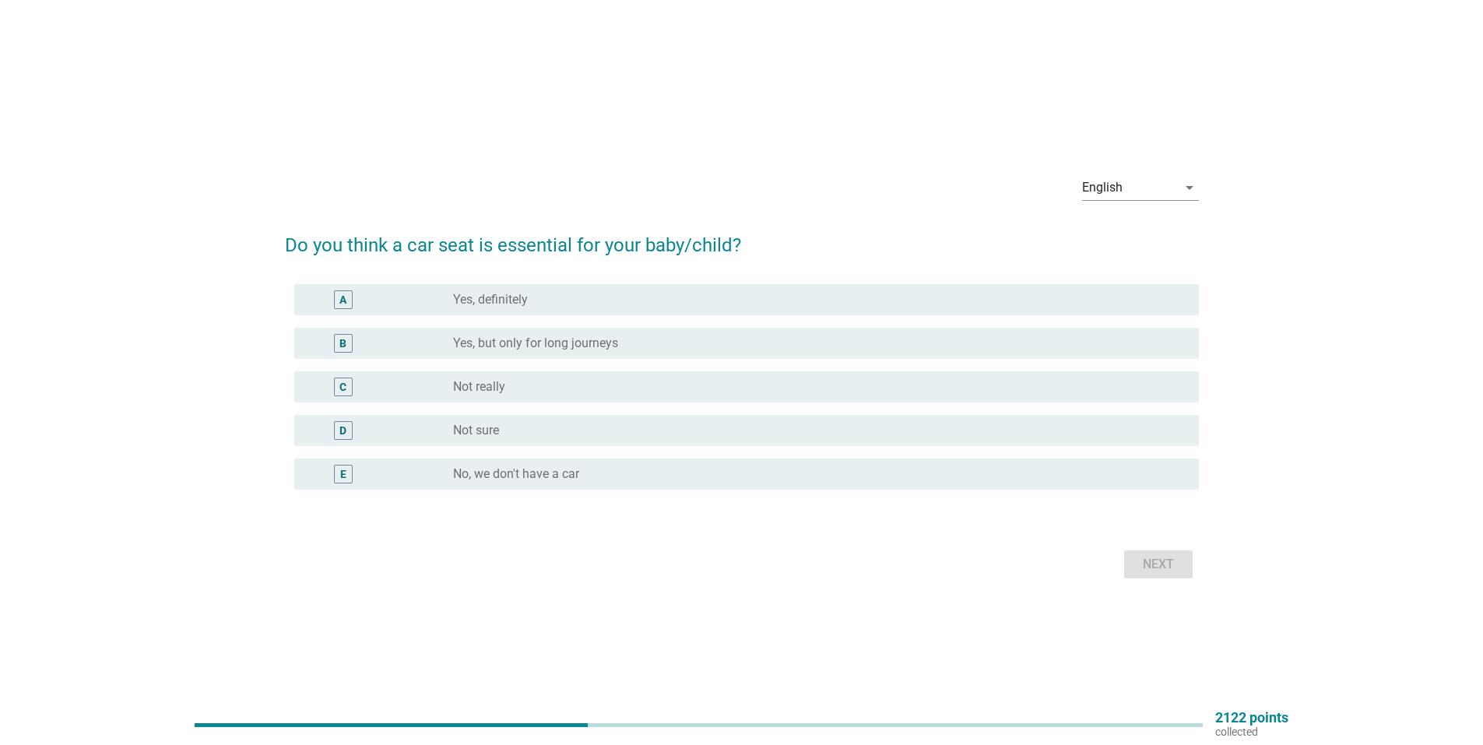
click at [586, 306] on div "radio_button_unchecked Yes, definitely" at bounding box center [813, 300] width 721 height 16
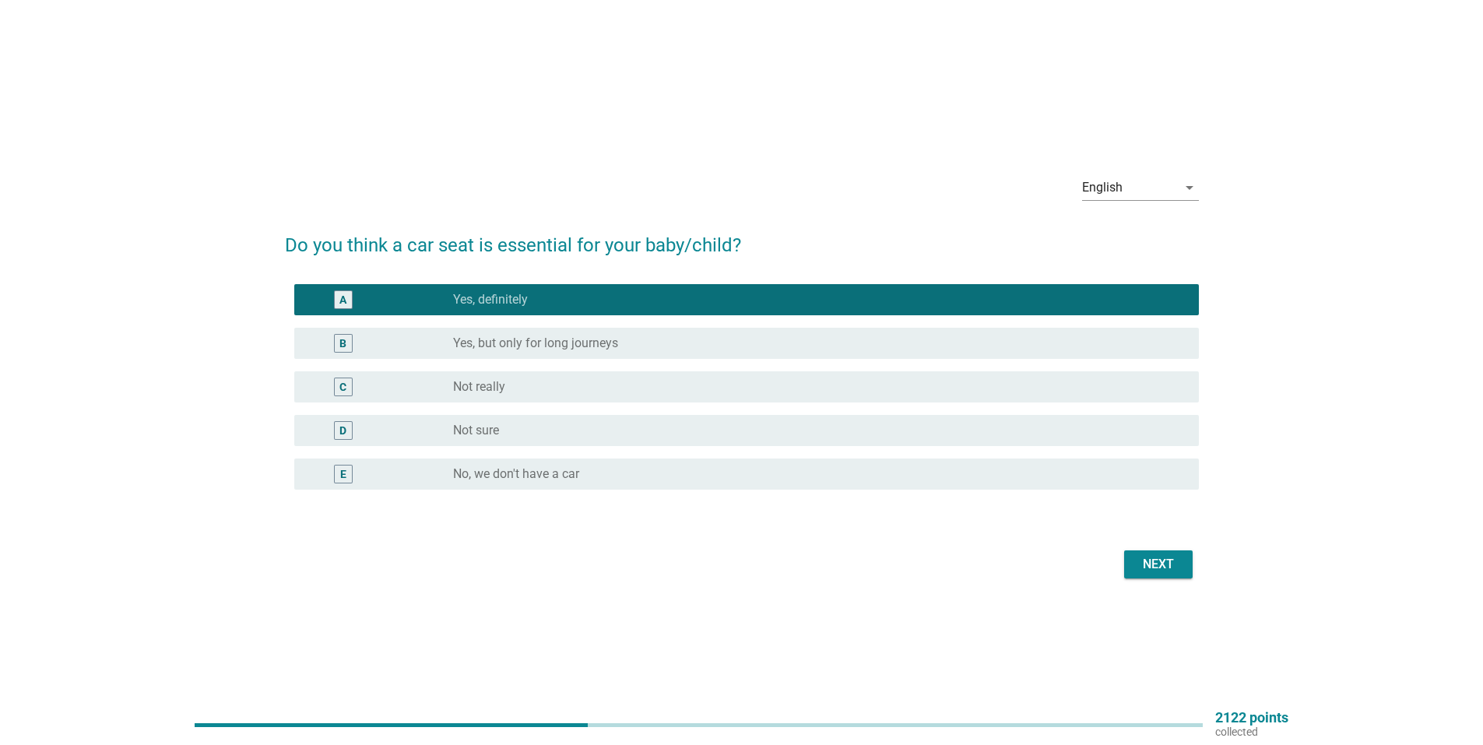
click at [1158, 559] on div "Next" at bounding box center [1158, 564] width 44 height 19
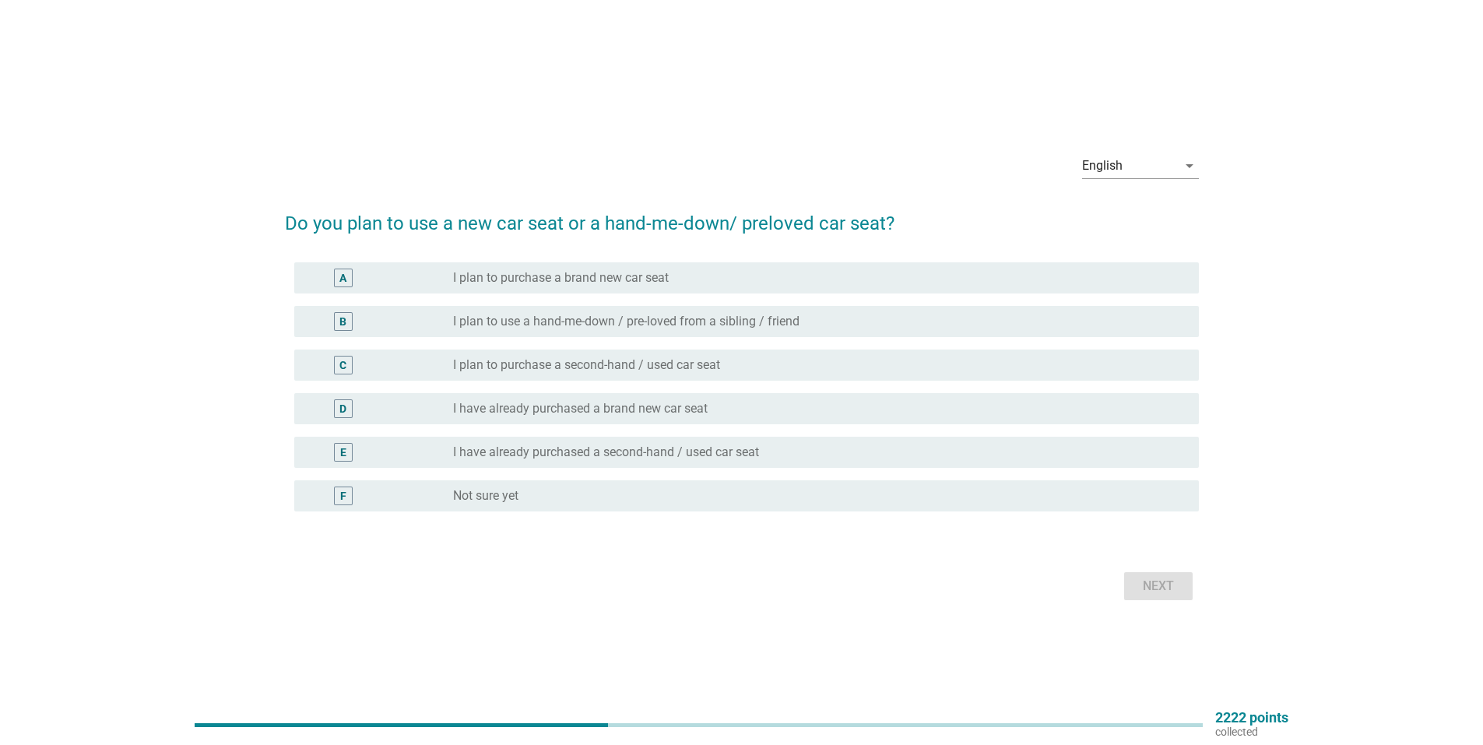
click at [632, 274] on label "I plan to purchase a brand new car seat" at bounding box center [561, 278] width 216 height 16
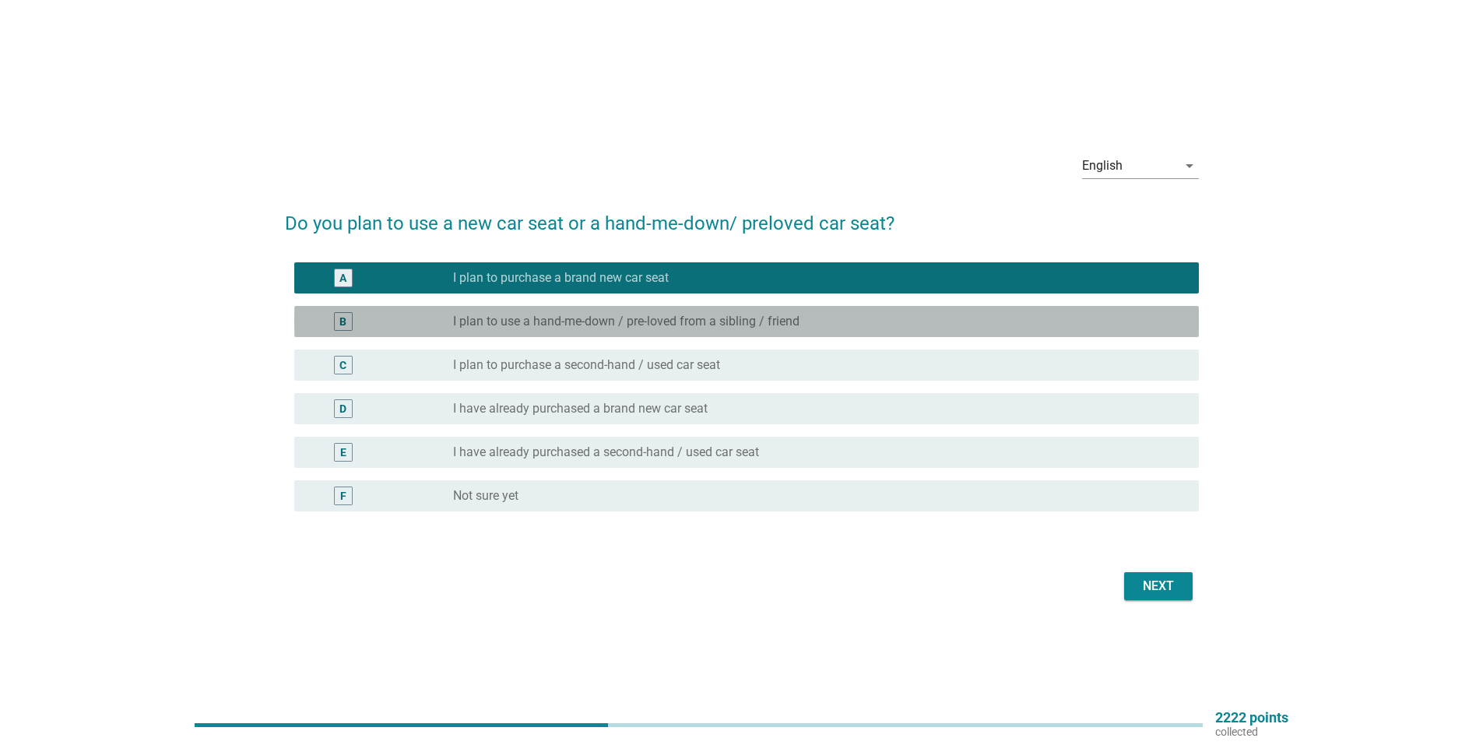
click at [627, 319] on label "I plan to use a hand-me-down / pre-loved from a sibling / friend" at bounding box center [626, 322] width 346 height 16
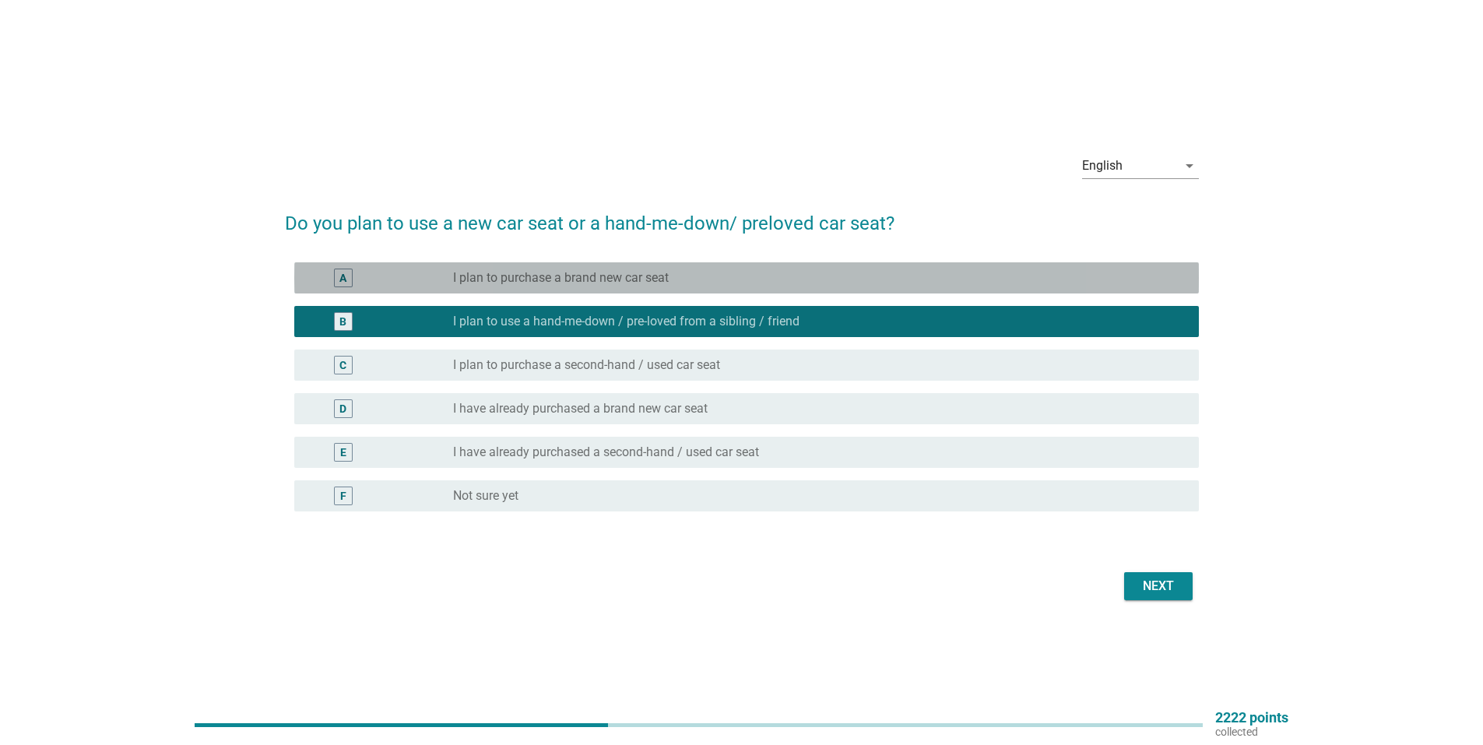
click at [661, 282] on label "I plan to purchase a brand new car seat" at bounding box center [561, 278] width 216 height 16
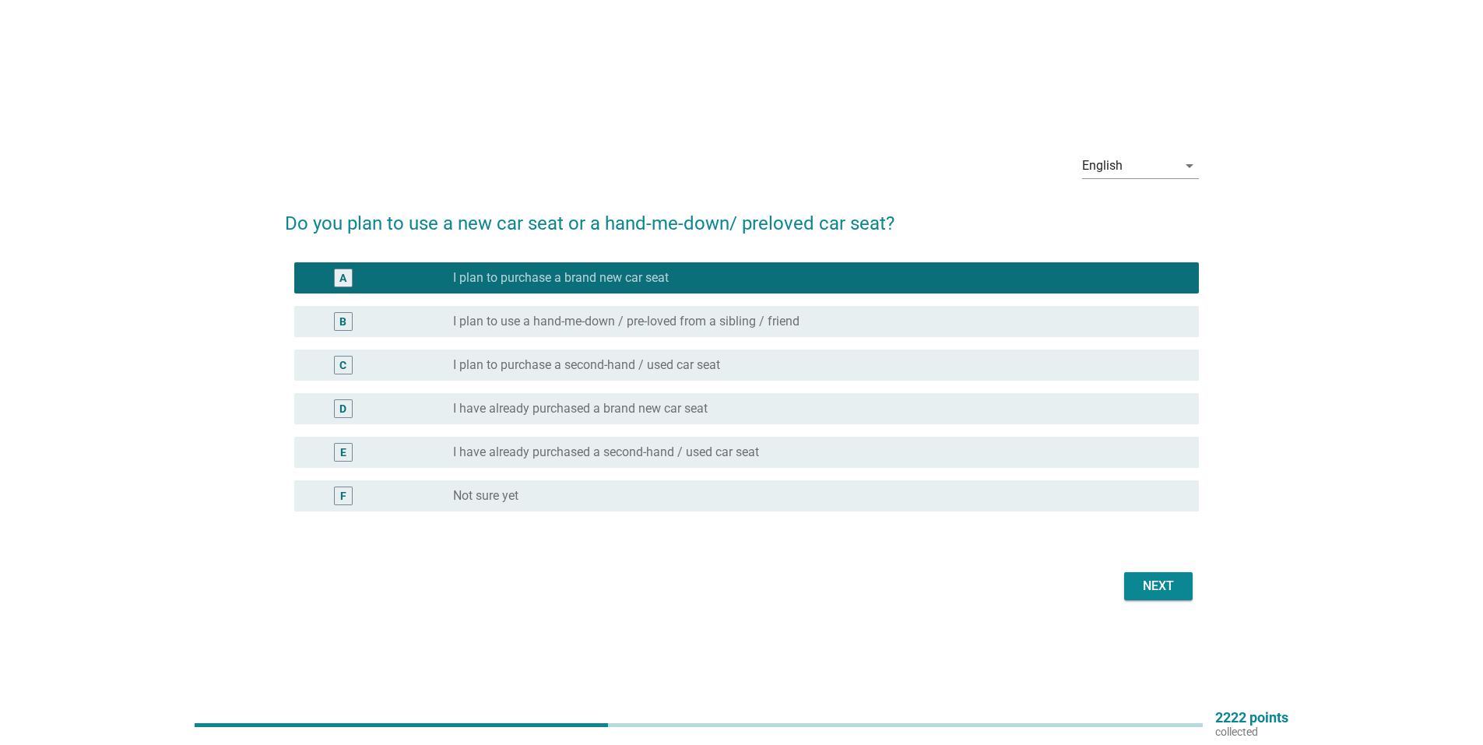
click at [1143, 573] on button "Next" at bounding box center [1158, 586] width 69 height 28
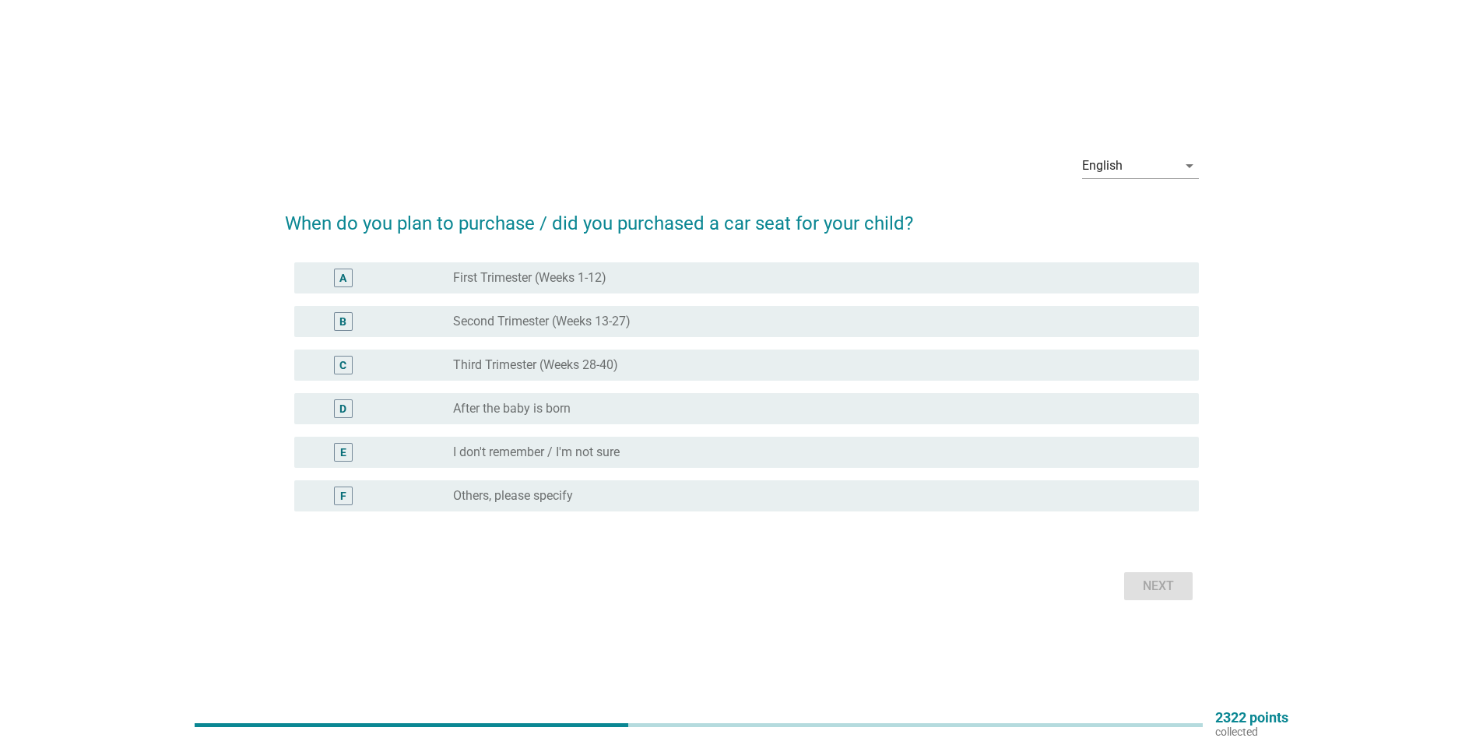
click at [575, 358] on label "Third Trimester (Weeks 28-40)" at bounding box center [535, 365] width 165 height 16
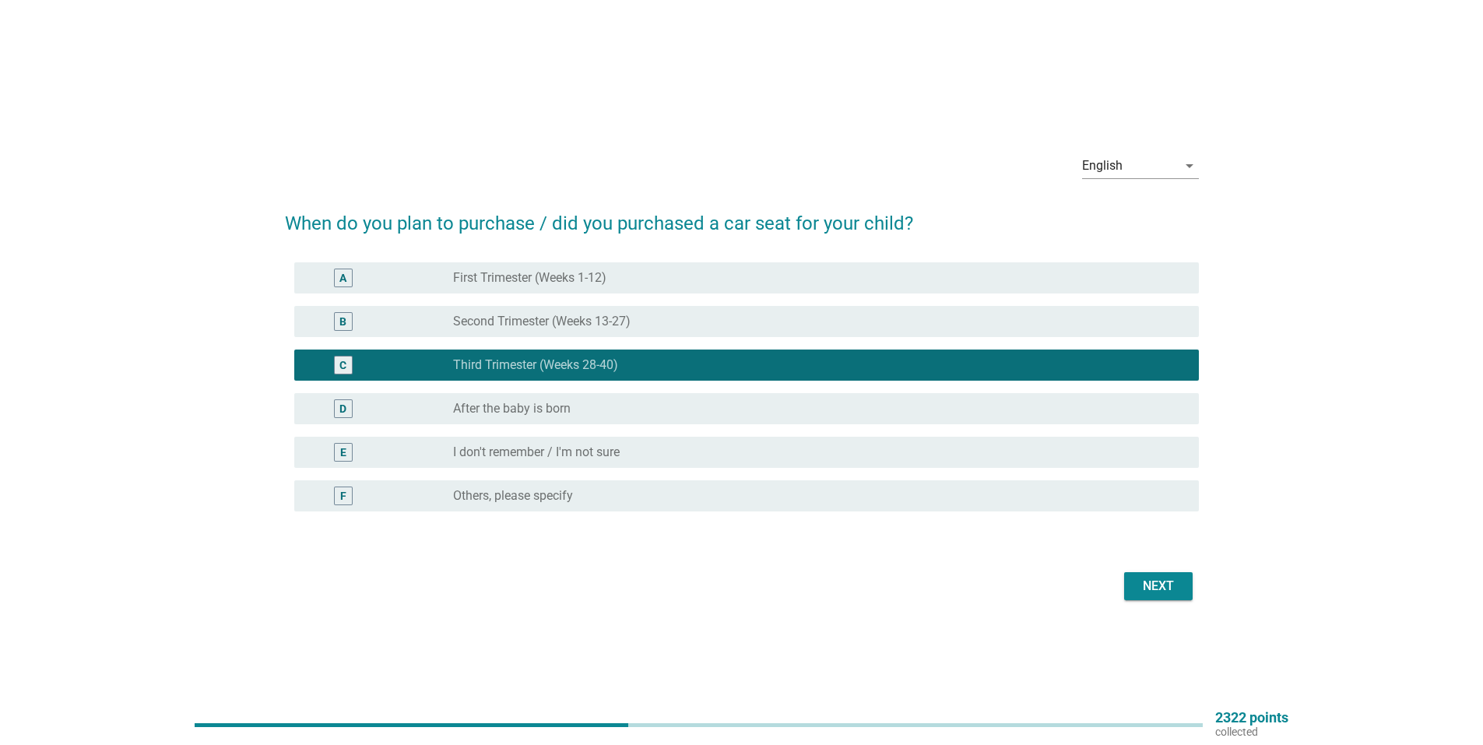
click at [1160, 578] on div "Next" at bounding box center [1158, 586] width 44 height 19
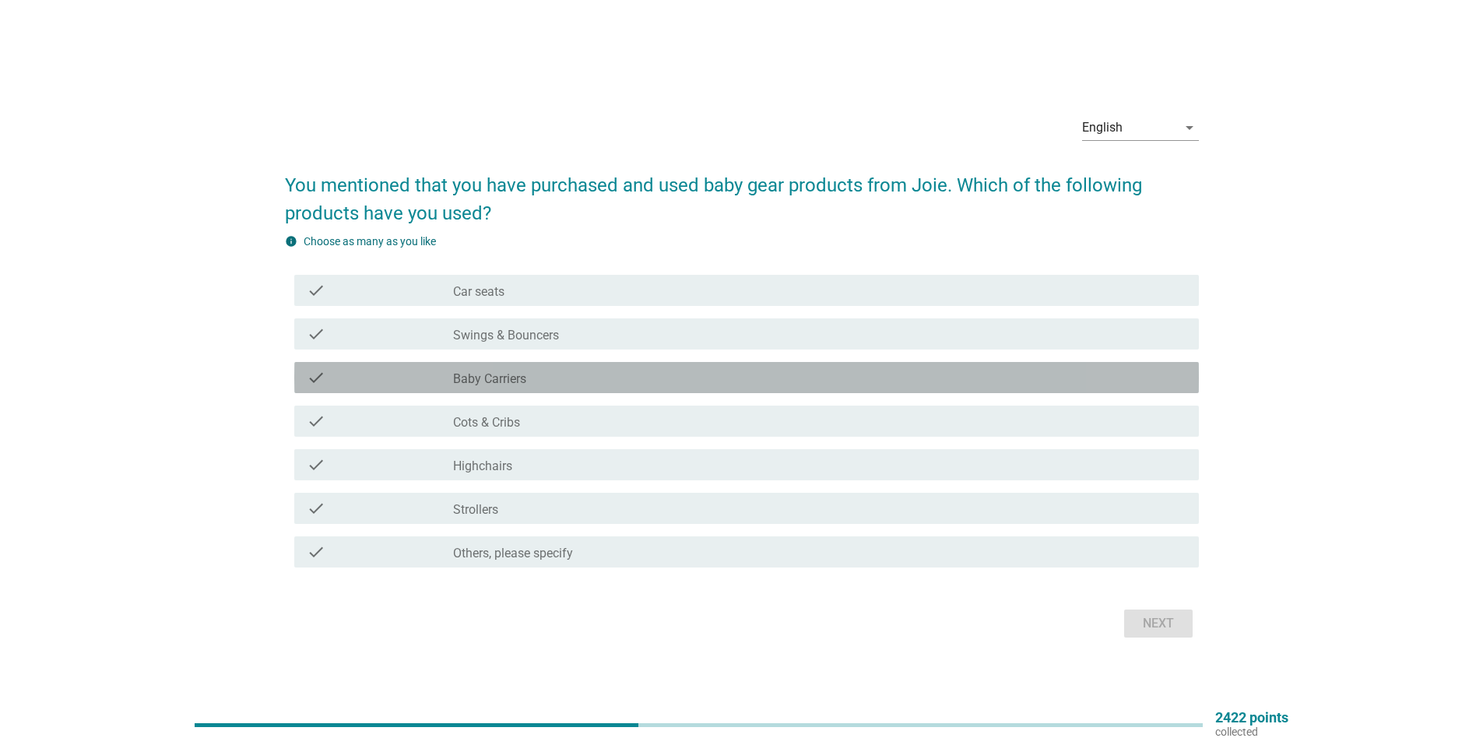
click at [480, 384] on label "Baby Carriers" at bounding box center [489, 379] width 73 height 16
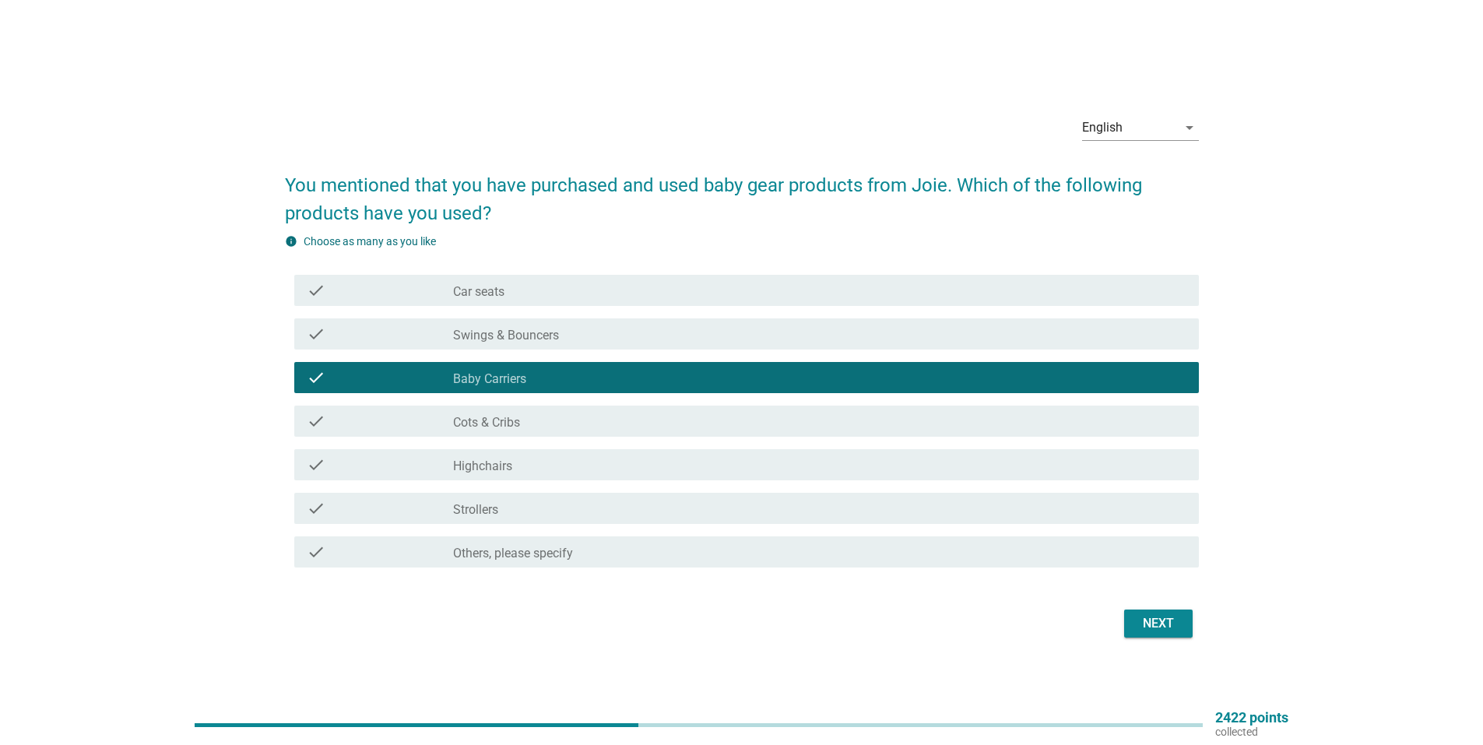
click at [492, 494] on div "check check_box_outline_blank Strollers" at bounding box center [746, 508] width 905 height 31
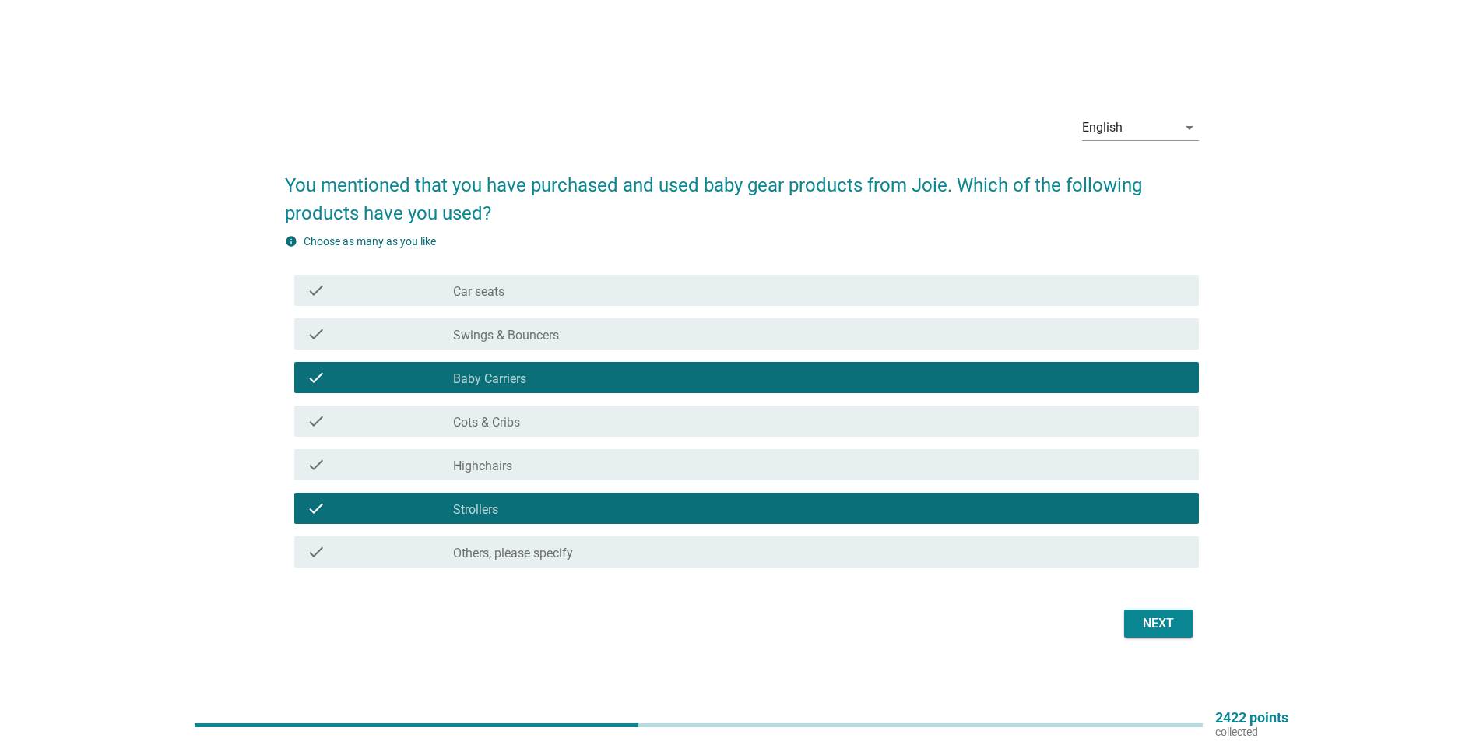
click at [1134, 624] on button "Next" at bounding box center [1158, 623] width 69 height 28
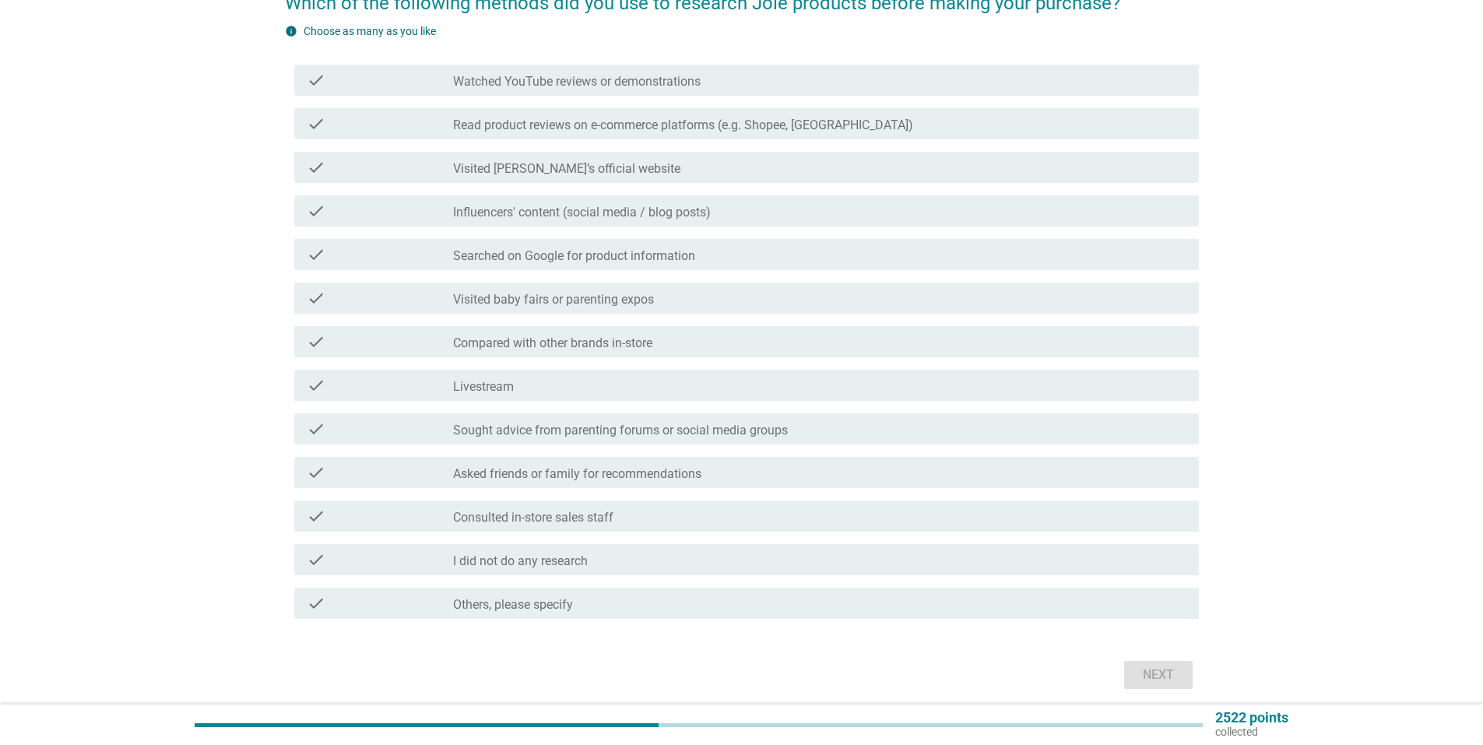
scroll to position [156, 0]
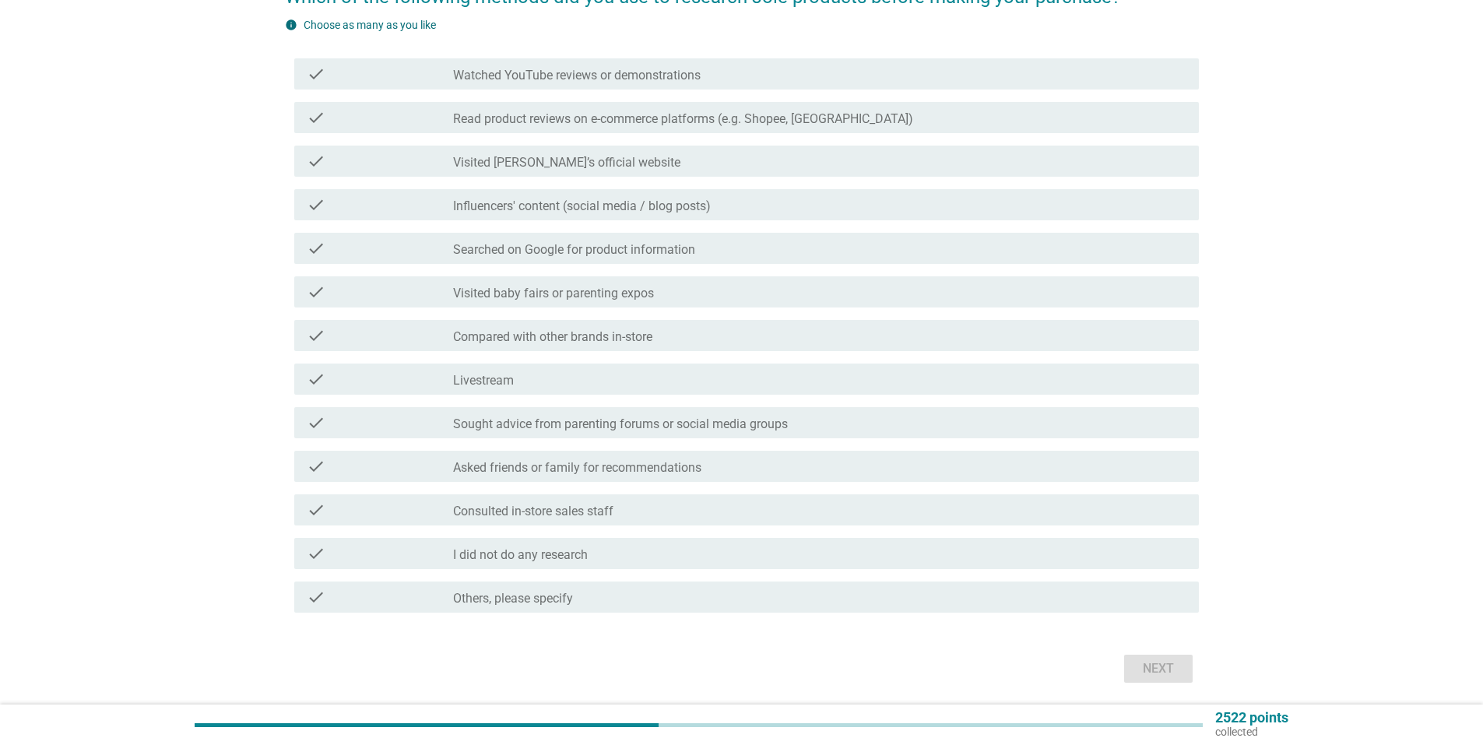
click at [617, 342] on label "Compared with other brands in-store" at bounding box center [552, 337] width 199 height 16
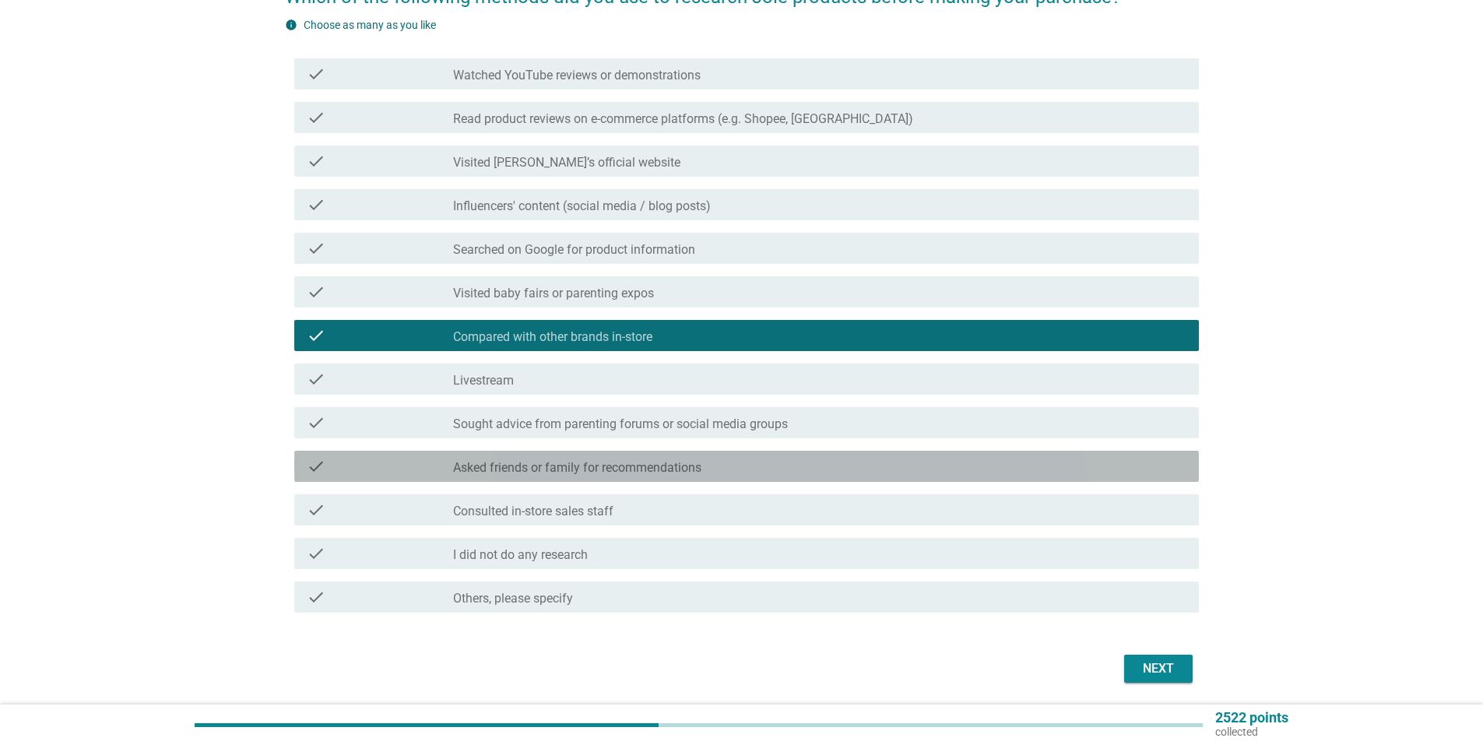
click at [679, 466] on label "Asked friends or family for recommendations" at bounding box center [577, 468] width 248 height 16
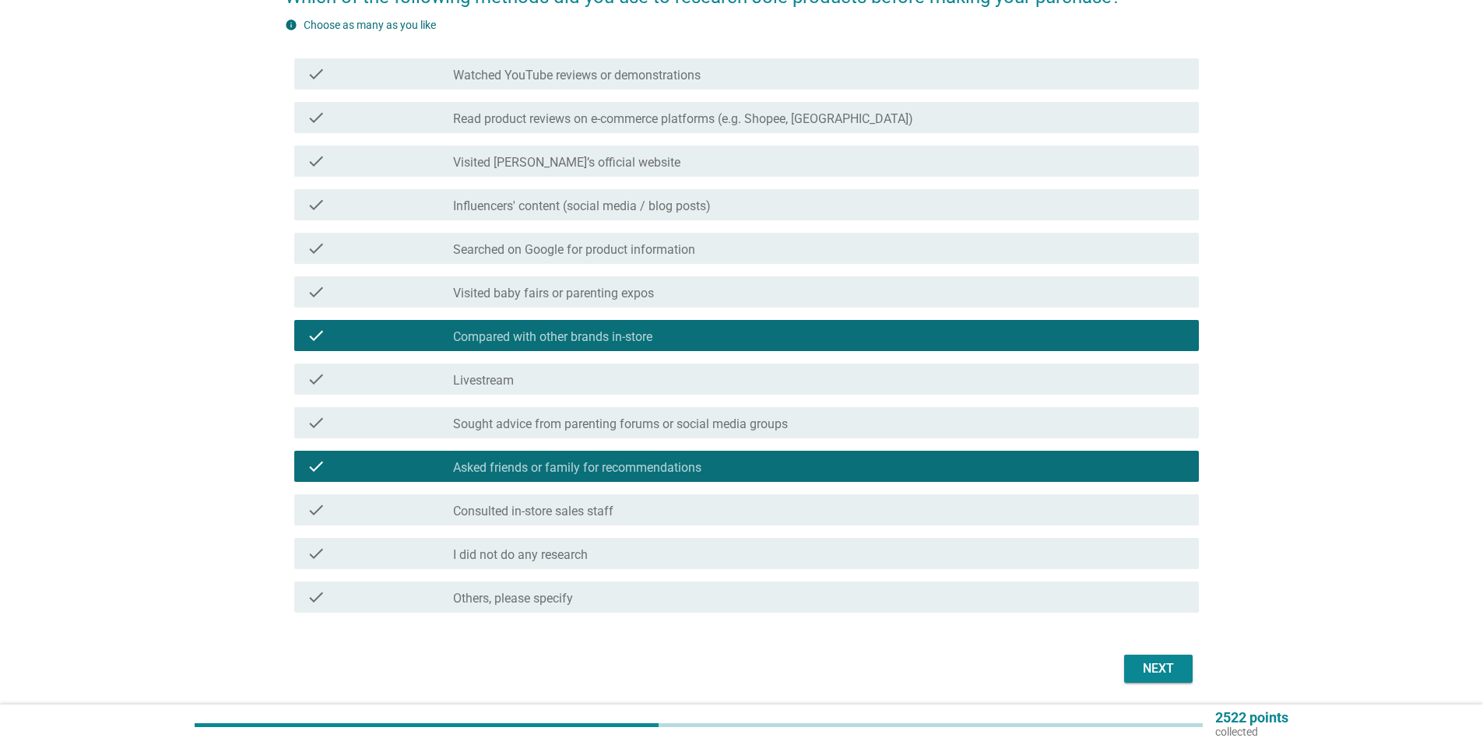
click at [665, 509] on div "check_box_outline_blank Consulted in-store sales staff" at bounding box center [819, 510] width 733 height 19
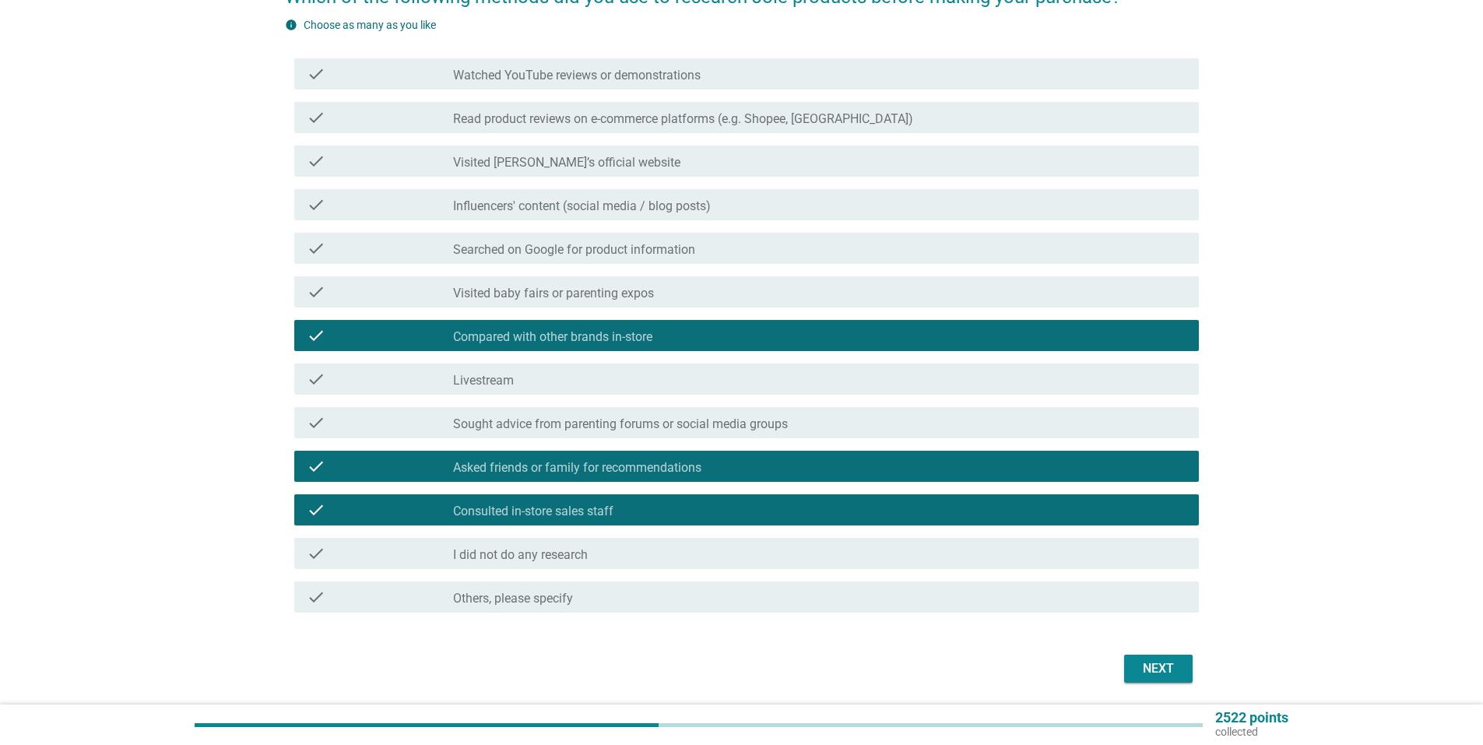
click at [1175, 676] on div "Next" at bounding box center [1158, 668] width 44 height 19
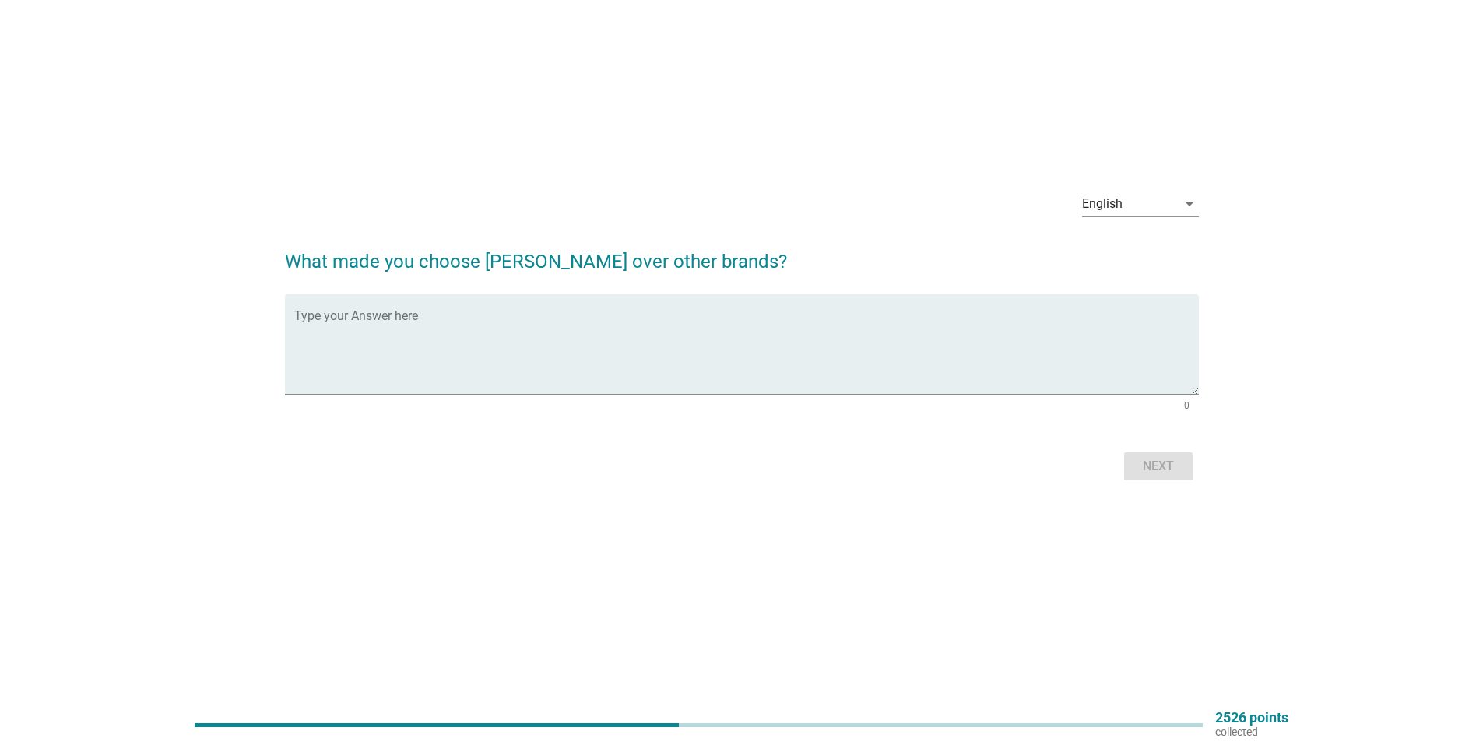
scroll to position [0, 0]
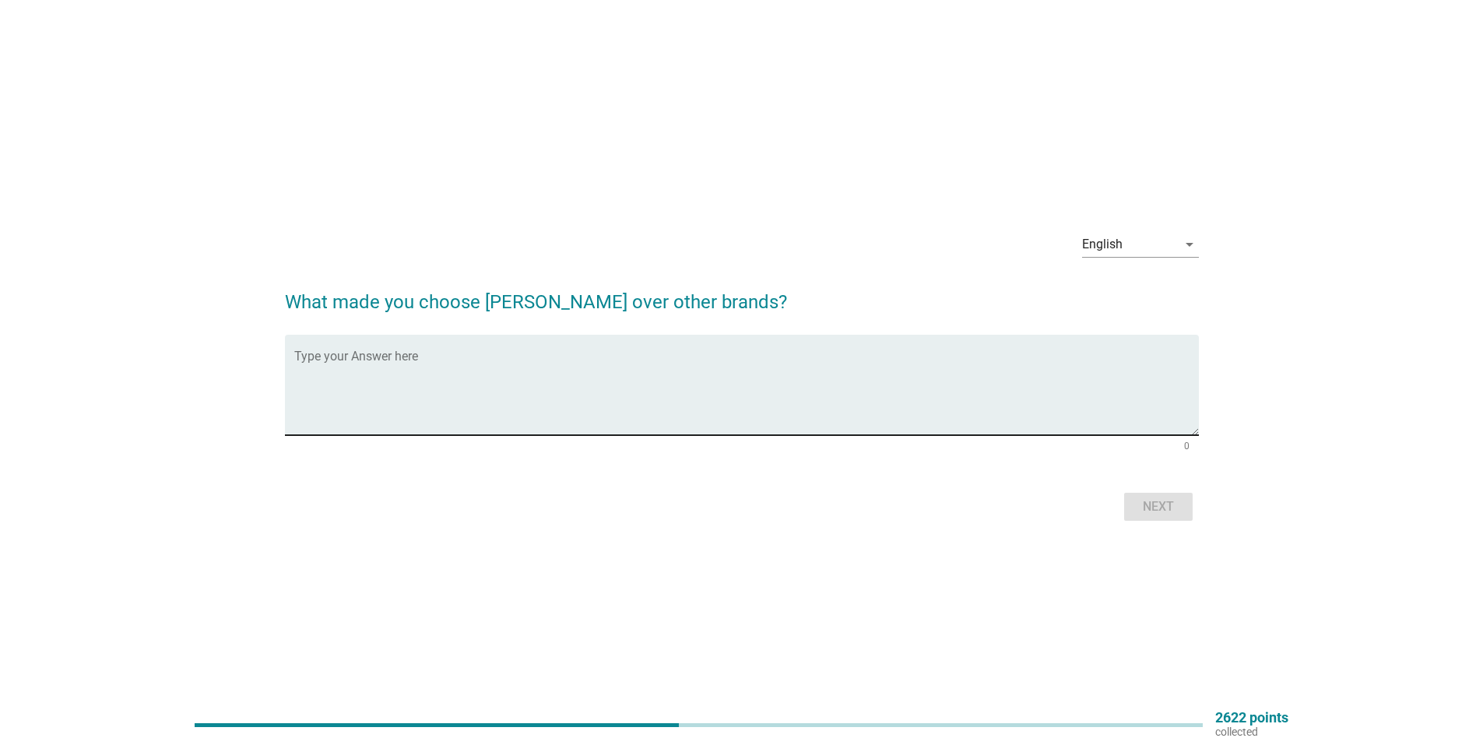
click at [718, 339] on div "Type your Answer here" at bounding box center [746, 385] width 905 height 100
type textarea "Style, flexibility of usage, lightweight"
click at [1149, 493] on button "Next" at bounding box center [1158, 507] width 69 height 28
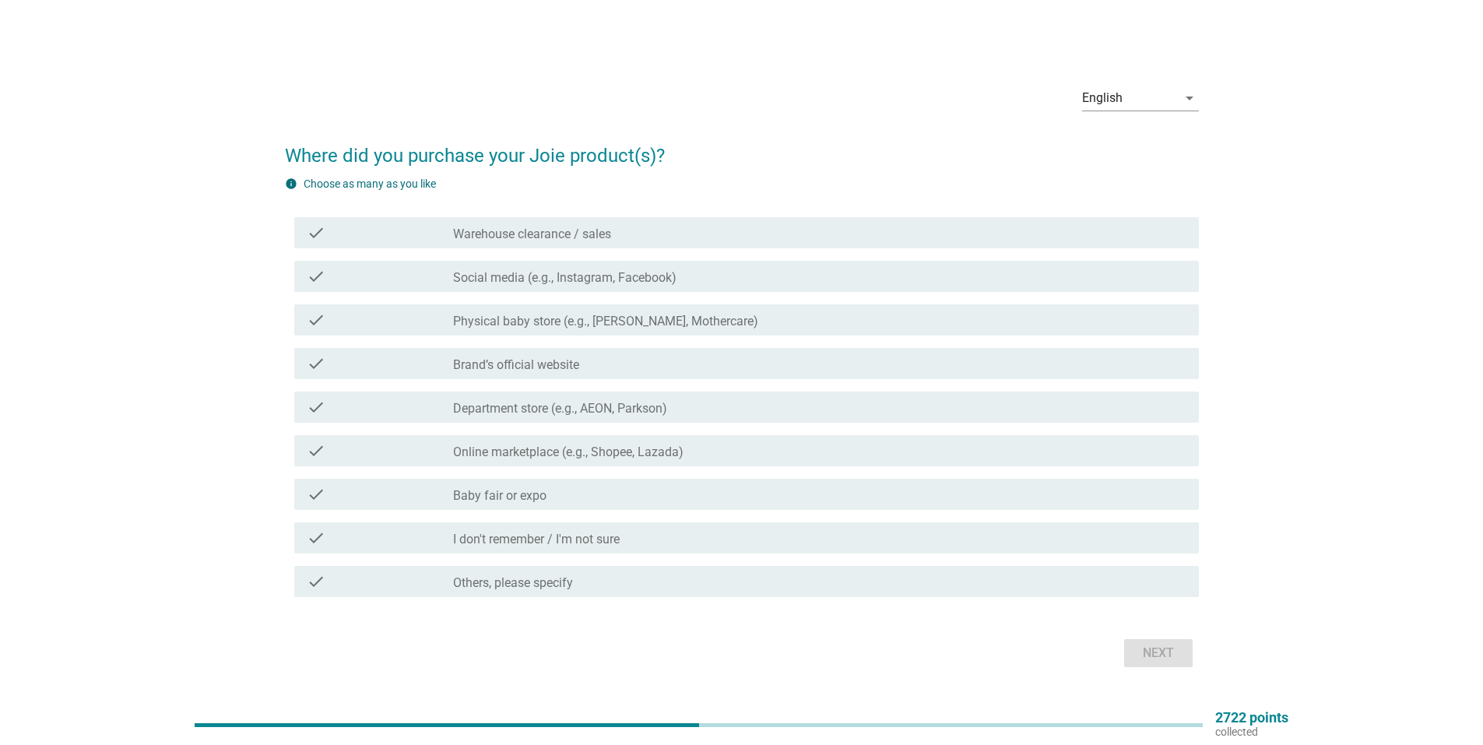
click at [694, 314] on label "Physical baby store (e.g., [PERSON_NAME], Mothercare)" at bounding box center [605, 322] width 305 height 16
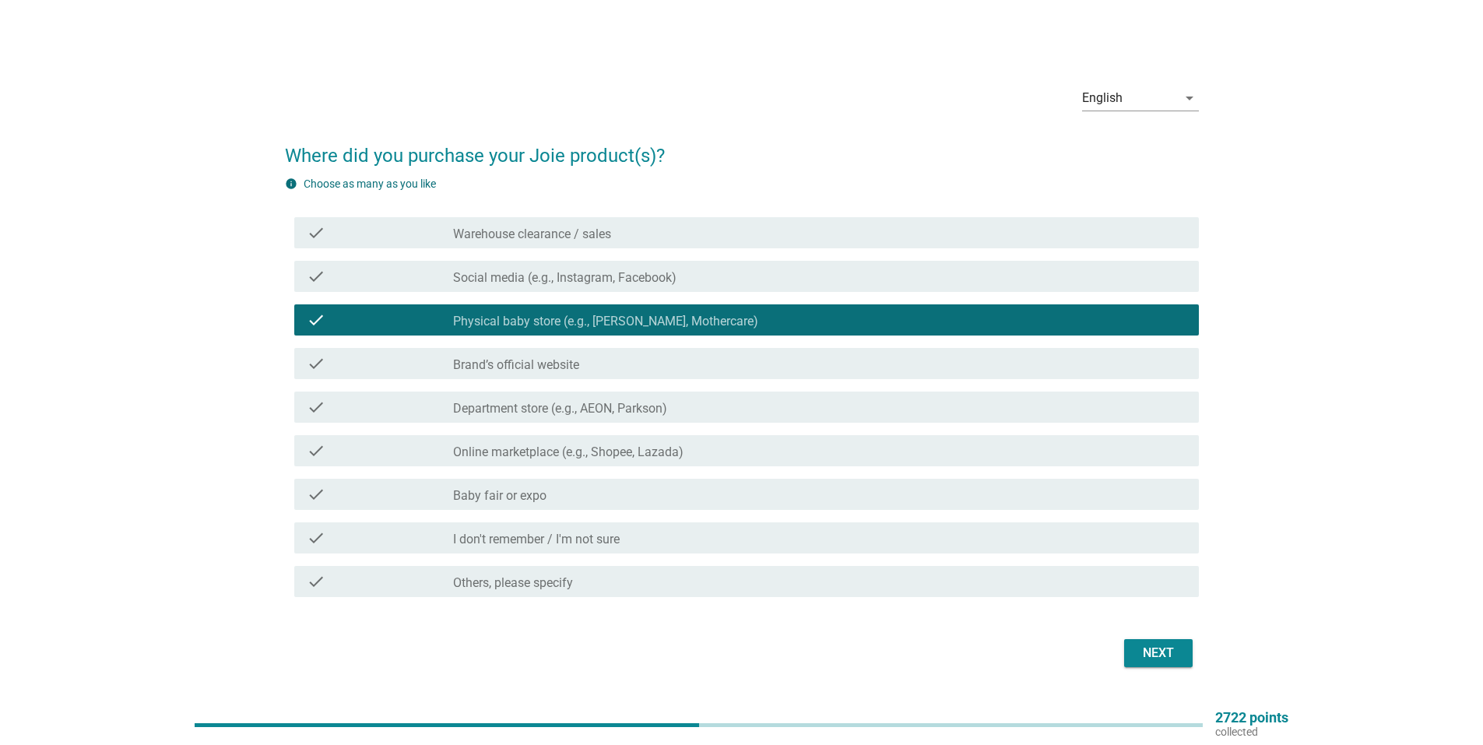
click at [1154, 655] on div "Next" at bounding box center [1158, 653] width 44 height 19
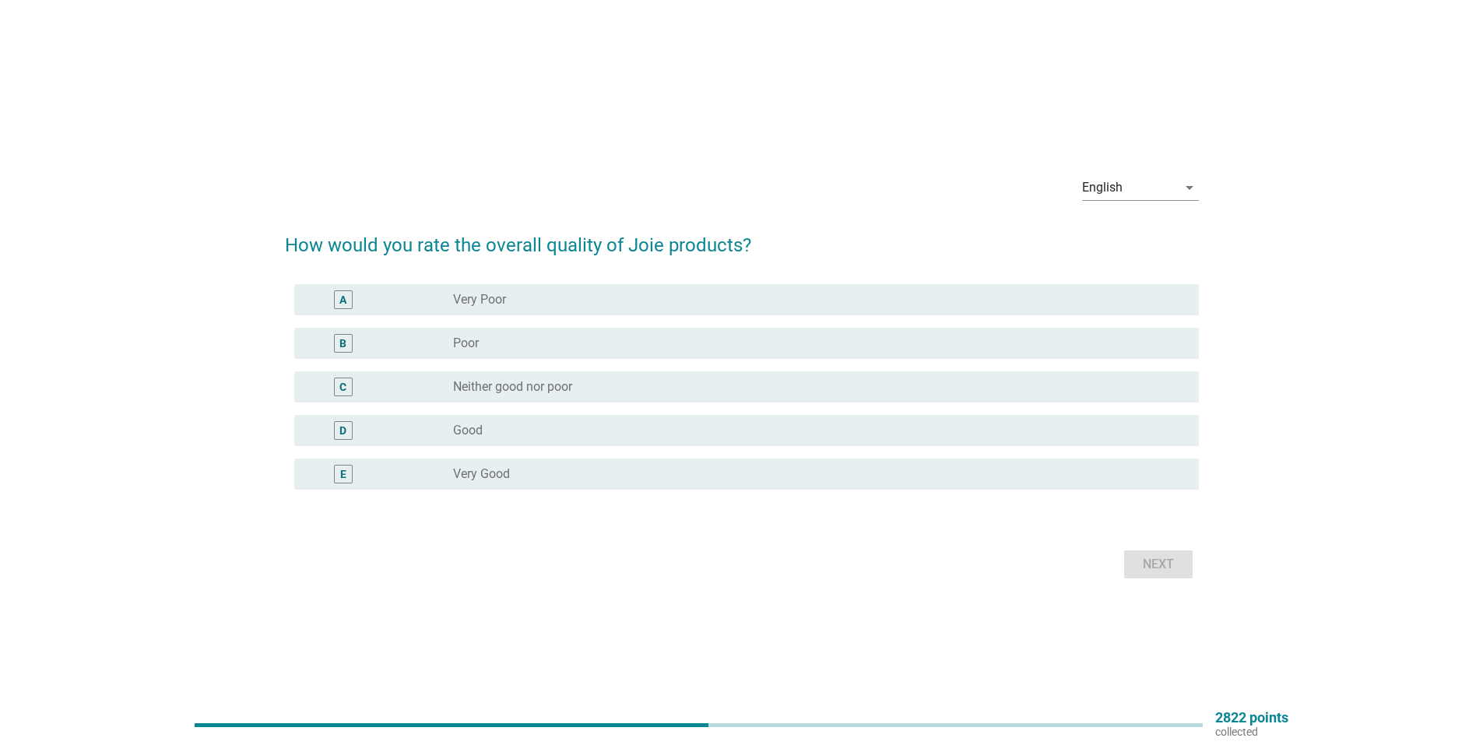
click at [497, 423] on div "radio_button_unchecked Good" at bounding box center [813, 431] width 721 height 16
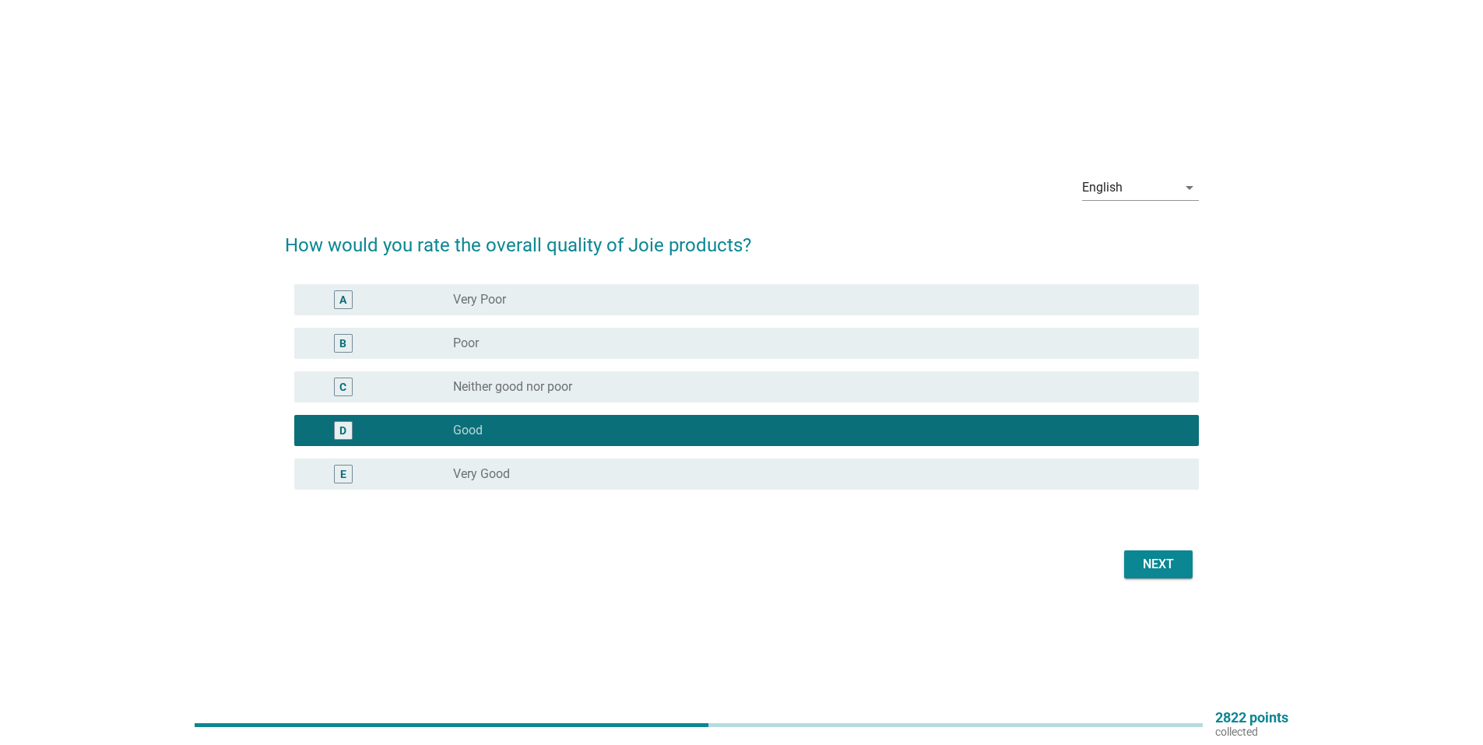
click at [1156, 581] on div "Next" at bounding box center [742, 564] width 914 height 37
click at [1161, 561] on div "Next" at bounding box center [1158, 564] width 44 height 19
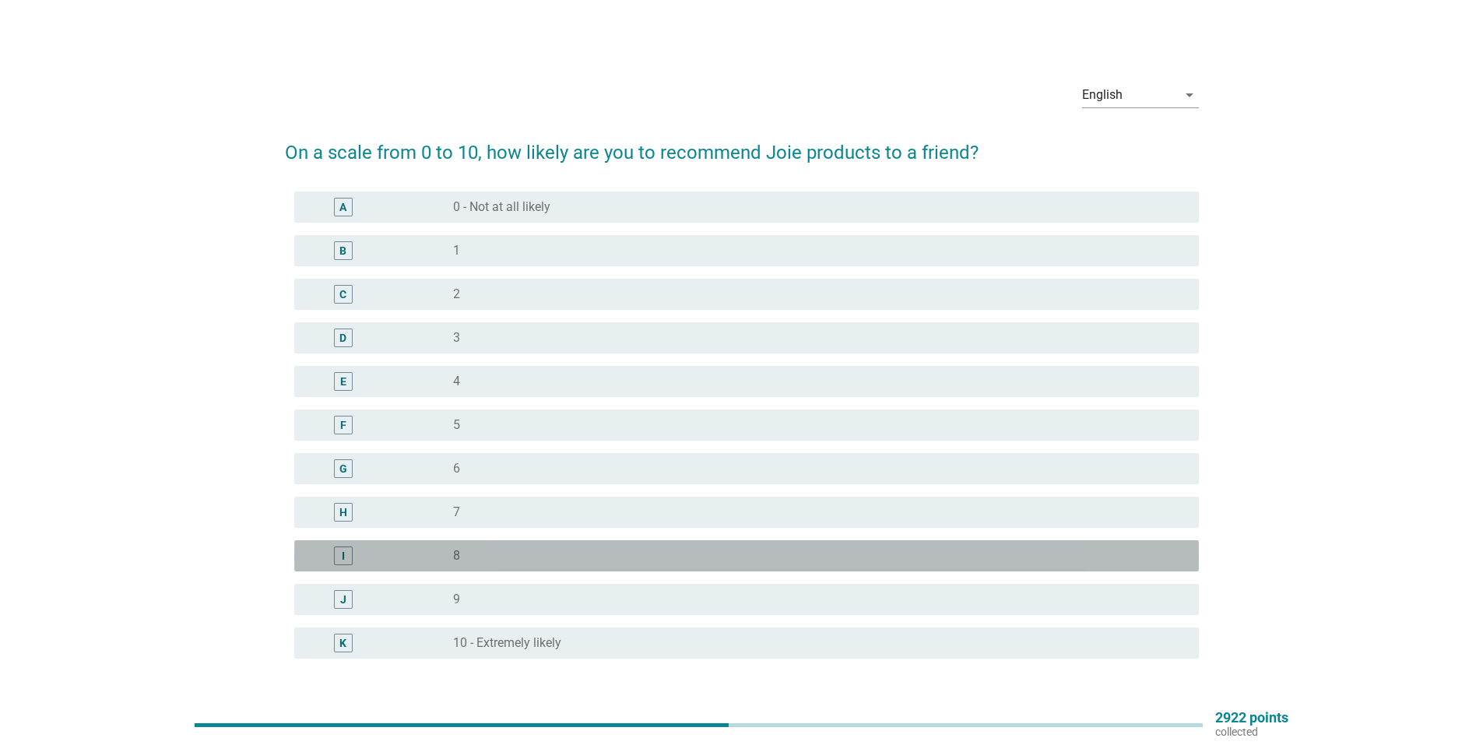
click at [638, 564] on div "radio_button_unchecked 8" at bounding box center [819, 555] width 733 height 19
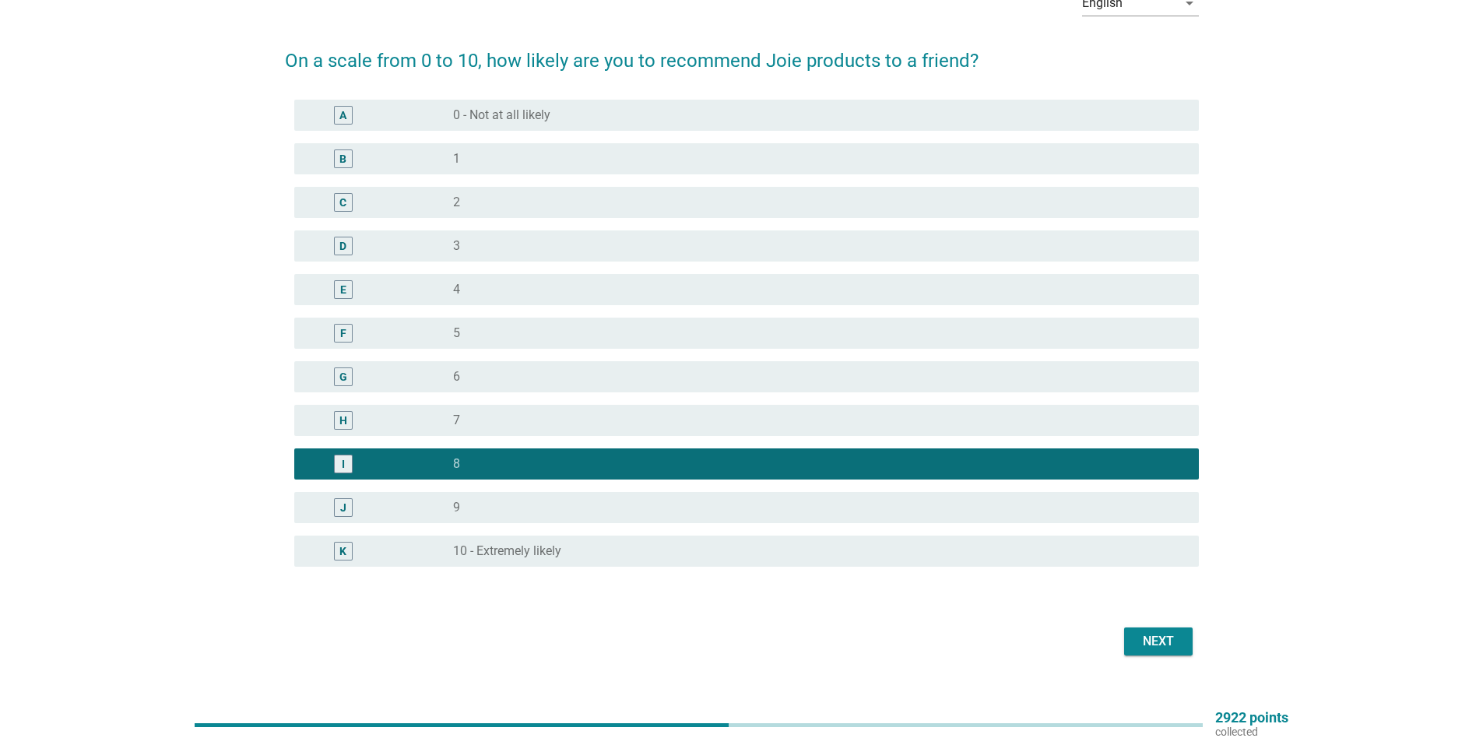
scroll to position [118, 0]
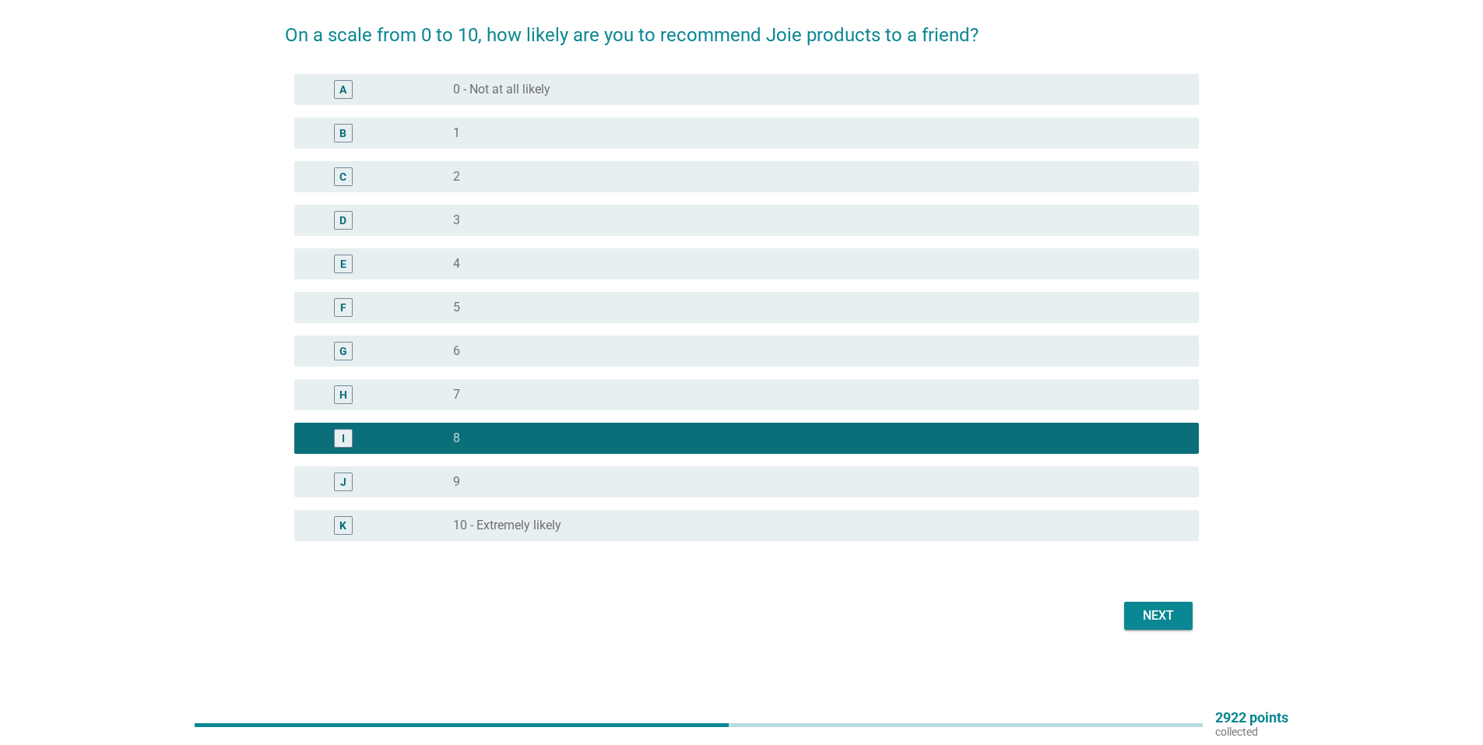
click at [1172, 603] on button "Next" at bounding box center [1158, 616] width 69 height 28
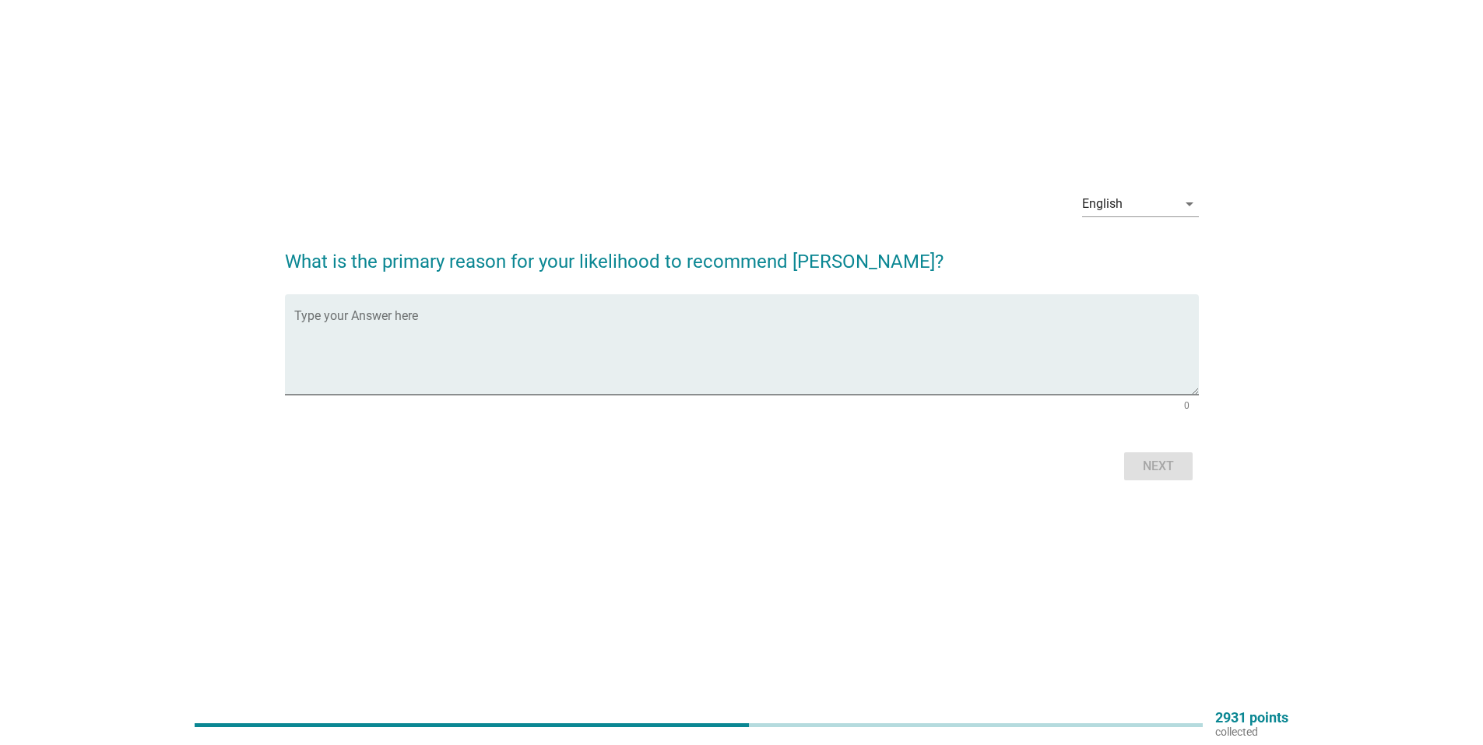
scroll to position [0, 0]
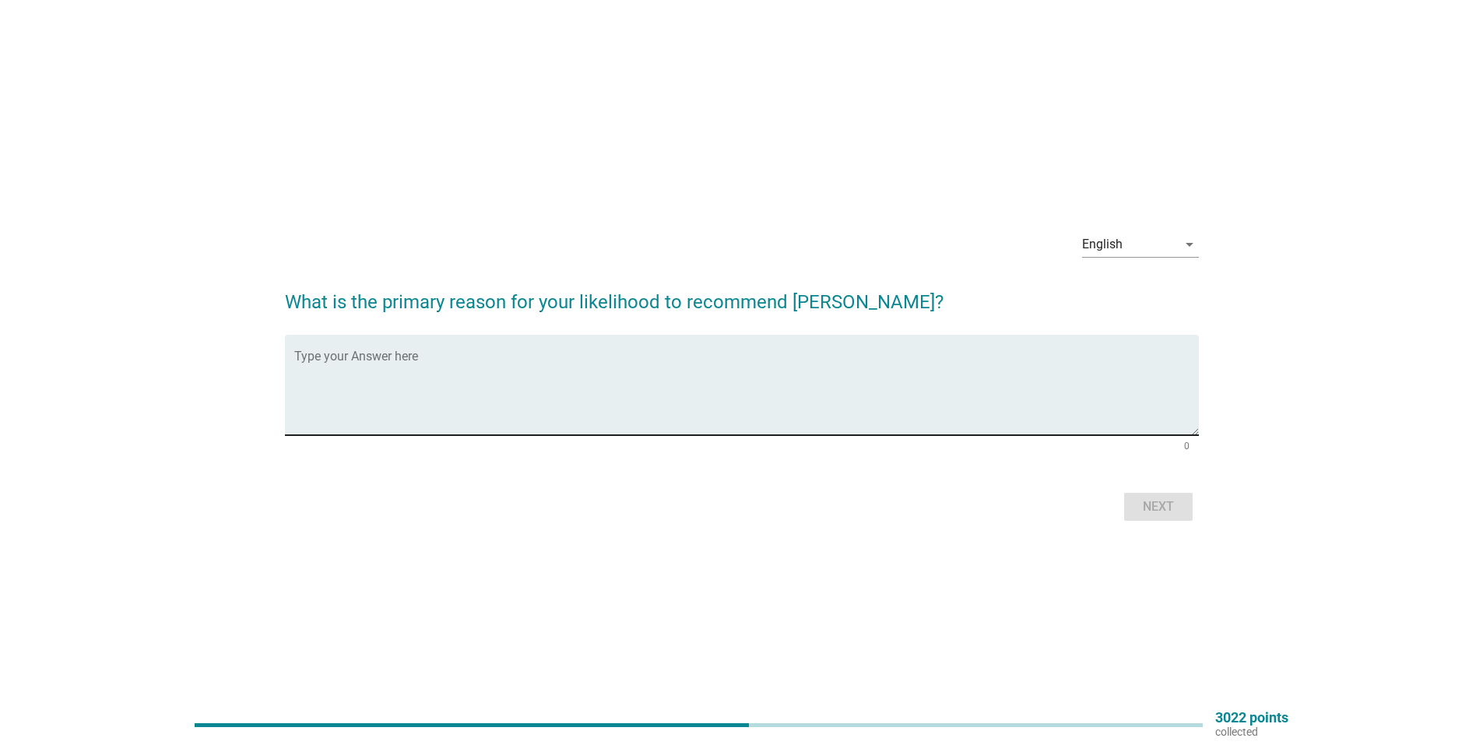
click at [884, 389] on textarea "Type your Answer here" at bounding box center [746, 394] width 905 height 82
type textarea "its convenient and looks good"
click at [1161, 502] on div "Next" at bounding box center [1158, 506] width 44 height 19
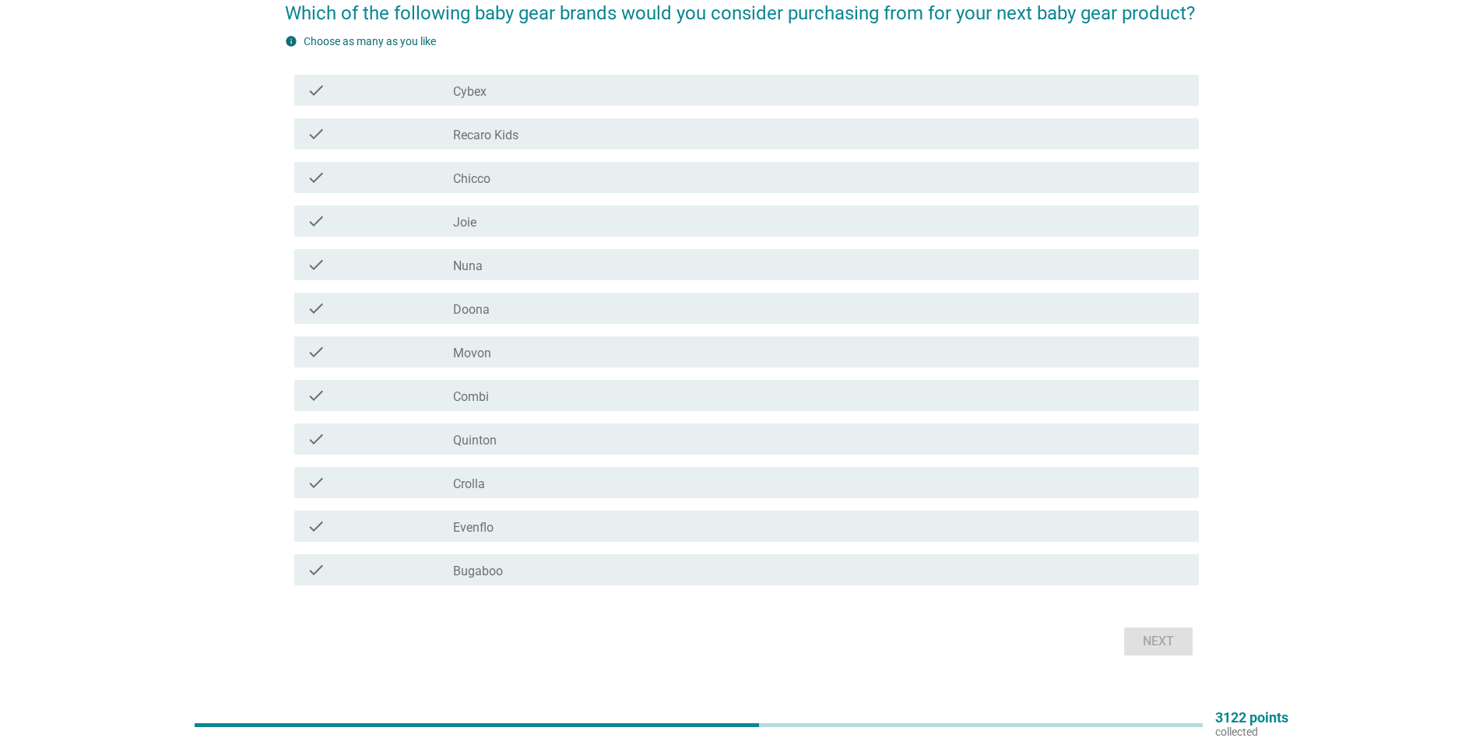
scroll to position [87, 0]
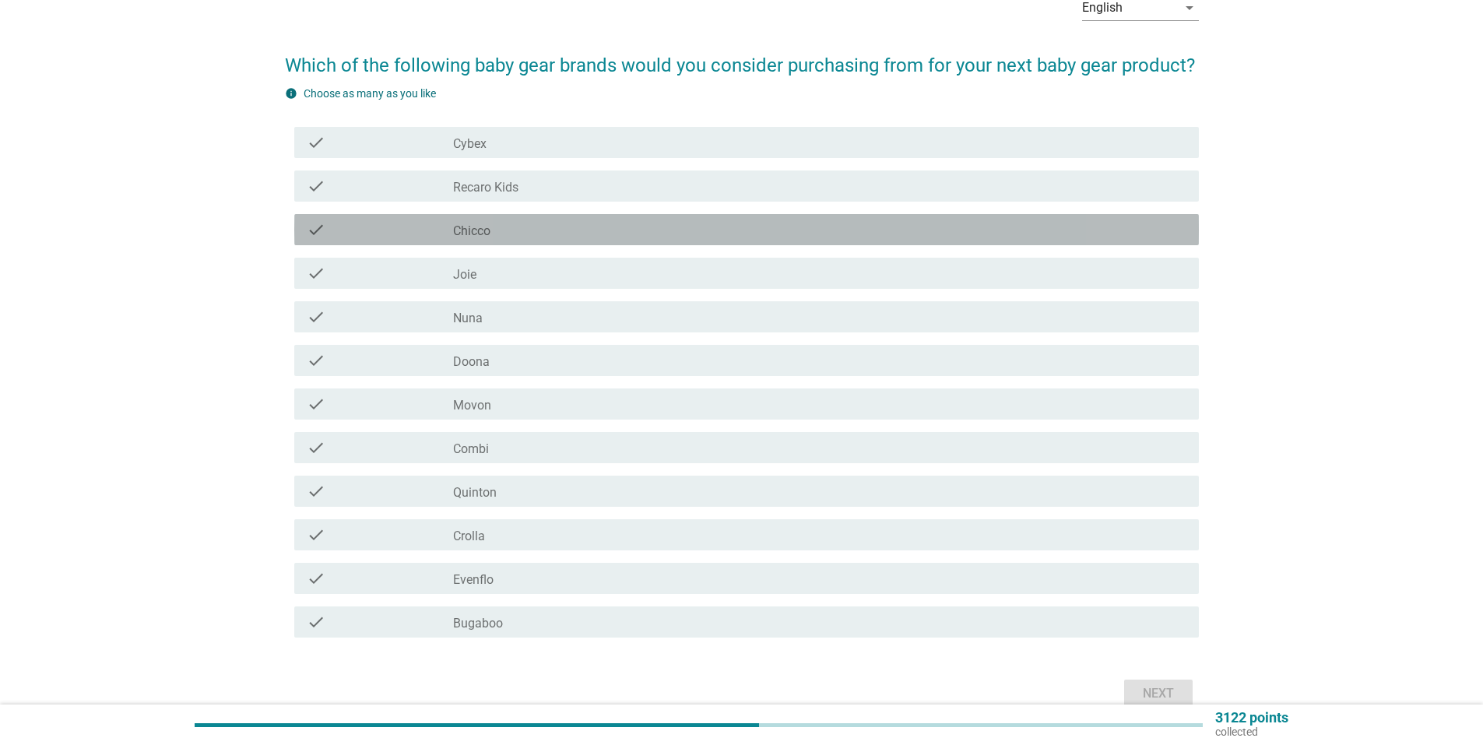
click at [504, 231] on div "check_box_outline_blank Chicco" at bounding box center [819, 229] width 733 height 19
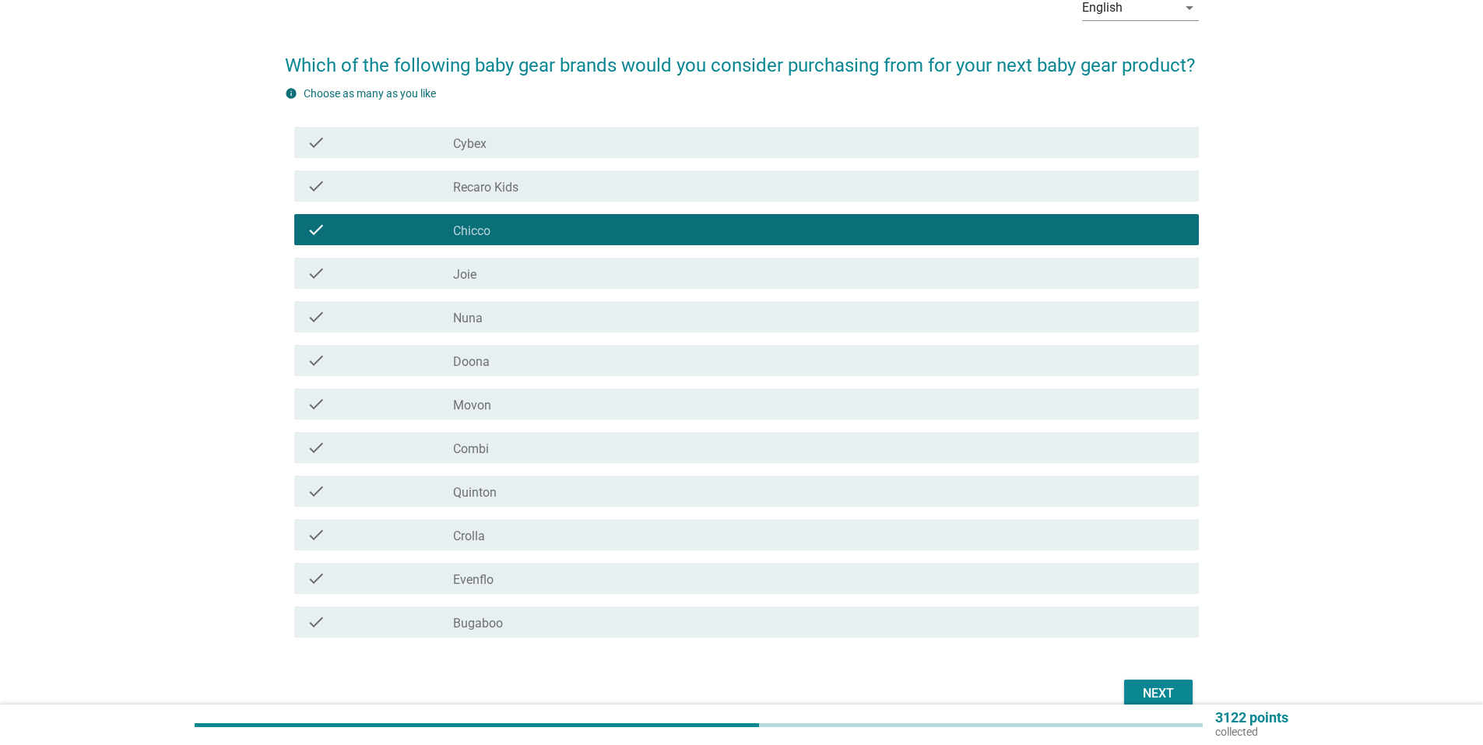
click at [512, 269] on div "check_box_outline_blank Joie" at bounding box center [819, 273] width 733 height 19
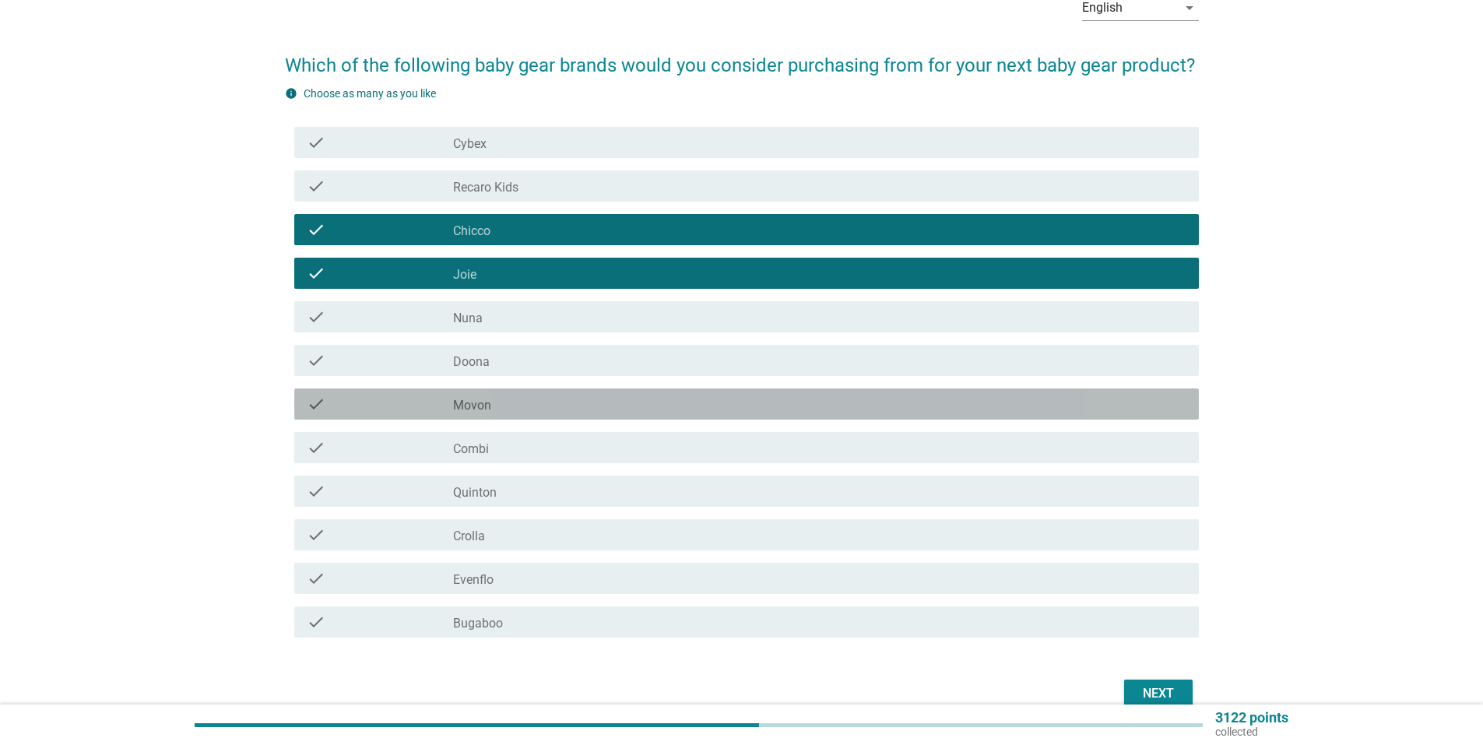
click at [518, 406] on div "check_box_outline_blank Movon" at bounding box center [819, 404] width 733 height 19
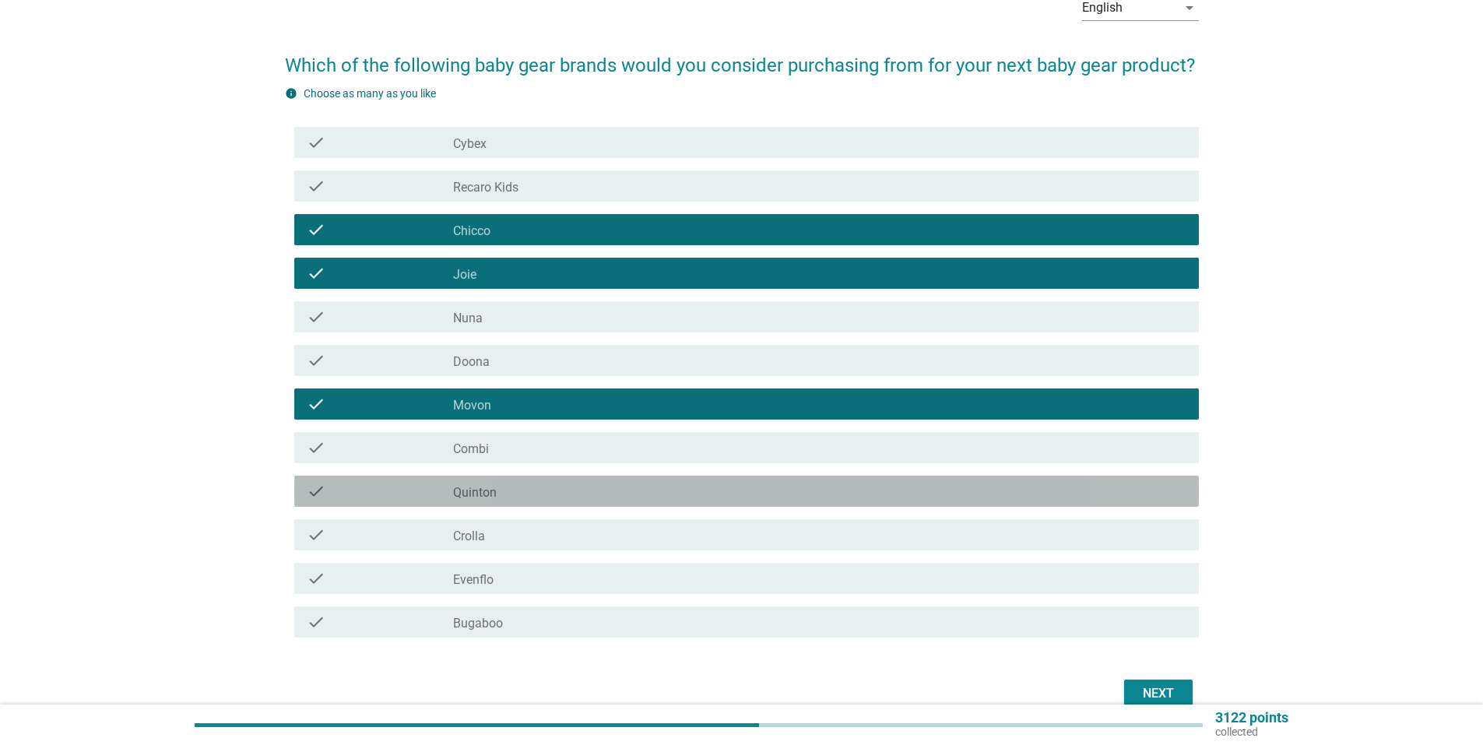
click at [518, 493] on div "check_box_outline_blank [PERSON_NAME]" at bounding box center [819, 491] width 733 height 19
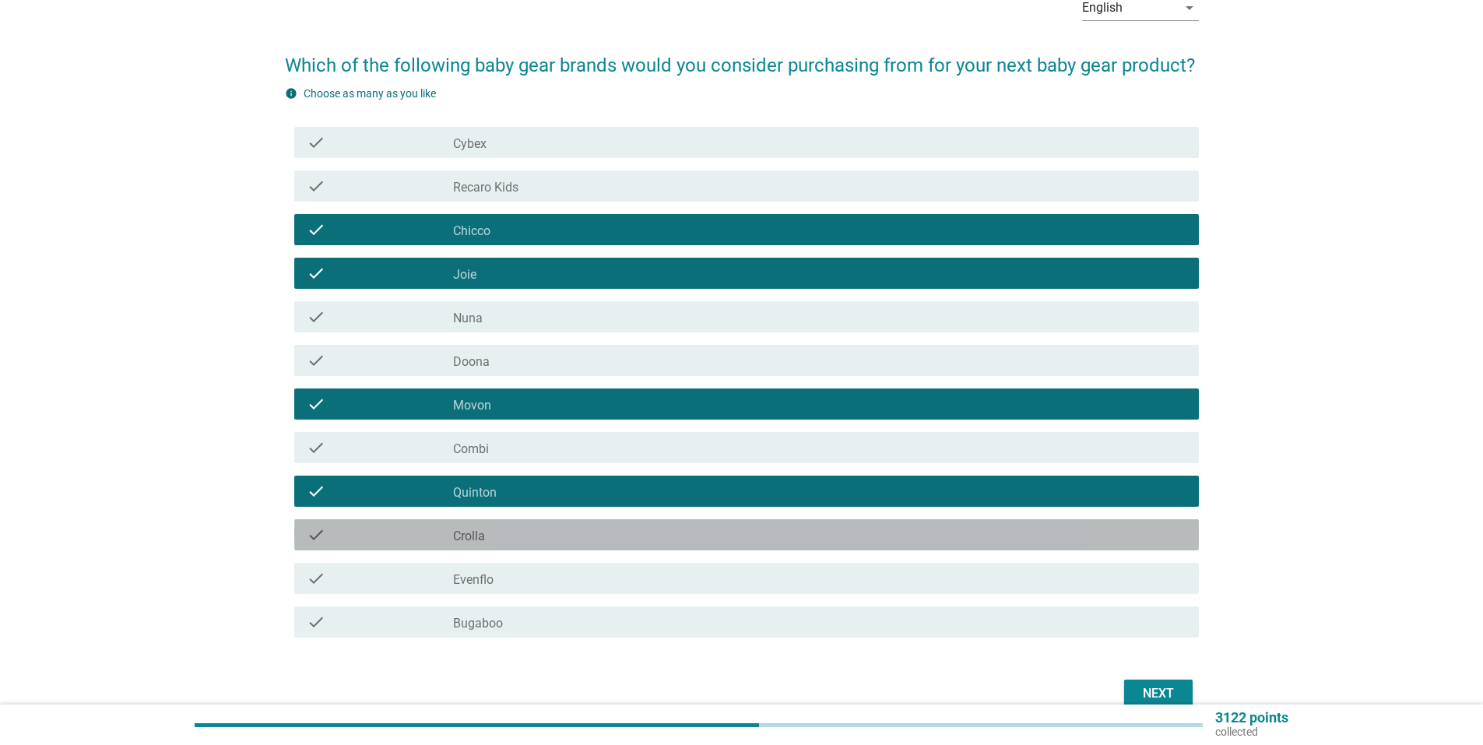
click at [511, 536] on div "check_box_outline_blank Crolla" at bounding box center [819, 534] width 733 height 19
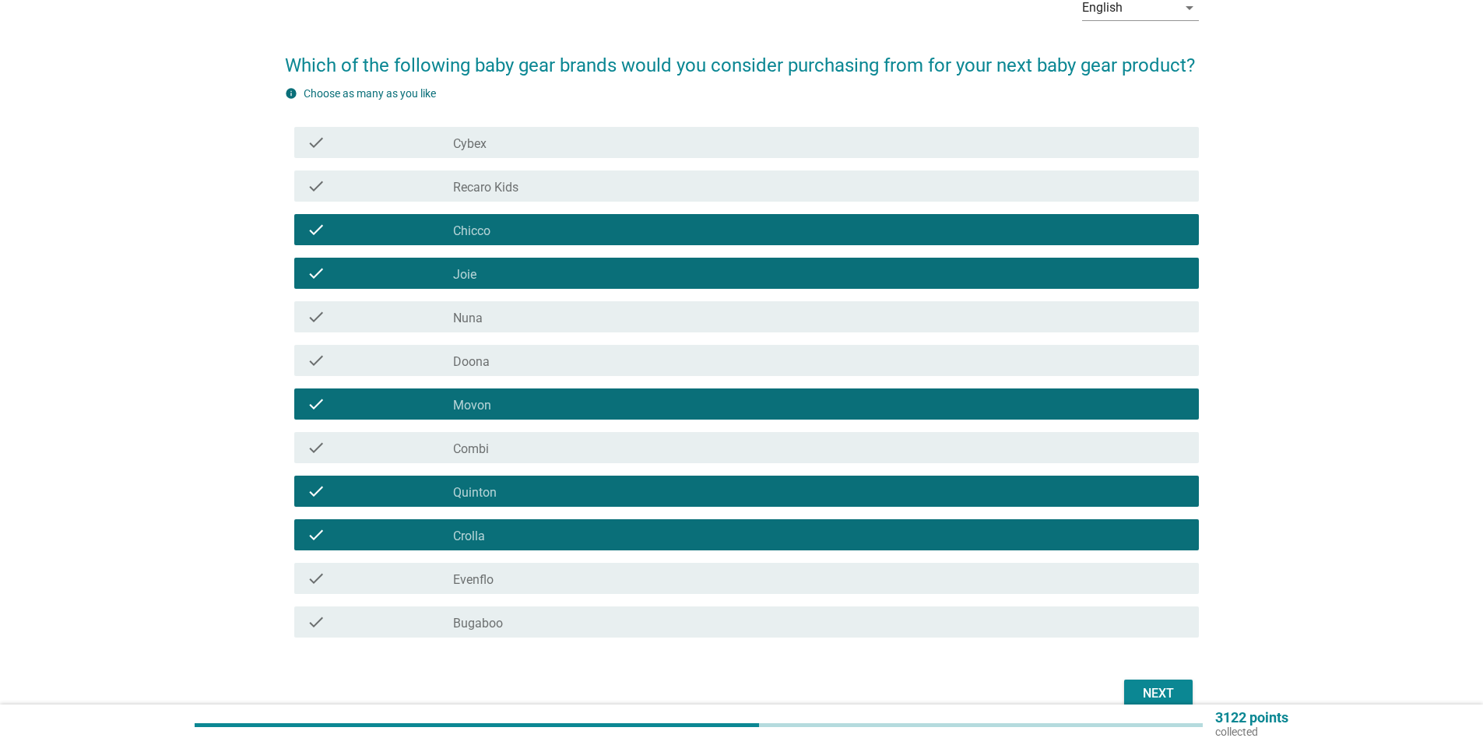
click at [1161, 687] on div "Next" at bounding box center [1158, 693] width 44 height 19
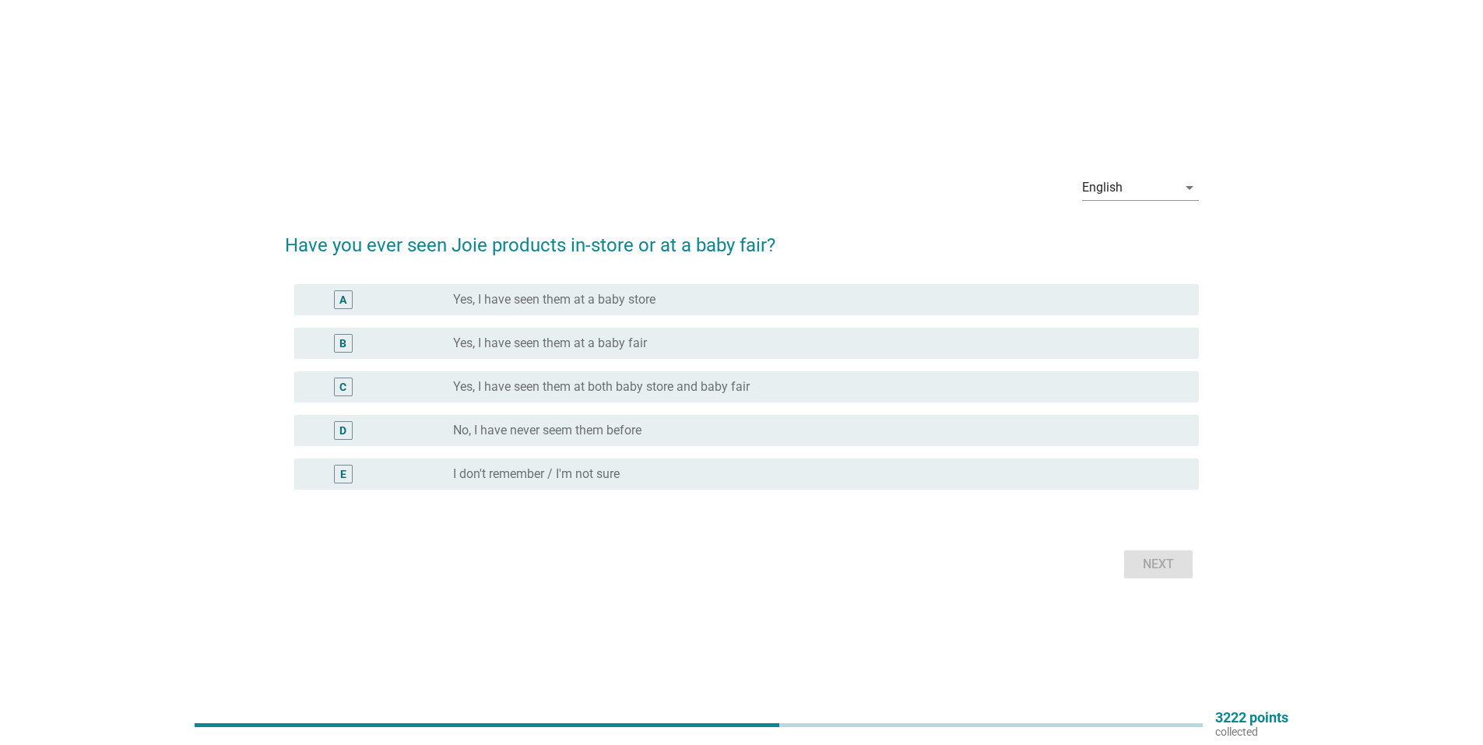
click at [609, 305] on label "Yes, I have seen them at a baby store" at bounding box center [554, 300] width 202 height 16
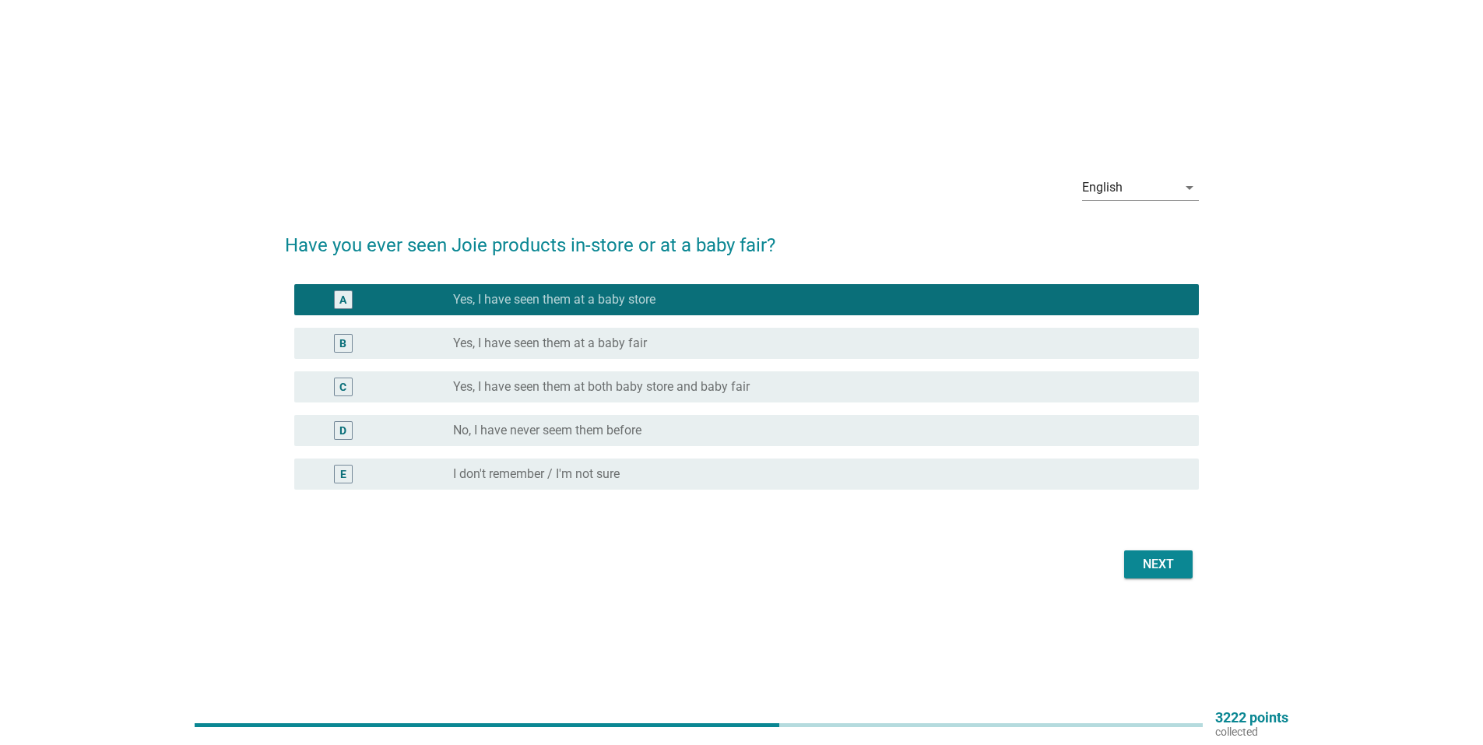
click at [611, 332] on div "B radio_button_unchecked Yes, I have seen them at a baby fair" at bounding box center [746, 343] width 905 height 31
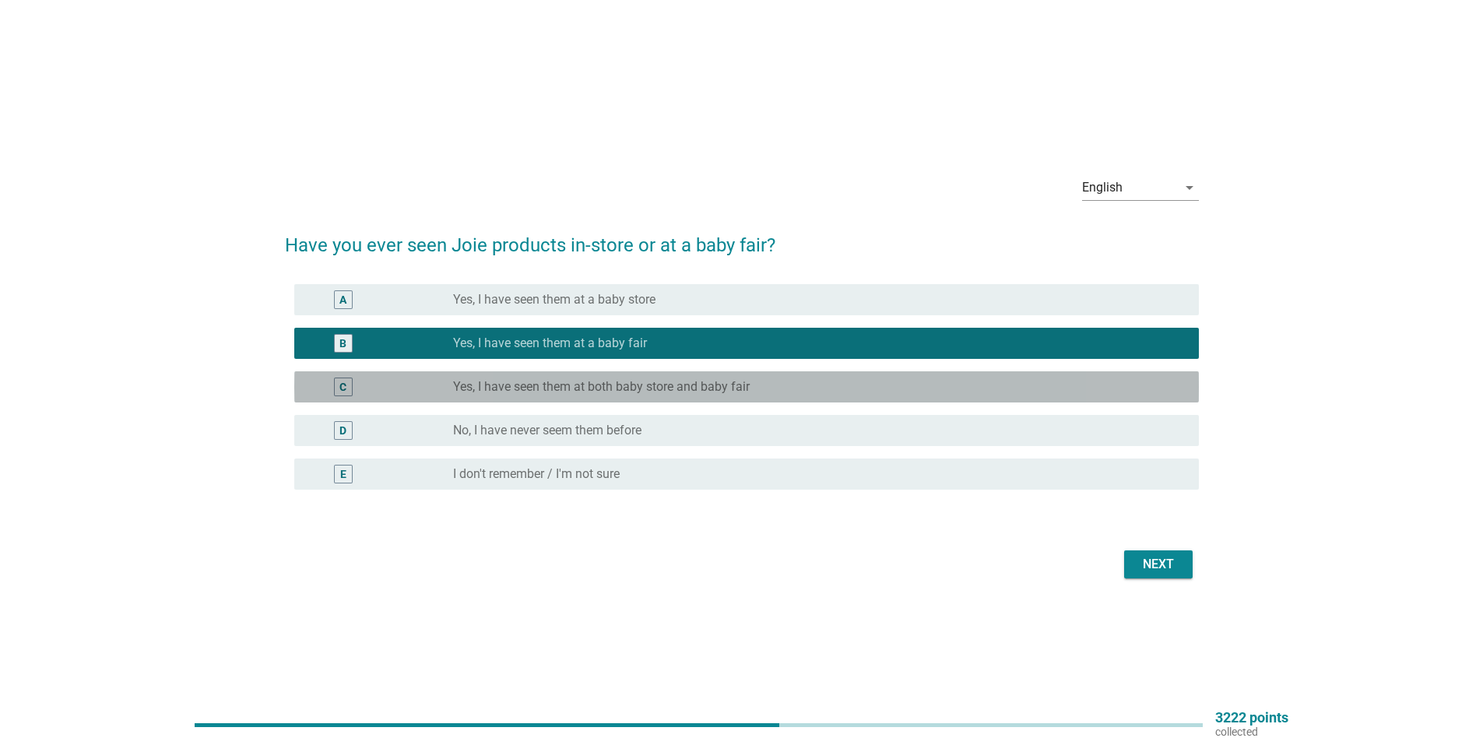
click at [653, 375] on div "C radio_button_unchecked Yes, I have seen them at both baby store and baby fair" at bounding box center [746, 386] width 905 height 31
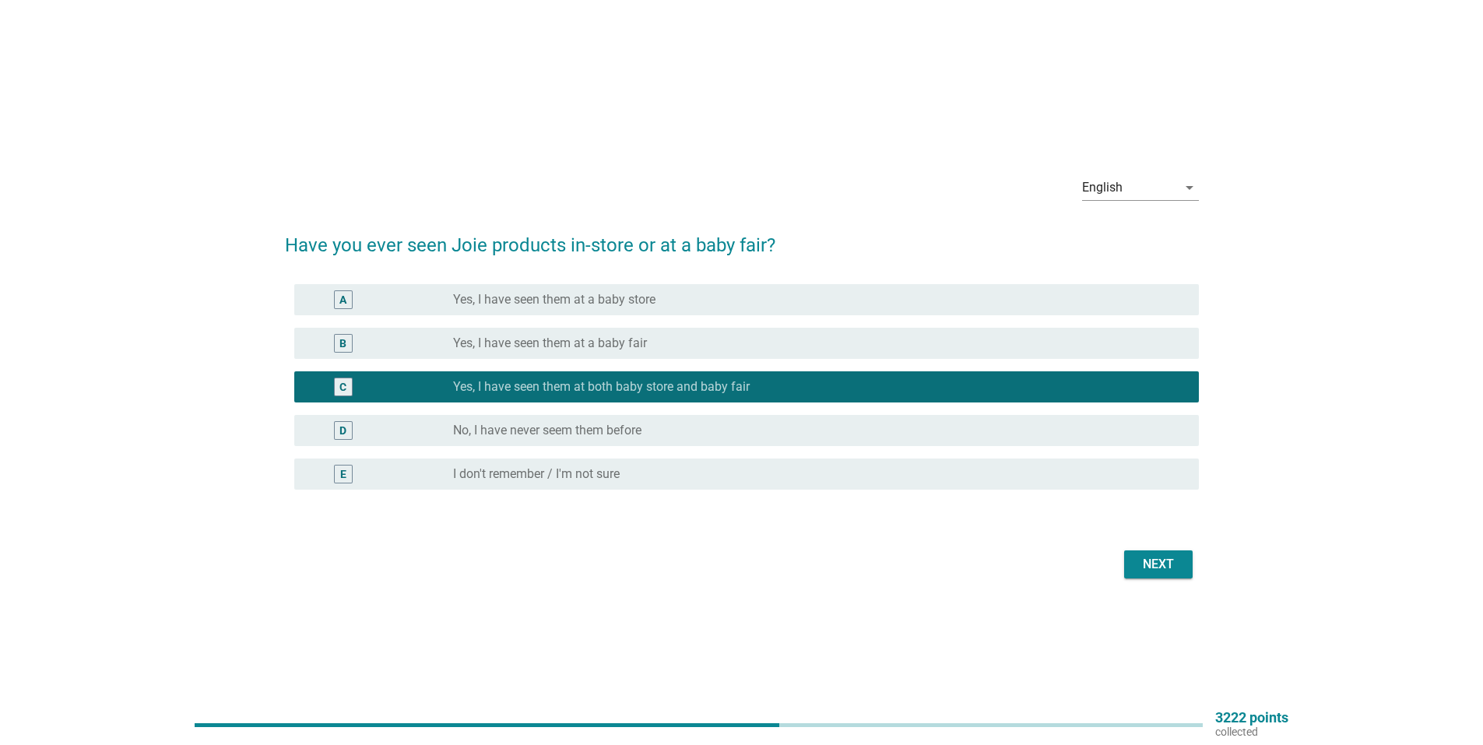
click at [1128, 557] on button "Next" at bounding box center [1158, 564] width 69 height 28
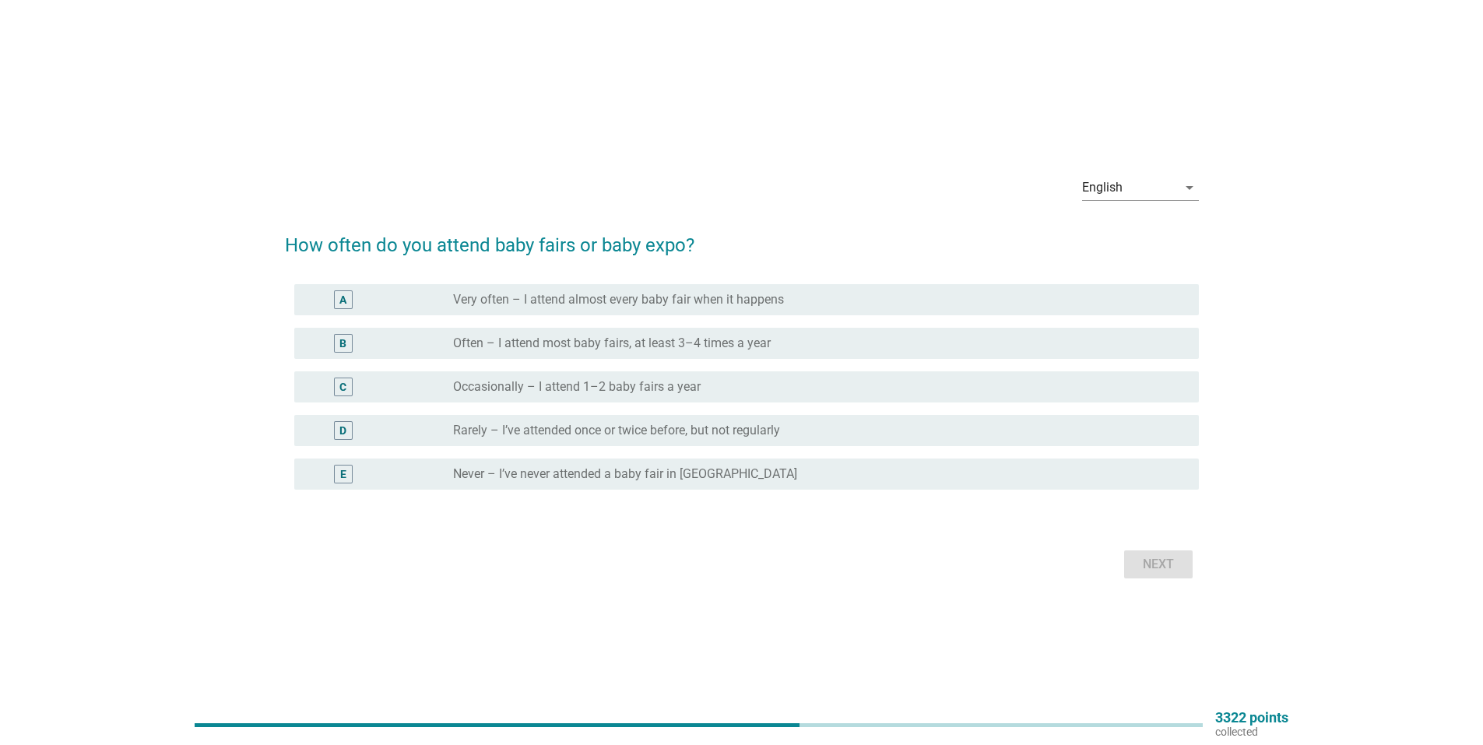
click at [820, 423] on div "radio_button_unchecked Rarely – I’ve attended once or twice before, but not reg…" at bounding box center [813, 431] width 721 height 16
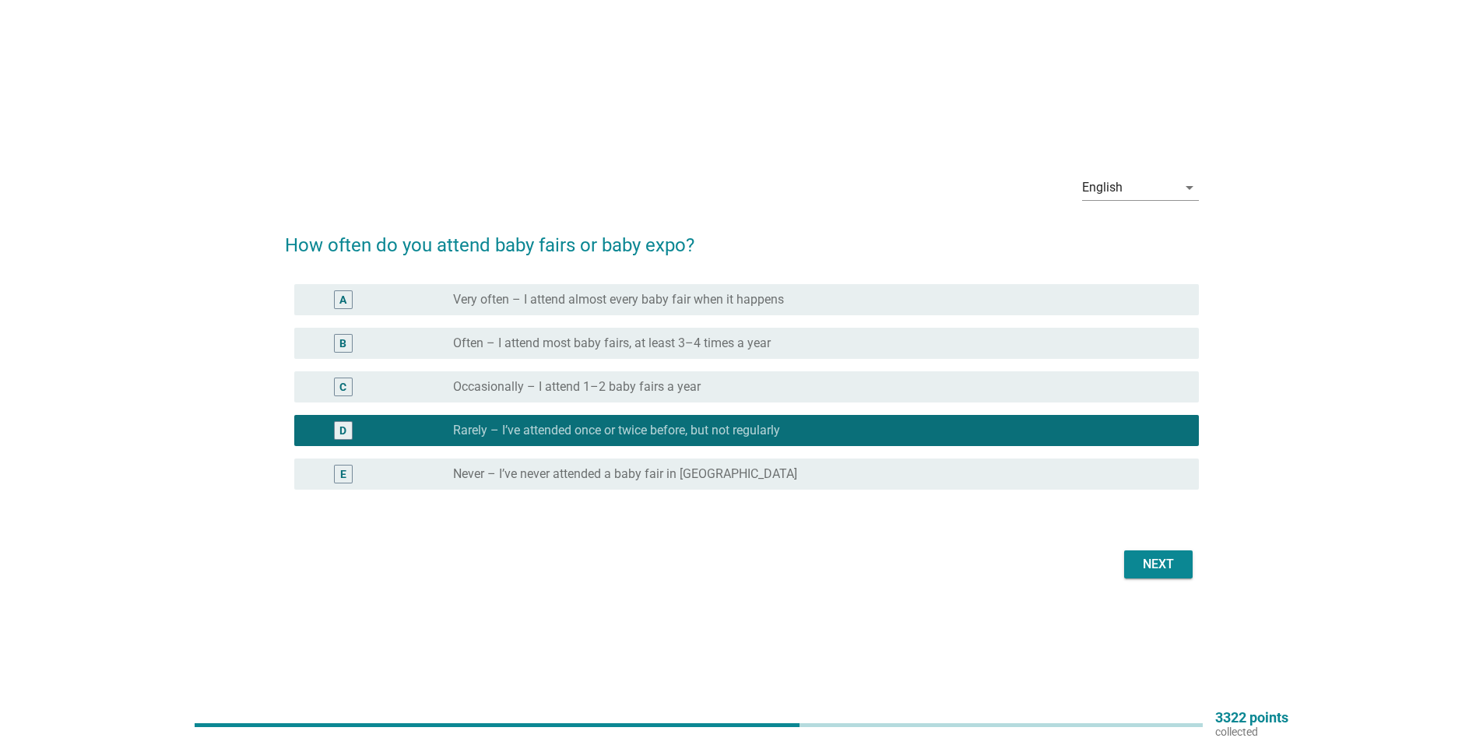
click at [1173, 568] on div "Next" at bounding box center [1158, 564] width 44 height 19
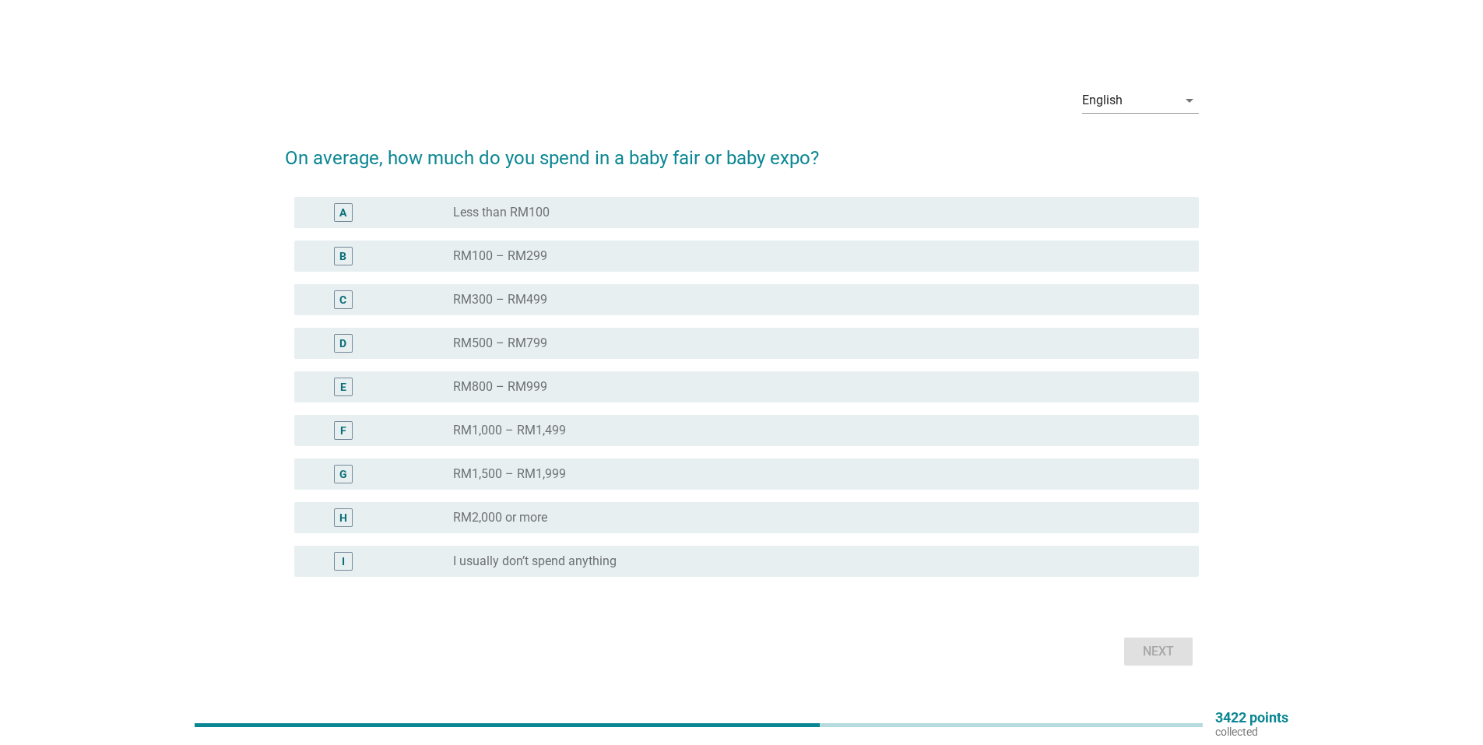
click at [771, 207] on div "radio_button_unchecked Less than RM100" at bounding box center [813, 213] width 721 height 16
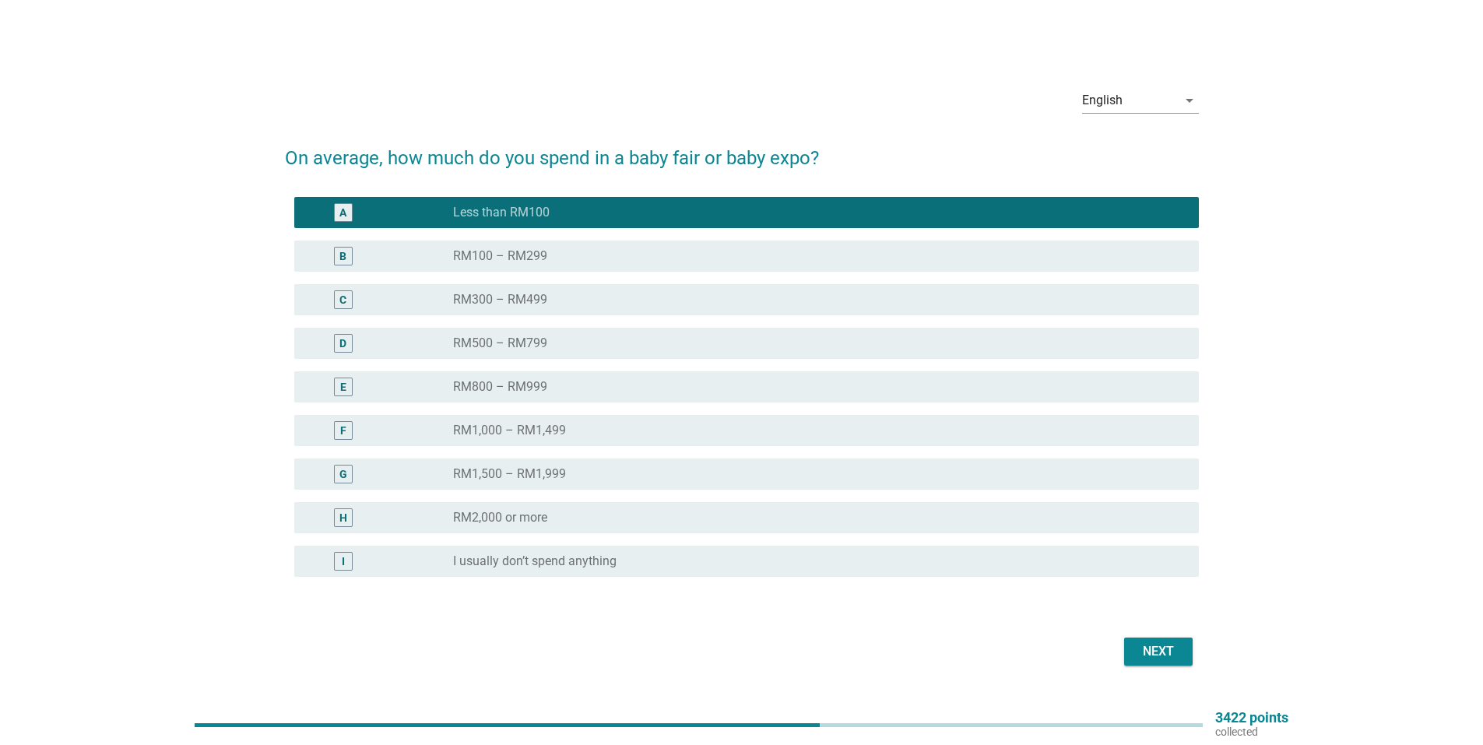
click at [771, 245] on div "B radio_button_unchecked RM100 – RM299" at bounding box center [746, 256] width 905 height 31
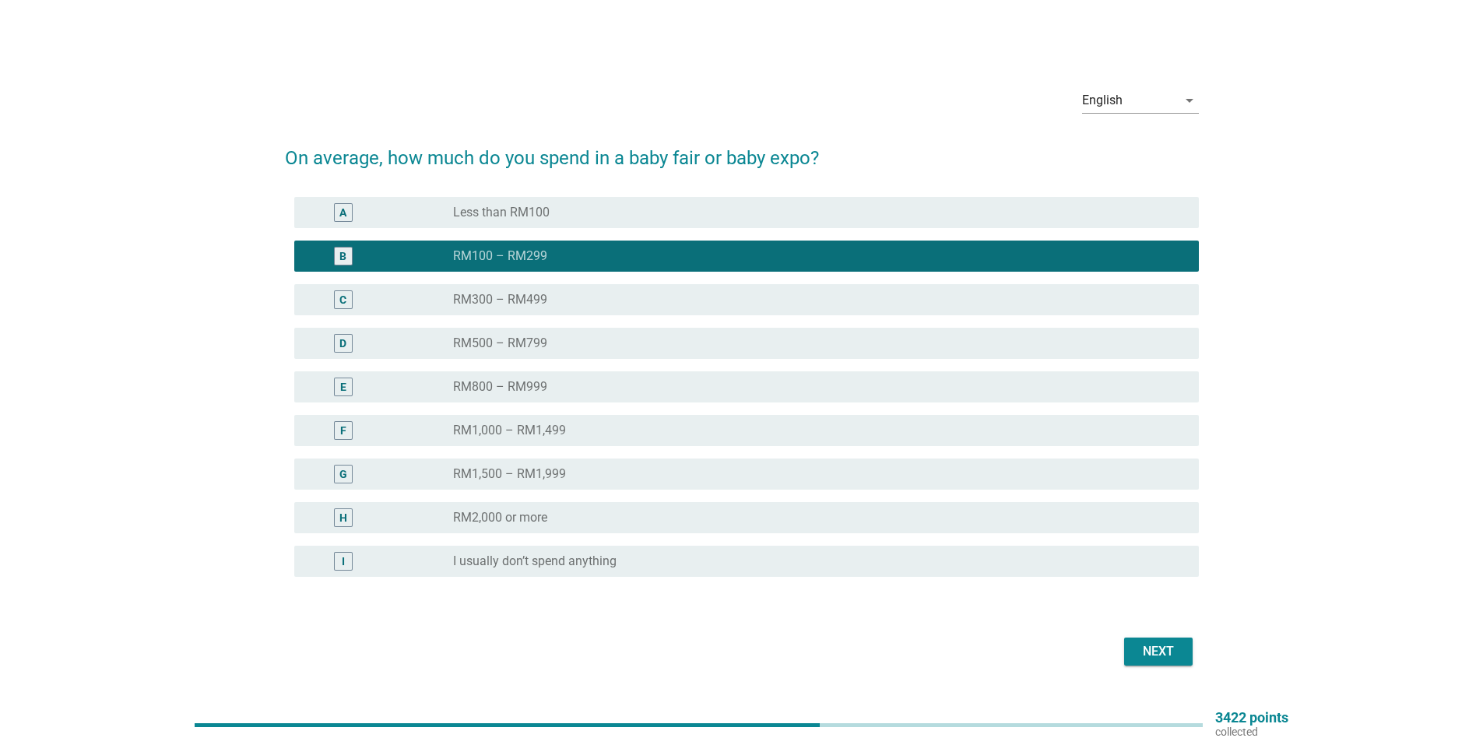
click at [990, 203] on div "radio_button_unchecked Less than RM100" at bounding box center [819, 212] width 733 height 19
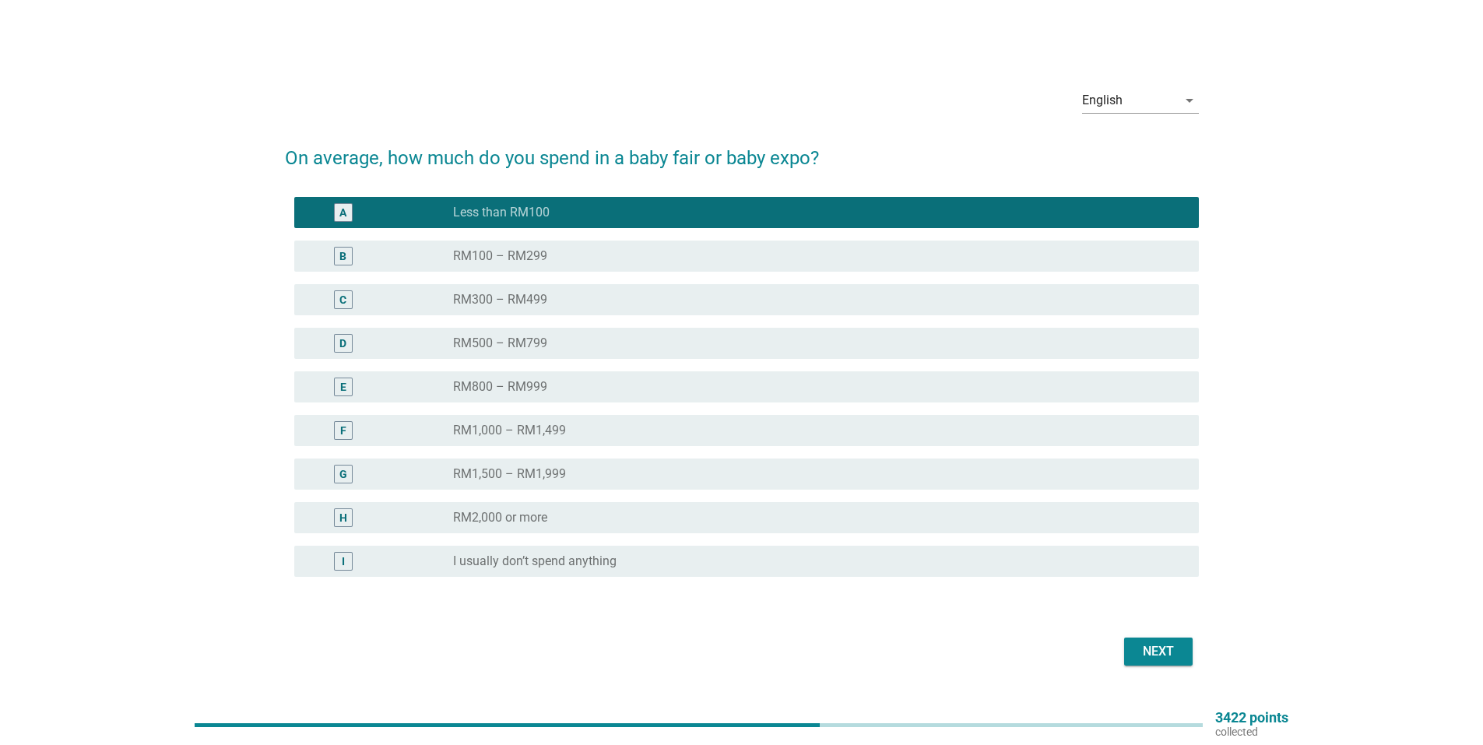
click at [990, 252] on div "radio_button_unchecked RM100 – RM299" at bounding box center [813, 256] width 721 height 16
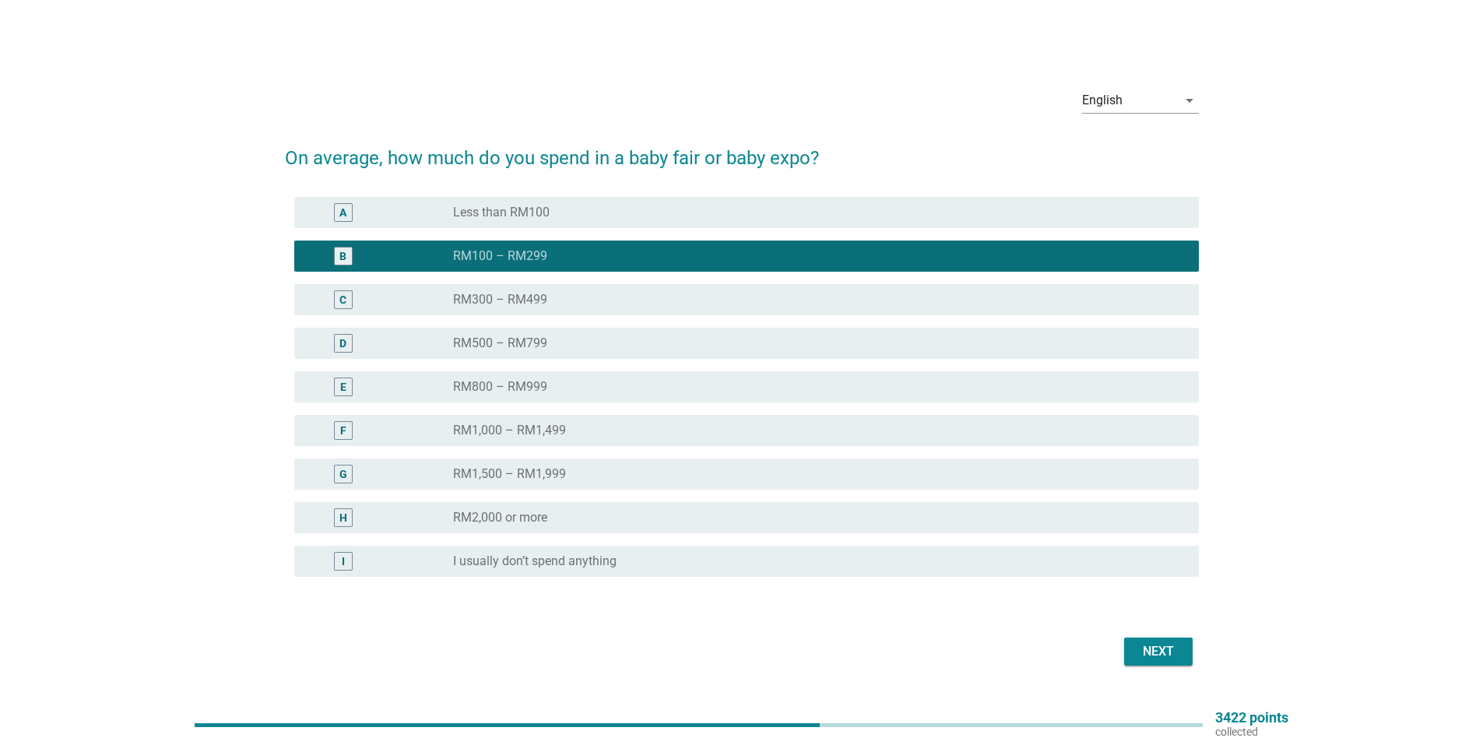
click at [1173, 648] on div "Next" at bounding box center [1158, 651] width 44 height 19
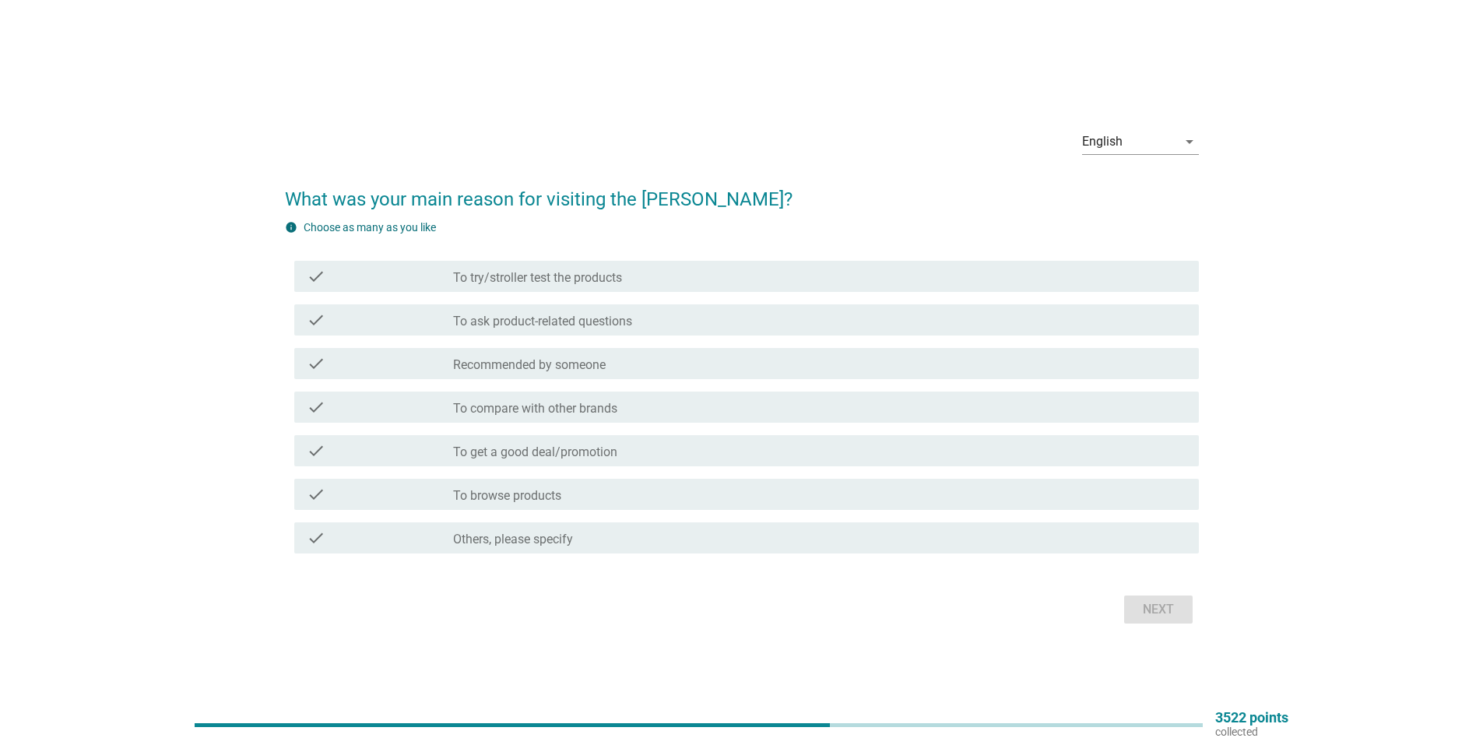
click at [571, 495] on div "check_box_outline_blank To browse products" at bounding box center [819, 494] width 733 height 19
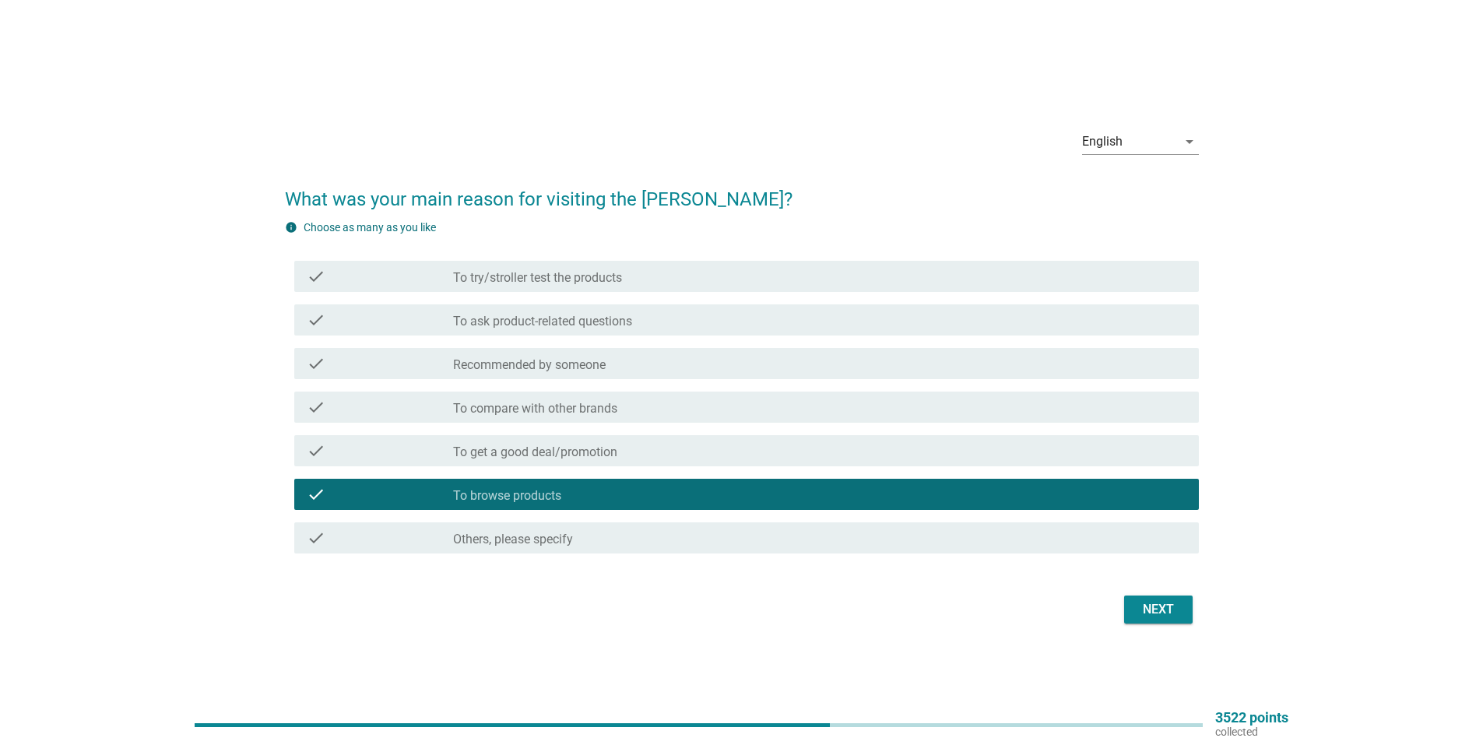
click at [1161, 624] on div "Next" at bounding box center [742, 609] width 914 height 37
click at [1169, 599] on button "Next" at bounding box center [1158, 609] width 69 height 28
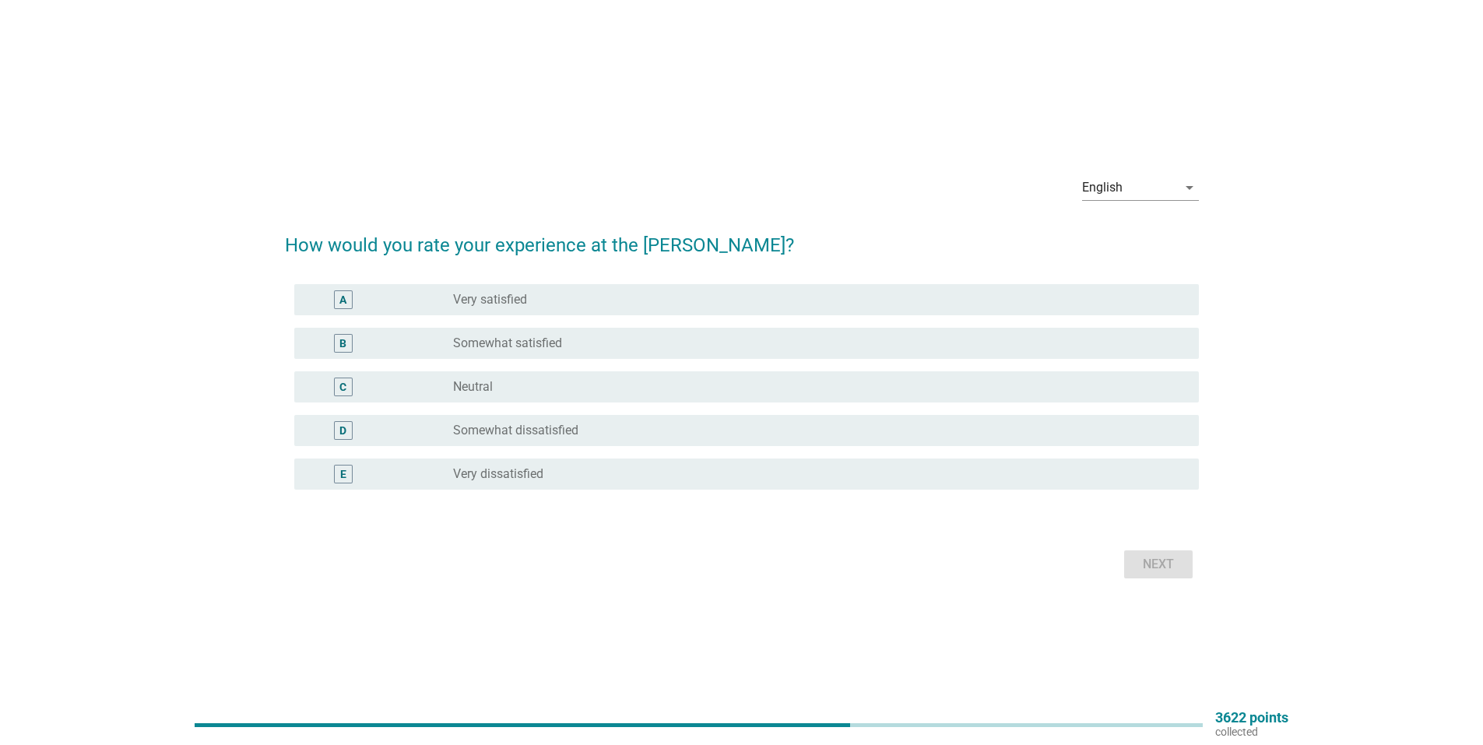
click at [541, 378] on div "radio_button_unchecked Neutral" at bounding box center [819, 387] width 733 height 19
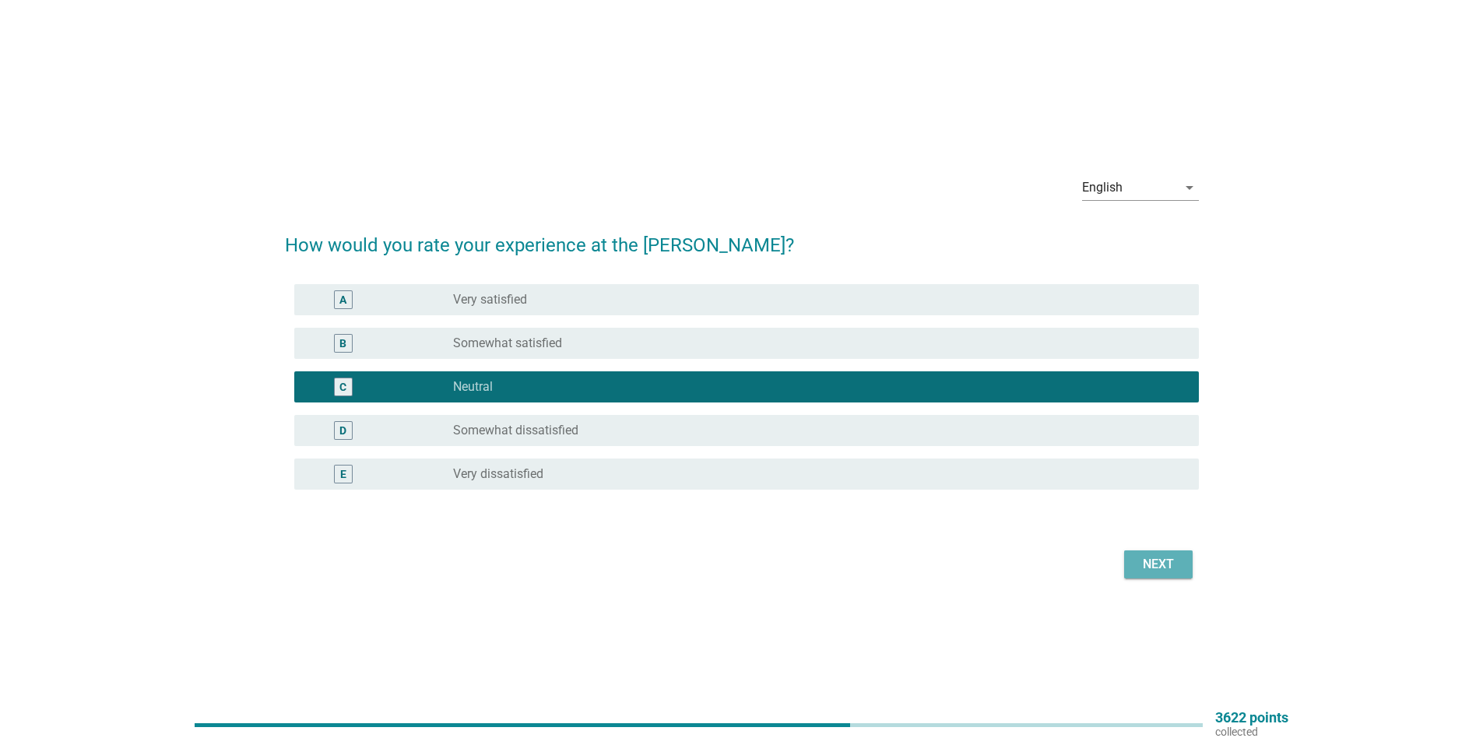
click at [1165, 562] on div "Next" at bounding box center [1158, 564] width 44 height 19
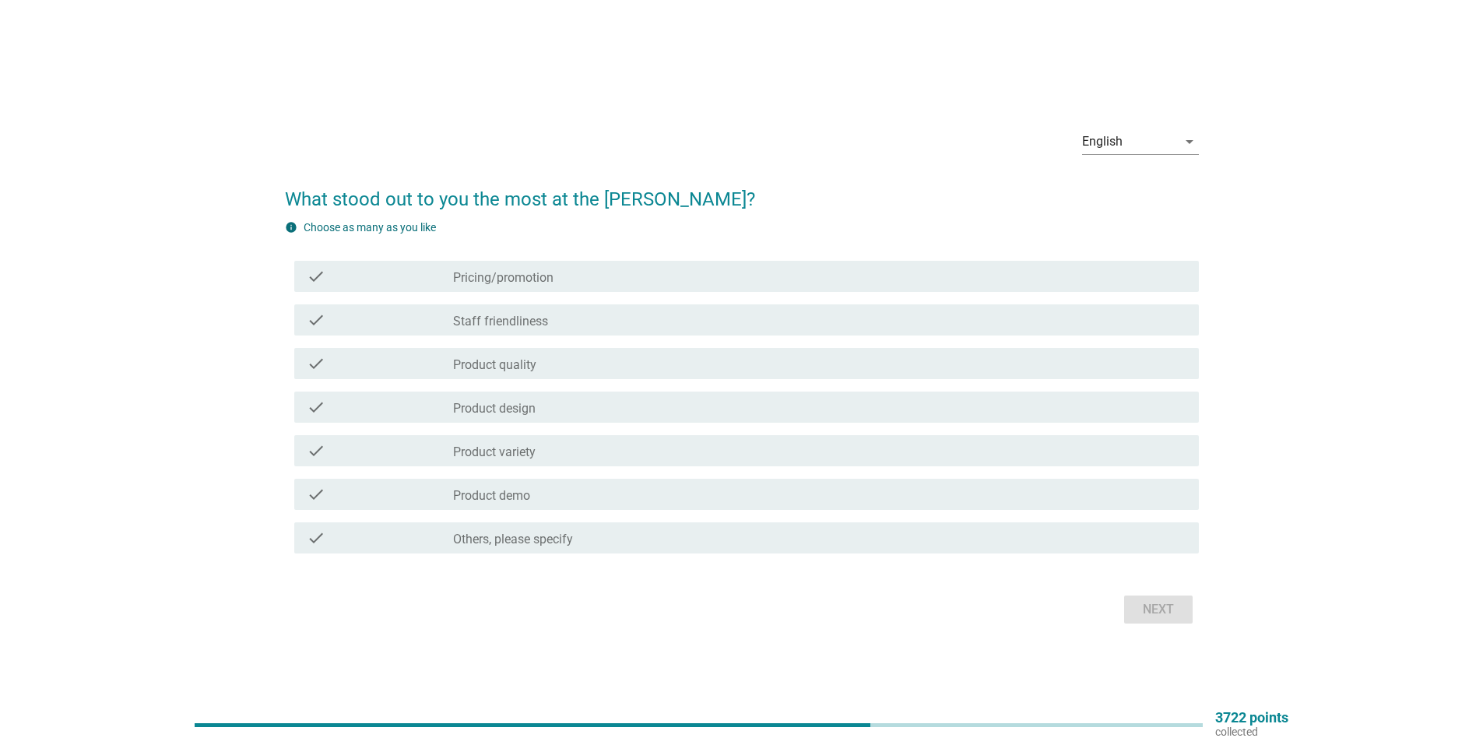
click at [543, 406] on div "check_box_outline_blank Product design" at bounding box center [819, 407] width 733 height 19
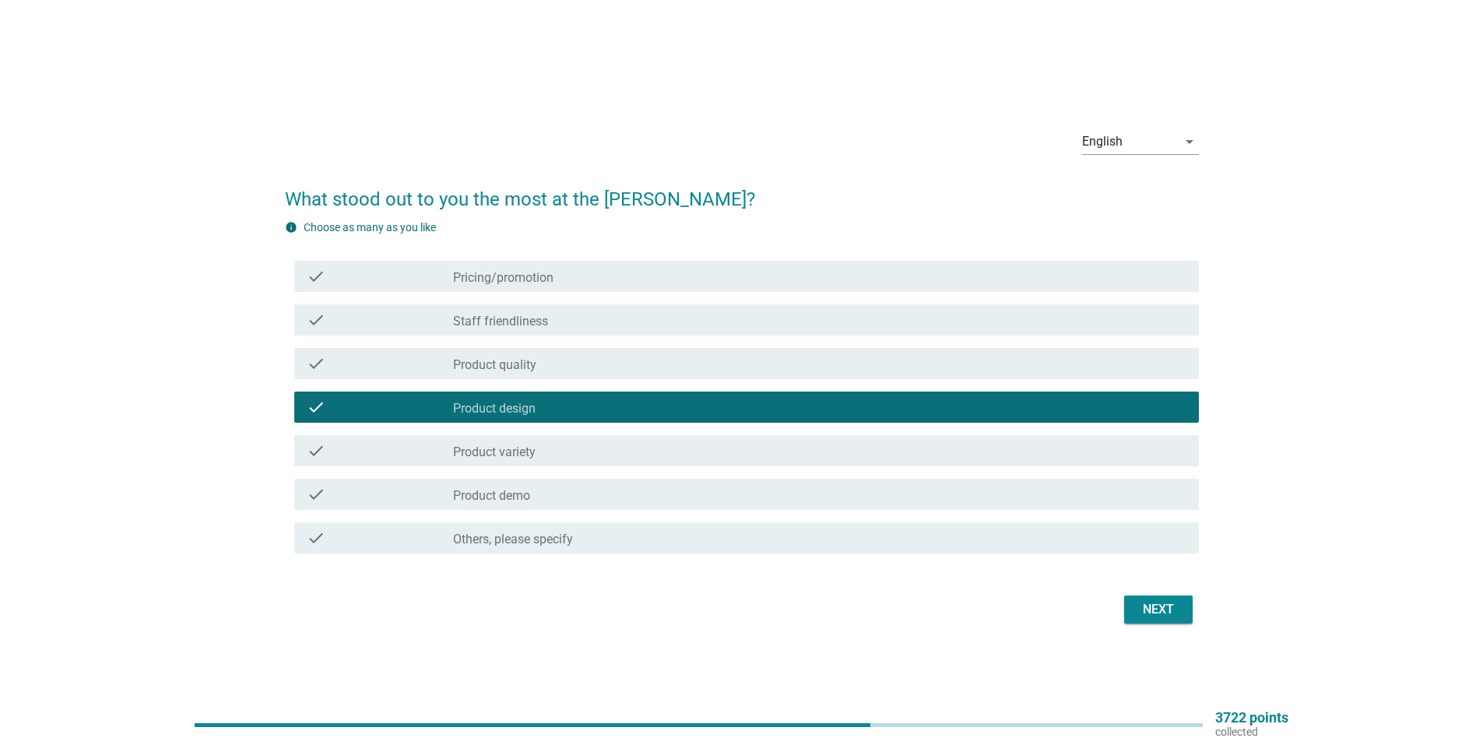
click at [918, 455] on div "check_box_outline_blank Product variety" at bounding box center [819, 450] width 733 height 19
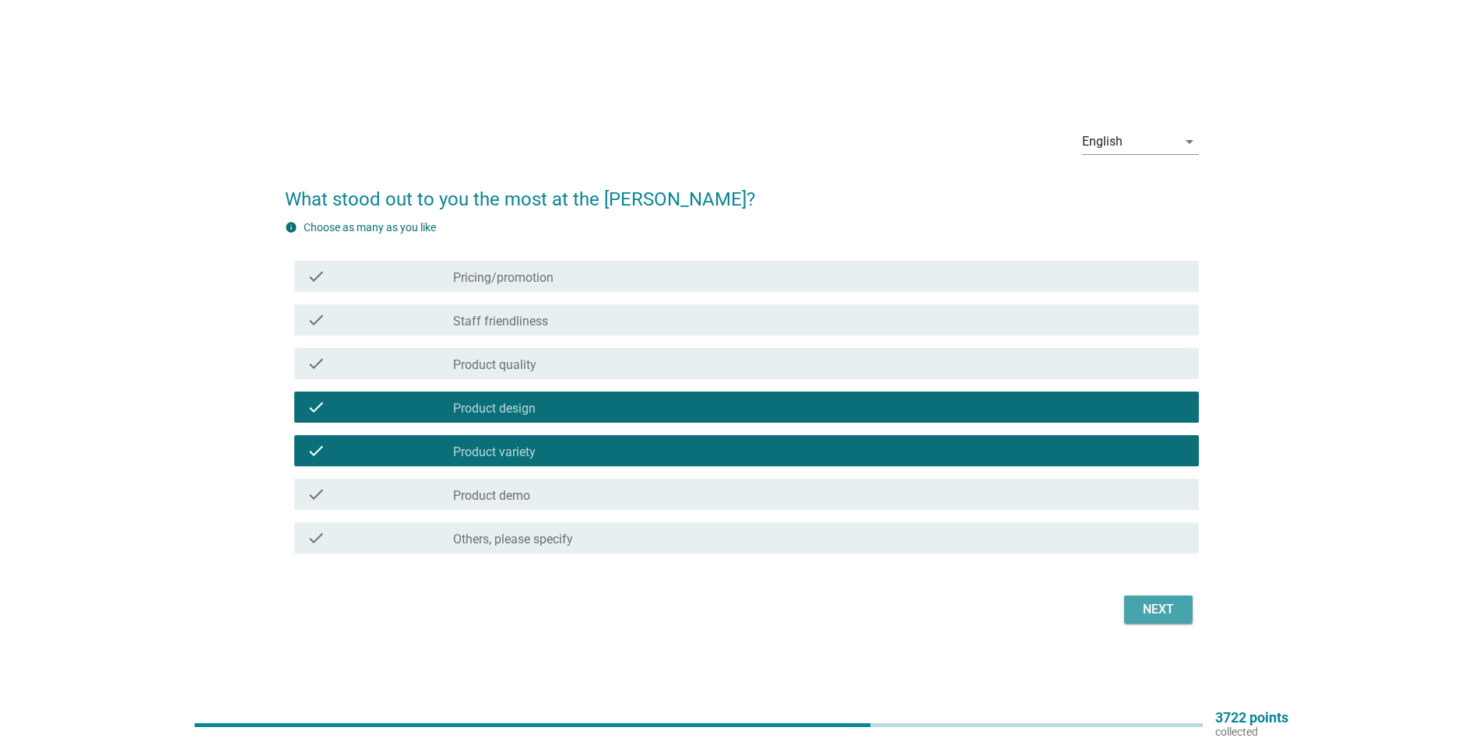
click at [1174, 608] on div "Next" at bounding box center [1158, 609] width 44 height 19
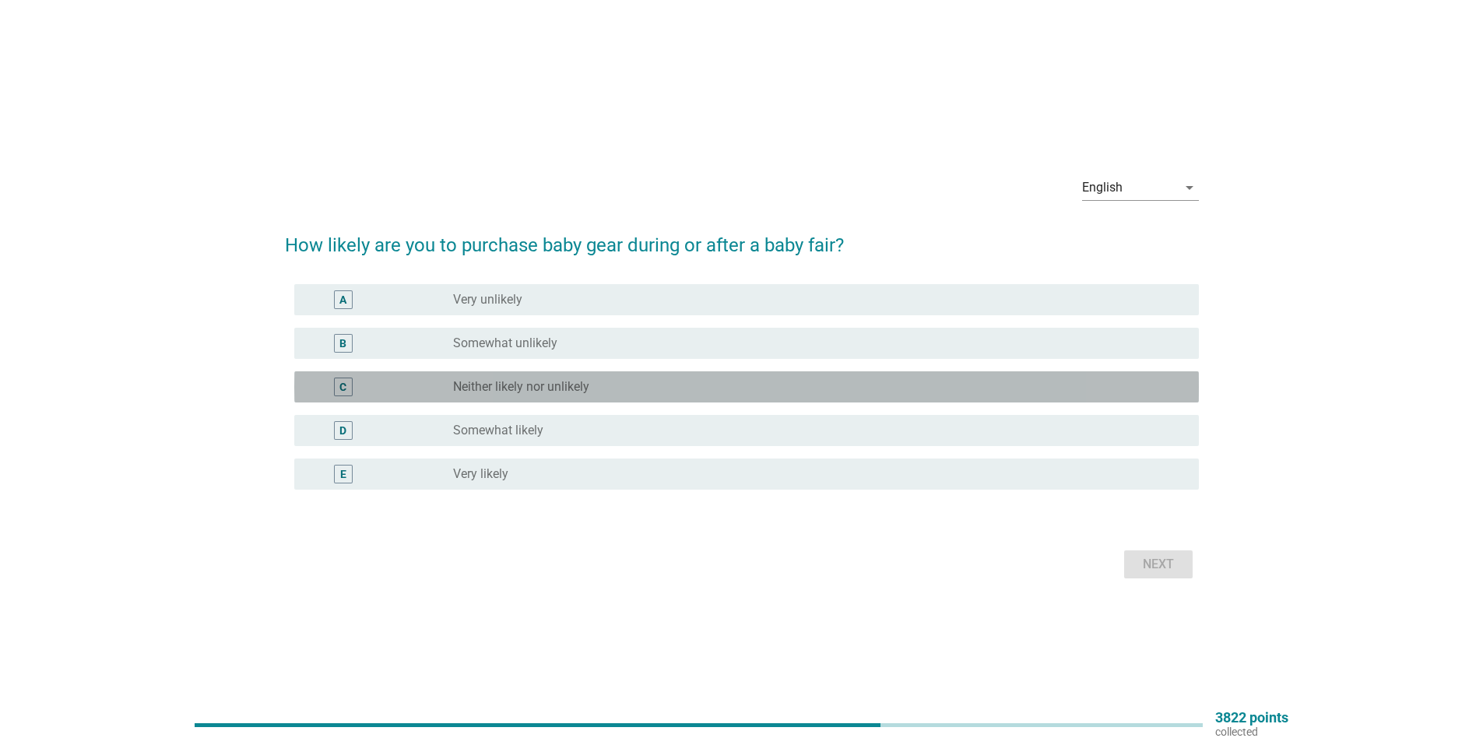
click at [522, 391] on label "Neither likely nor unlikely" at bounding box center [521, 387] width 136 height 16
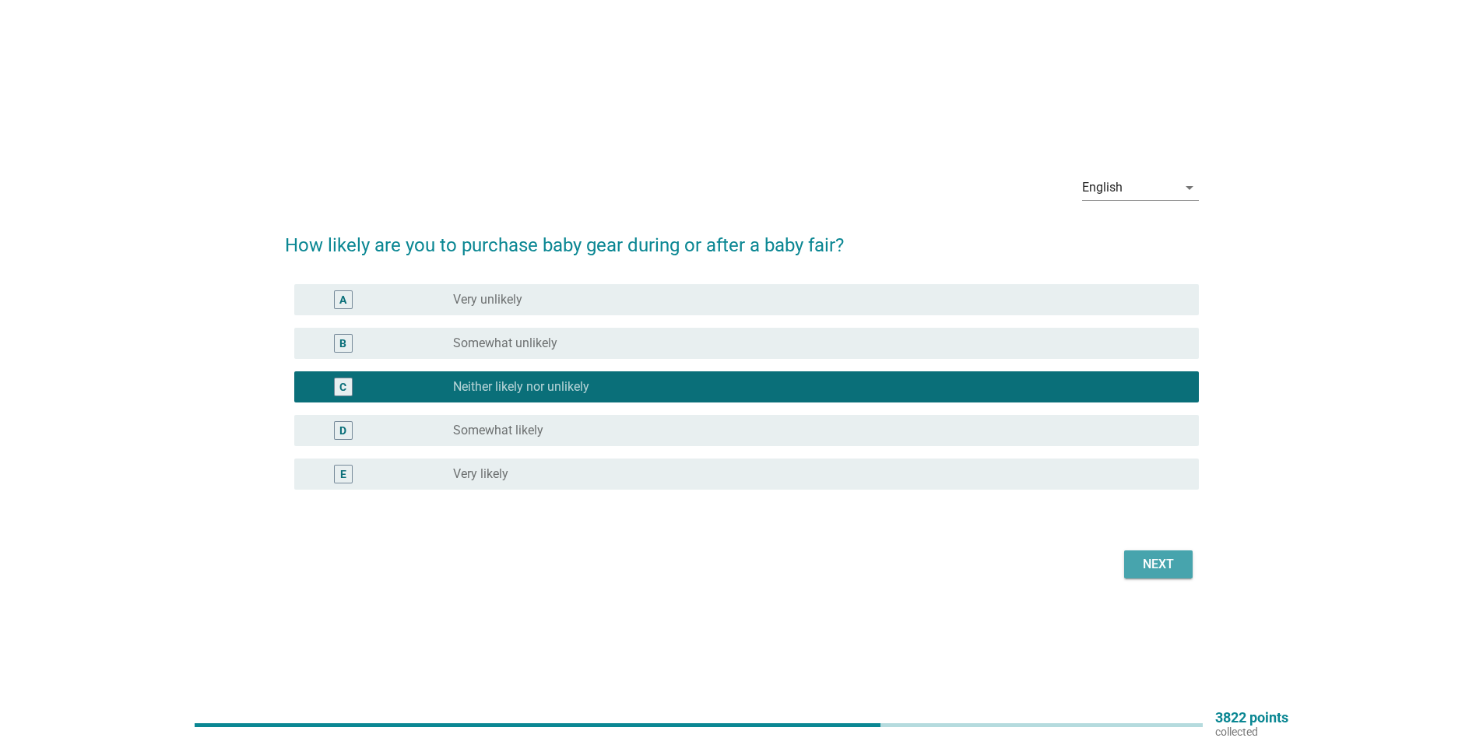
click at [1175, 565] on div "Next" at bounding box center [1158, 564] width 44 height 19
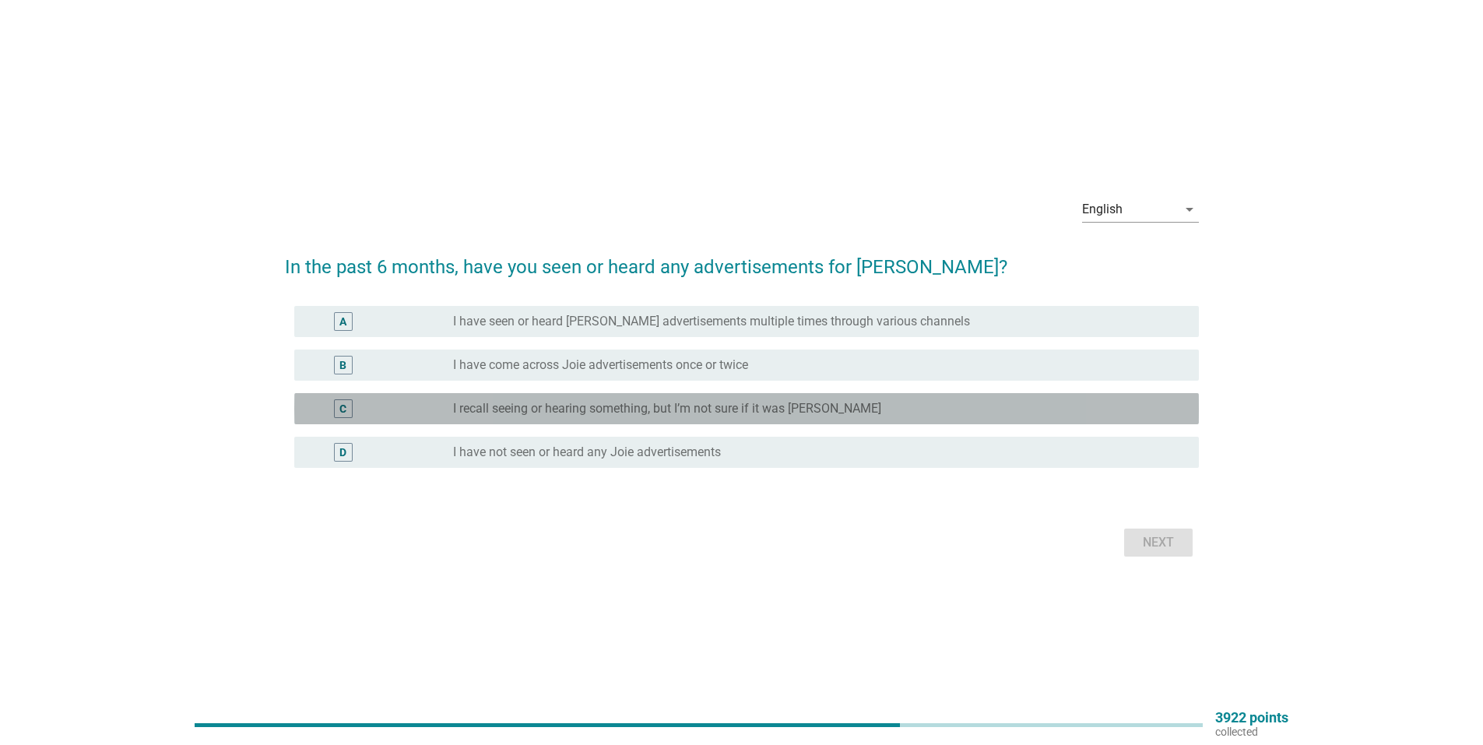
click at [718, 410] on label "I recall seeing or hearing something, but I’m not sure if it was [PERSON_NAME]" at bounding box center [667, 409] width 428 height 16
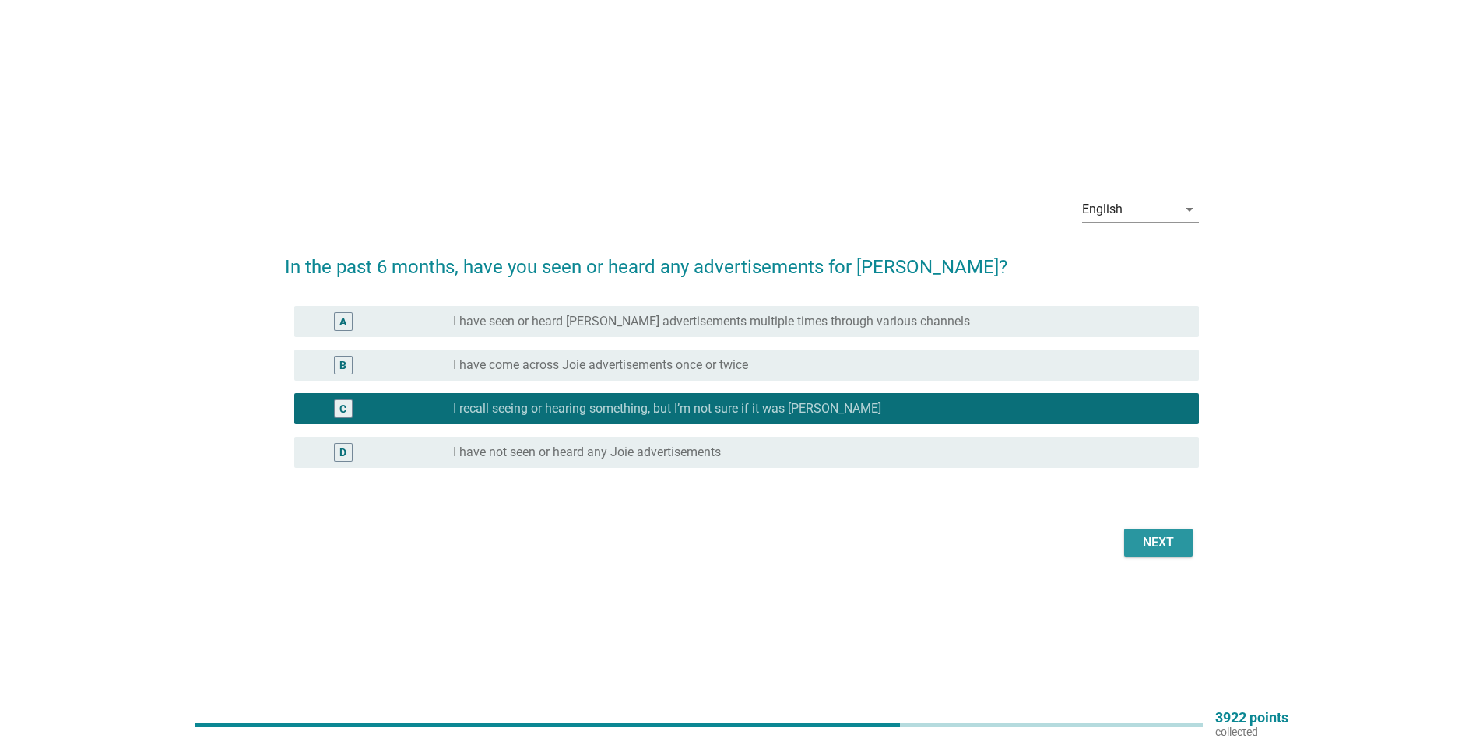
click at [1140, 546] on div "Next" at bounding box center [1158, 542] width 44 height 19
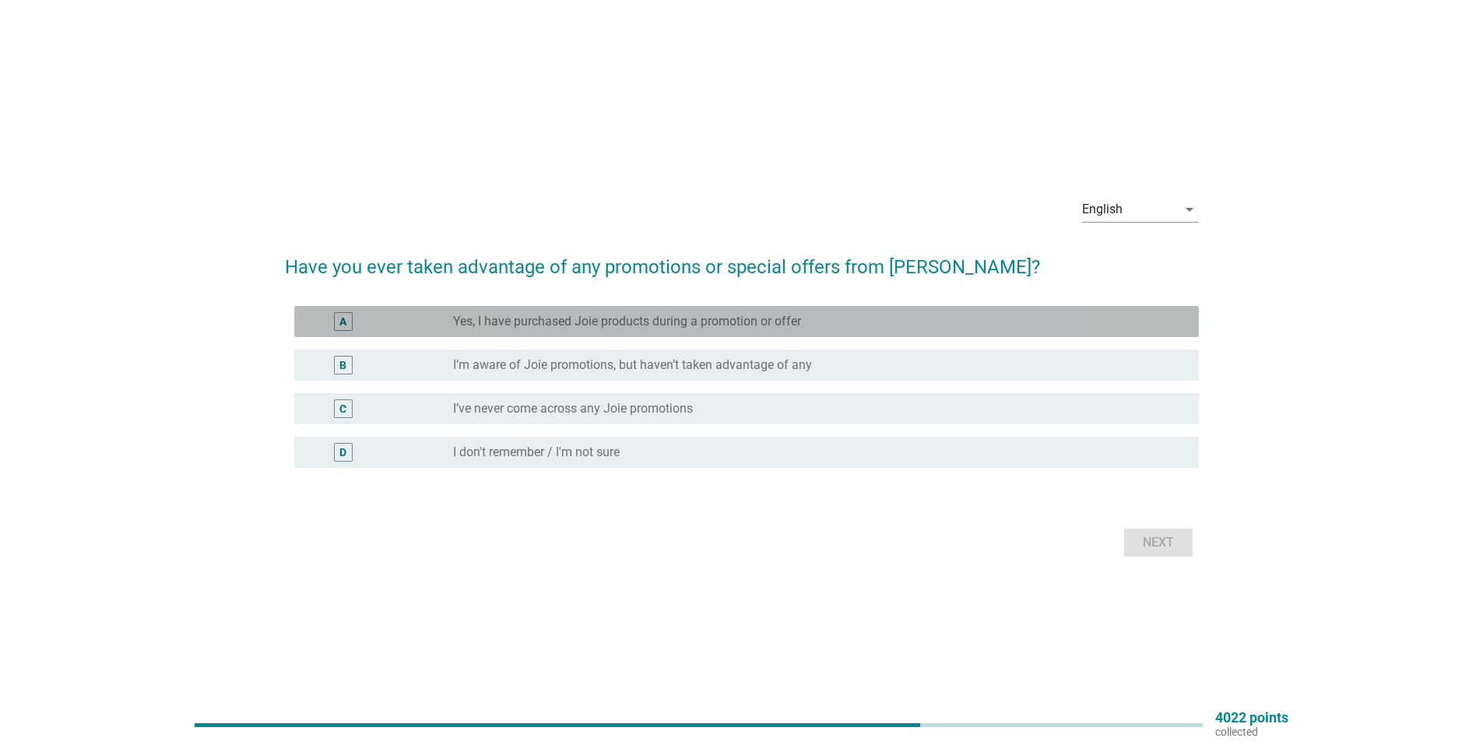
click at [817, 327] on div "radio_button_unchecked Yes, I have purchased Joie products during a promotion o…" at bounding box center [813, 322] width 721 height 16
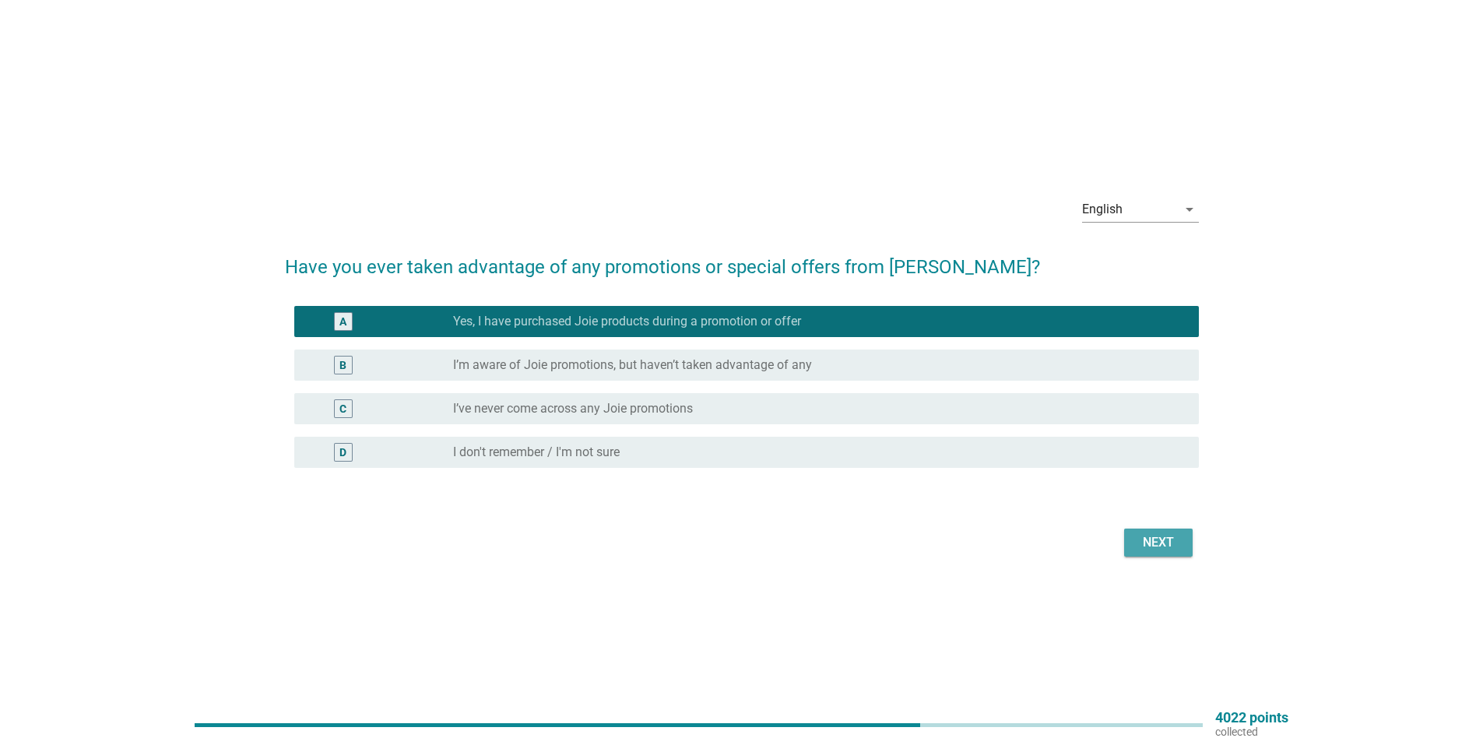
click at [1165, 538] on div "Next" at bounding box center [1158, 542] width 44 height 19
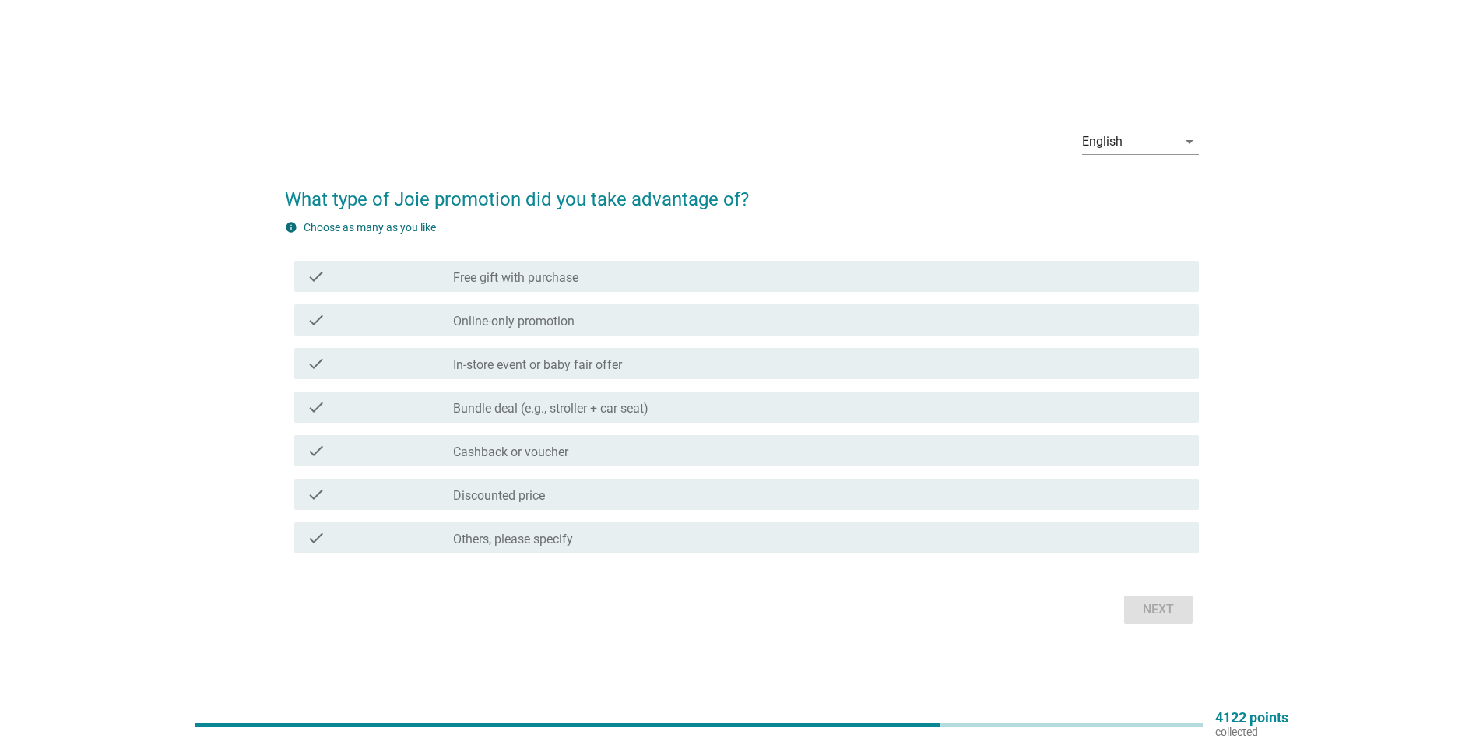
click at [634, 411] on label "Bundle deal (e.g., stroller + car seat)" at bounding box center [550, 409] width 195 height 16
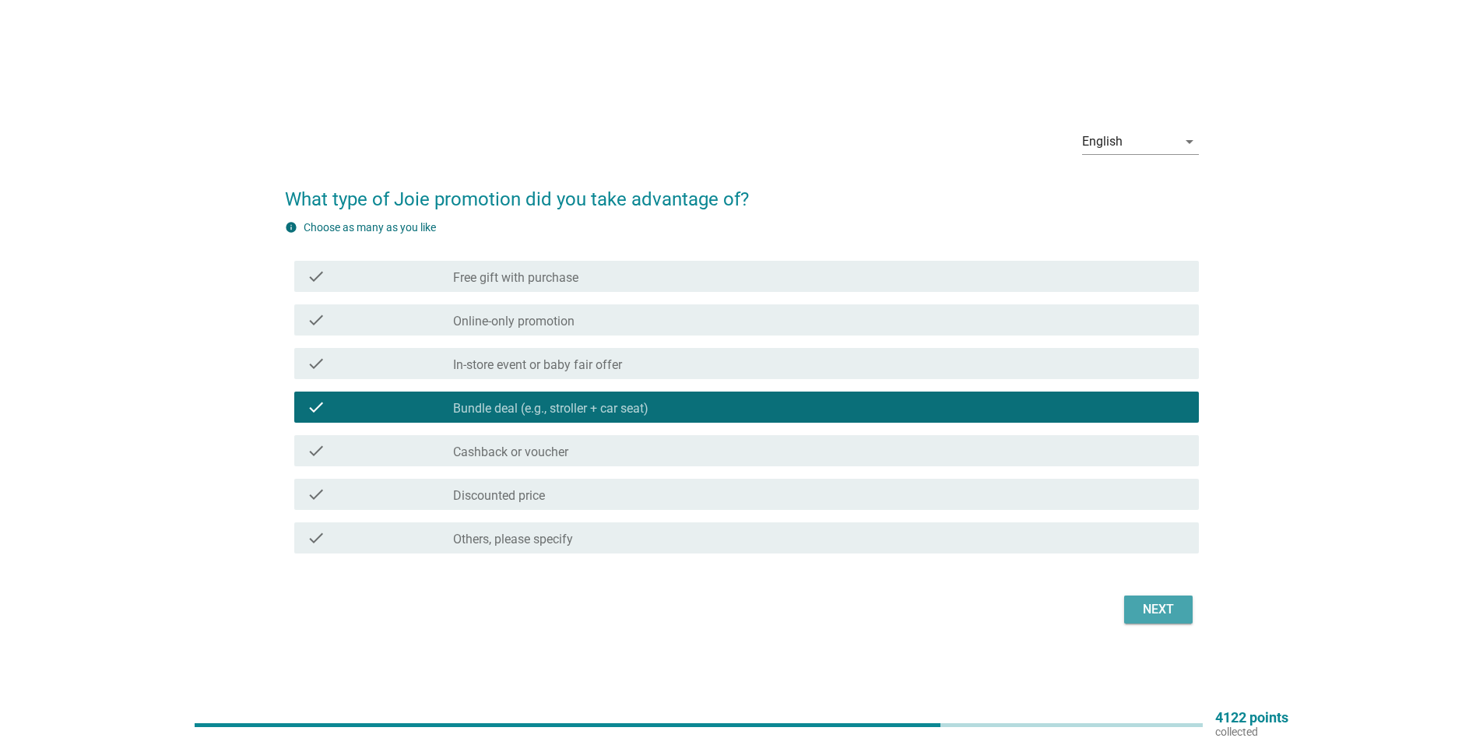
click at [1167, 609] on div "Next" at bounding box center [1158, 609] width 44 height 19
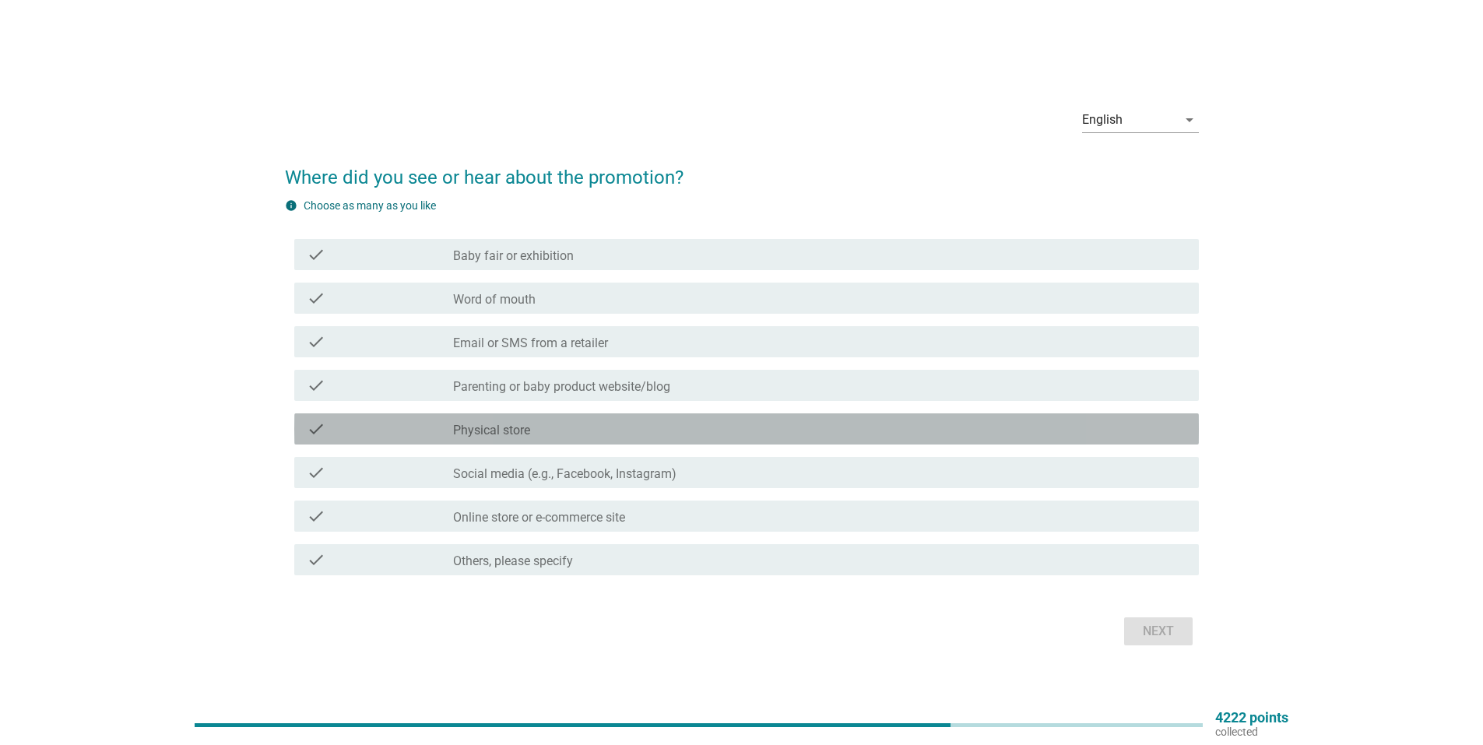
click at [532, 432] on div "check_box_outline_blank Physical store" at bounding box center [819, 429] width 733 height 19
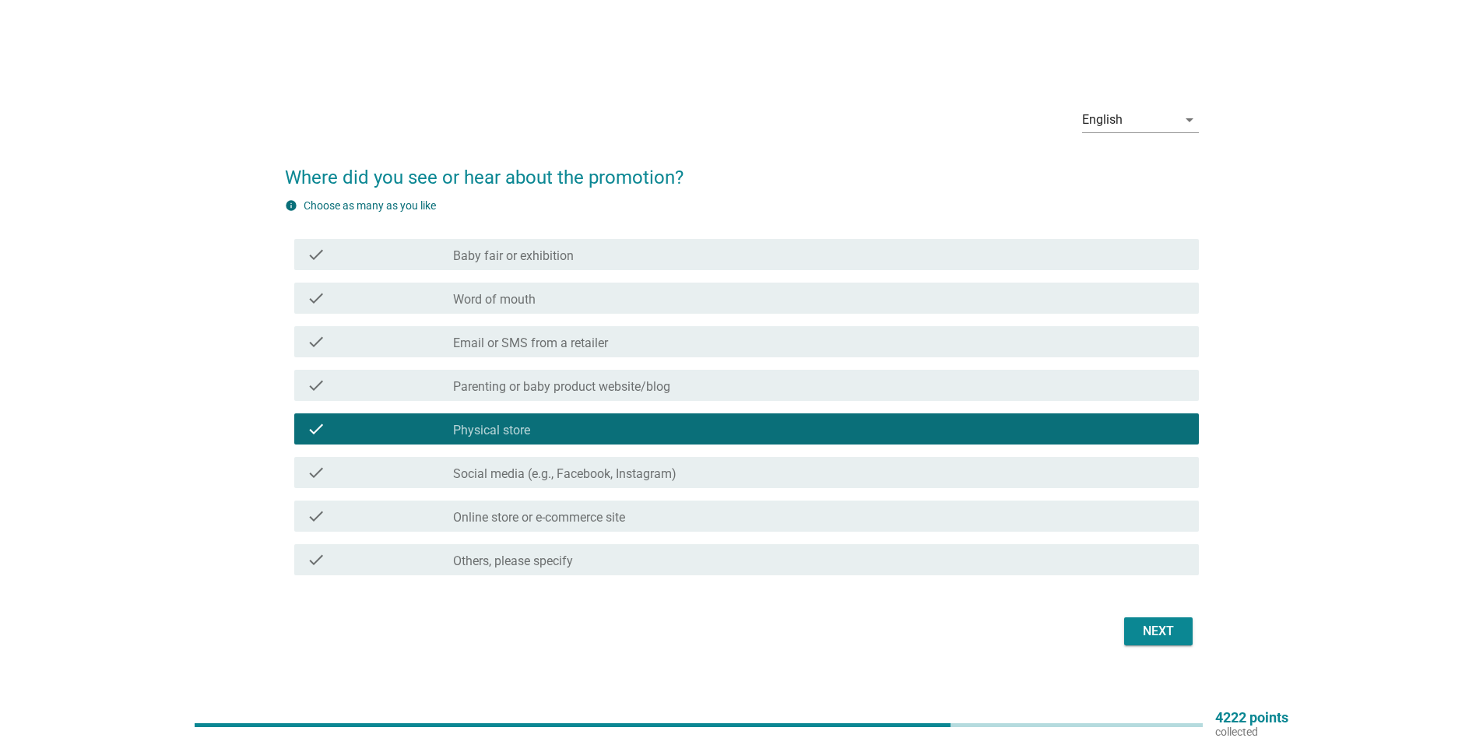
click at [1166, 625] on div "Next" at bounding box center [1158, 631] width 44 height 19
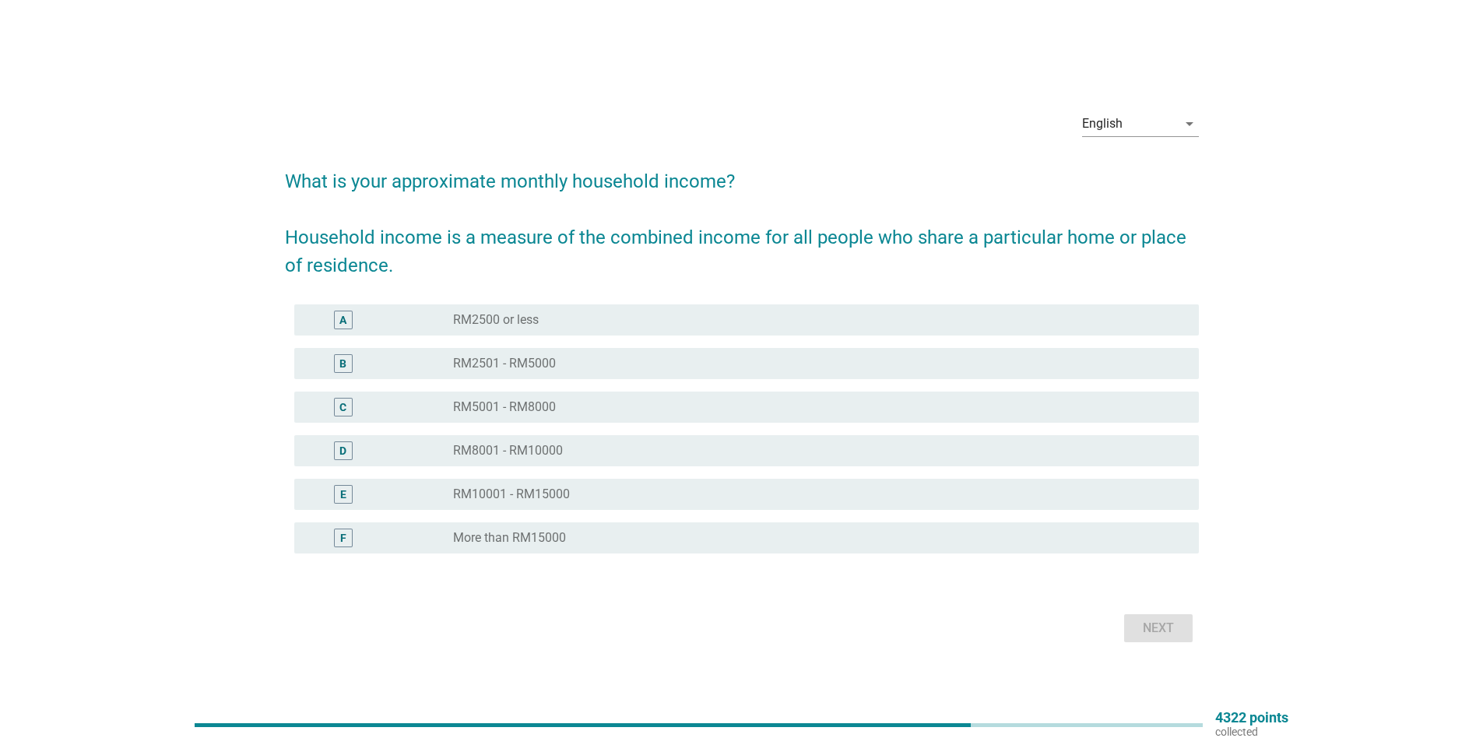
click at [549, 362] on label "RM2501 - RM5000" at bounding box center [504, 364] width 103 height 16
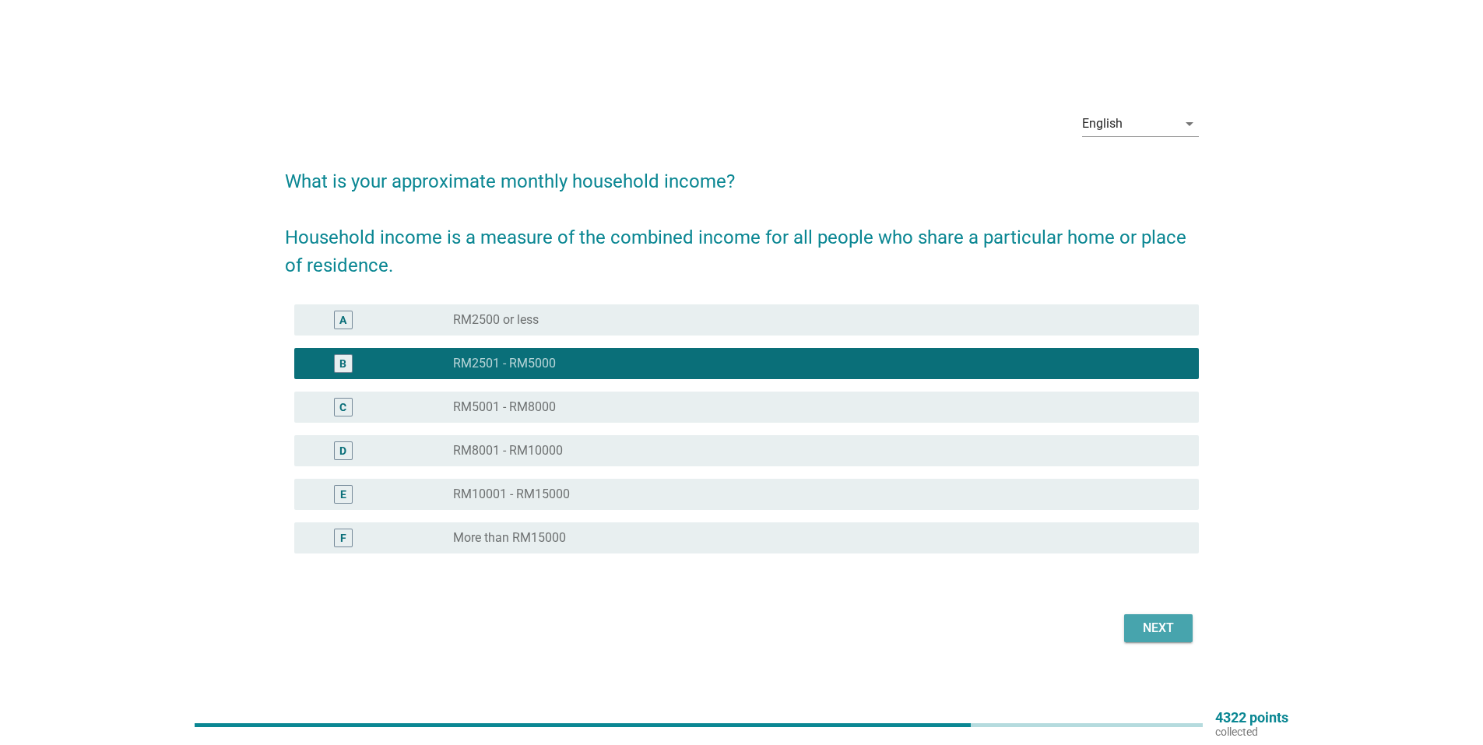
click at [1146, 634] on div "Next" at bounding box center [1158, 628] width 44 height 19
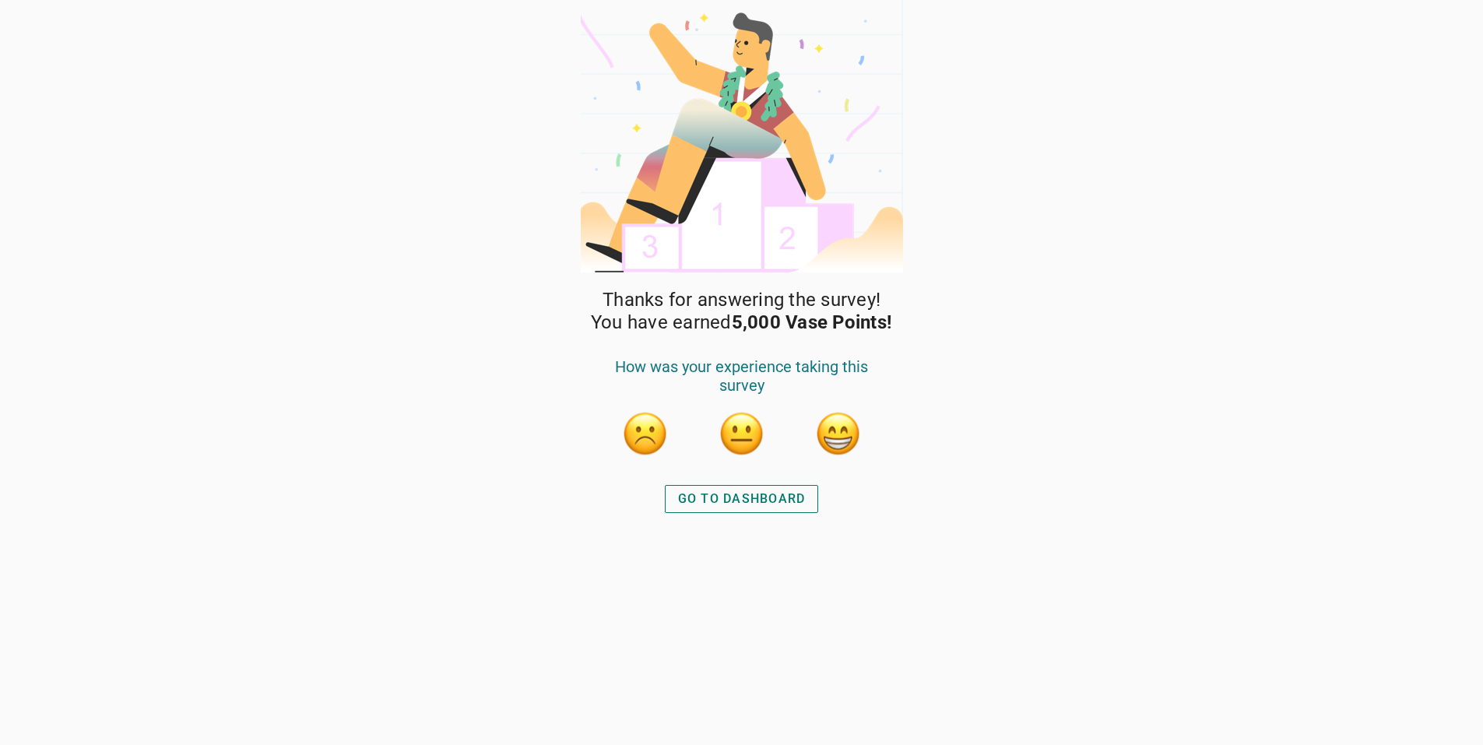
click at [789, 499] on div "GO TO DASHBOARD" at bounding box center [742, 499] width 128 height 19
